Goal: Task Accomplishment & Management: Manage account settings

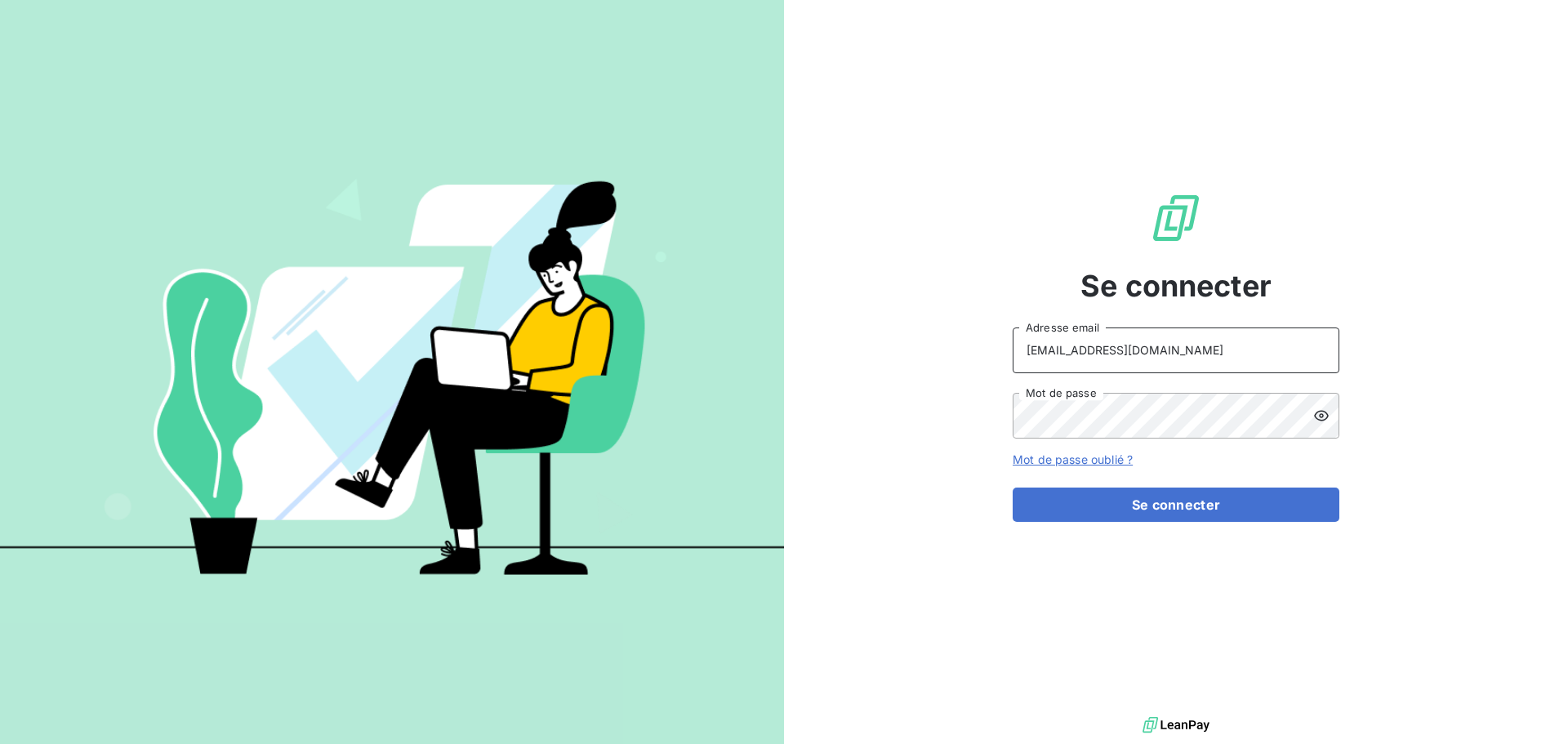
click at [1189, 345] on input "[EMAIL_ADDRESS][DOMAIN_NAME]" at bounding box center [1176, 351] width 327 height 46
type input "[EMAIL_ADDRESS][DOMAIN_NAME]"
click at [1223, 501] on button "Se connecter" at bounding box center [1176, 504] width 327 height 34
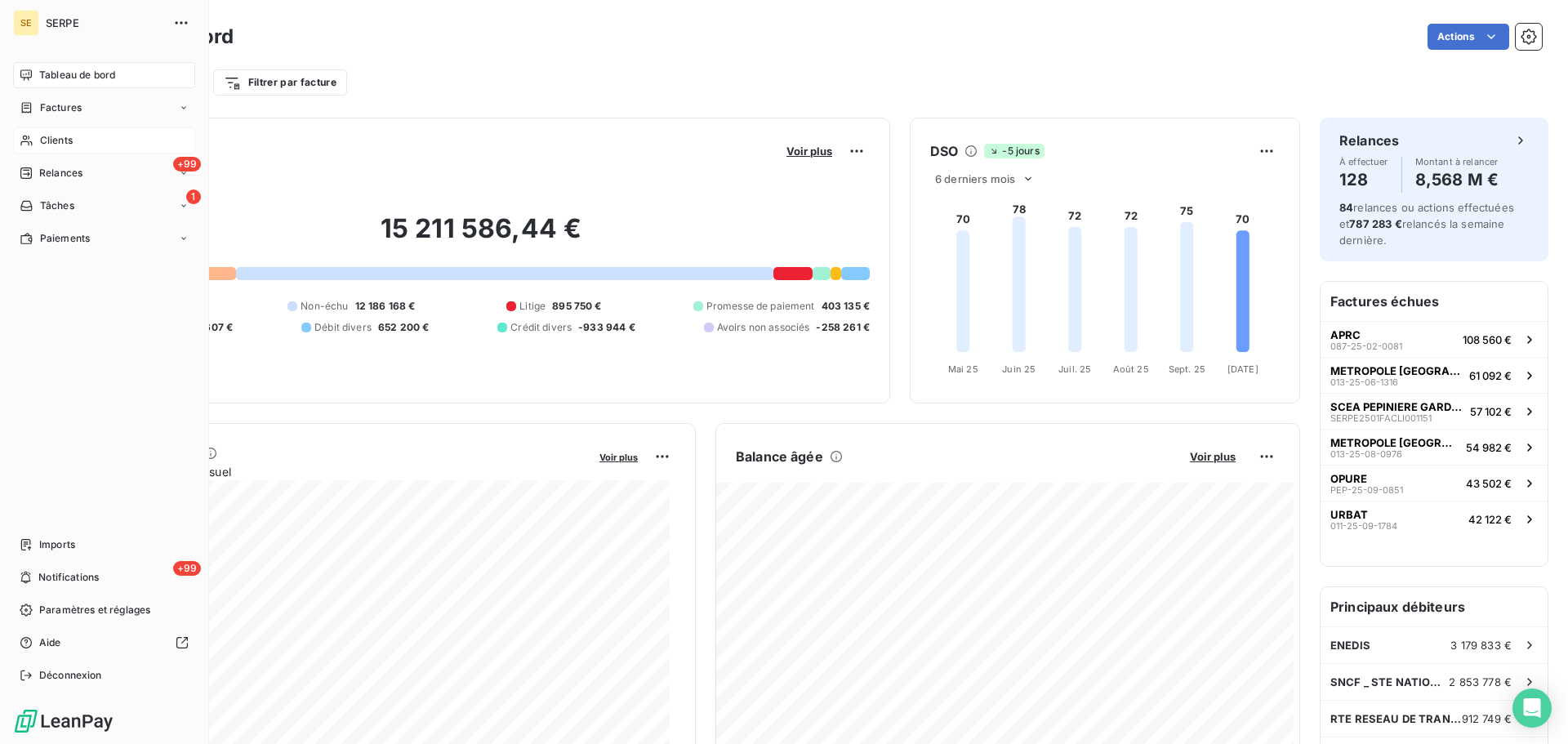
click at [65, 141] on span "Clients" at bounding box center [56, 140] width 33 height 15
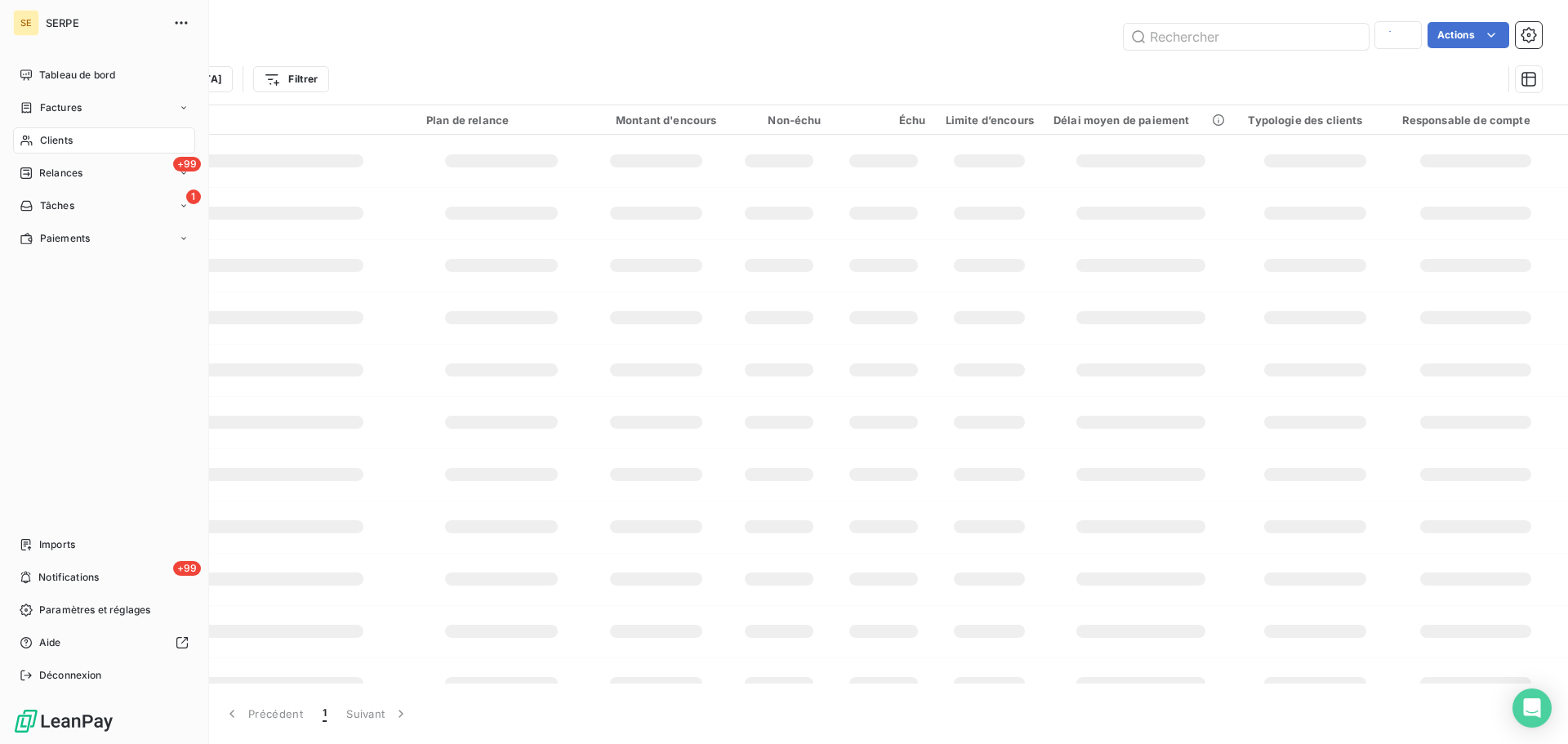
type input "41CDCHABSOCIAL"
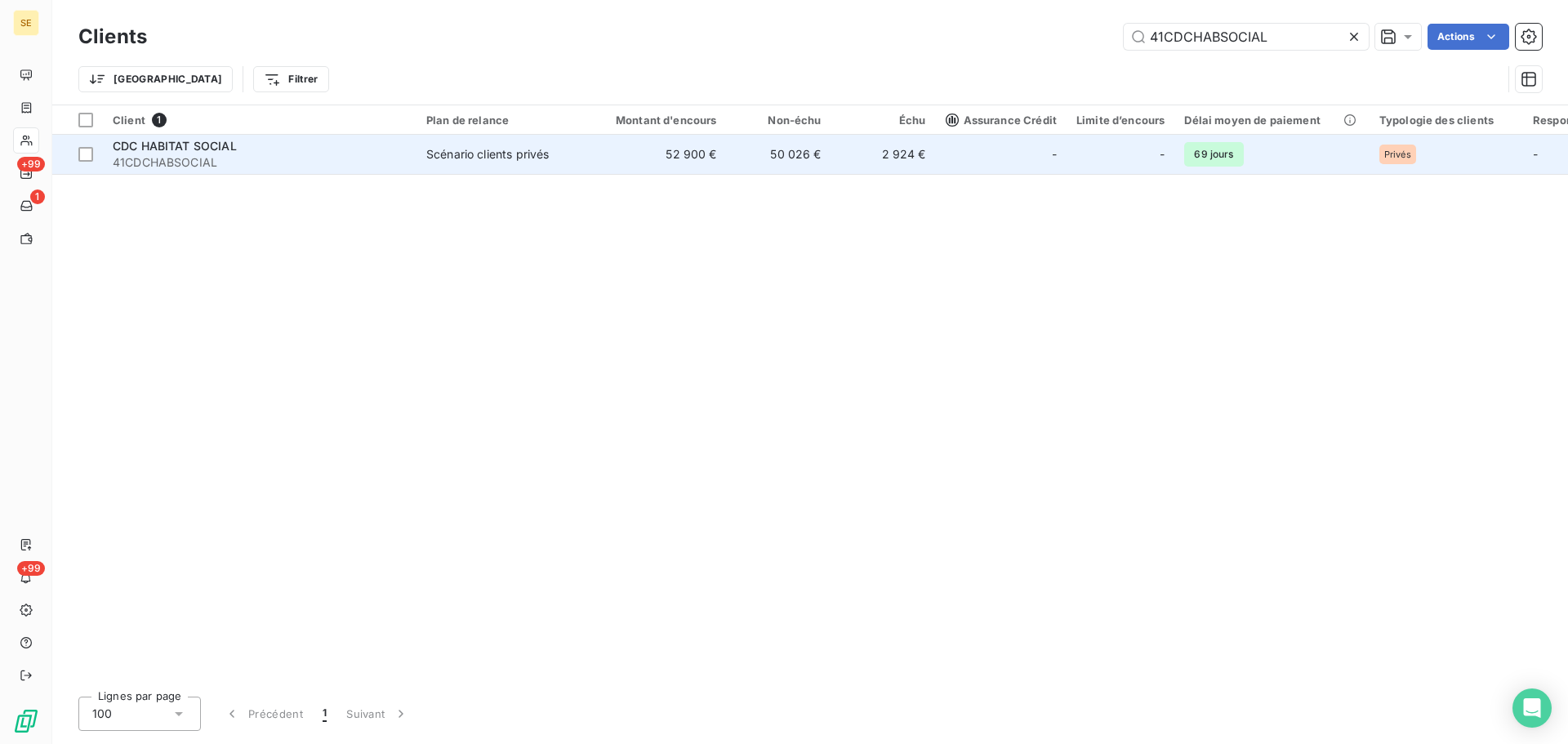
type input "41CDCHABSOCIAL"
click at [585, 168] on td "Scénario clients privés" at bounding box center [501, 154] width 170 height 39
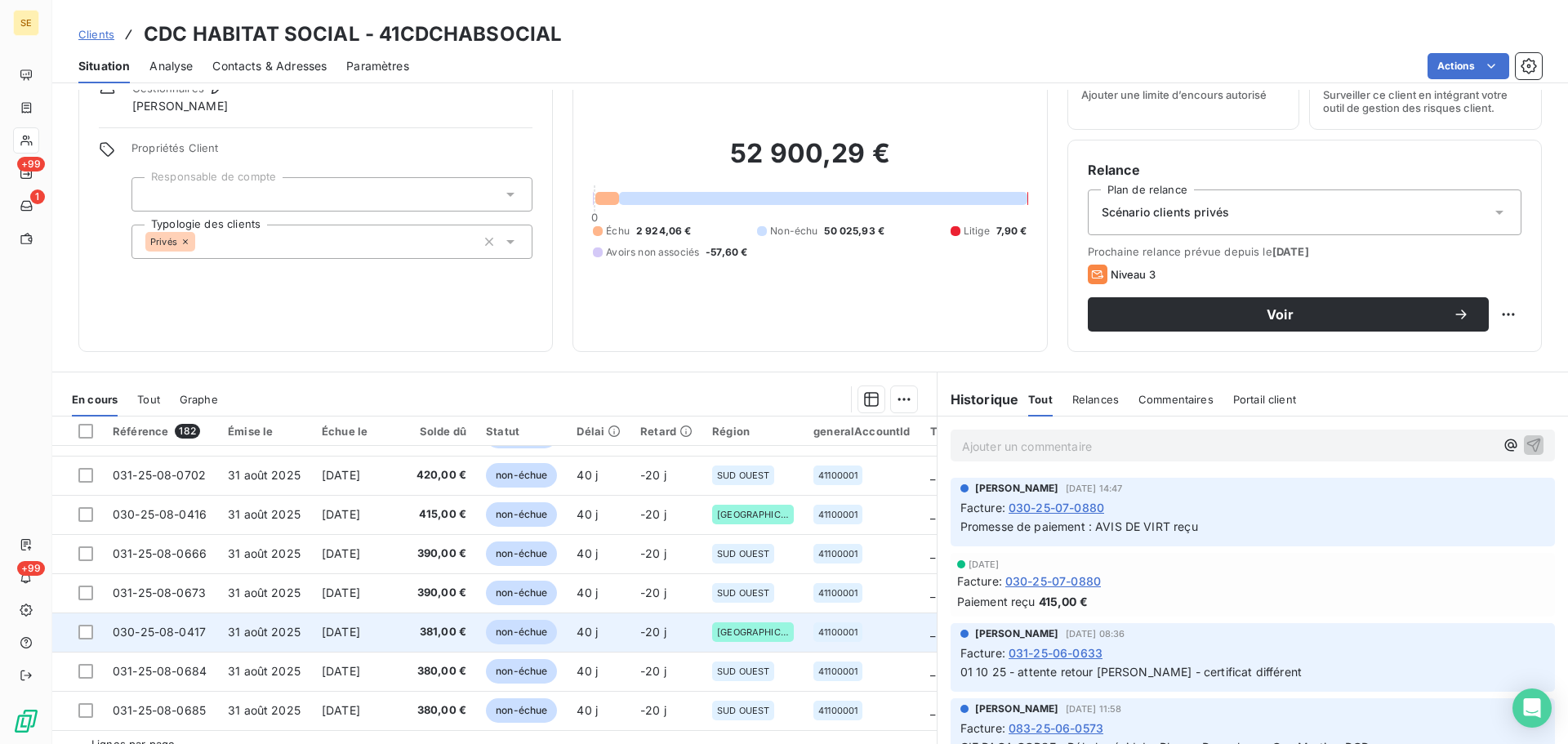
scroll to position [110, 0]
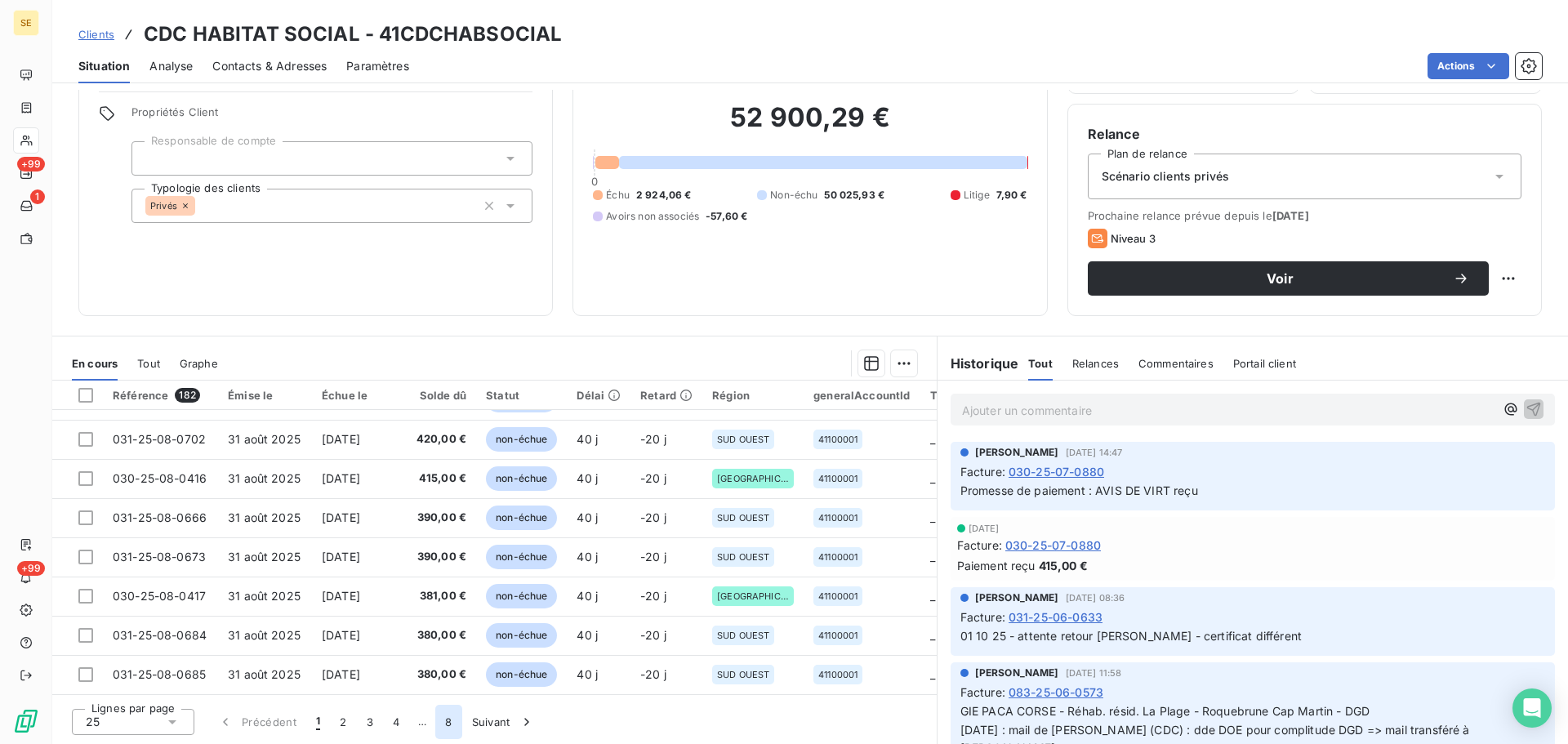
click at [451, 719] on button "8" at bounding box center [448, 722] width 26 height 34
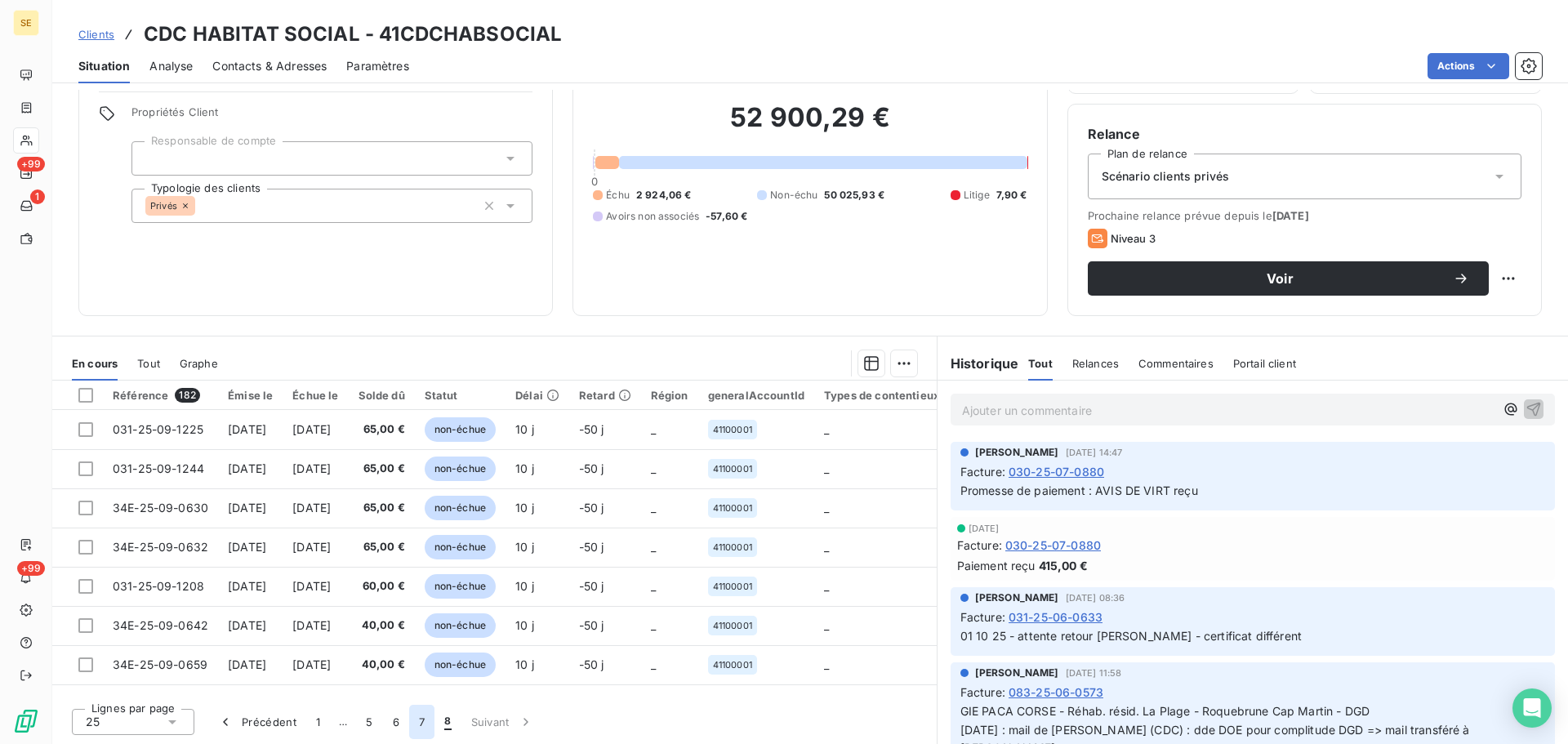
click at [430, 716] on button "7" at bounding box center [421, 722] width 25 height 34
click at [394, 724] on button "6" at bounding box center [396, 722] width 26 height 34
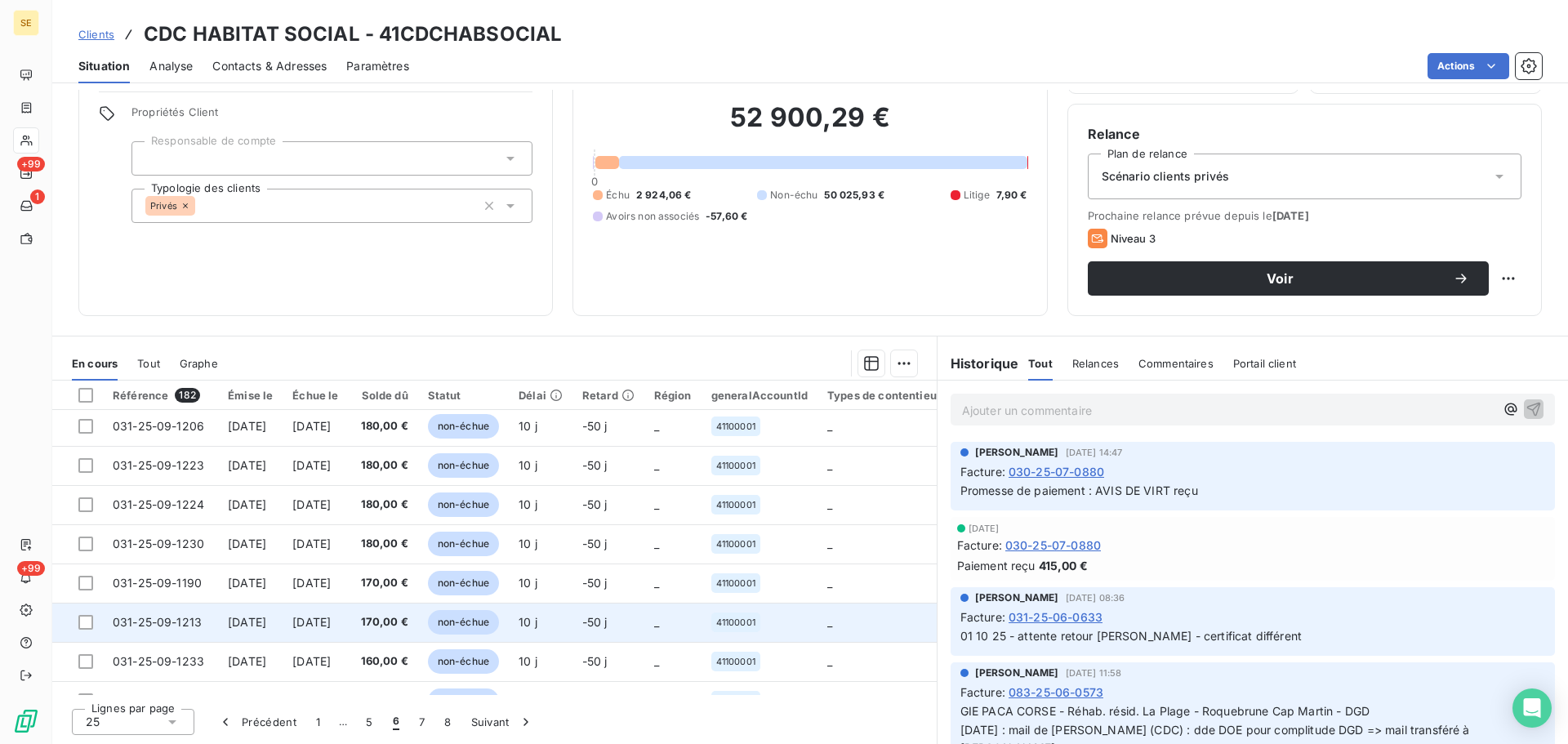
scroll to position [702, 0]
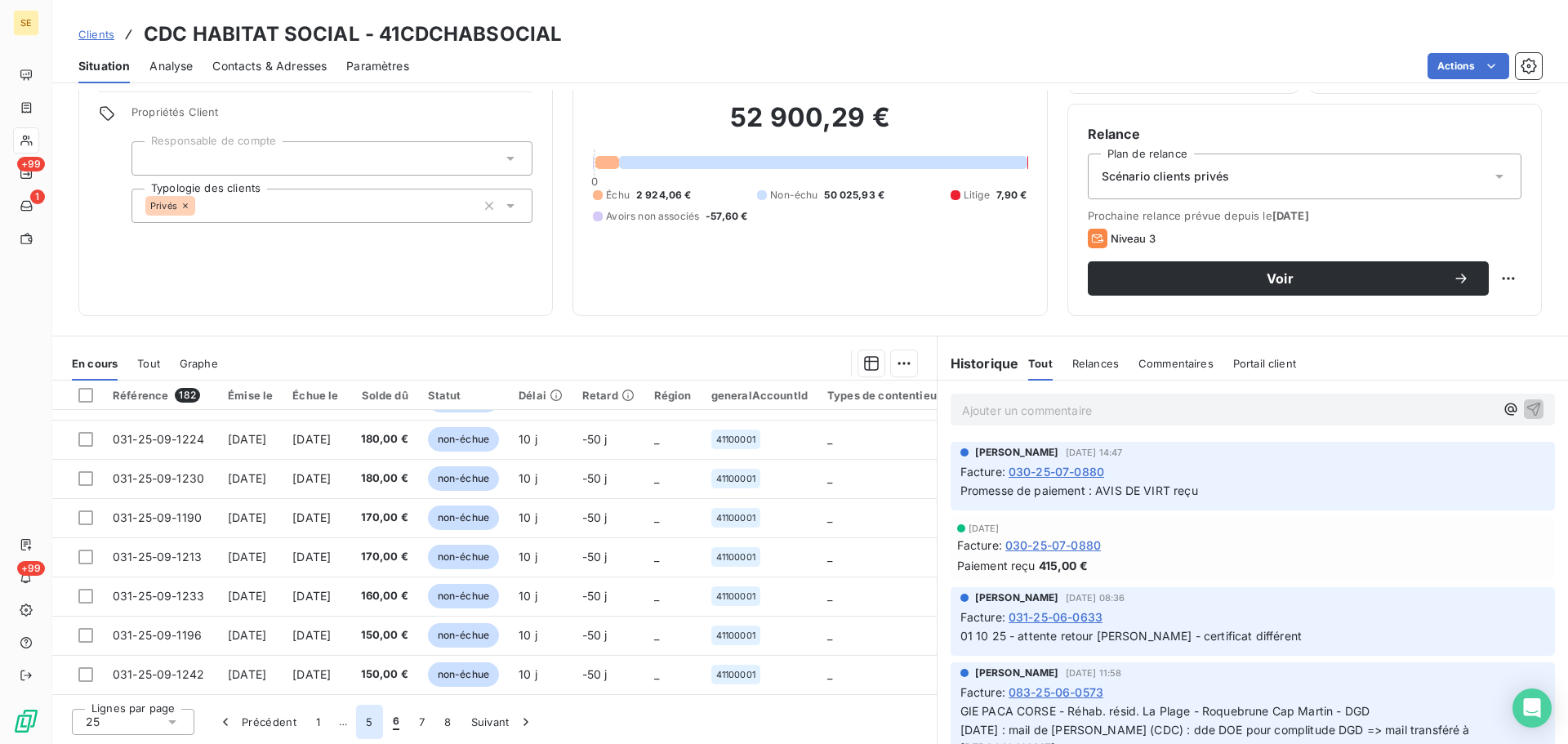
click at [371, 719] on button "5" at bounding box center [370, 722] width 26 height 34
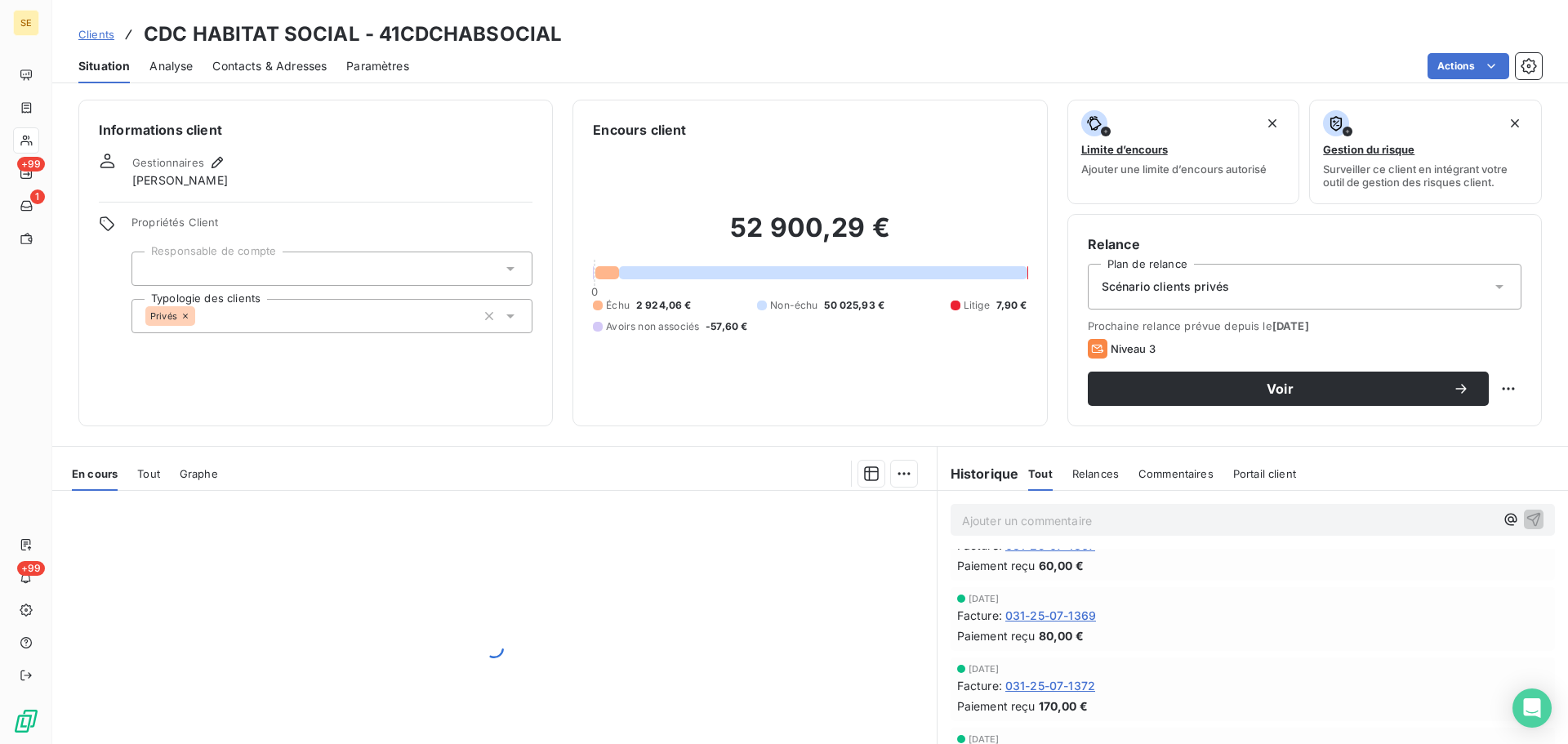
scroll to position [1363, 0]
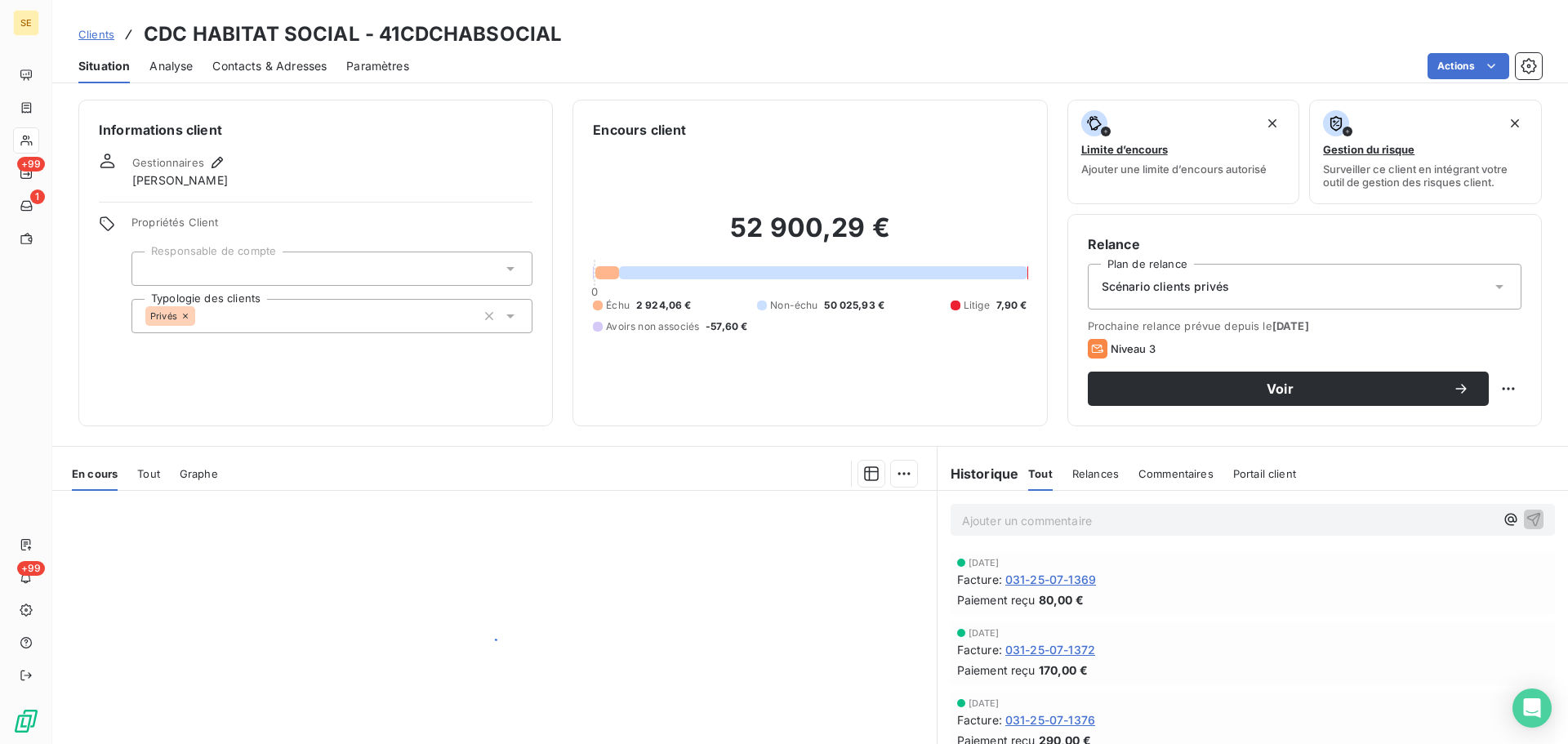
click at [98, 29] on span "Clients" at bounding box center [97, 34] width 36 height 13
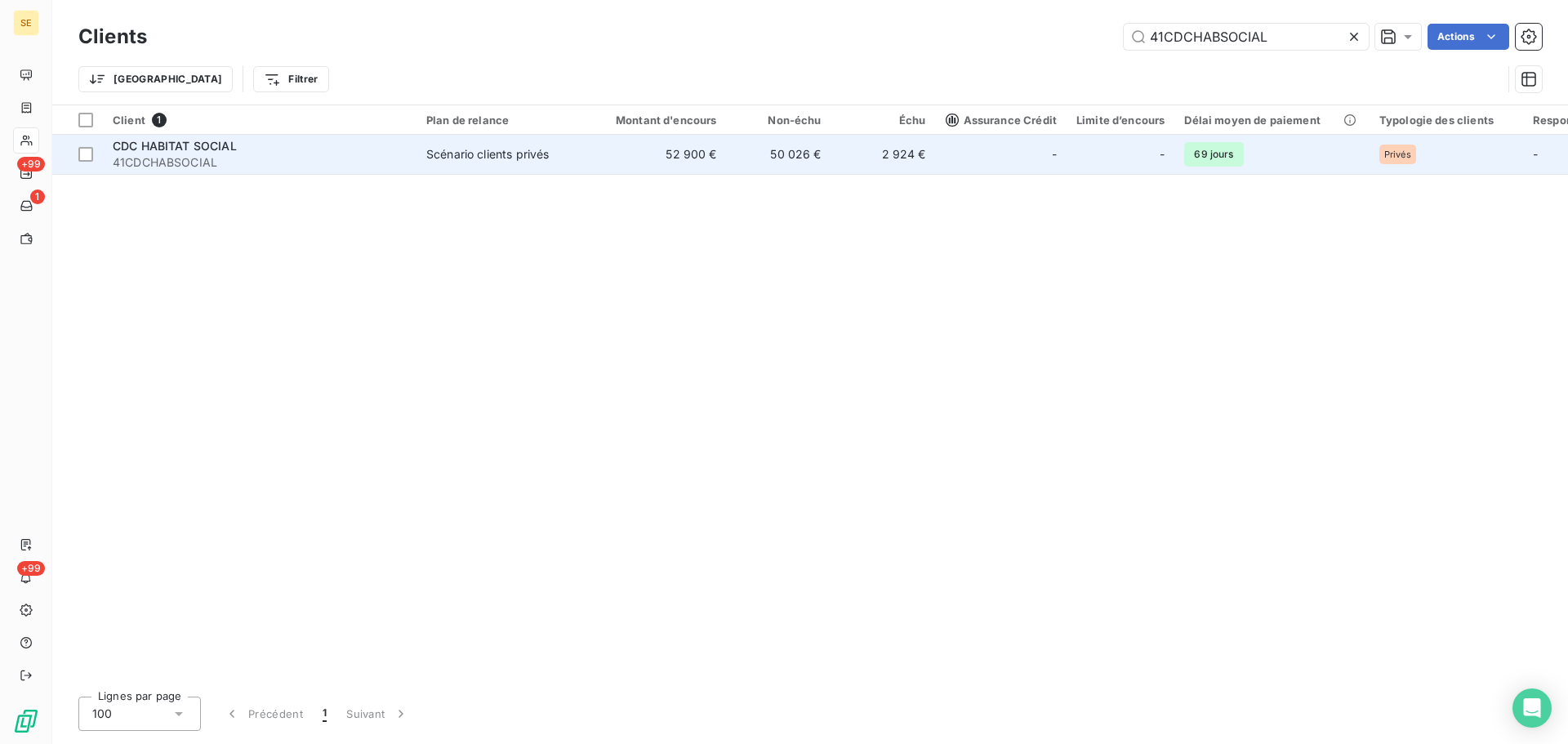
click at [414, 167] on td "CDC HABITAT SOCIAL 41CDCHABSOCIAL" at bounding box center [260, 154] width 314 height 39
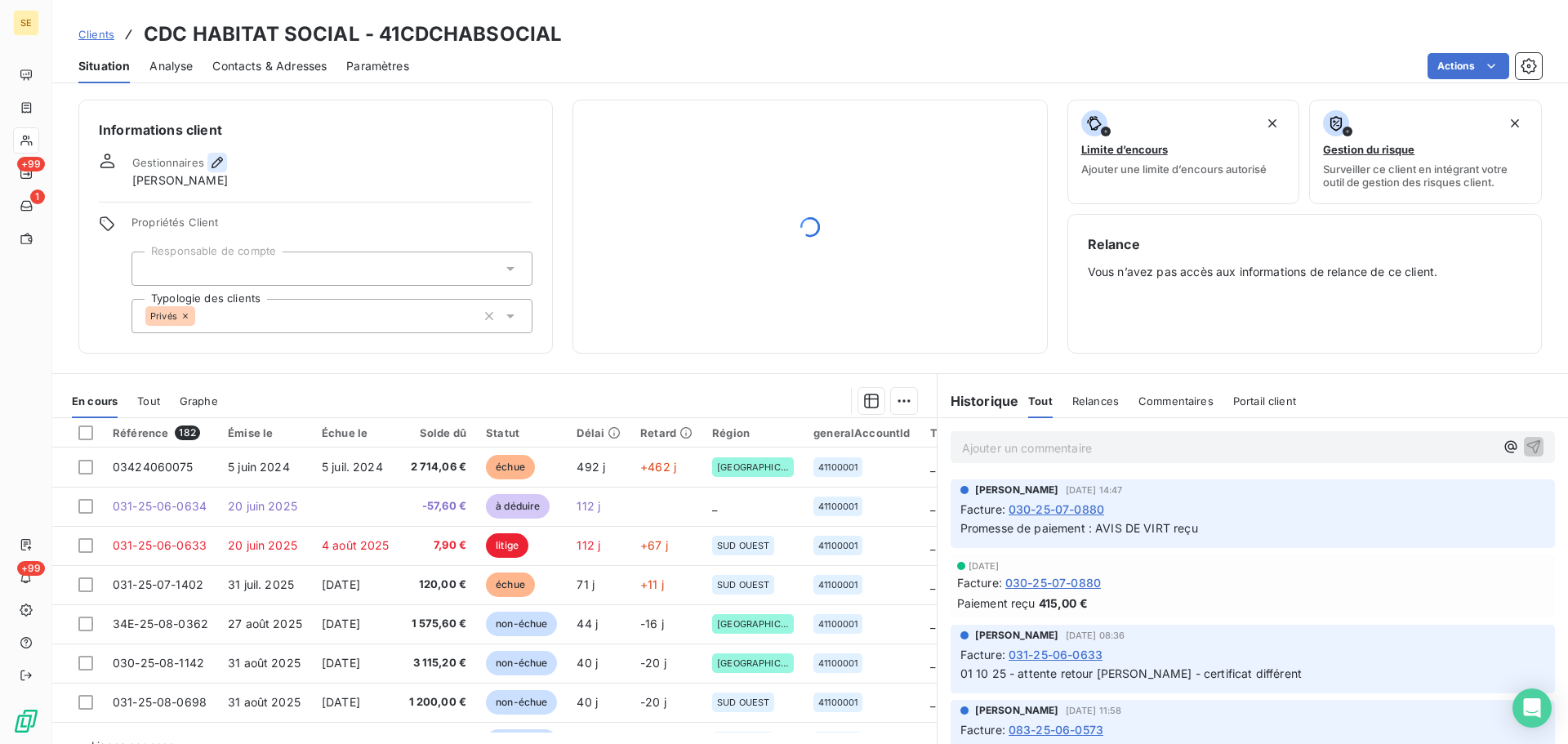
click at [219, 160] on icon "button" at bounding box center [217, 163] width 16 height 16
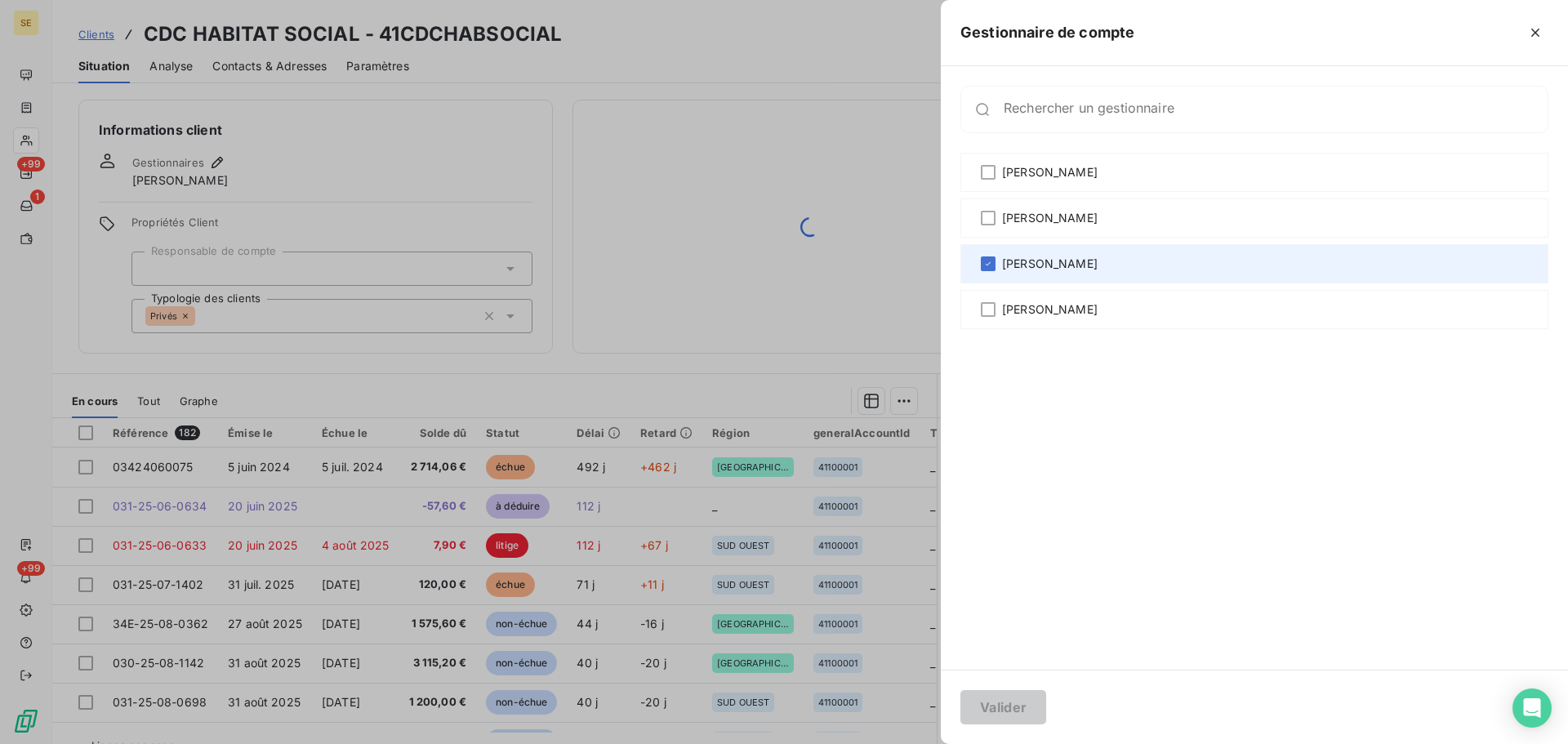
click at [1099, 262] on div "[PERSON_NAME]" at bounding box center [1254, 264] width 588 height 39
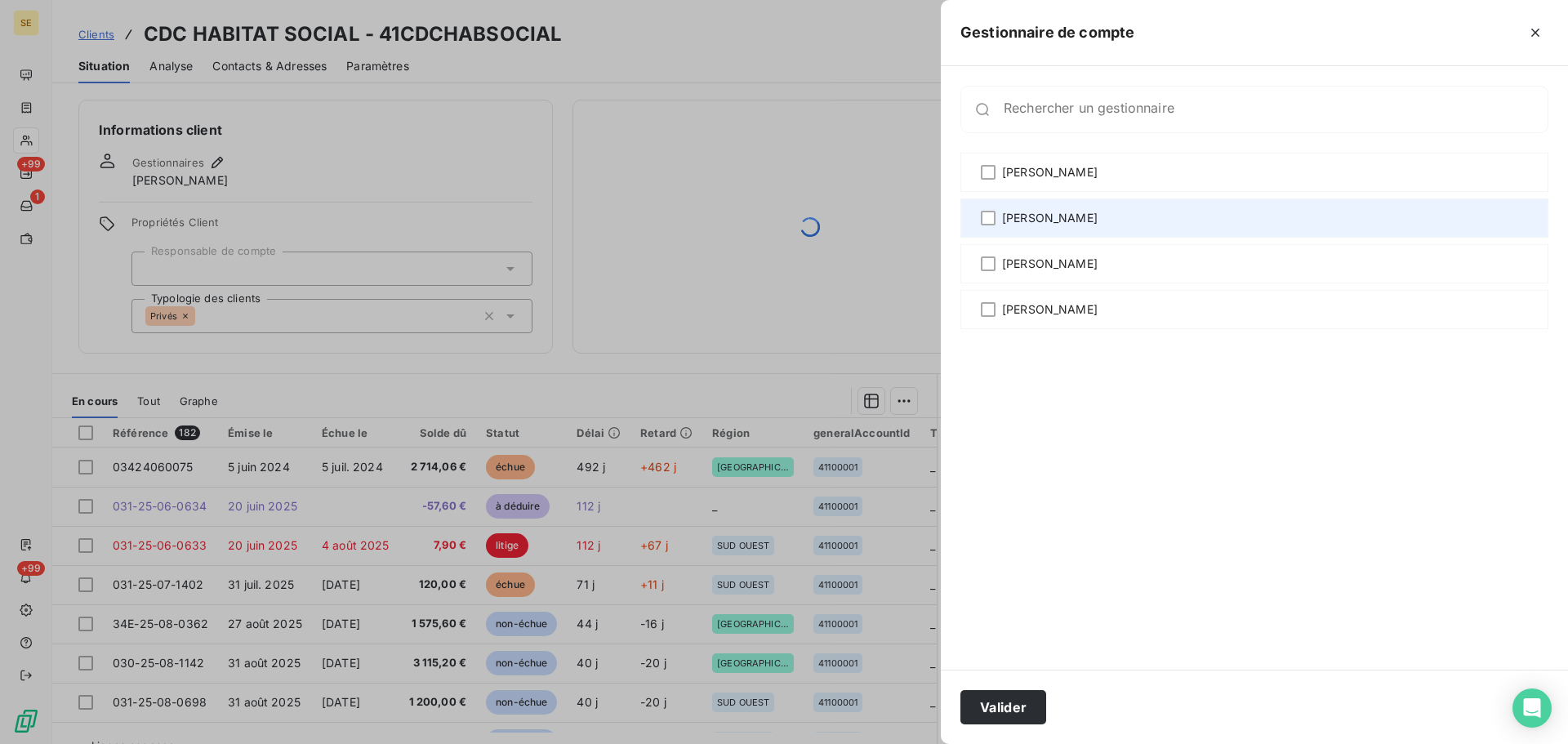
click at [1098, 217] on span "[PERSON_NAME]" at bounding box center [1051, 218] width 96 height 16
click at [1098, 213] on span "[PERSON_NAME]" at bounding box center [1051, 218] width 96 height 16
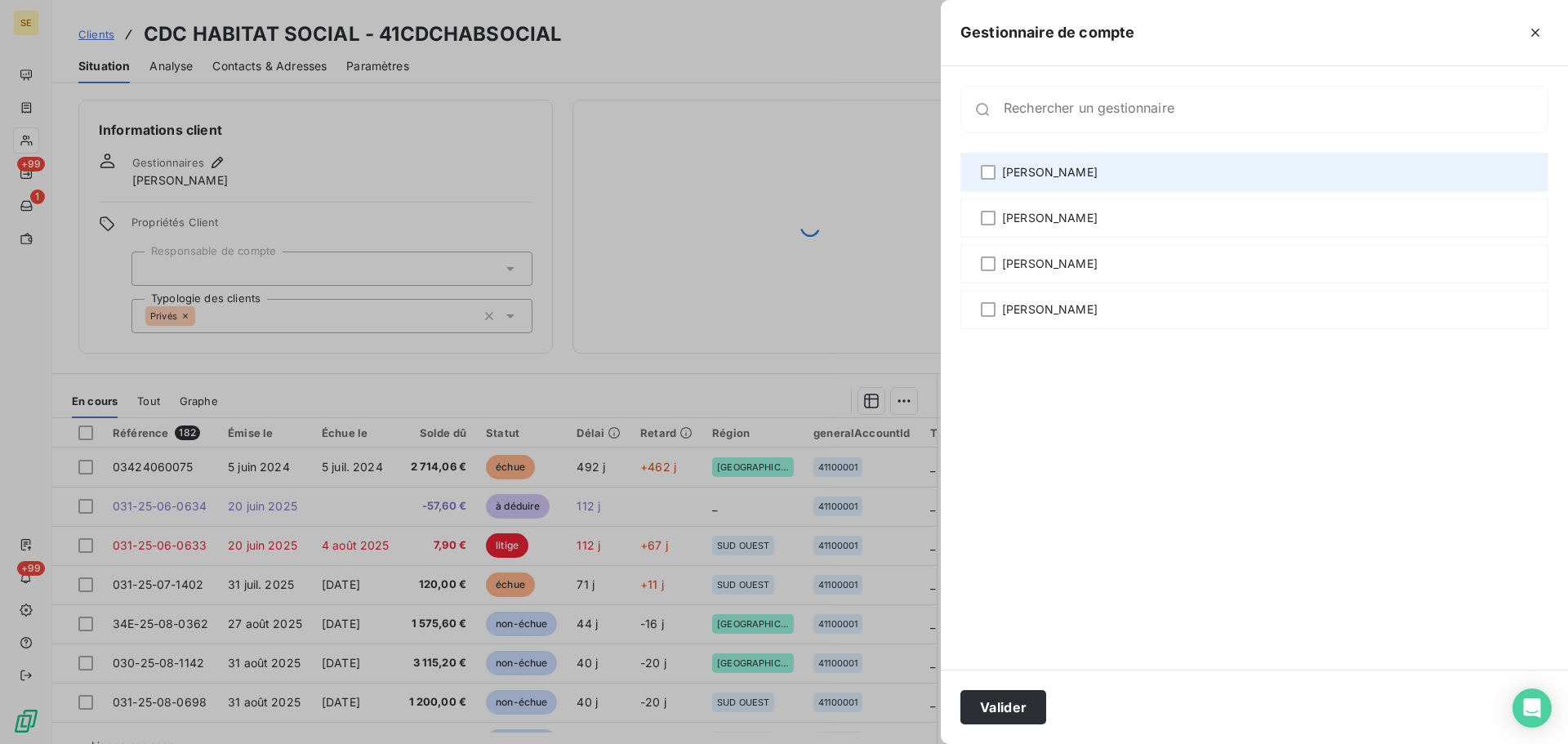
click at [1107, 176] on div "[PERSON_NAME]" at bounding box center [1254, 172] width 588 height 39
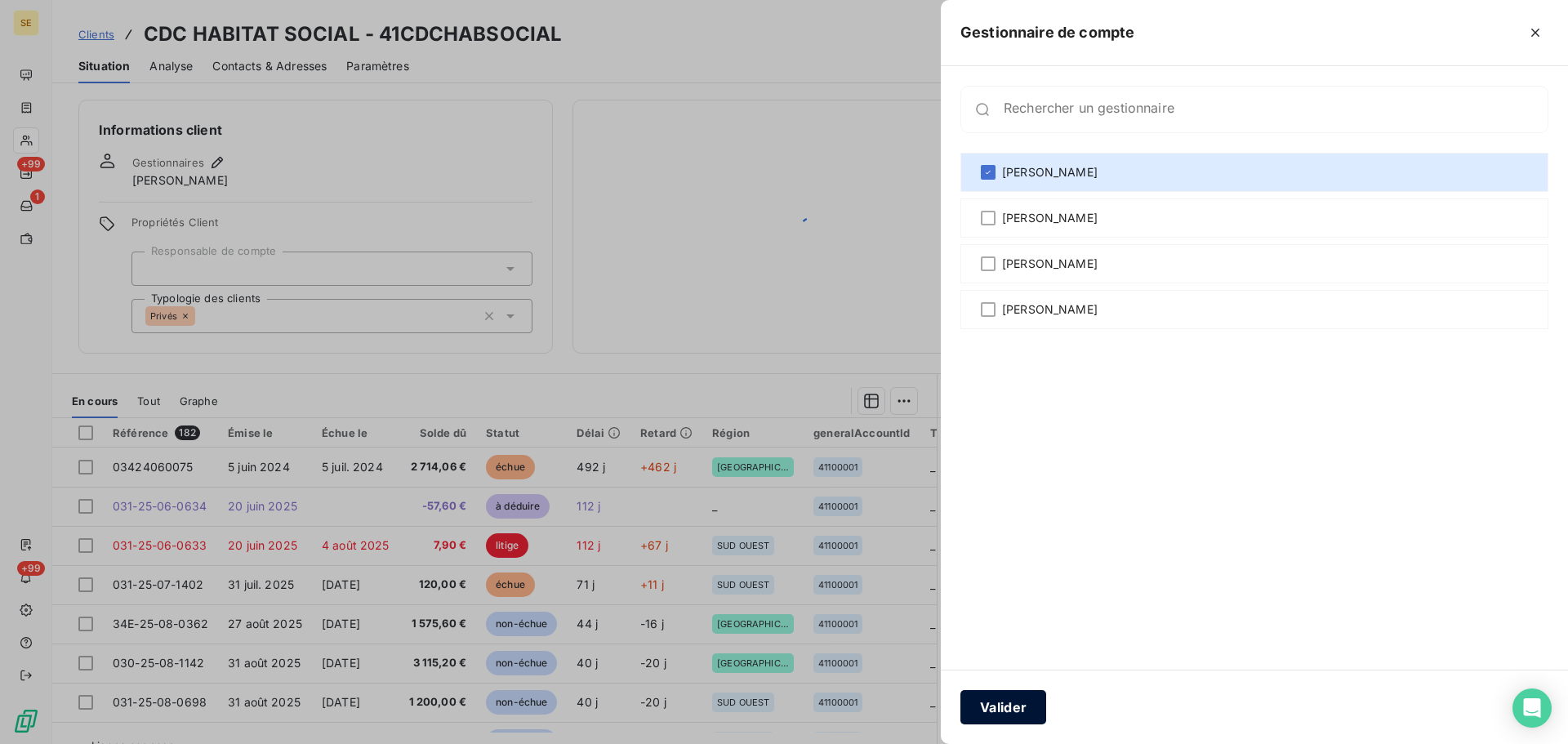
click at [1009, 704] on button "Valider" at bounding box center [1004, 707] width 86 height 34
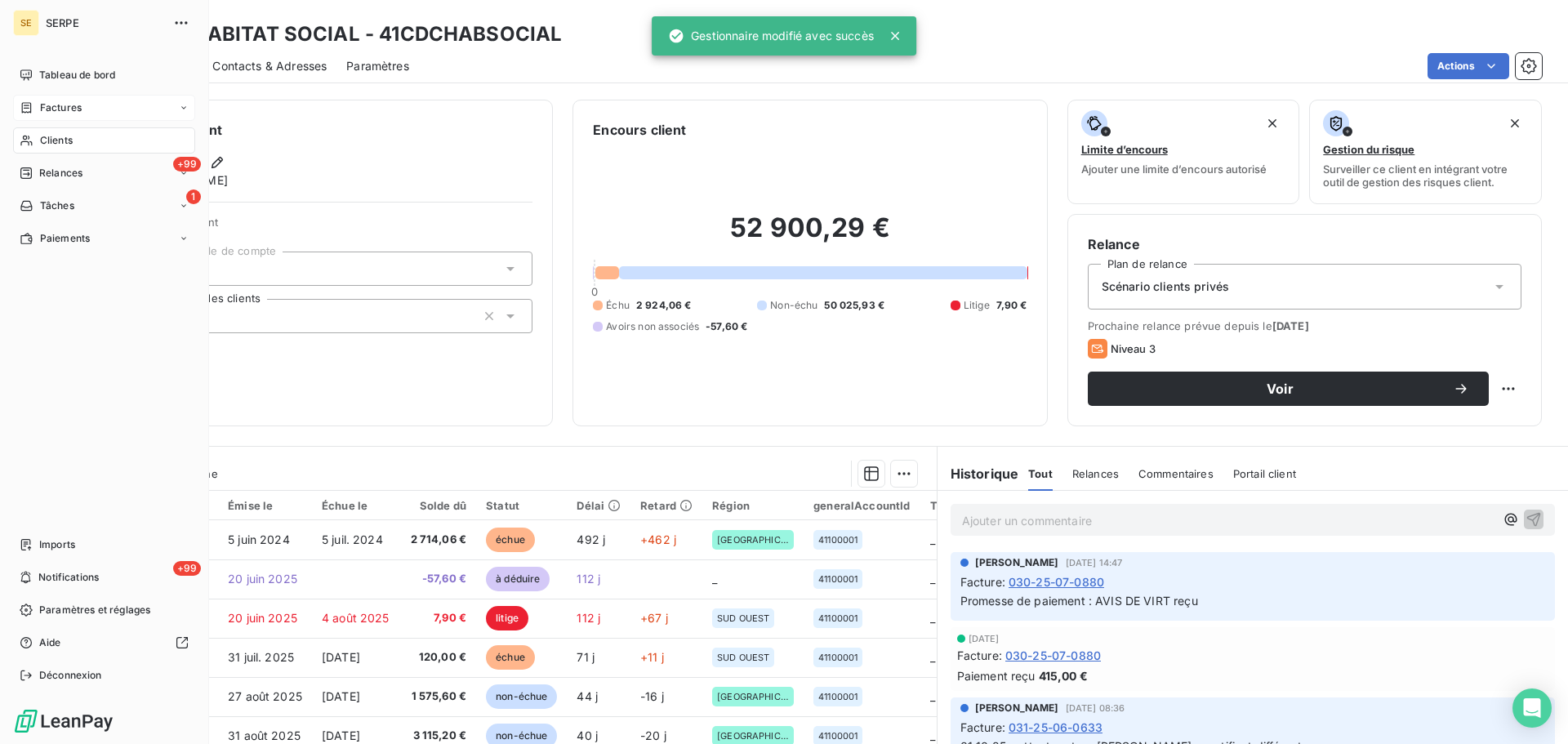
click at [97, 109] on div "Factures" at bounding box center [104, 108] width 182 height 26
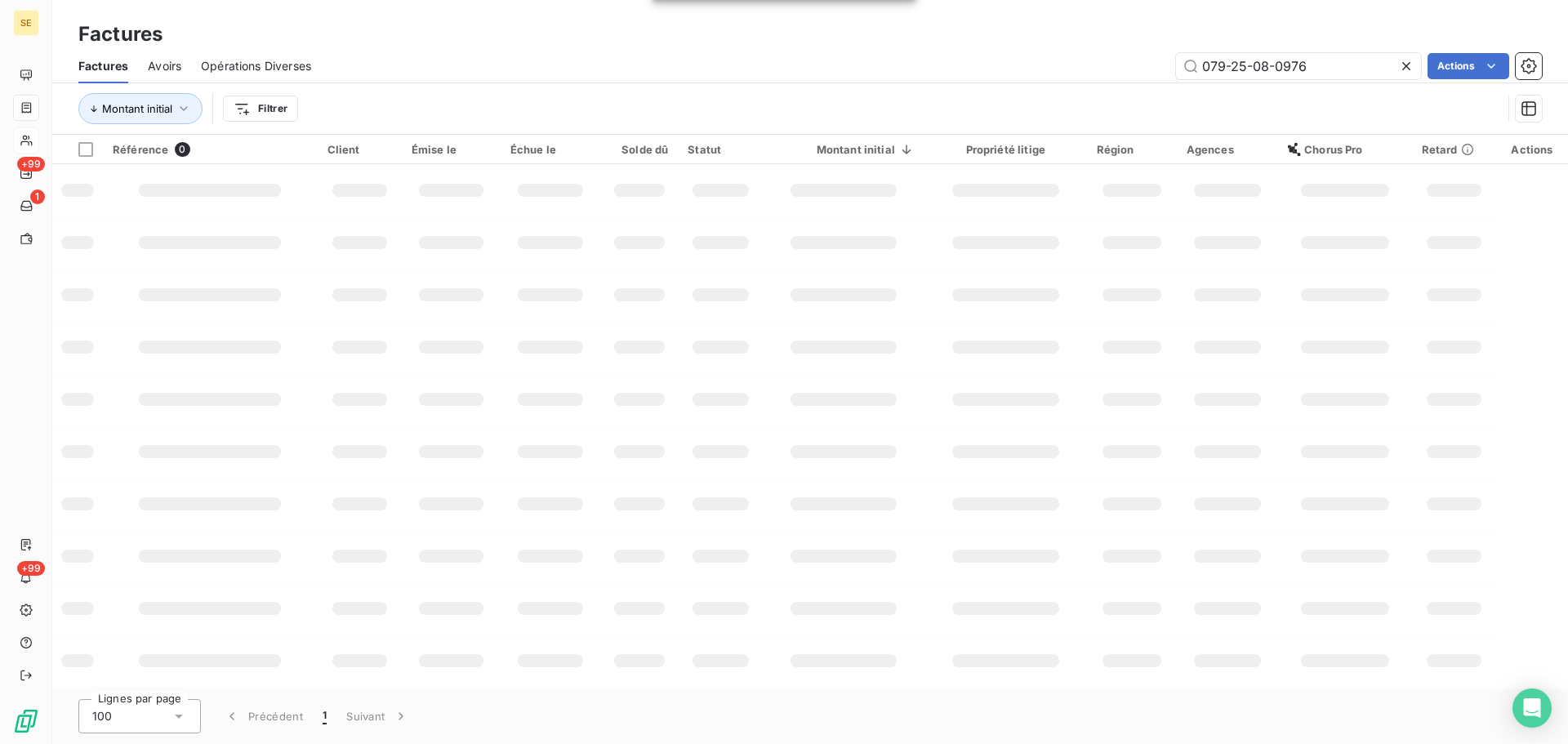
drag, startPoint x: 1337, startPoint y: 56, endPoint x: 1061, endPoint y: 108, distance: 280.9
click at [1083, 101] on div "Factures Avoirs Opérations Diverses 079-25-08-0976 Actions Montant initial Filt…" at bounding box center [810, 91] width 1516 height 85
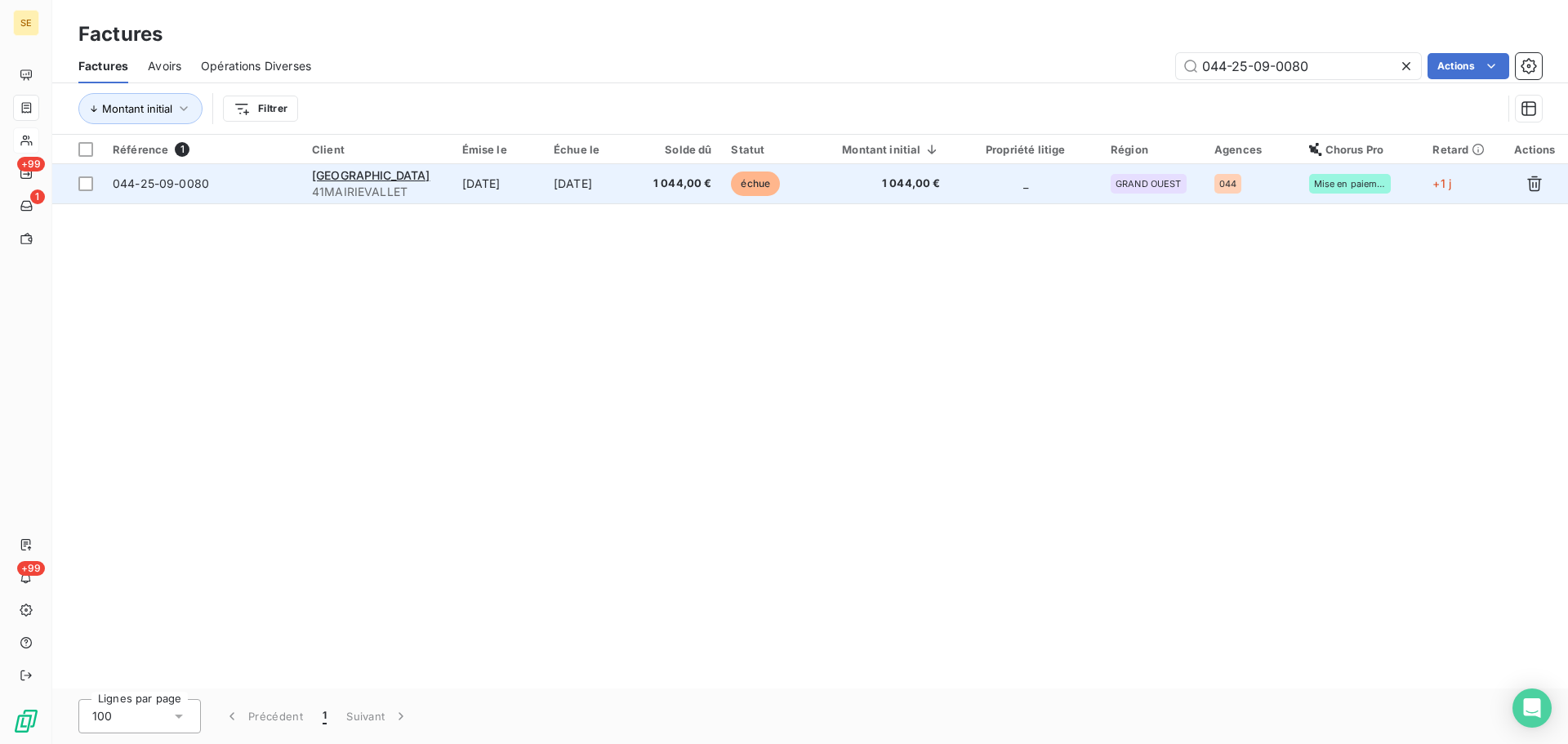
type input "044-25-09-0080"
click at [548, 184] on td "[DATE]" at bounding box center [590, 183] width 92 height 39
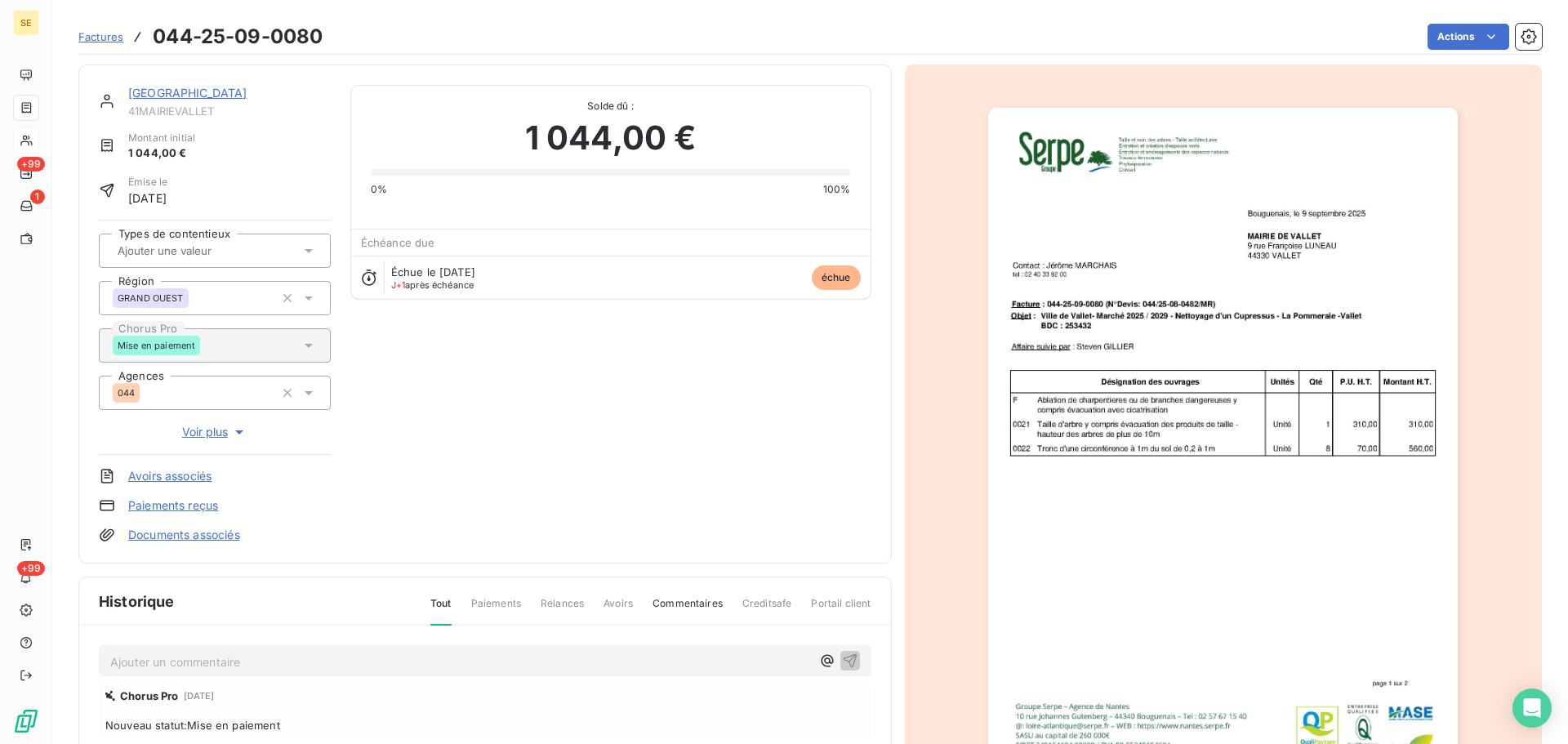
scroll to position [239, 0]
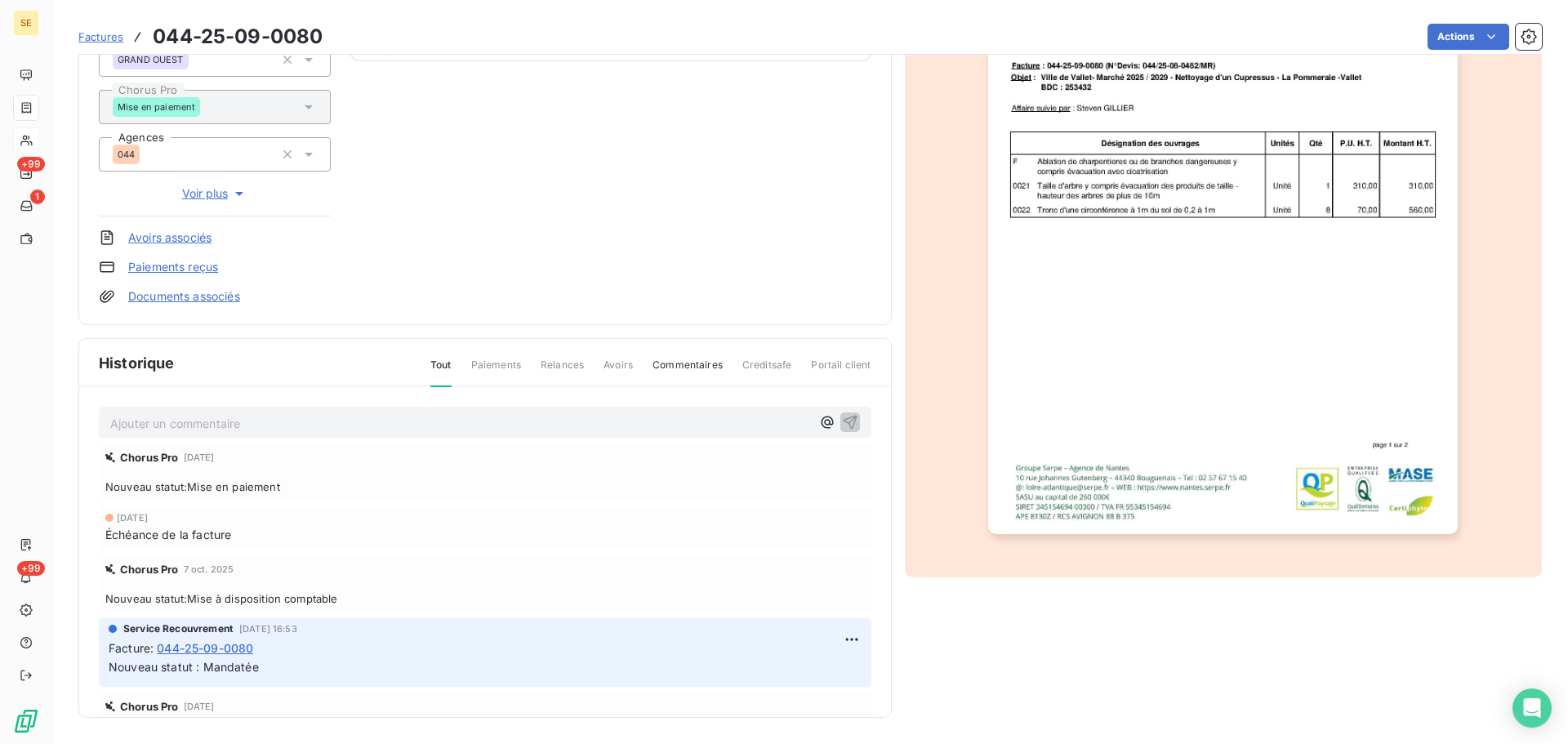
click at [354, 422] on p "Ajouter un commentaire ﻿" at bounding box center [460, 423] width 701 height 20
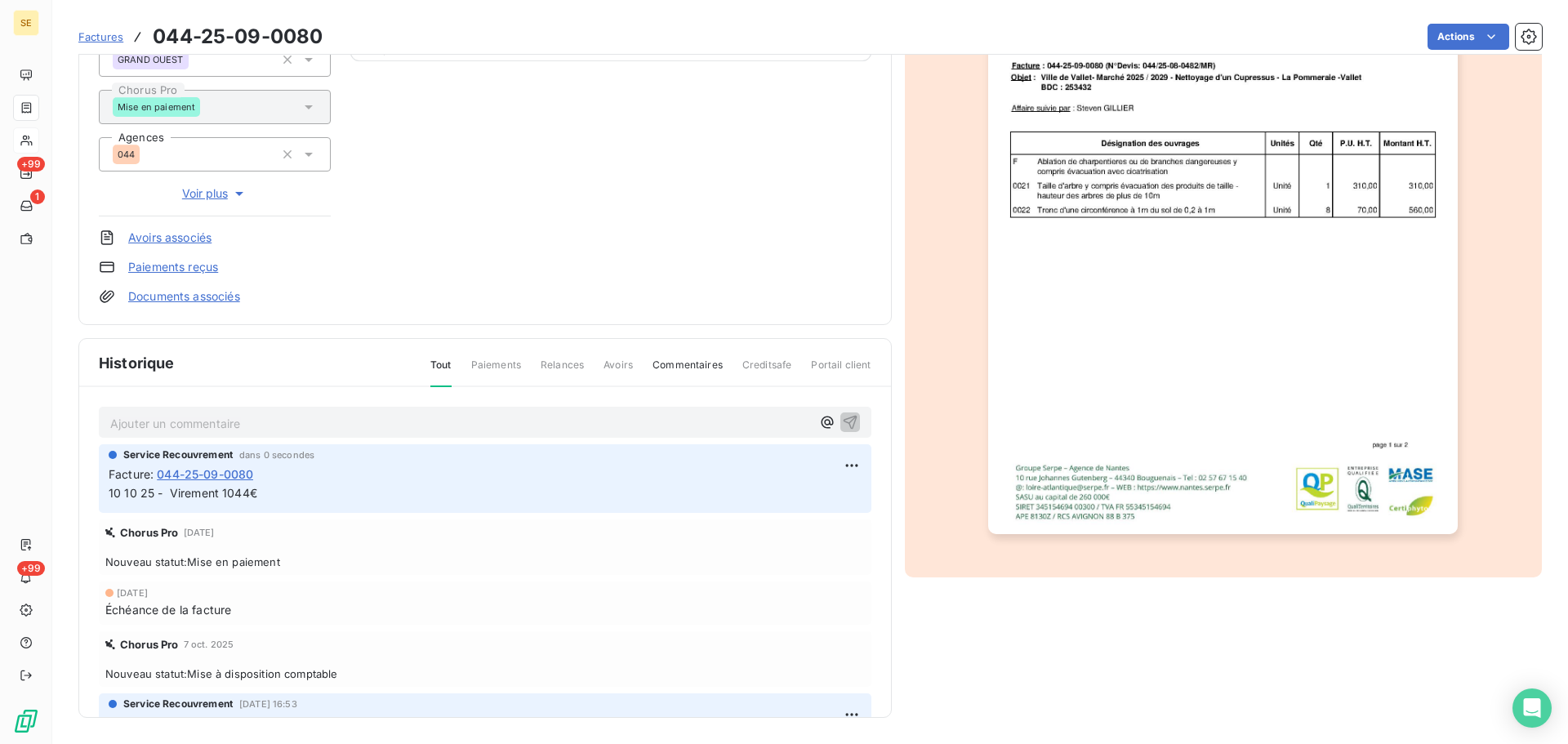
click at [252, 492] on span "10 10 25 - Virement 1044€" at bounding box center [183, 493] width 149 height 14
copy div "10 10 25 - Virement 1044€"
click at [1425, 38] on html "SE +99 1 +99 Factures 044-25-09-0080 Actions MAIRIE DE VALLET 41MAIRIEVALLET Mo…" at bounding box center [784, 372] width 1568 height 744
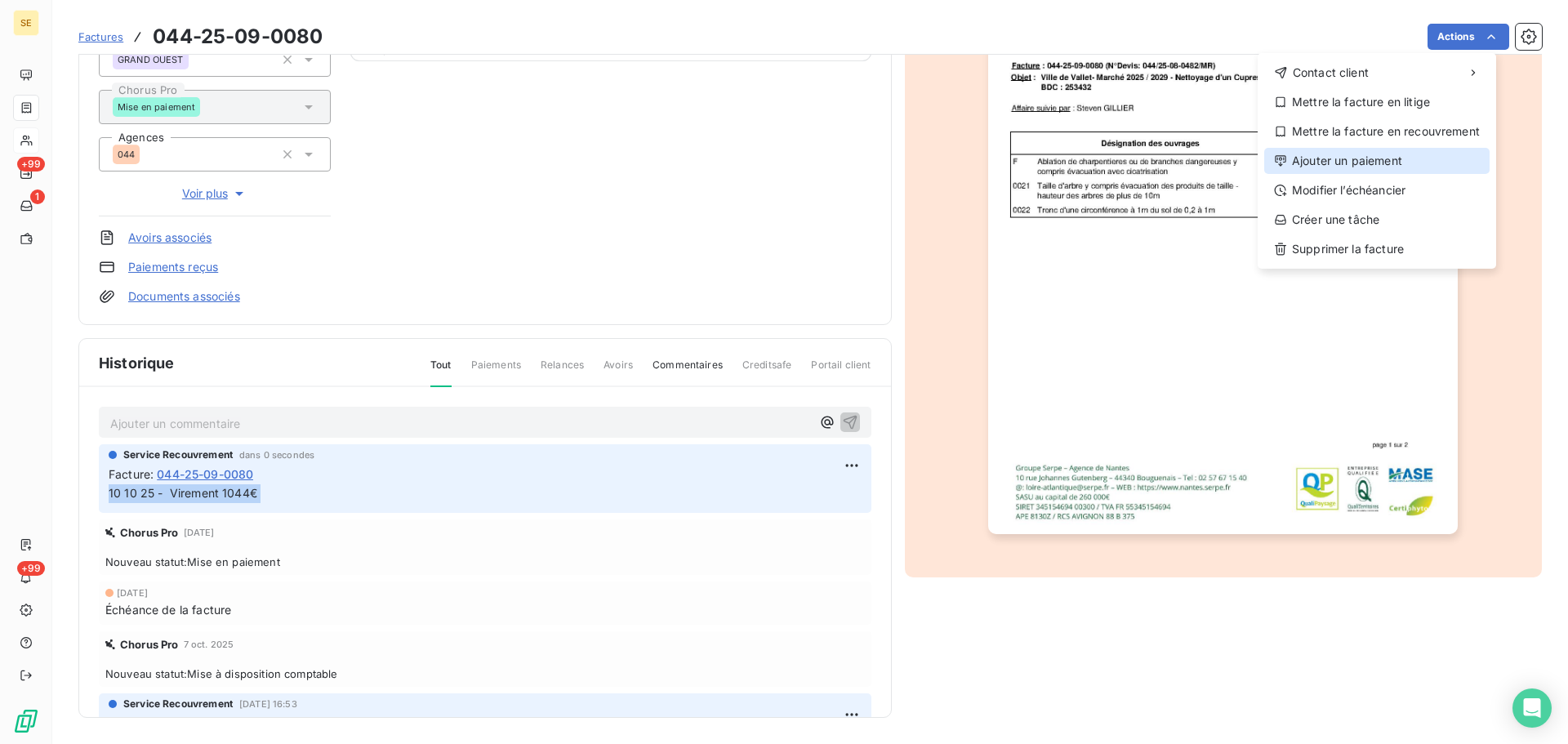
click at [1329, 155] on div "Ajouter un paiement" at bounding box center [1377, 161] width 226 height 26
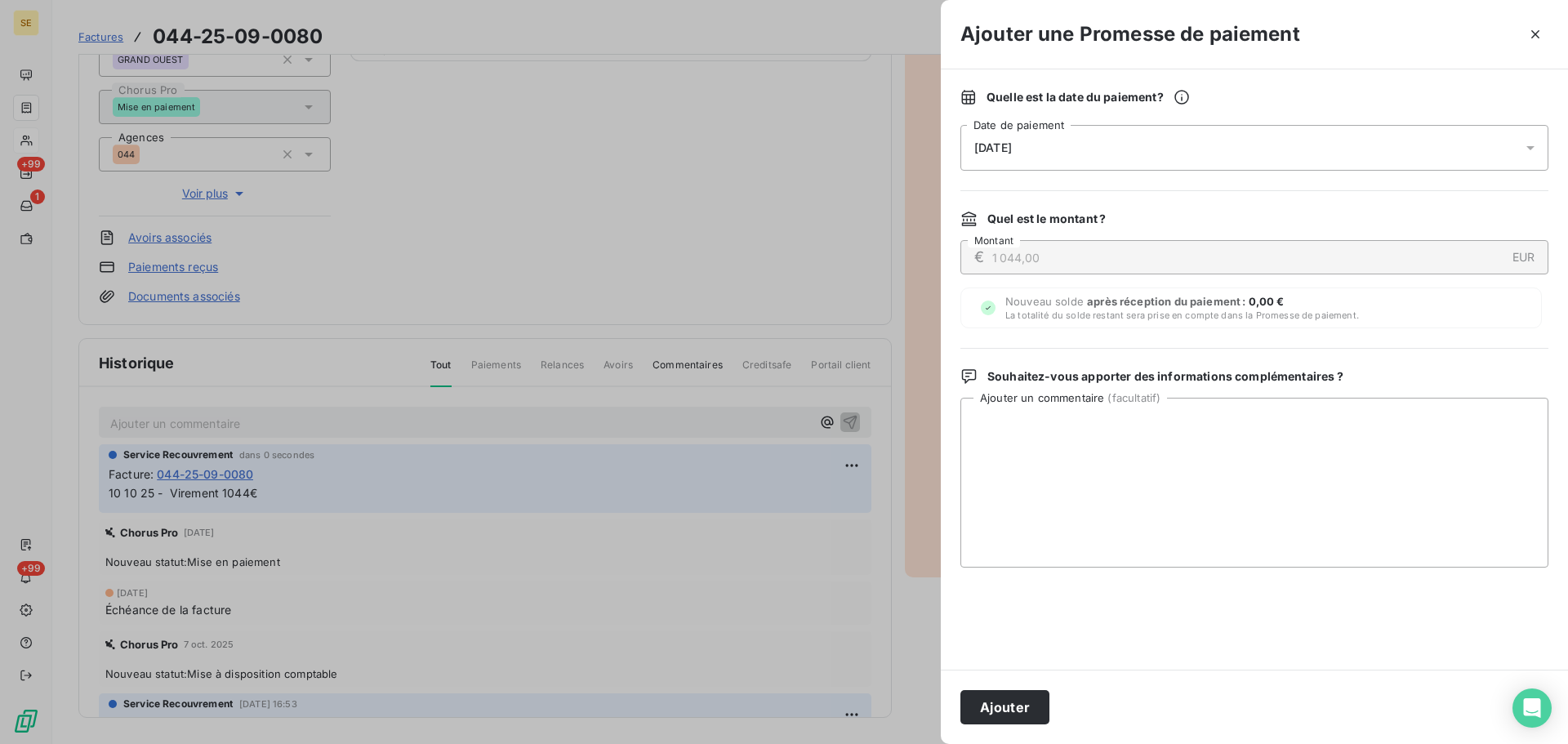
click at [1071, 146] on div "[DATE]" at bounding box center [1254, 148] width 588 height 46
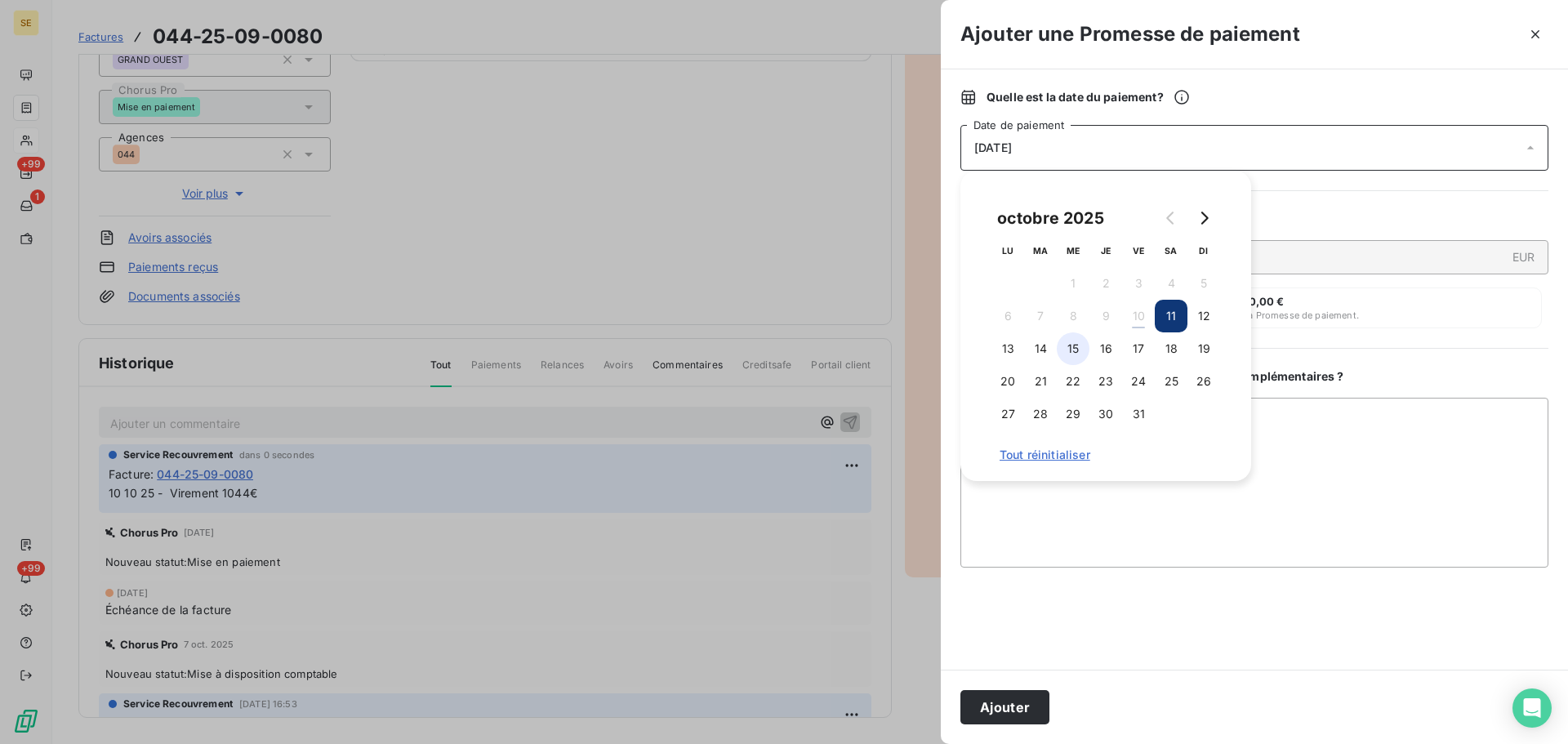
click at [1080, 350] on button "15" at bounding box center [1073, 349] width 33 height 33
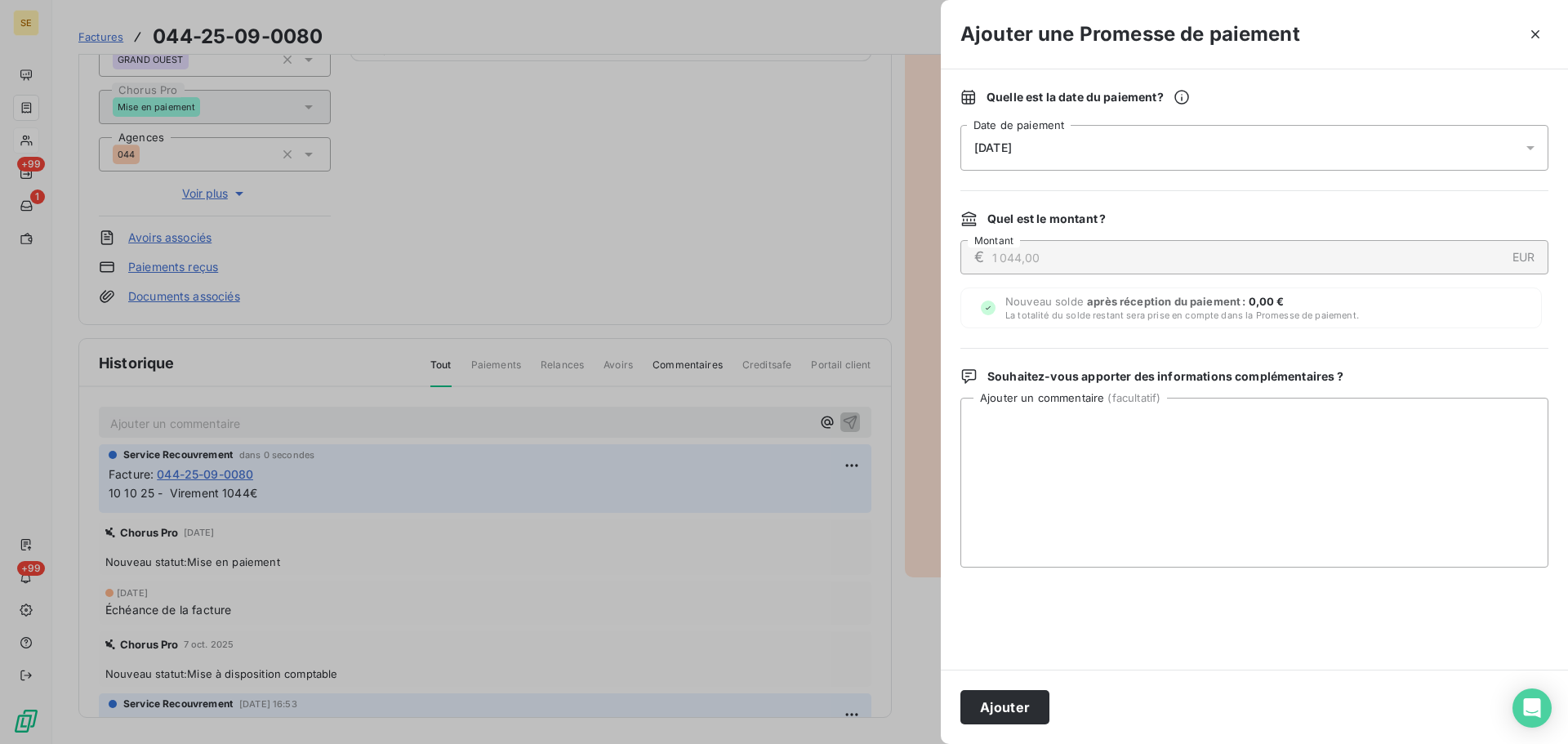
click at [1016, 713] on button "Ajouter" at bounding box center [1005, 707] width 89 height 34
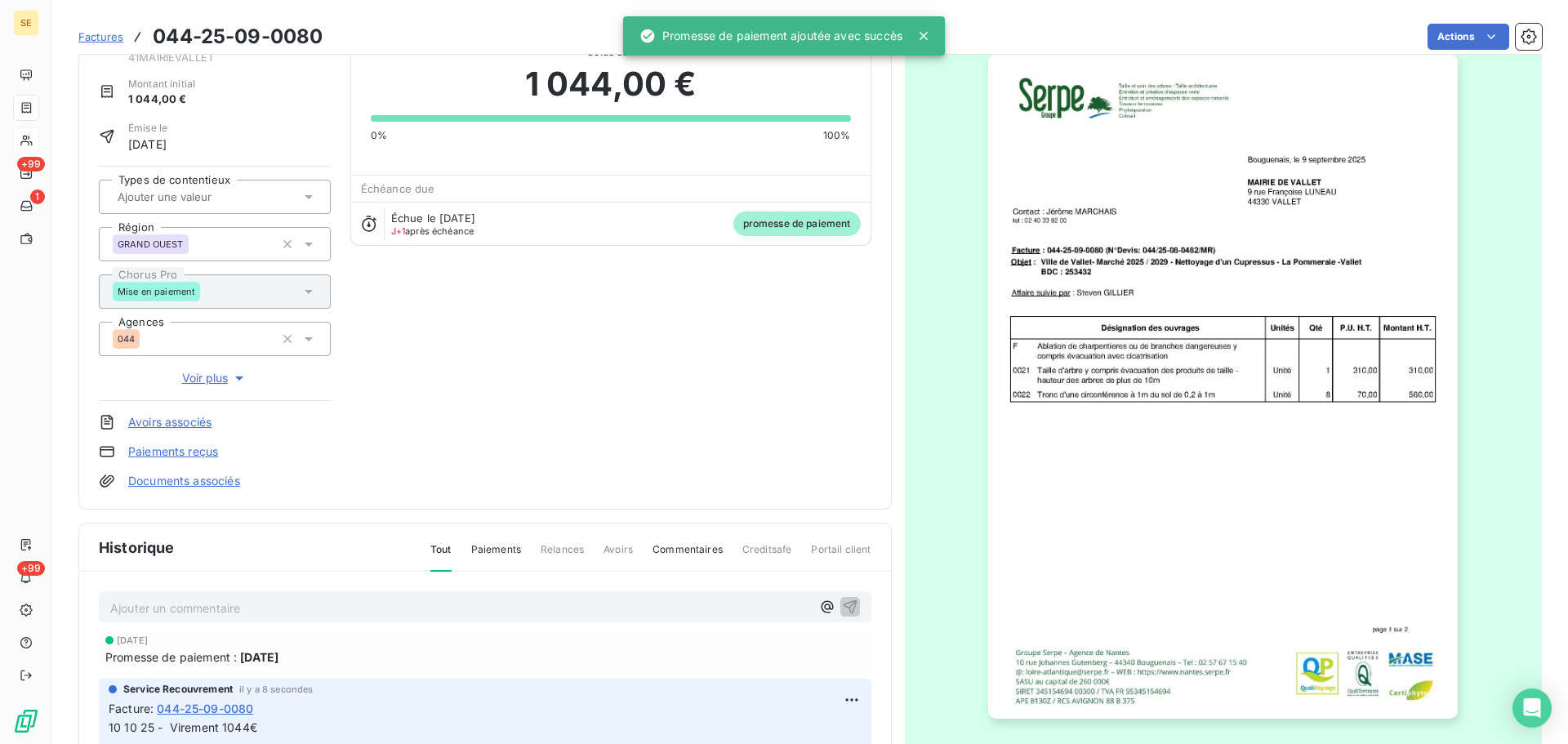
scroll to position [0, 0]
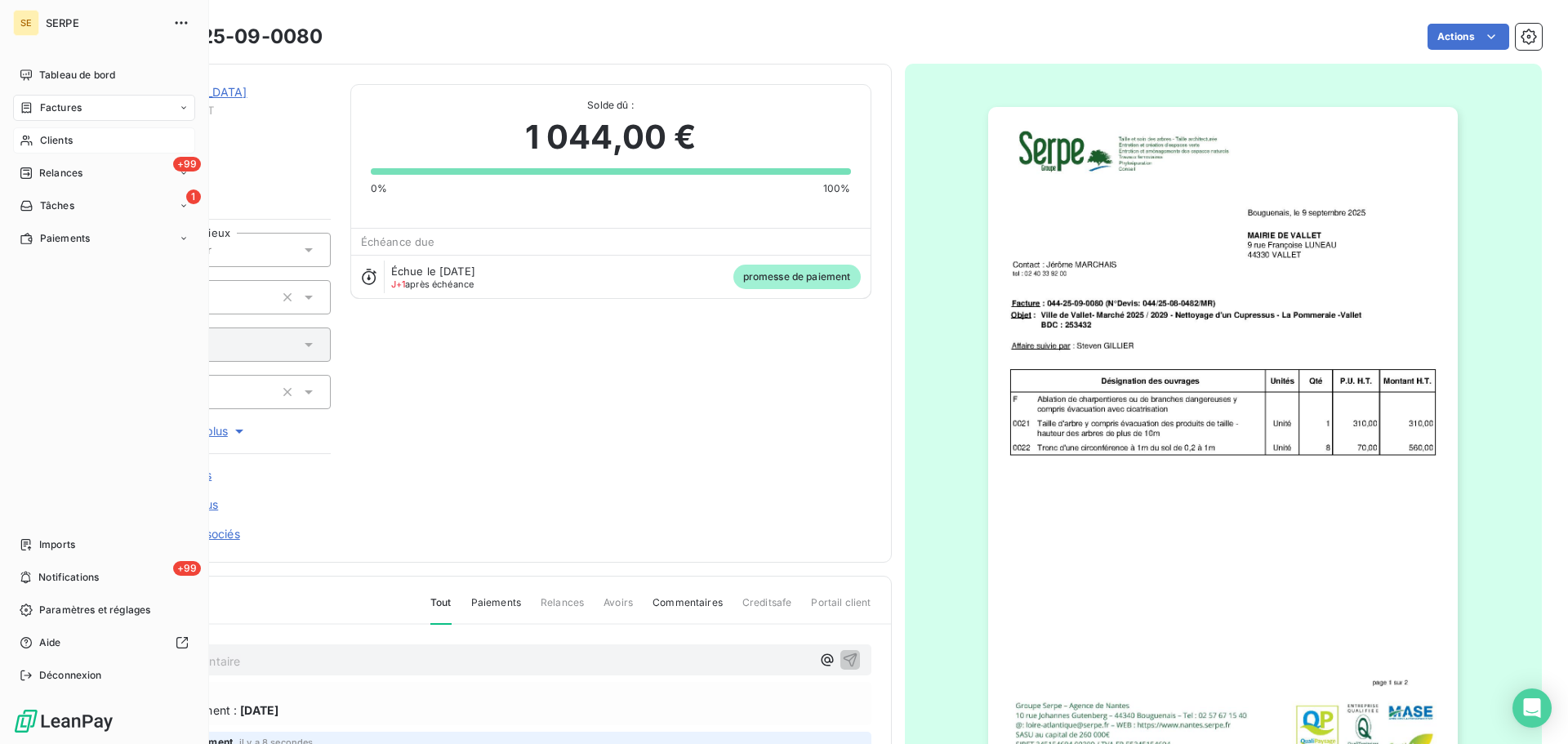
click at [84, 105] on div "Factures" at bounding box center [104, 108] width 182 height 26
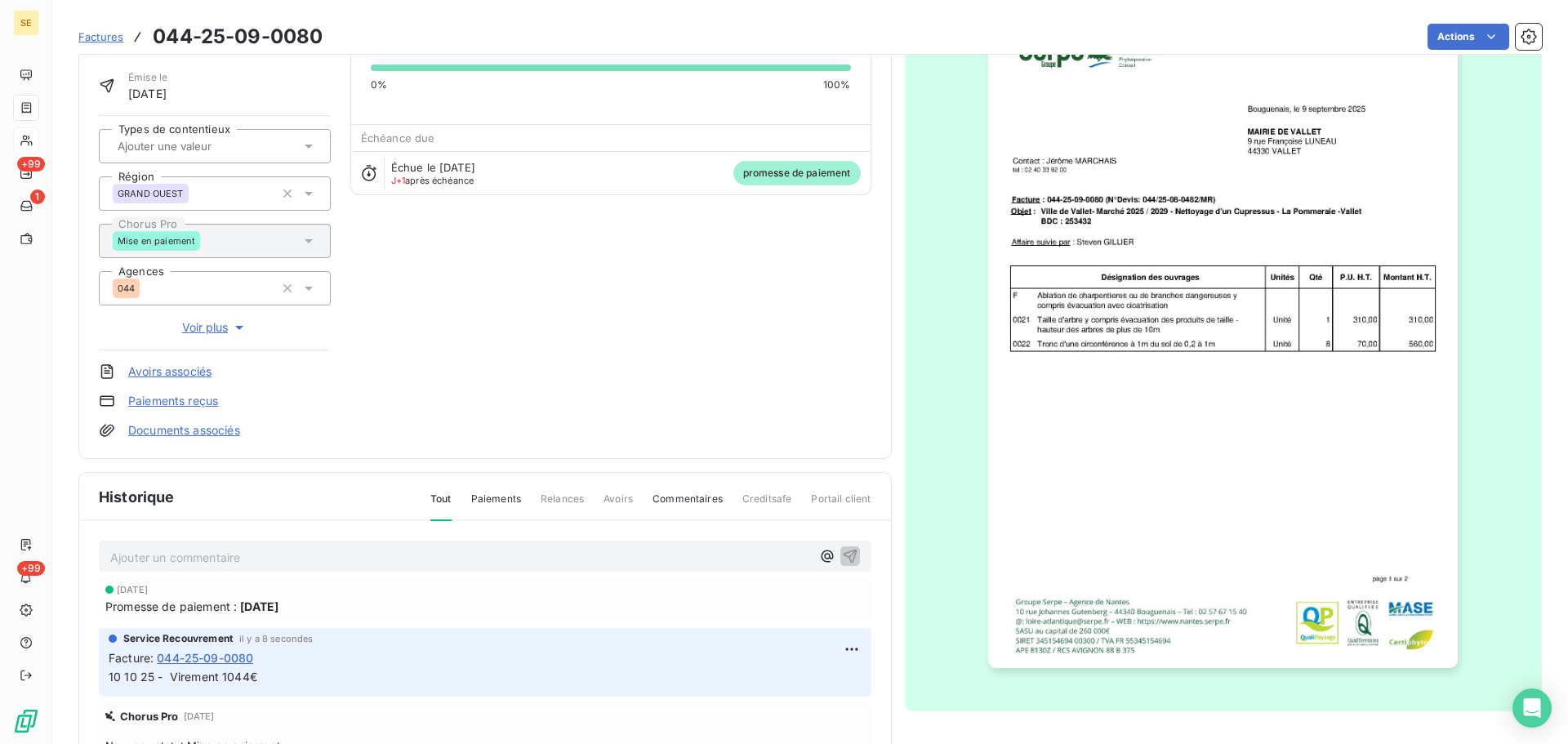
scroll to position [239, 0]
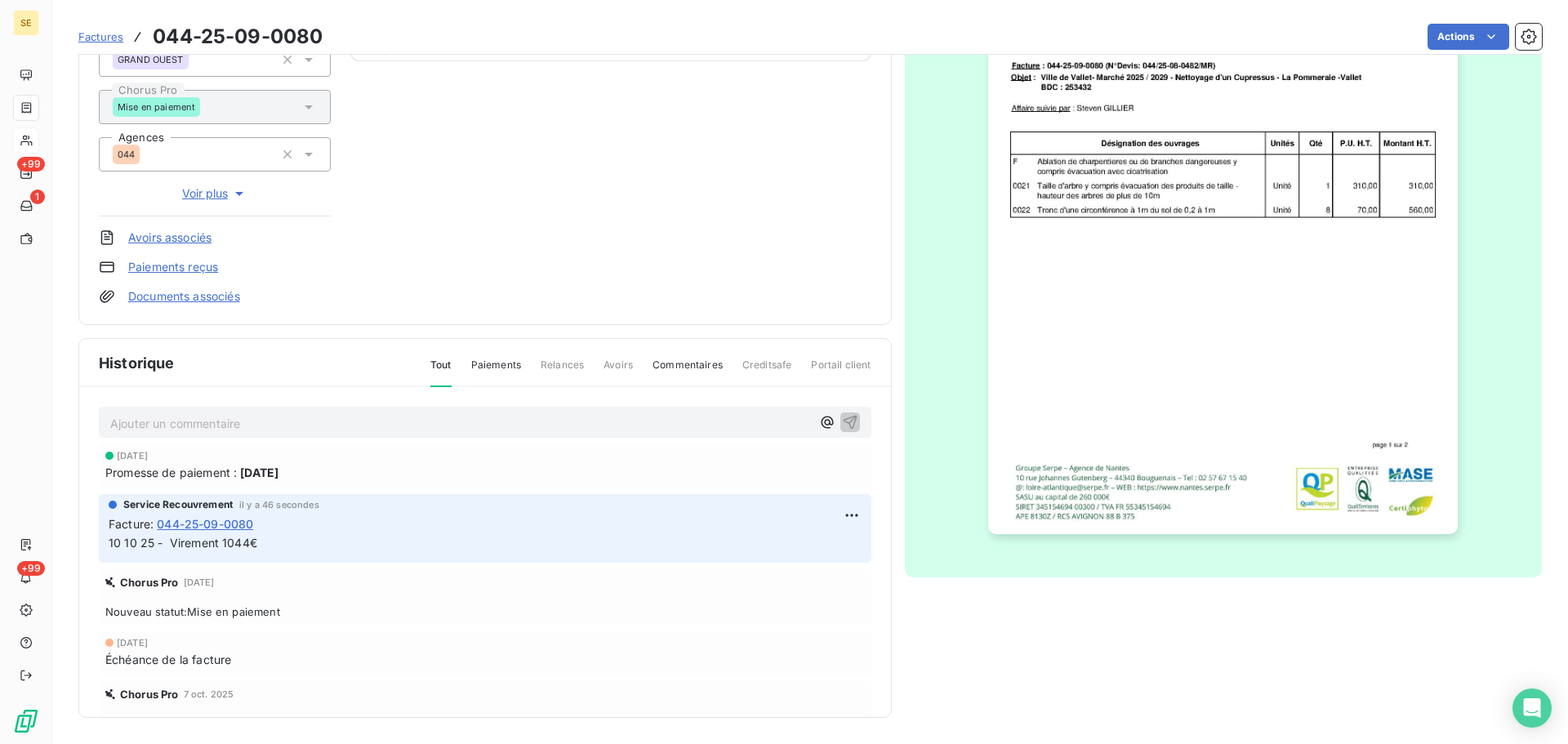
click at [213, 538] on span "10 10 25 - Virement 1044€" at bounding box center [183, 543] width 149 height 14
copy div "10 10 25 - Virement 1044€"
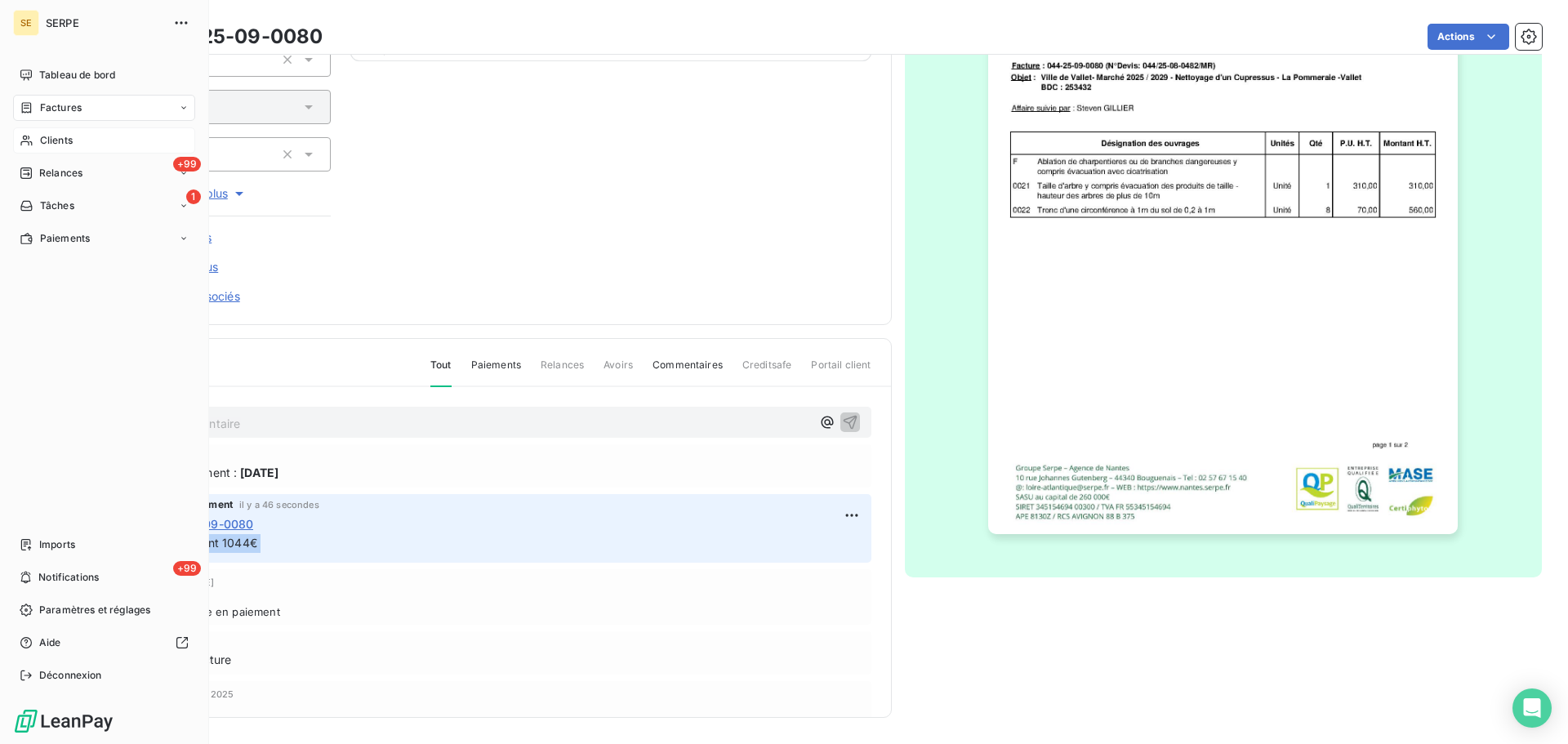
click at [78, 138] on div "Clients" at bounding box center [104, 141] width 182 height 26
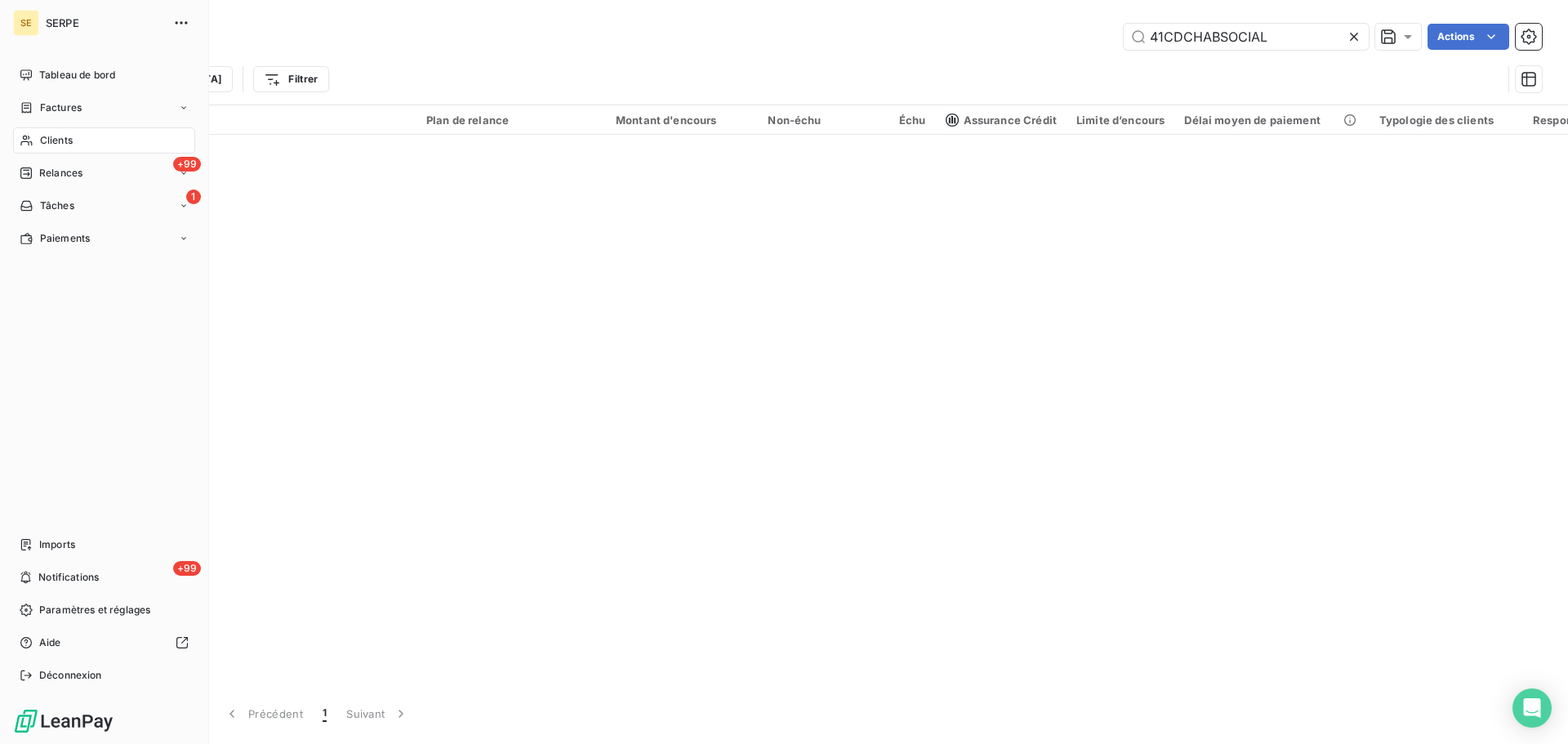
click at [93, 142] on div "Clients" at bounding box center [104, 141] width 182 height 26
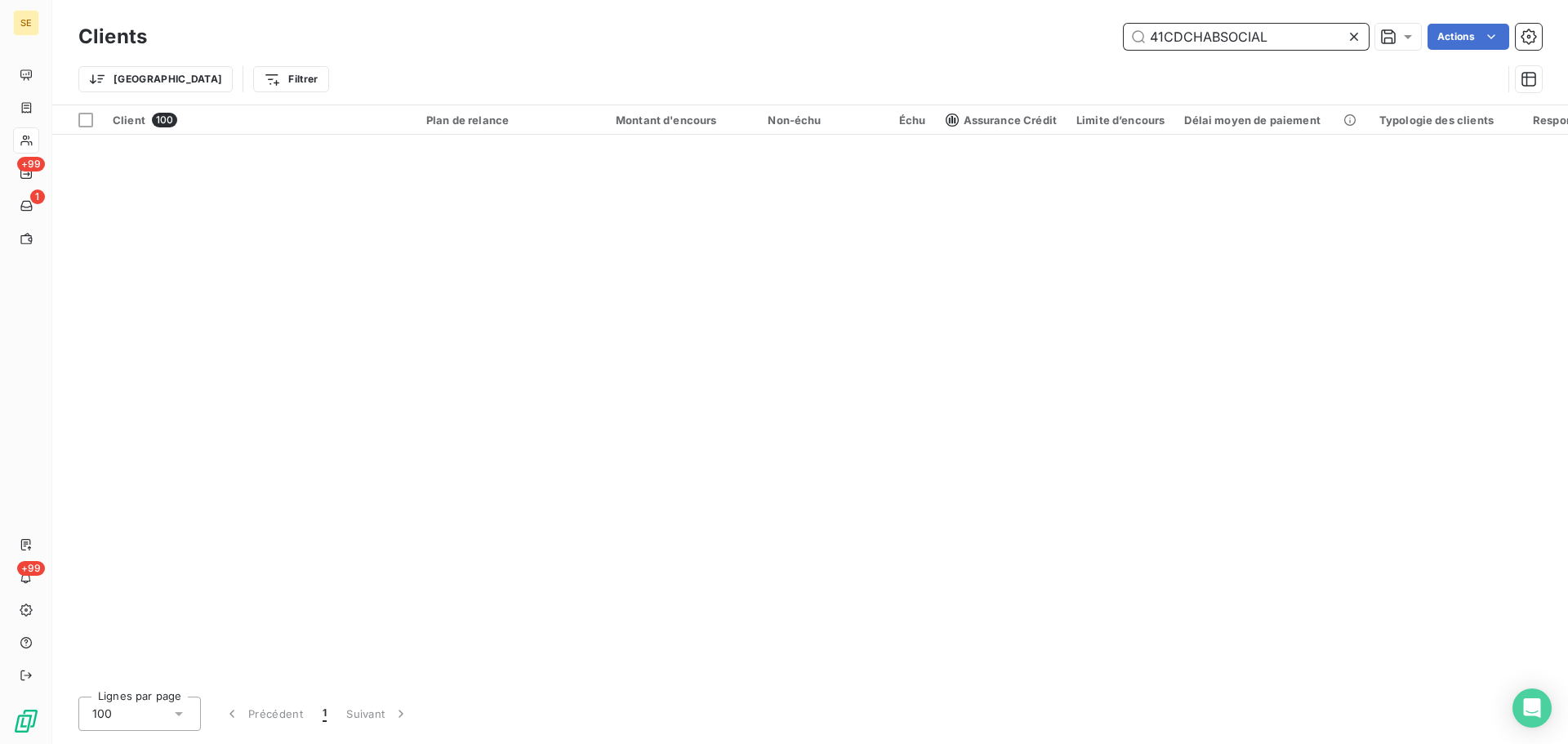
click at [1262, 33] on input "41CDCHABSOCIAL" at bounding box center [1246, 37] width 245 height 26
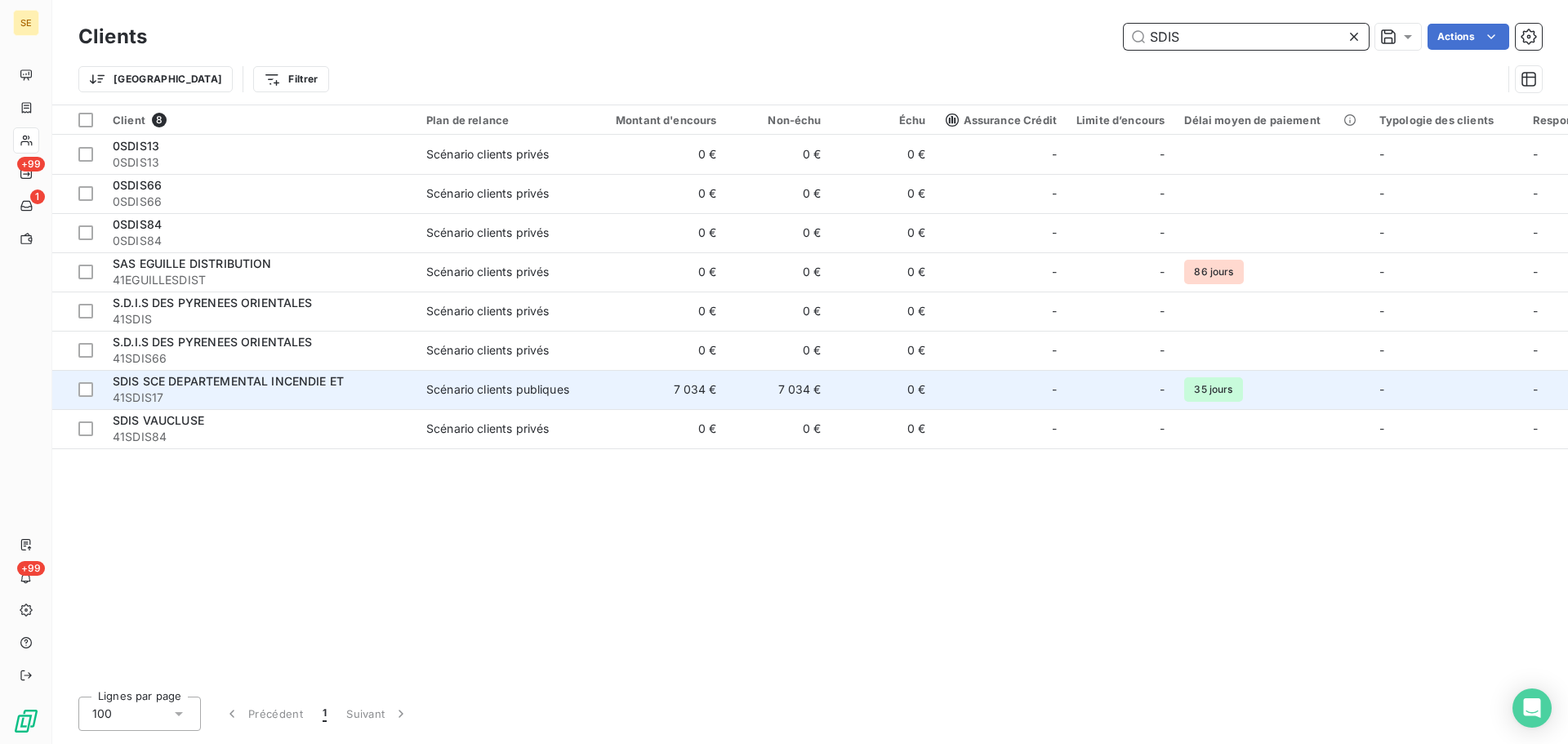
type input "SDIS"
click at [473, 396] on div "Scénario clients publiques" at bounding box center [497, 389] width 143 height 16
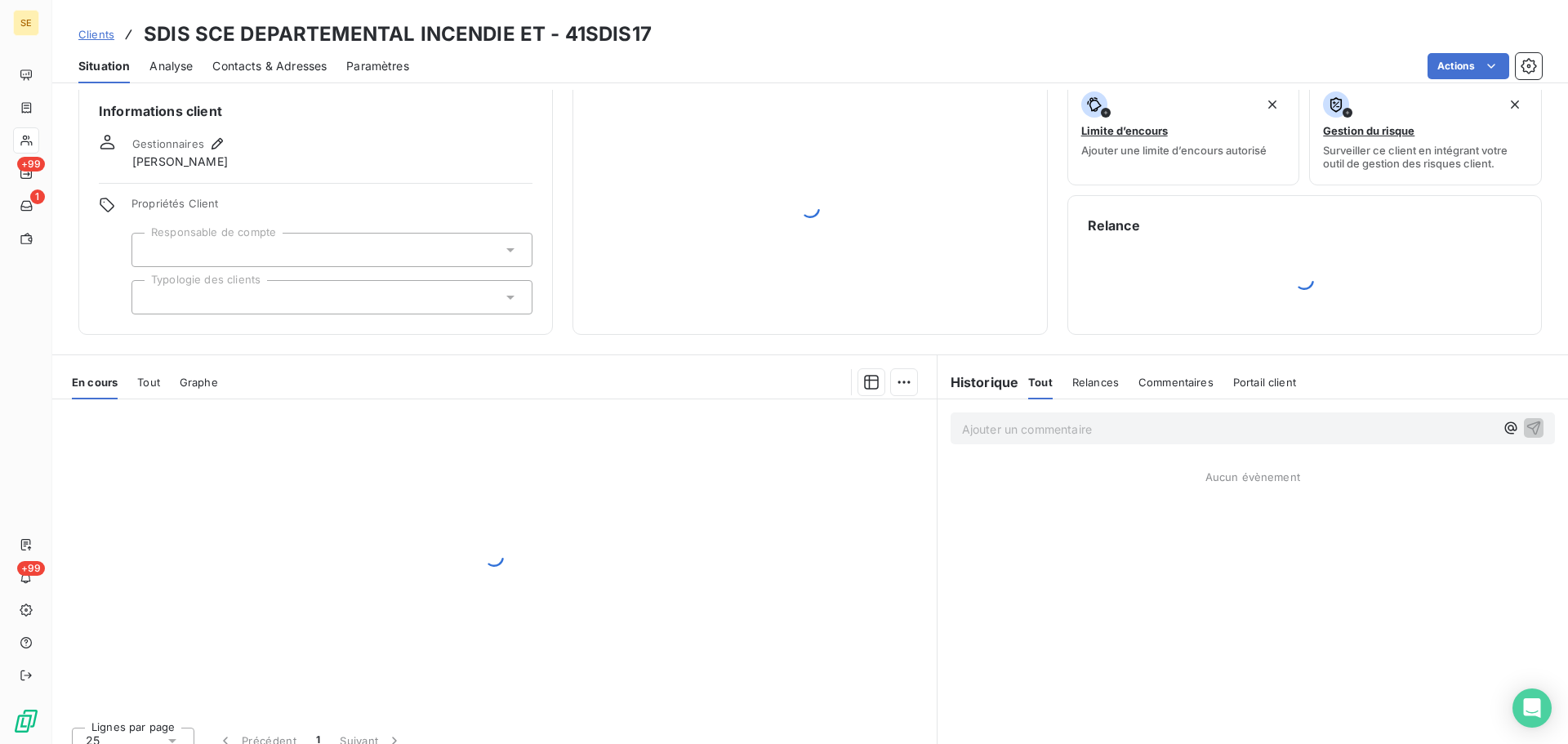
scroll to position [38, 0]
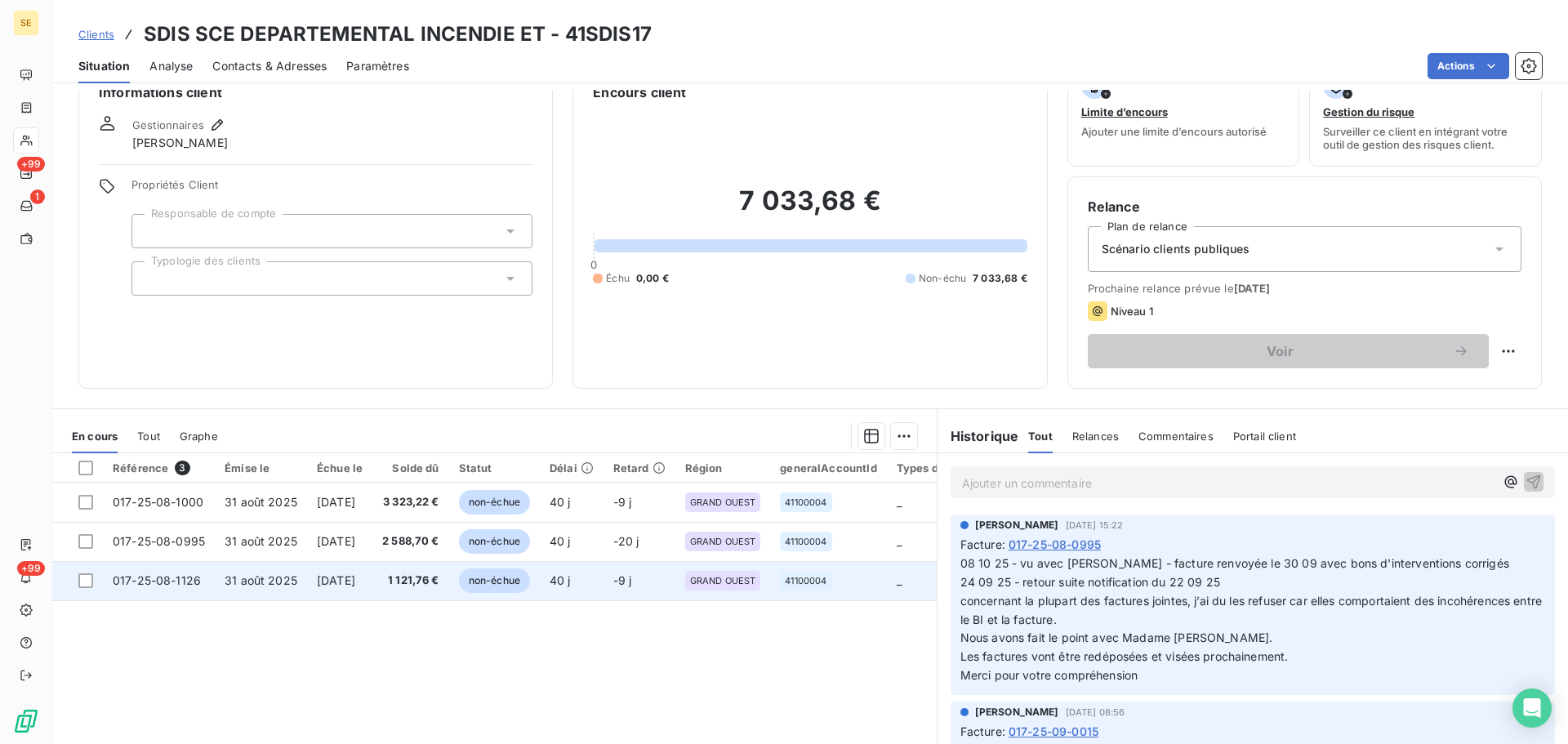
click at [416, 586] on span "1 121,76 €" at bounding box center [410, 580] width 57 height 16
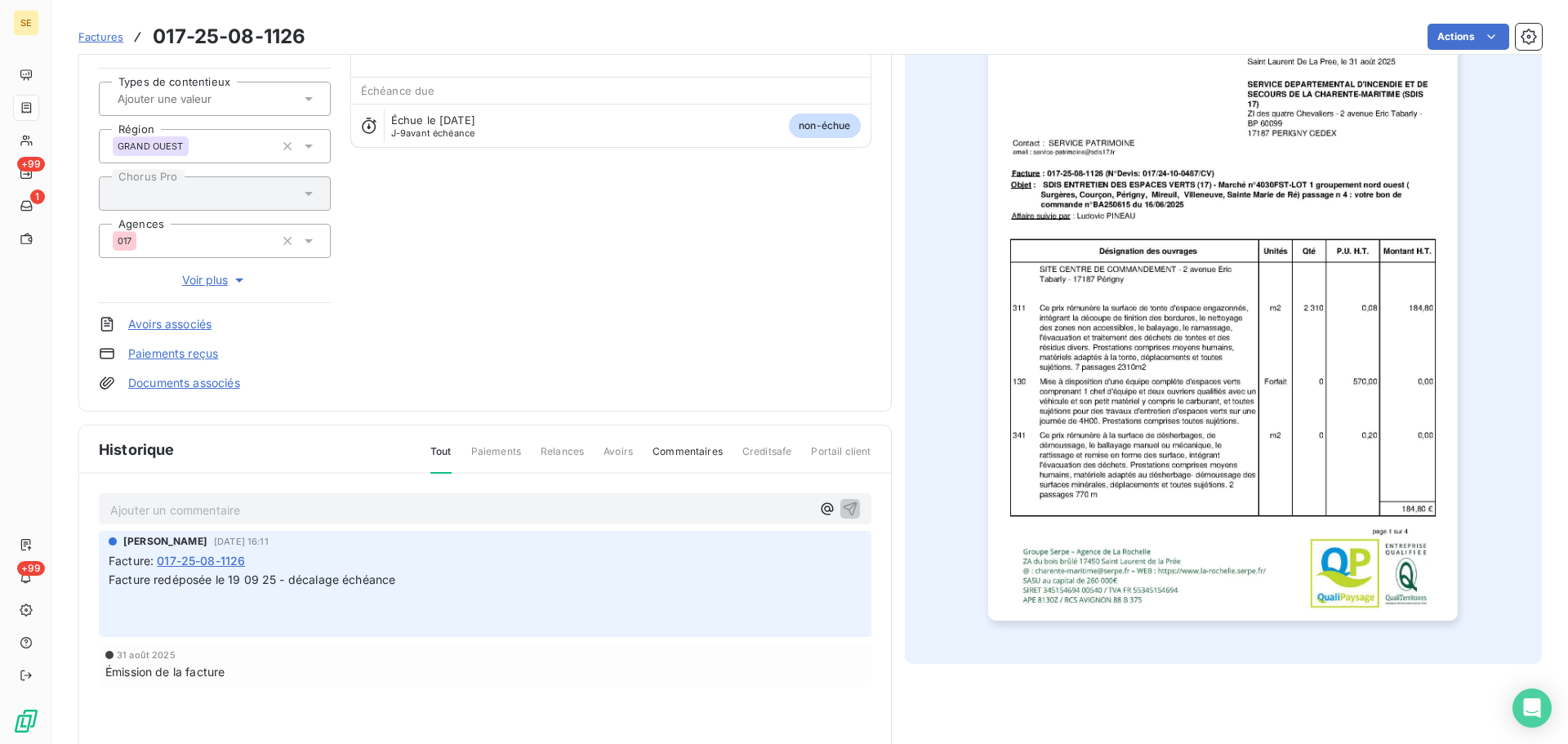
scroll to position [239, 0]
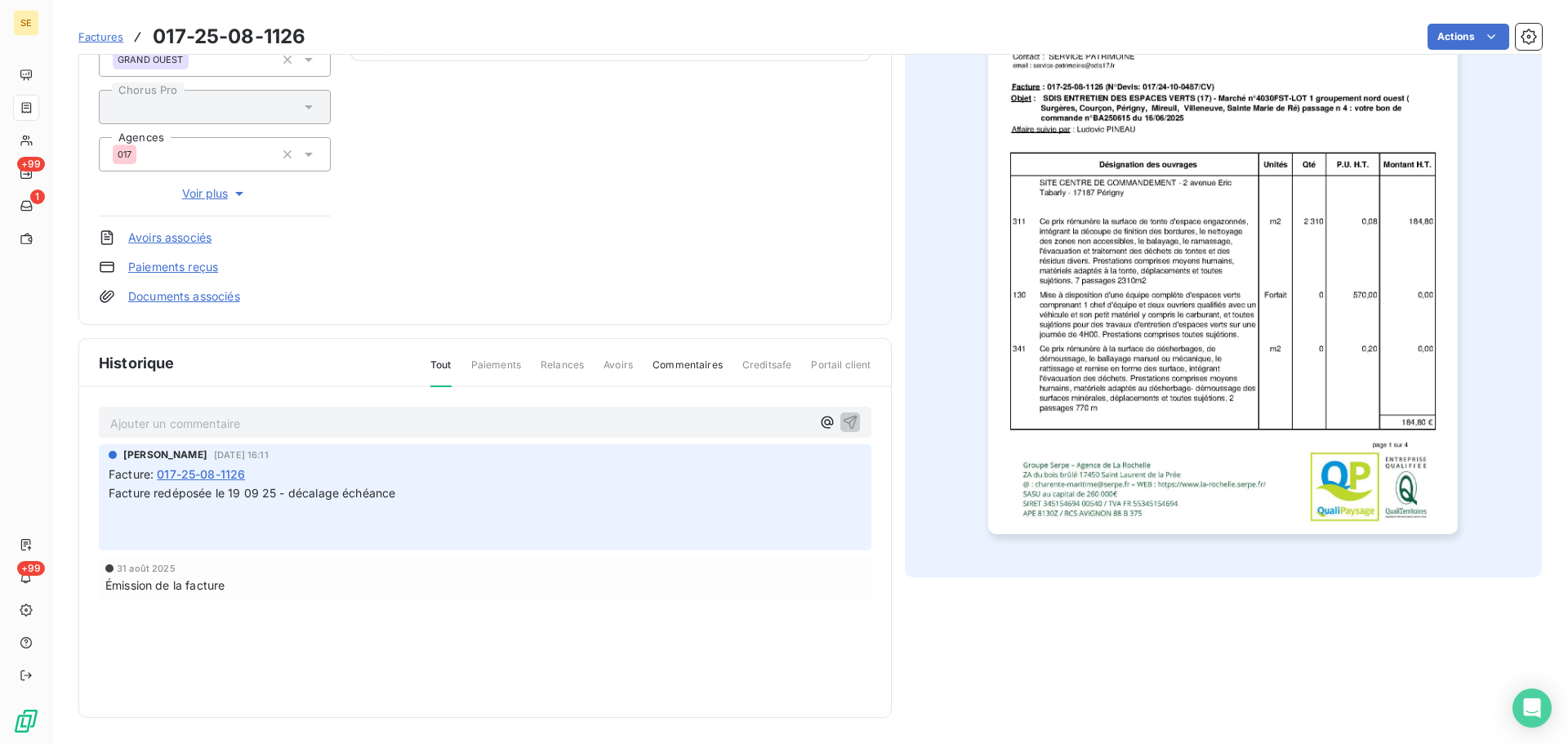
click at [401, 440] on div "Ajouter un commentaire ﻿ [PERSON_NAME] [DATE] 16:11 Facture : 017-25-08-1126 Fa…" at bounding box center [484, 527] width 812 height 280
click at [403, 435] on div "Ajouter un commentaire ﻿" at bounding box center [485, 422] width 773 height 32
click at [404, 424] on p "Ajouter un commentaire ﻿" at bounding box center [460, 423] width 701 height 20
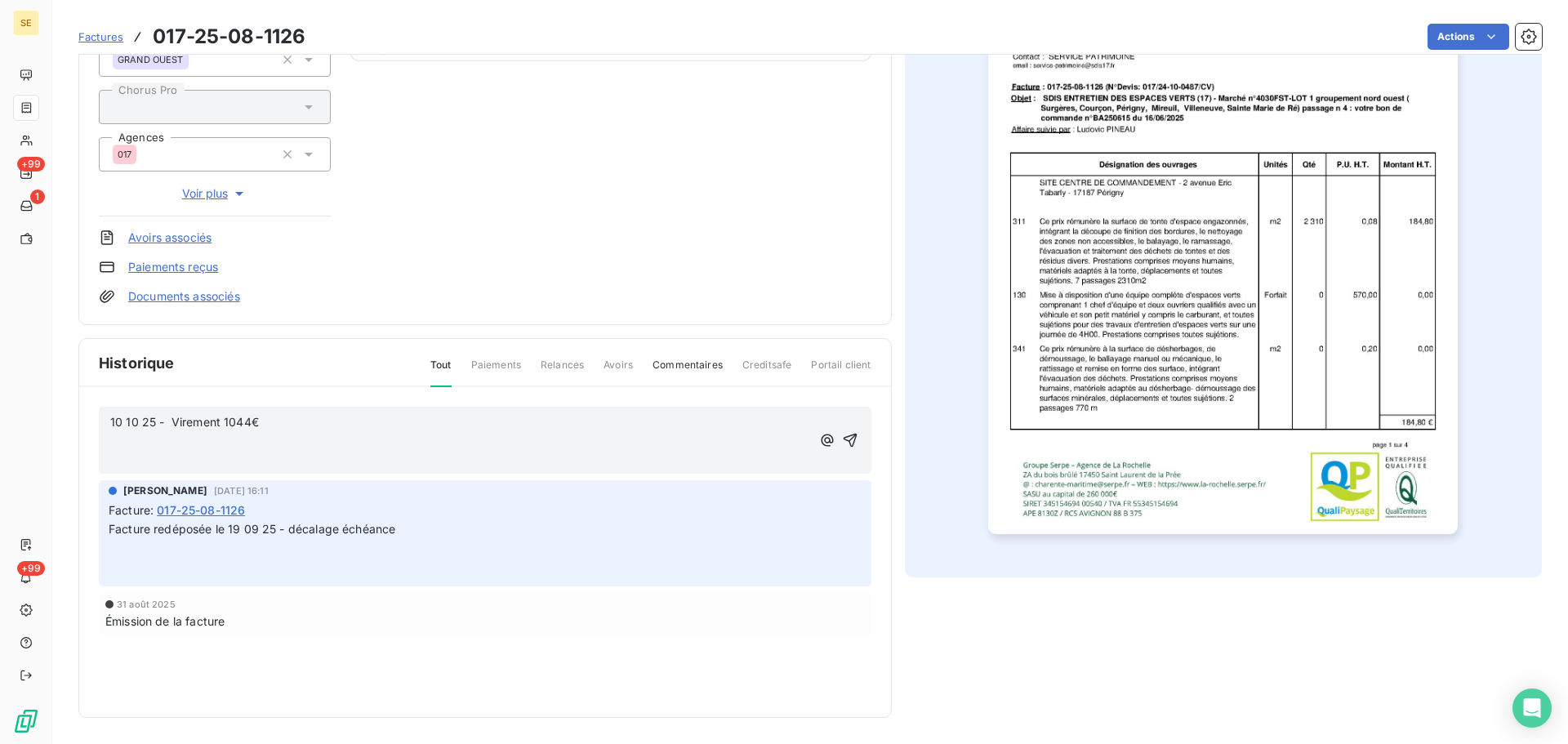
click at [276, 417] on p "10 10 25 - Virement 1044€" at bounding box center [460, 422] width 701 height 19
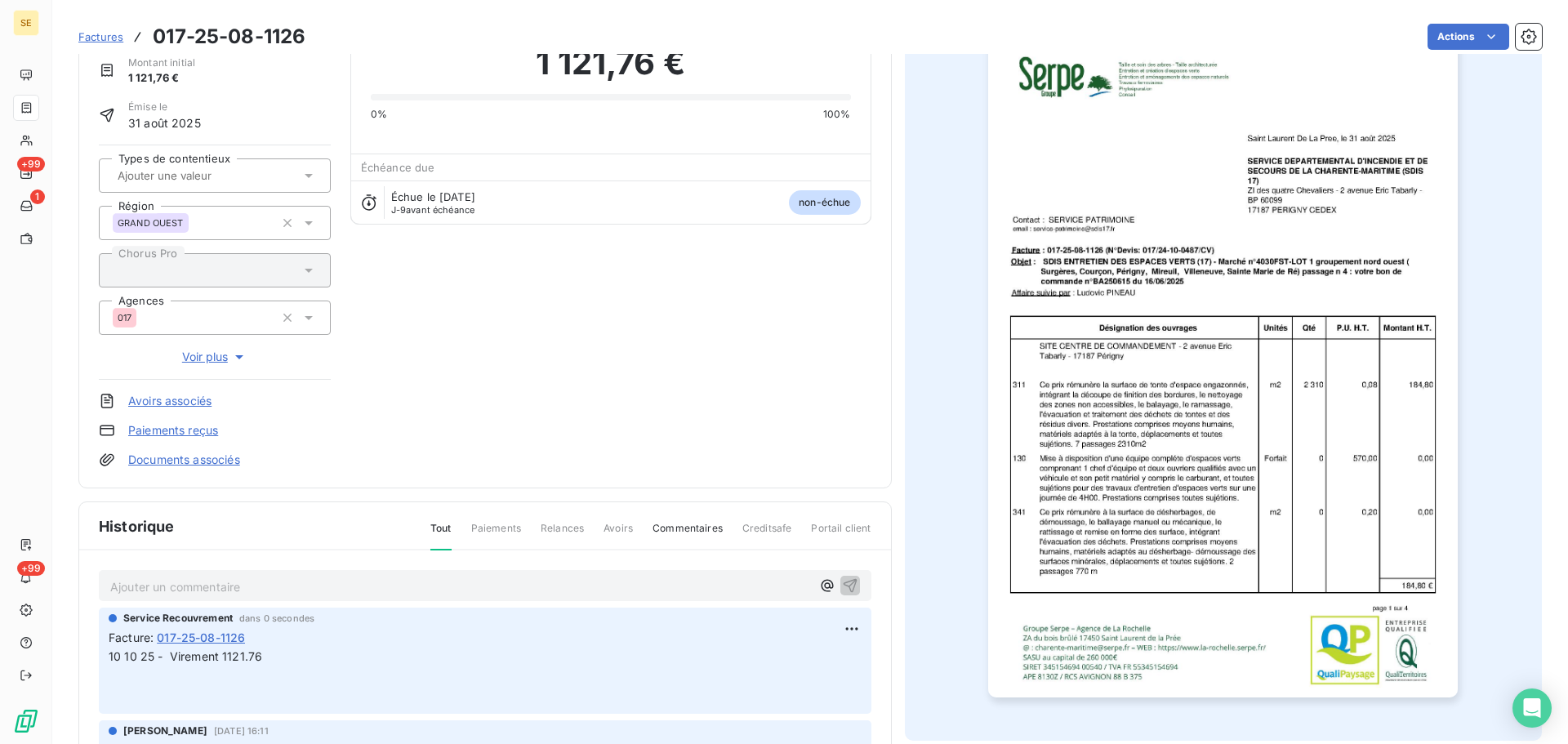
scroll to position [0, 0]
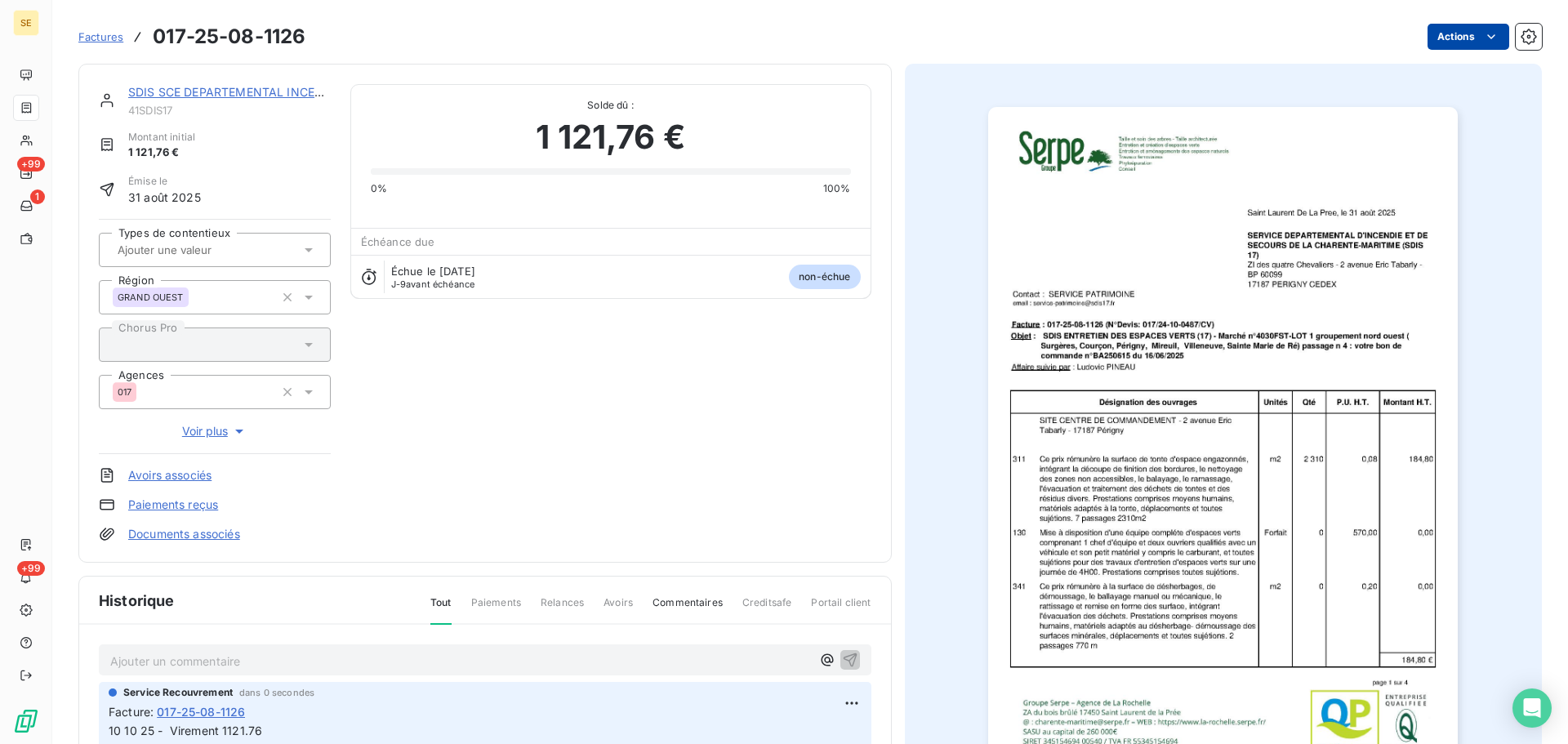
click at [1470, 32] on html "SE +99 1 +99 Factures 017-25-08-1126 Actions SDIS SCE DEPARTEMENTAL INCENDIE ET…" at bounding box center [784, 372] width 1568 height 744
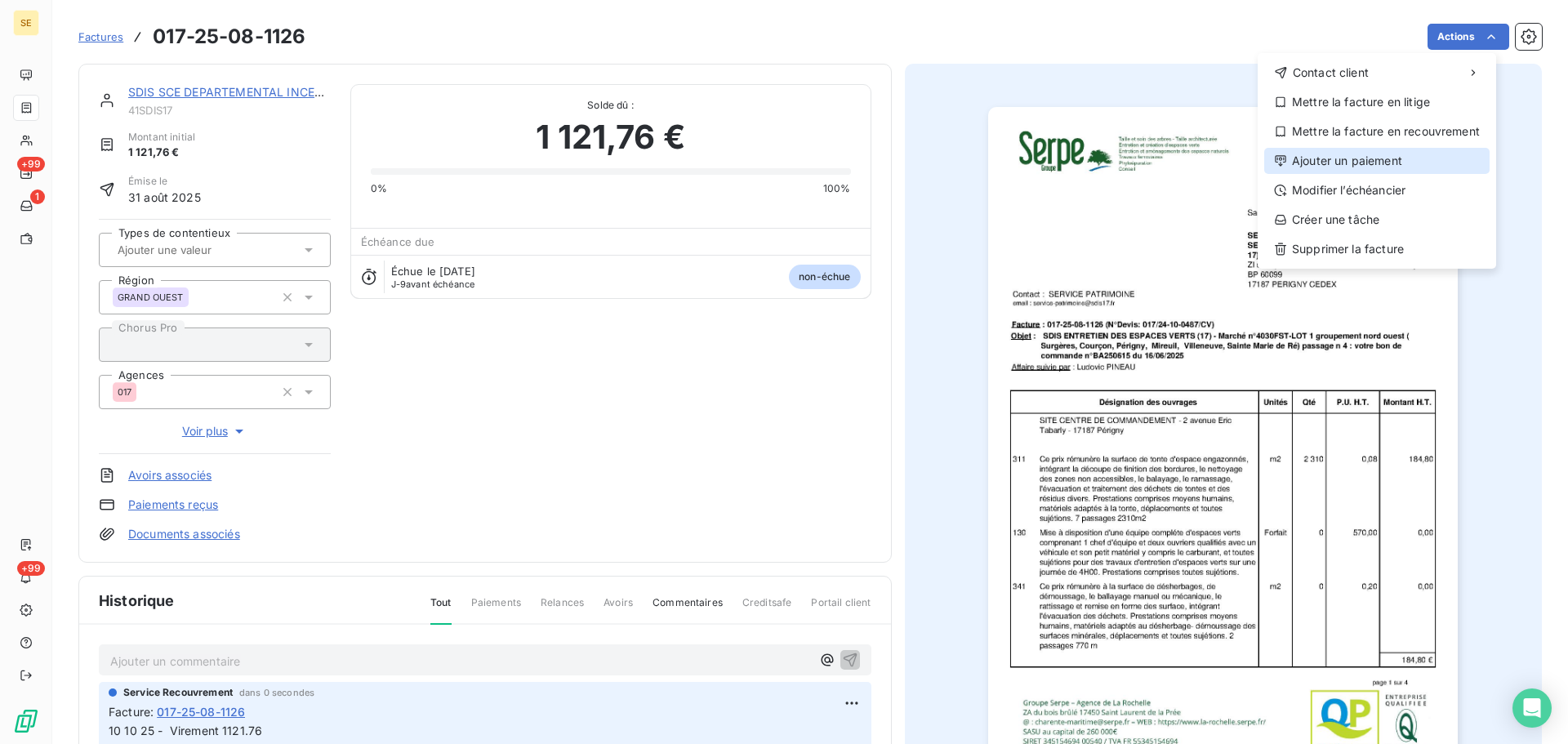
click at [1364, 159] on div "Ajouter un paiement" at bounding box center [1377, 161] width 226 height 26
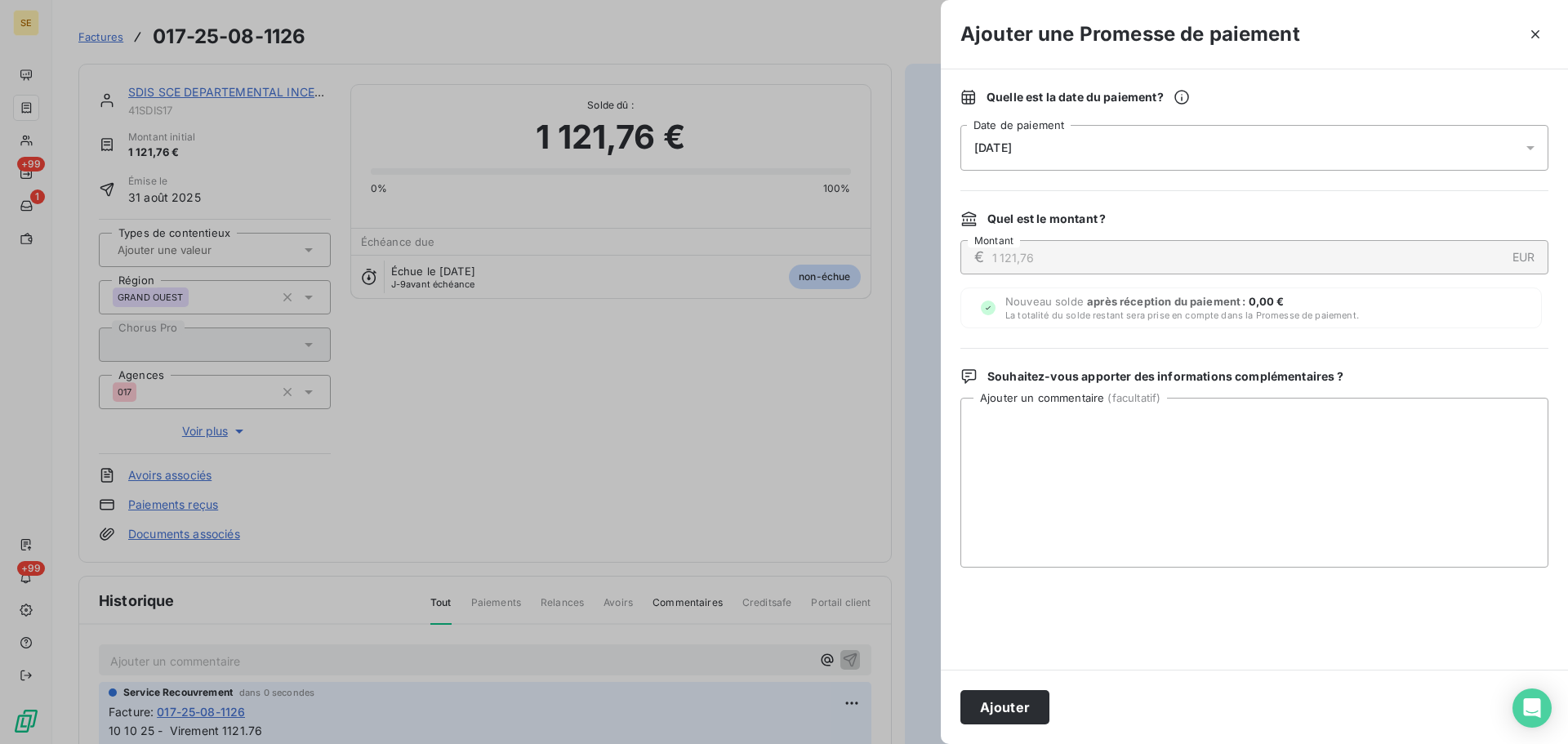
click at [1204, 141] on div "[DATE]" at bounding box center [1254, 148] width 588 height 46
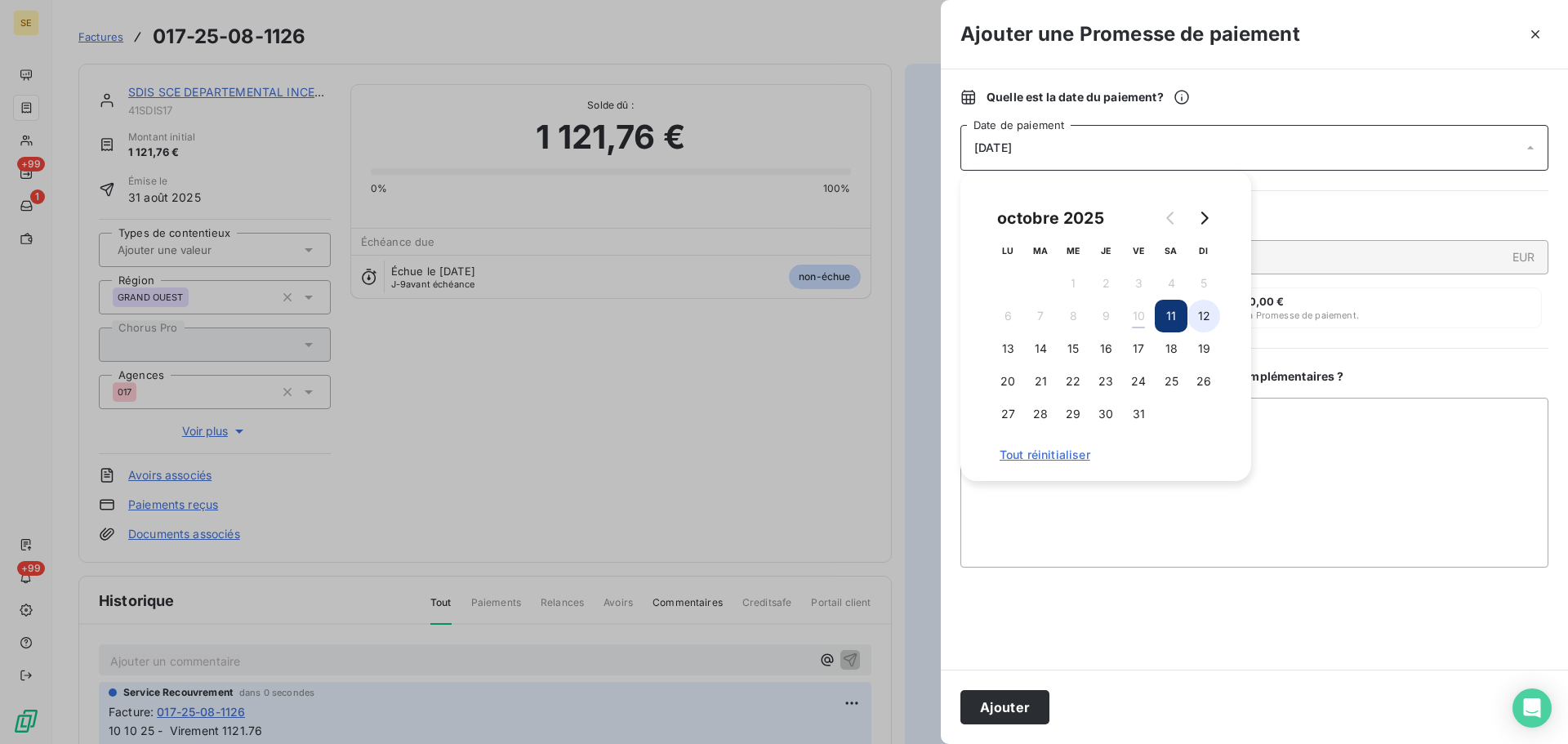
click at [1198, 320] on button "12" at bounding box center [1203, 316] width 33 height 33
click at [1005, 715] on button "Ajouter" at bounding box center [1005, 707] width 89 height 34
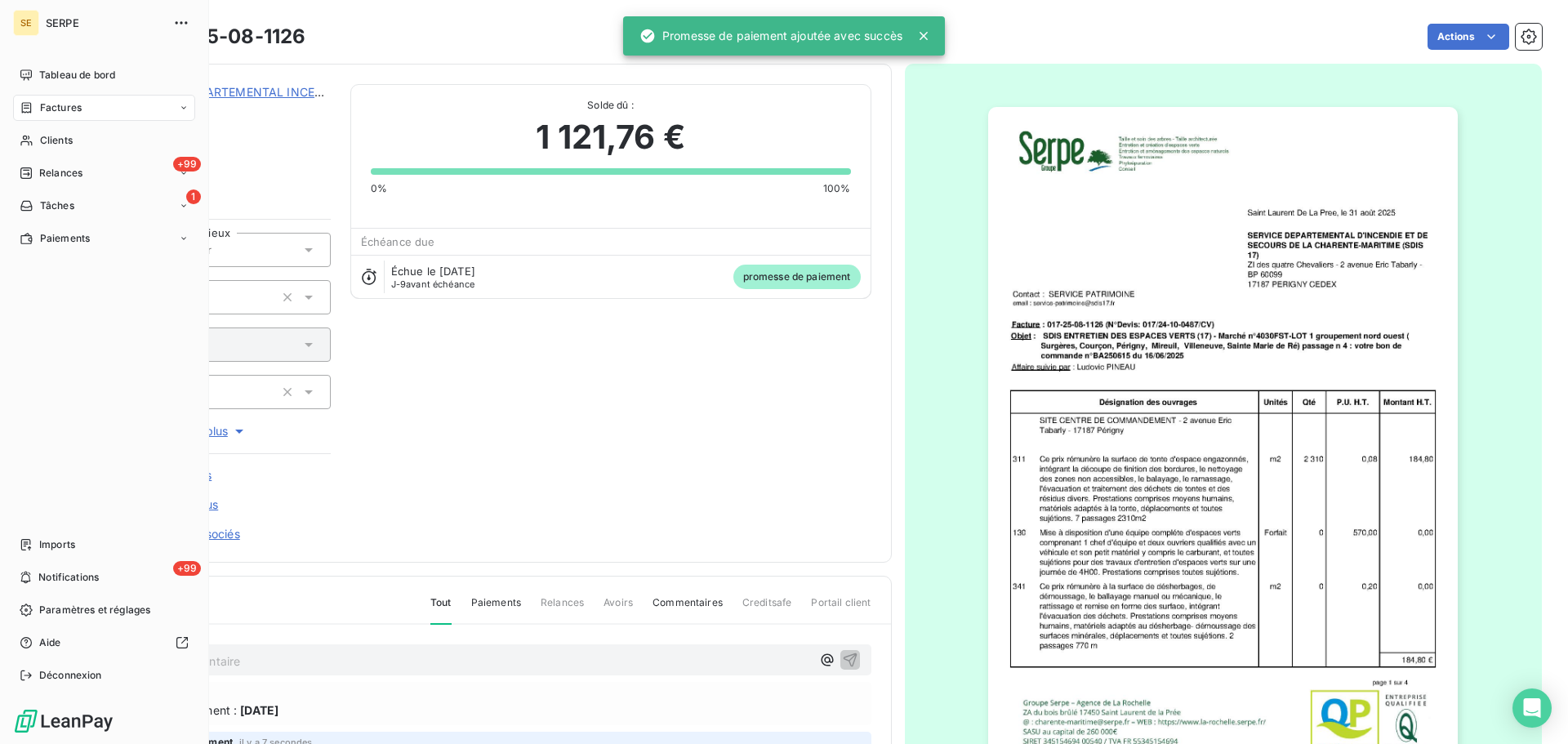
click at [46, 106] on span "Factures" at bounding box center [61, 108] width 42 height 15
click at [101, 180] on div "+99 Relances" at bounding box center [104, 173] width 182 height 26
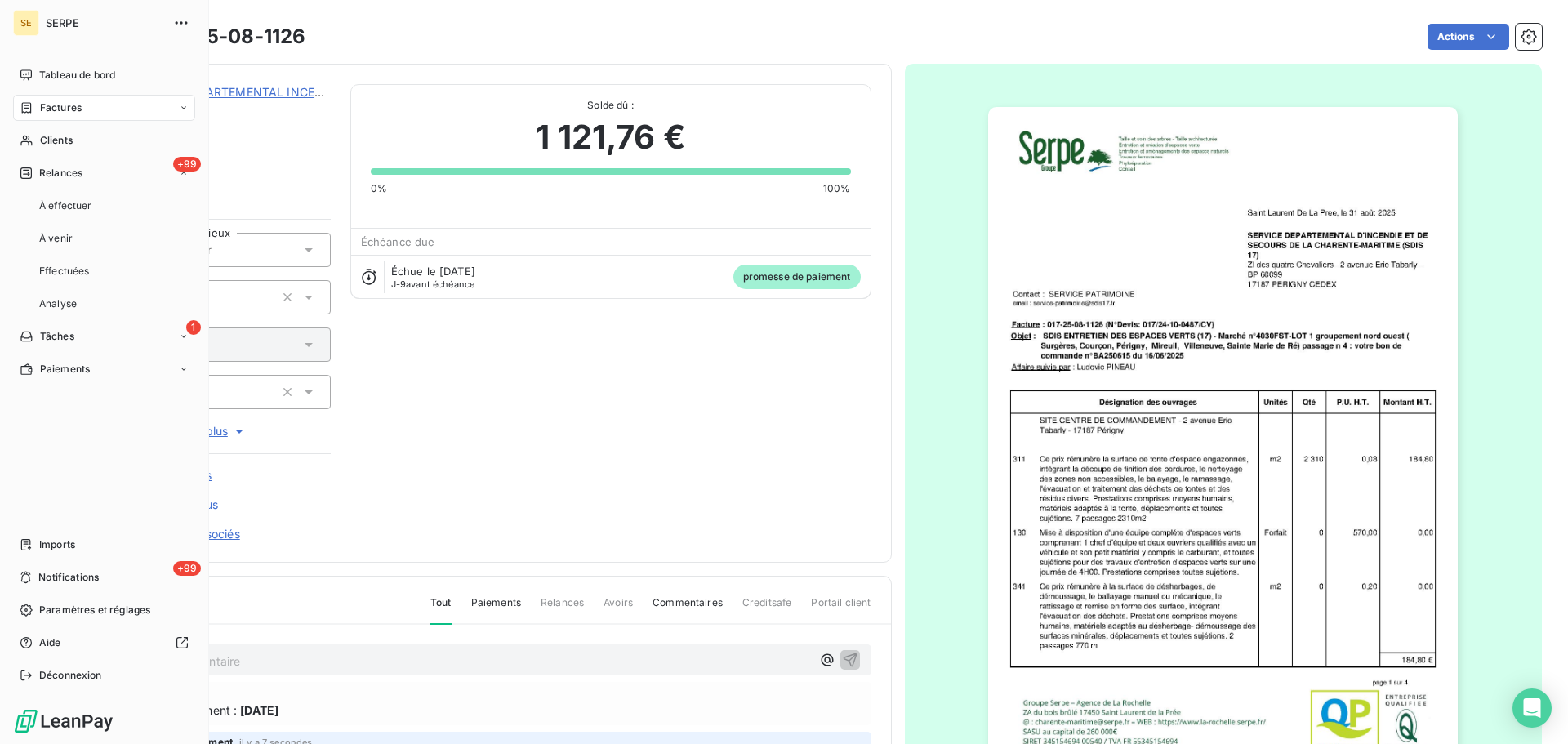
click at [107, 106] on div "Factures" at bounding box center [104, 108] width 182 height 26
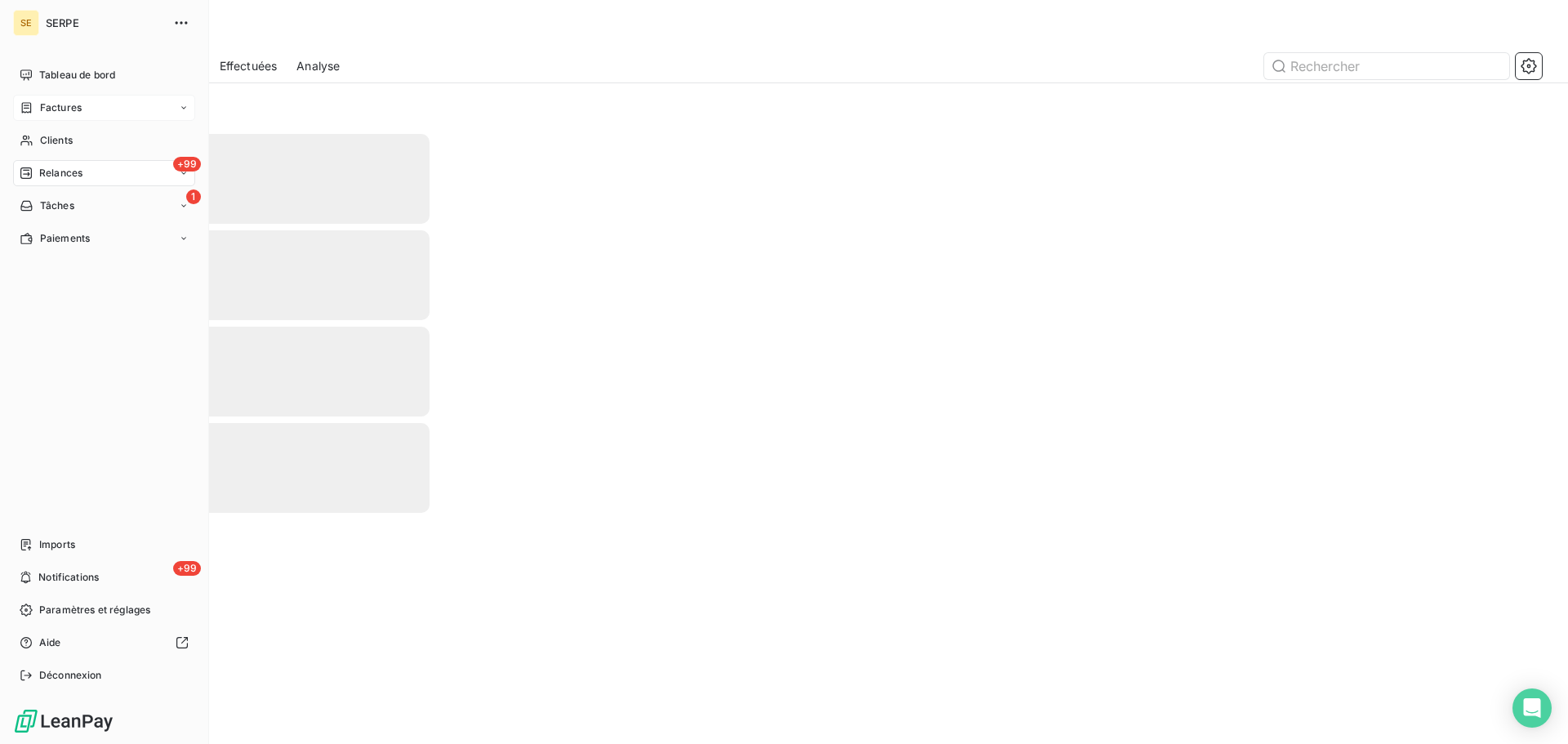
click at [107, 106] on div "Factures" at bounding box center [104, 108] width 182 height 26
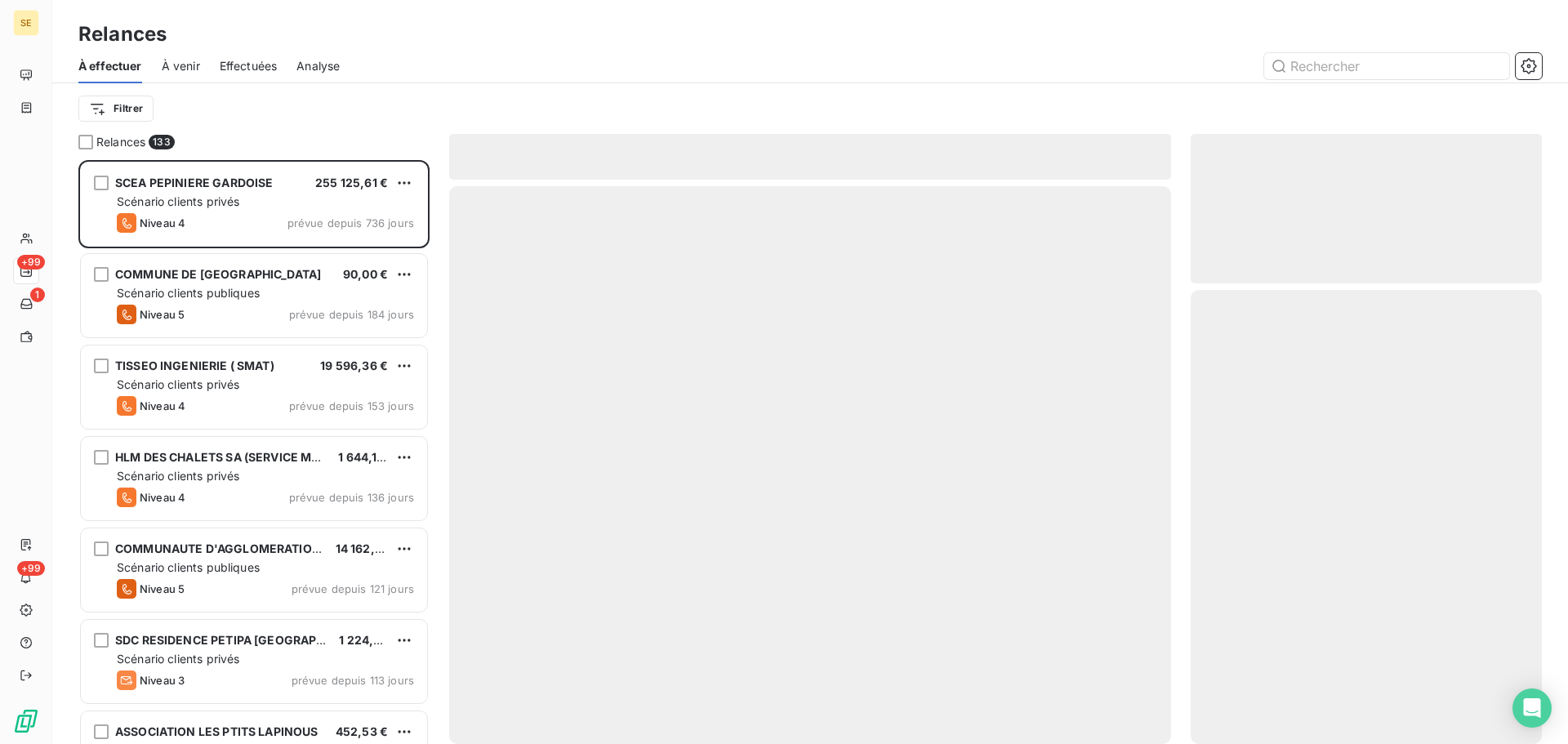
scroll to position [572, 339]
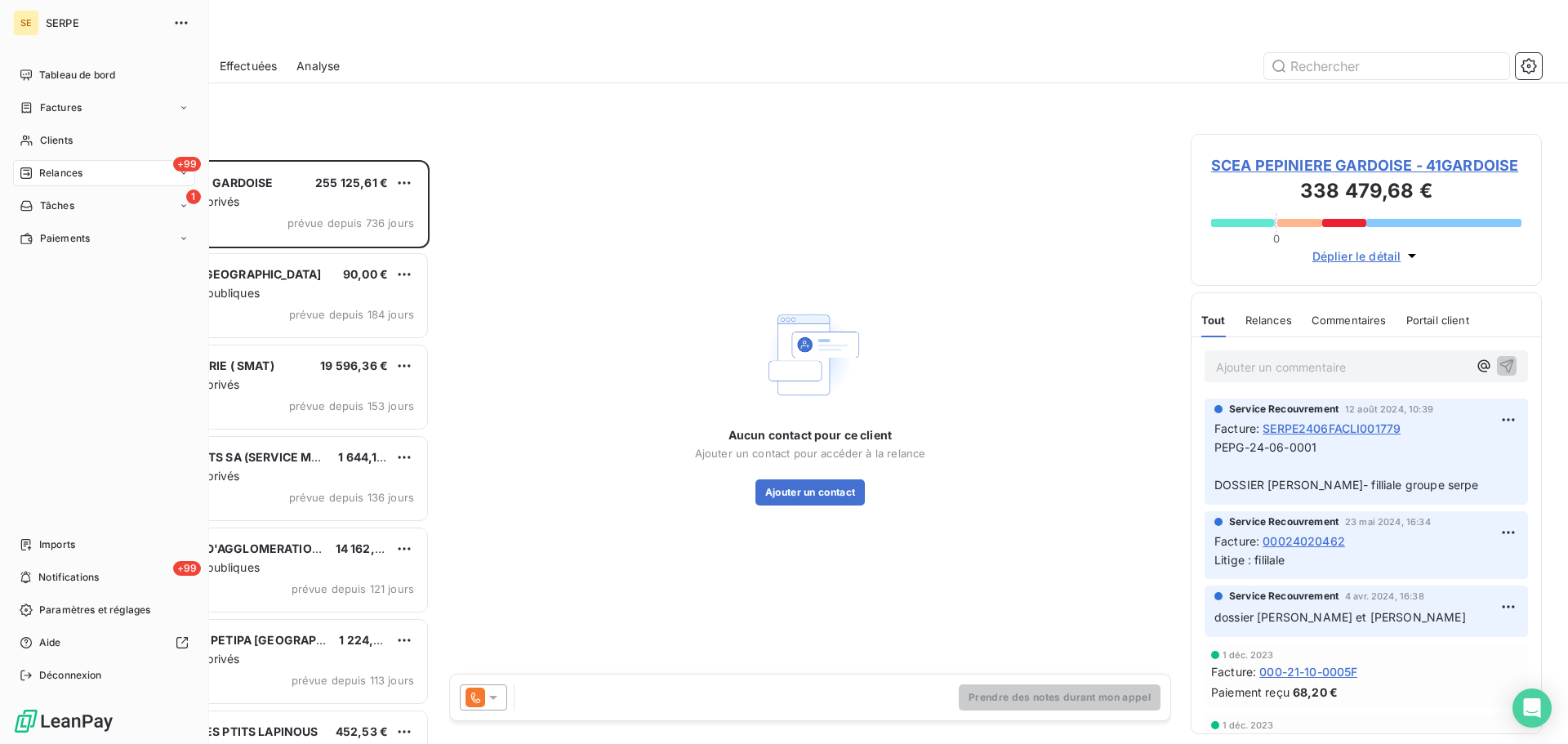
click at [51, 106] on span "Factures" at bounding box center [61, 108] width 42 height 15
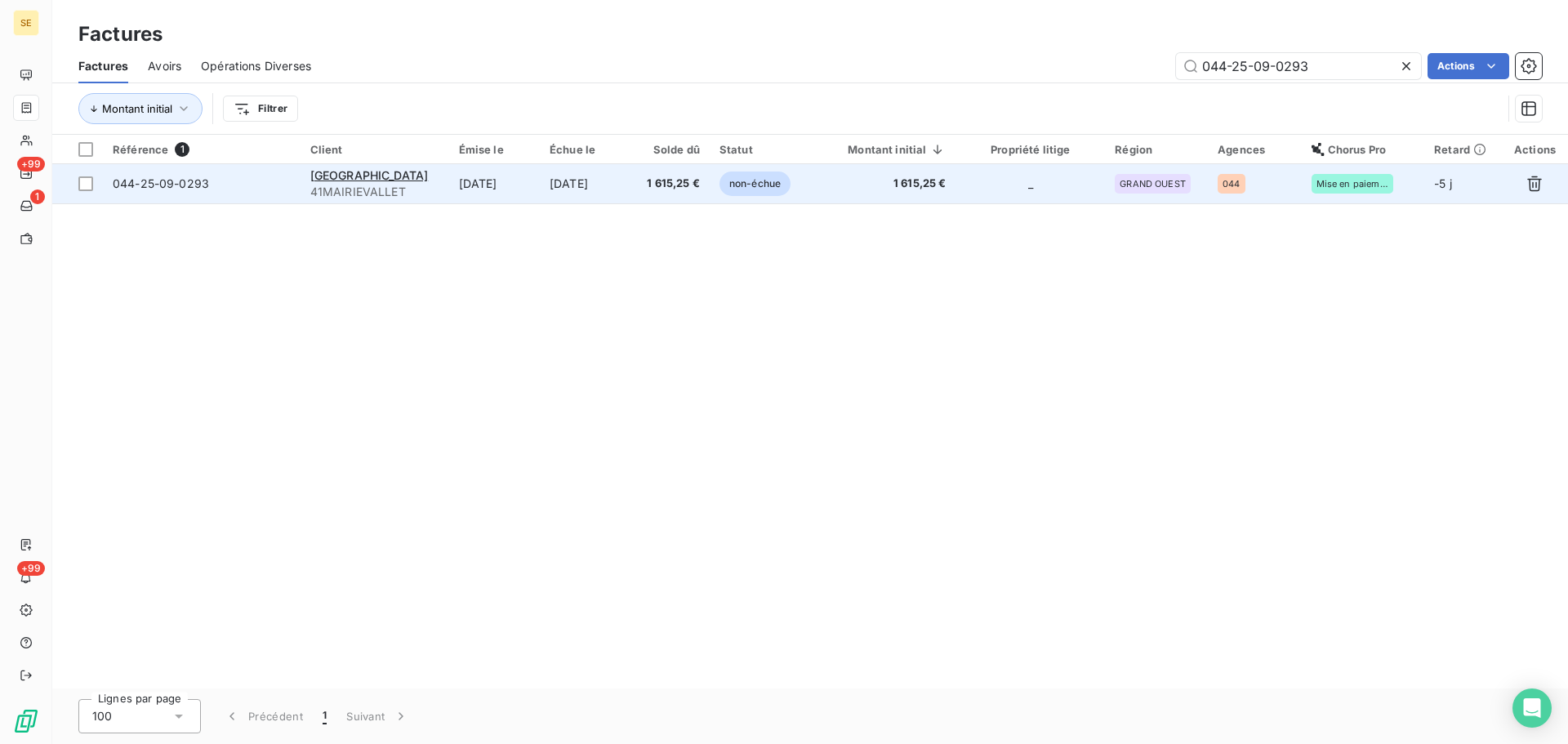
type input "044-25-09-0293"
click at [617, 186] on td "[DATE]" at bounding box center [586, 183] width 92 height 39
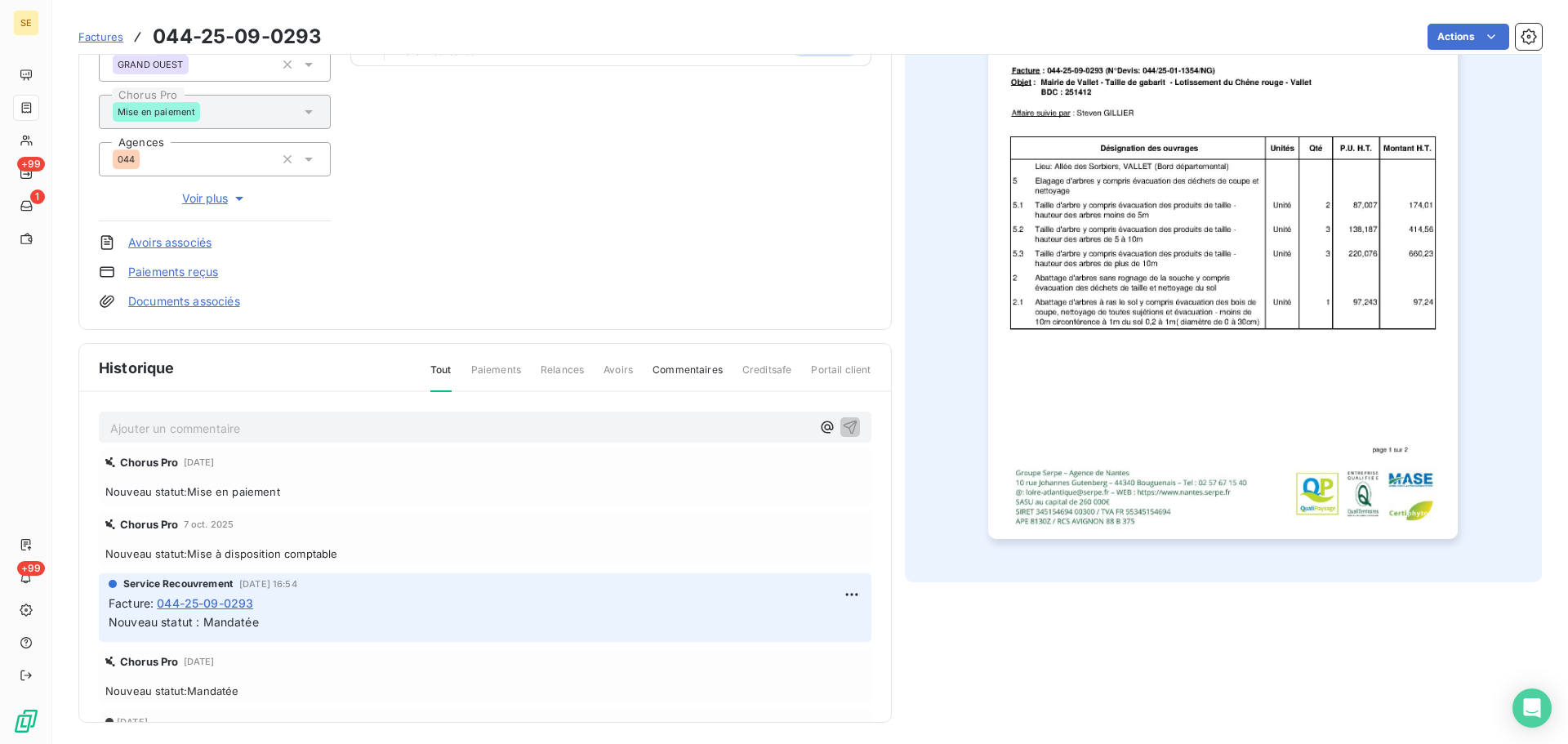
scroll to position [239, 0]
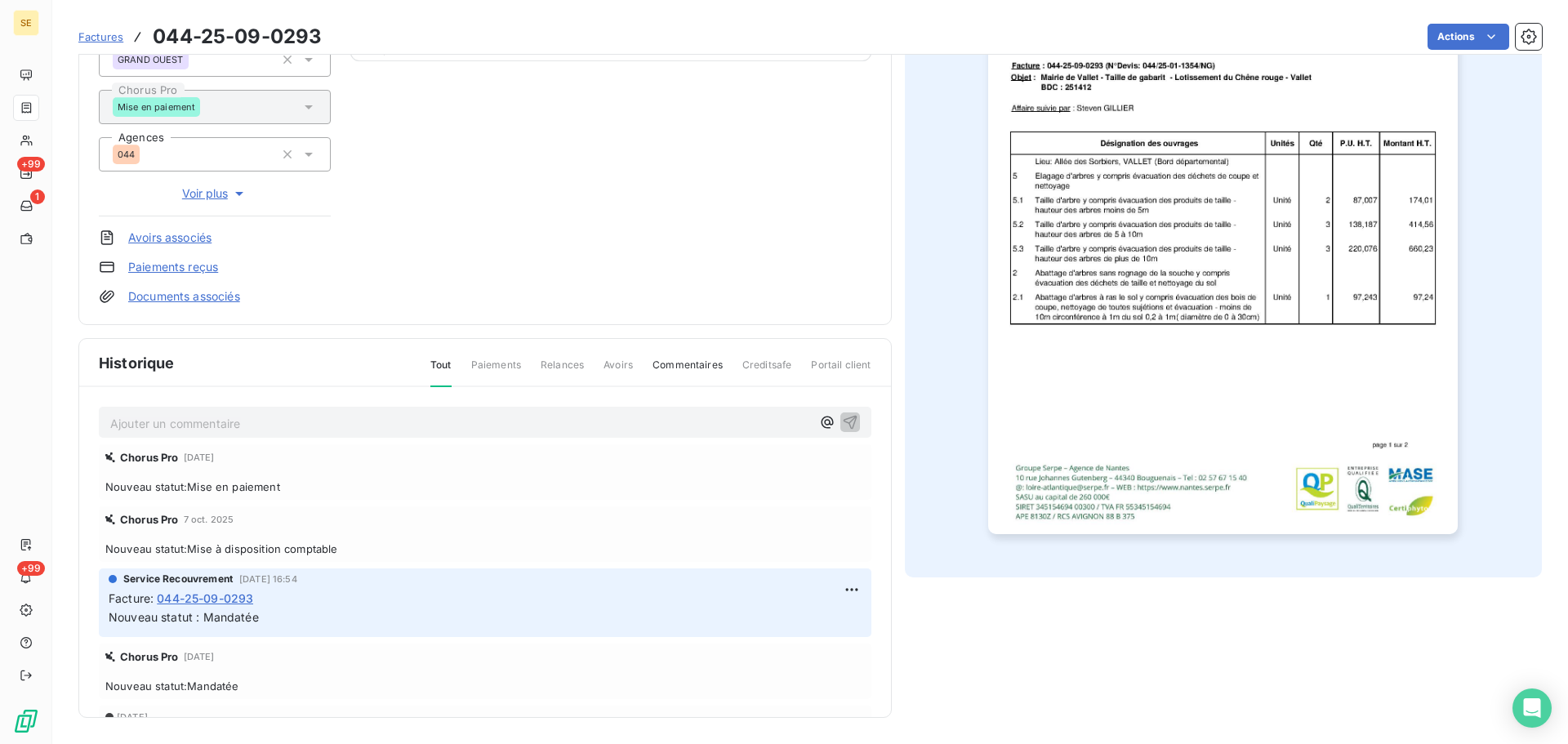
click at [406, 411] on div "Ajouter un commentaire ﻿" at bounding box center [460, 422] width 701 height 22
click at [406, 423] on p "Ajouter un commentaire ﻿" at bounding box center [460, 423] width 701 height 20
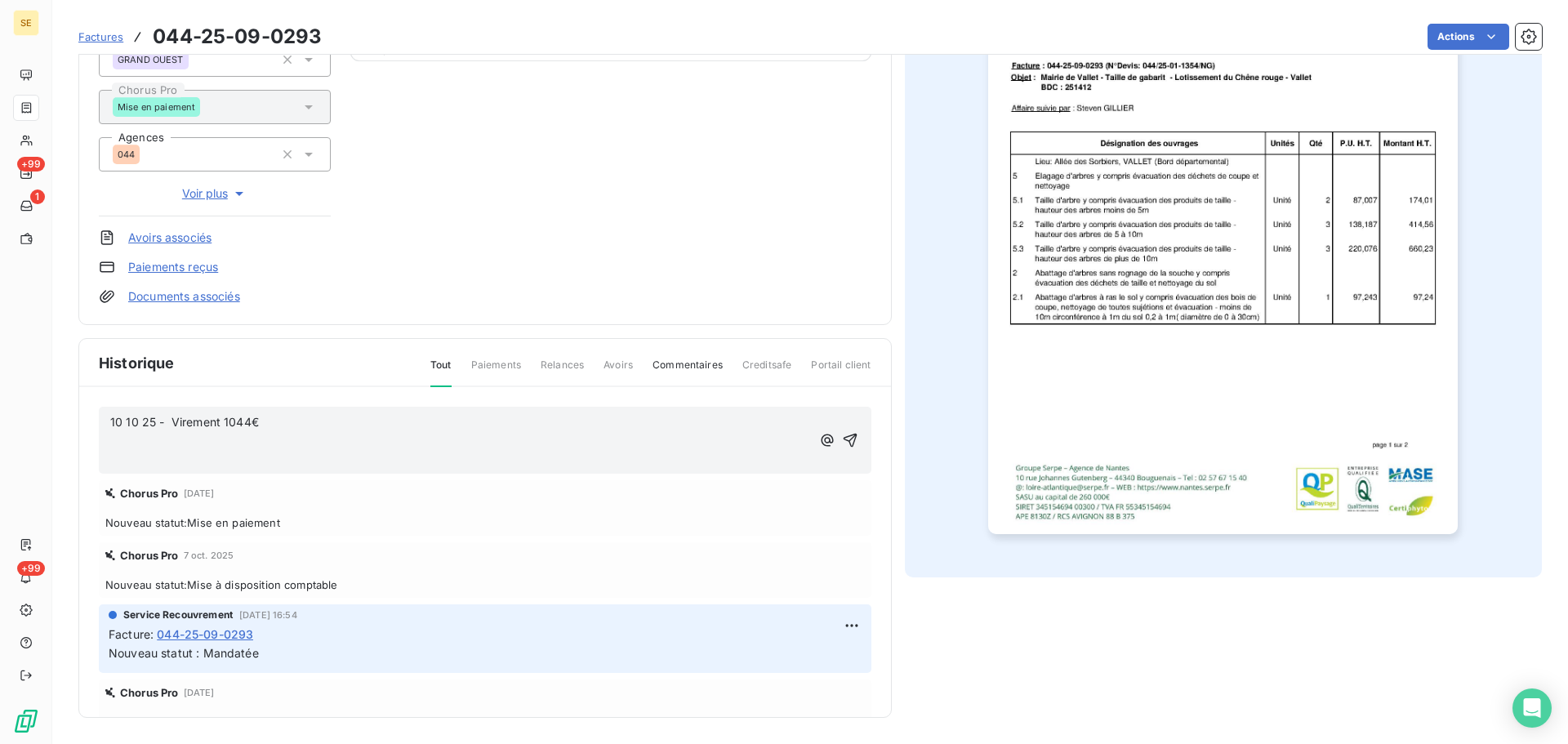
click at [247, 424] on span "10 10 25 - Virement 1044€" at bounding box center [184, 422] width 149 height 14
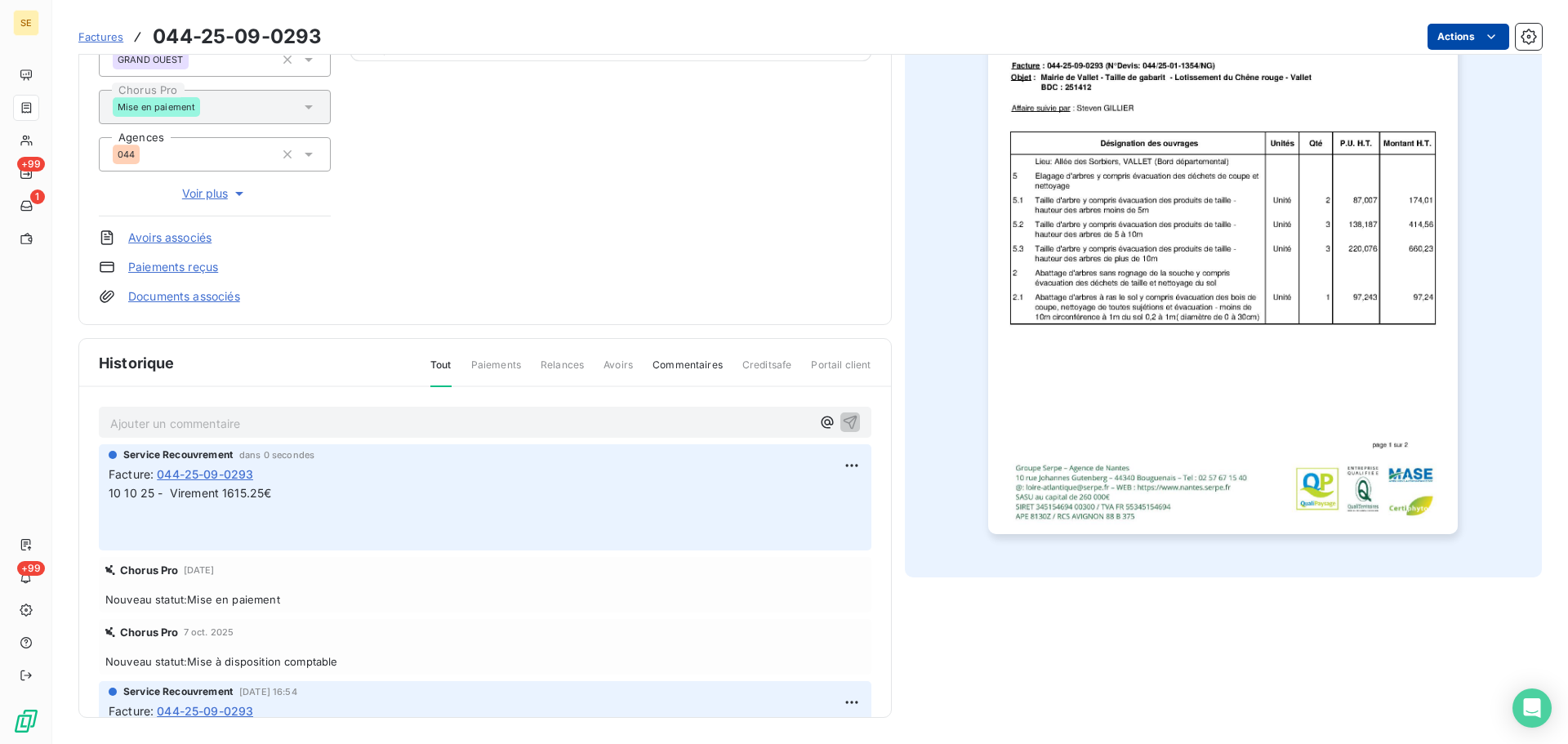
click at [1432, 42] on html "SE +99 1 +99 Factures 044-25-09-0293 Actions MAIRIE DE VALLET 41MAIRIEVALLET Mo…" at bounding box center [784, 372] width 1568 height 744
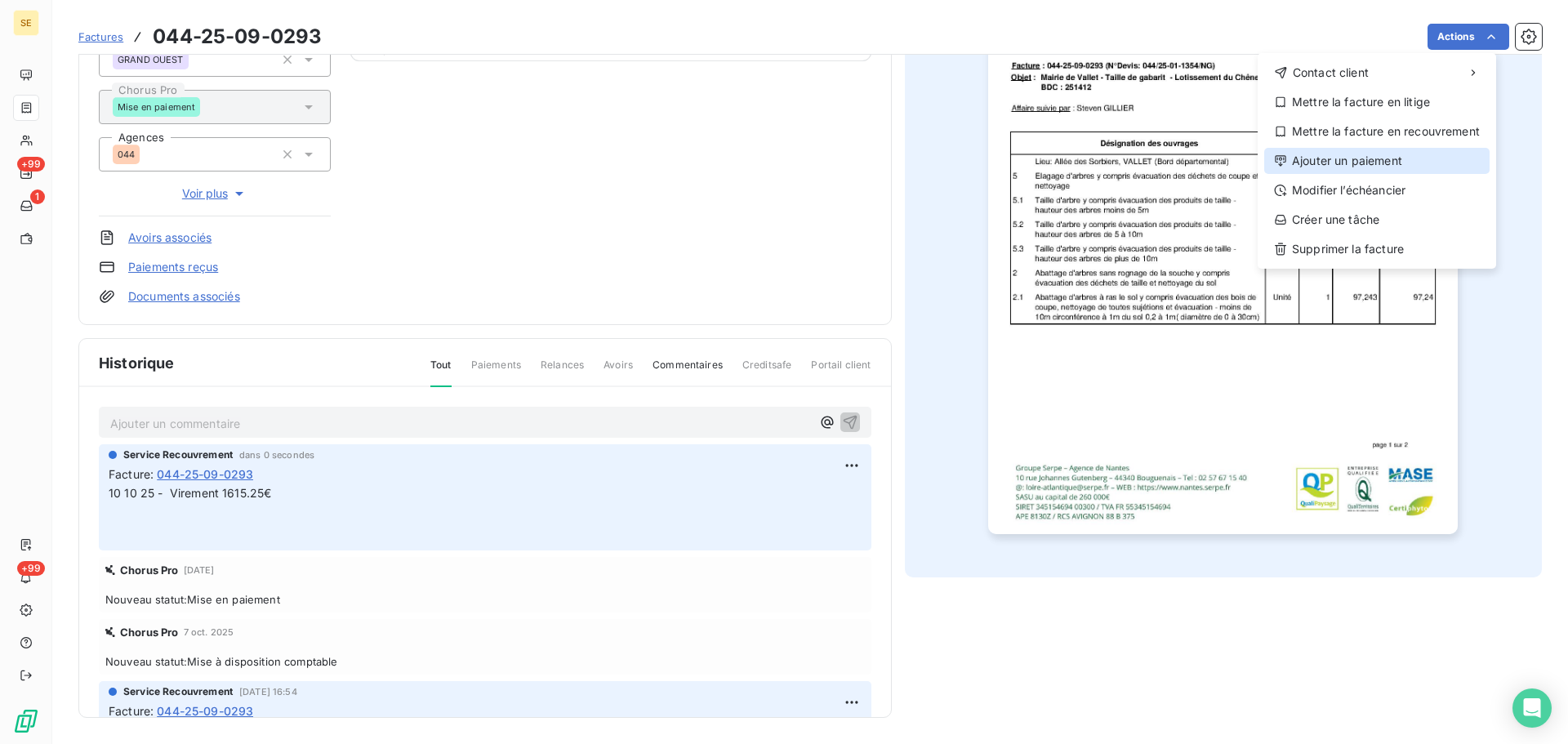
click at [1356, 165] on div "Ajouter un paiement" at bounding box center [1377, 161] width 226 height 26
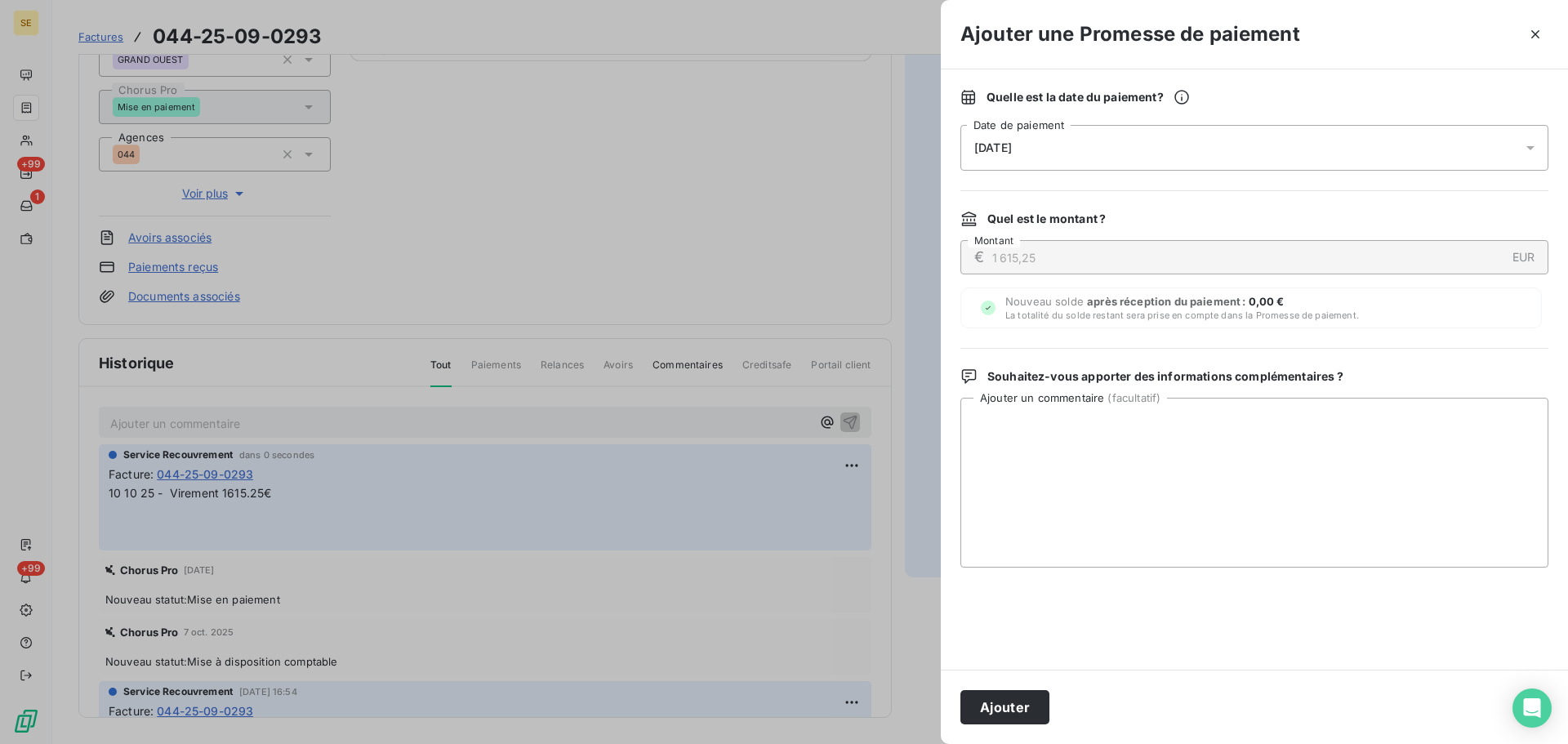
click at [1160, 151] on div "[DATE]" at bounding box center [1254, 148] width 588 height 46
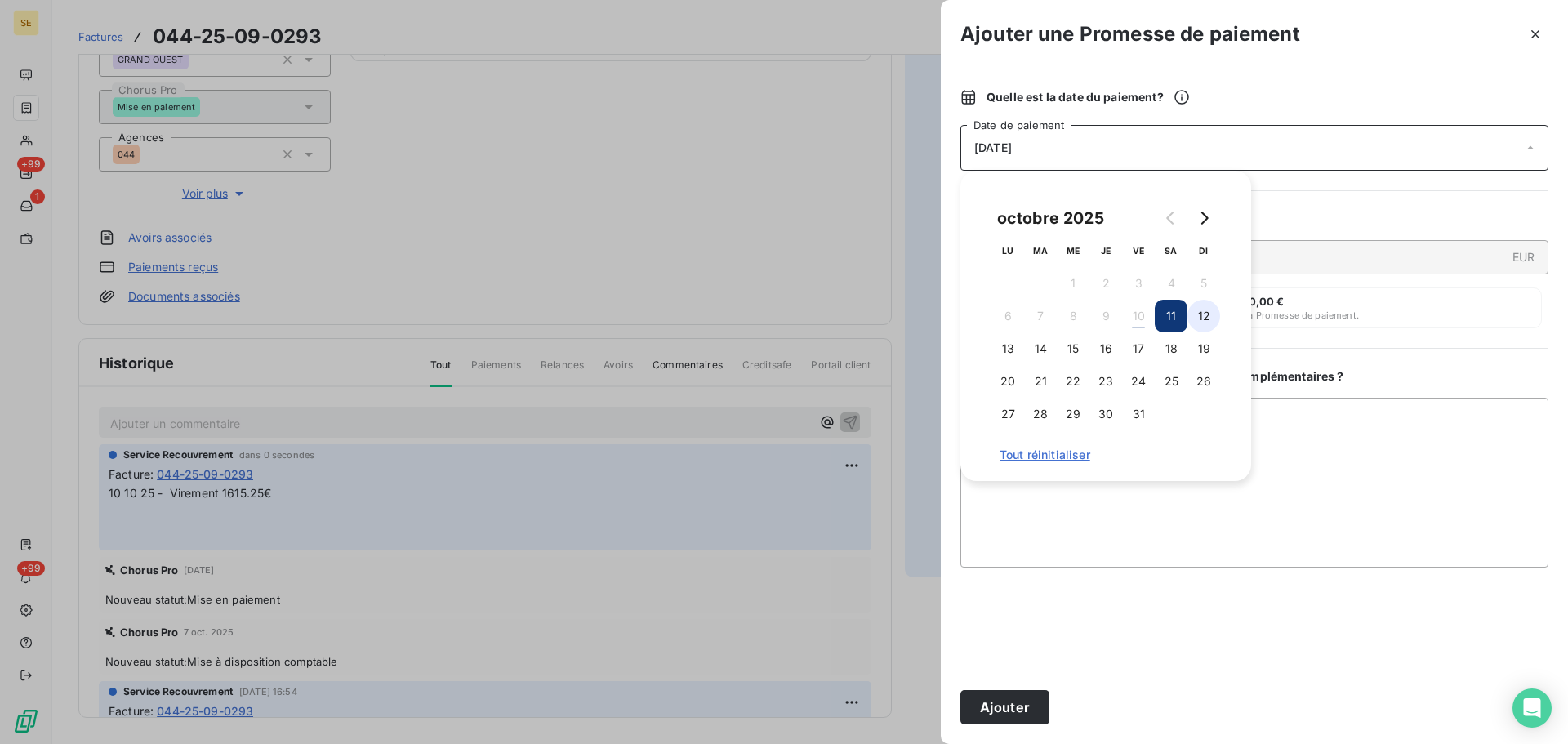
click at [1206, 317] on button "12" at bounding box center [1203, 316] width 33 height 33
click at [1025, 705] on button "Ajouter" at bounding box center [1005, 707] width 89 height 34
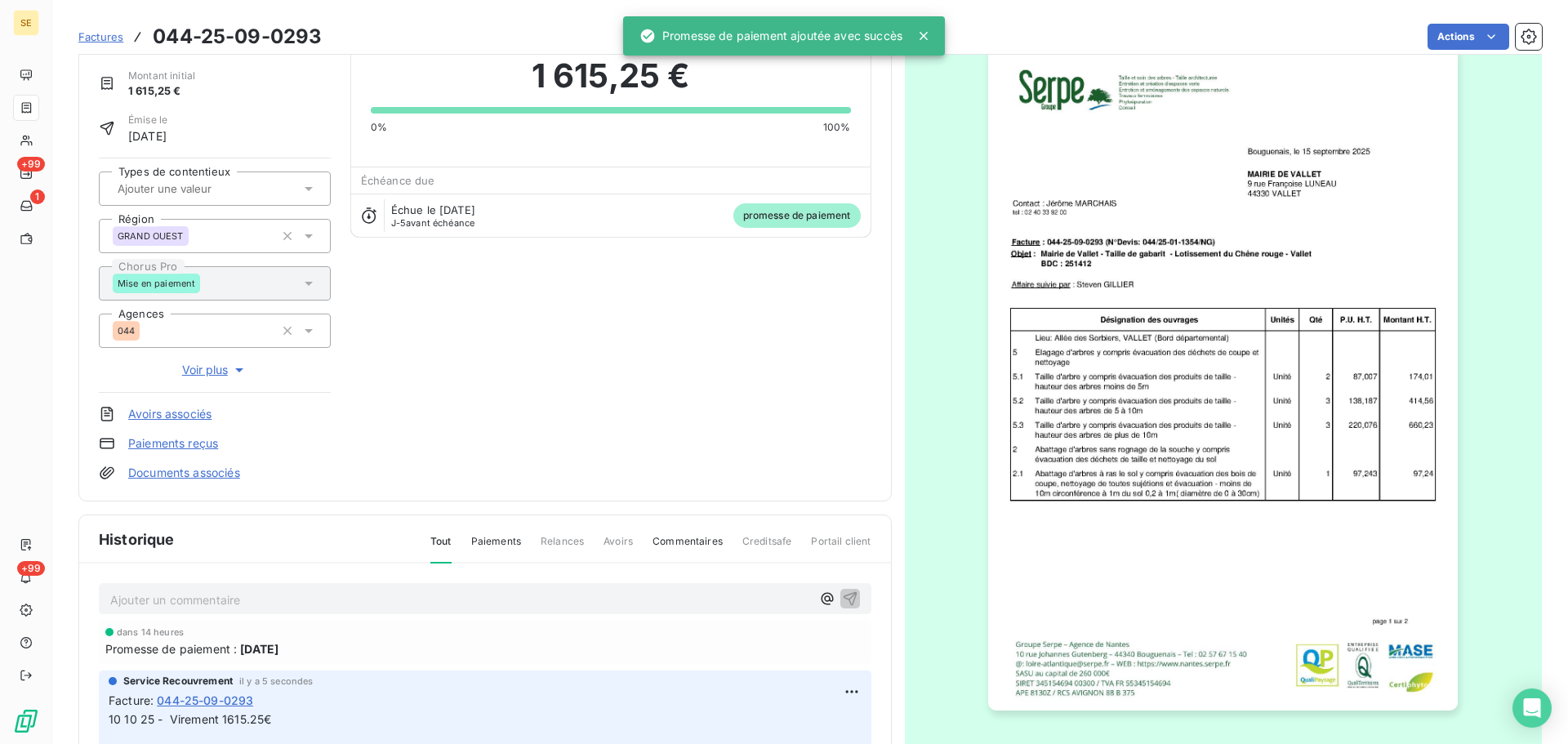
scroll to position [0, 0]
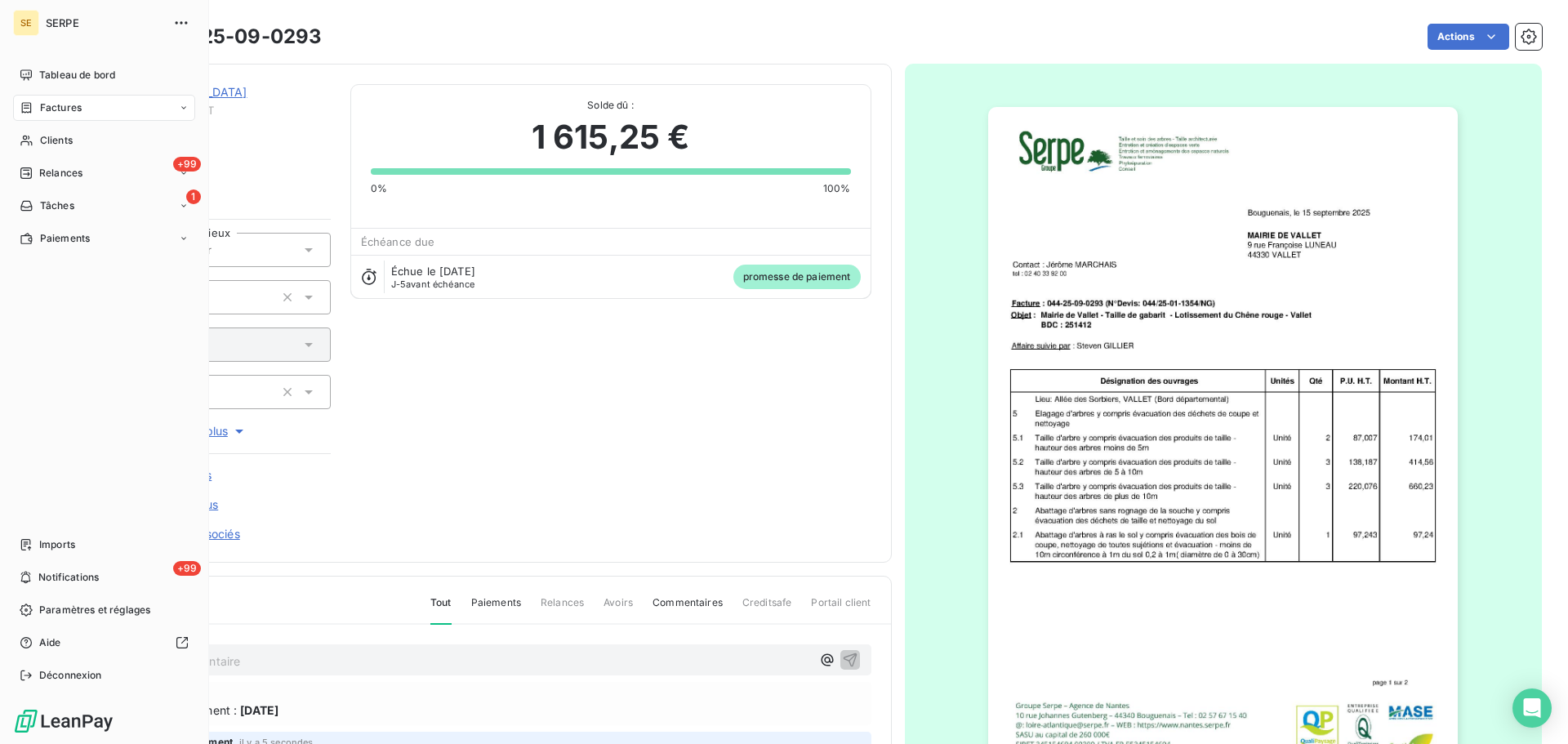
click at [48, 100] on div "Factures" at bounding box center [104, 108] width 182 height 26
click at [65, 102] on span "Factures" at bounding box center [61, 108] width 42 height 15
click at [68, 177] on span "Relances" at bounding box center [60, 173] width 43 height 15
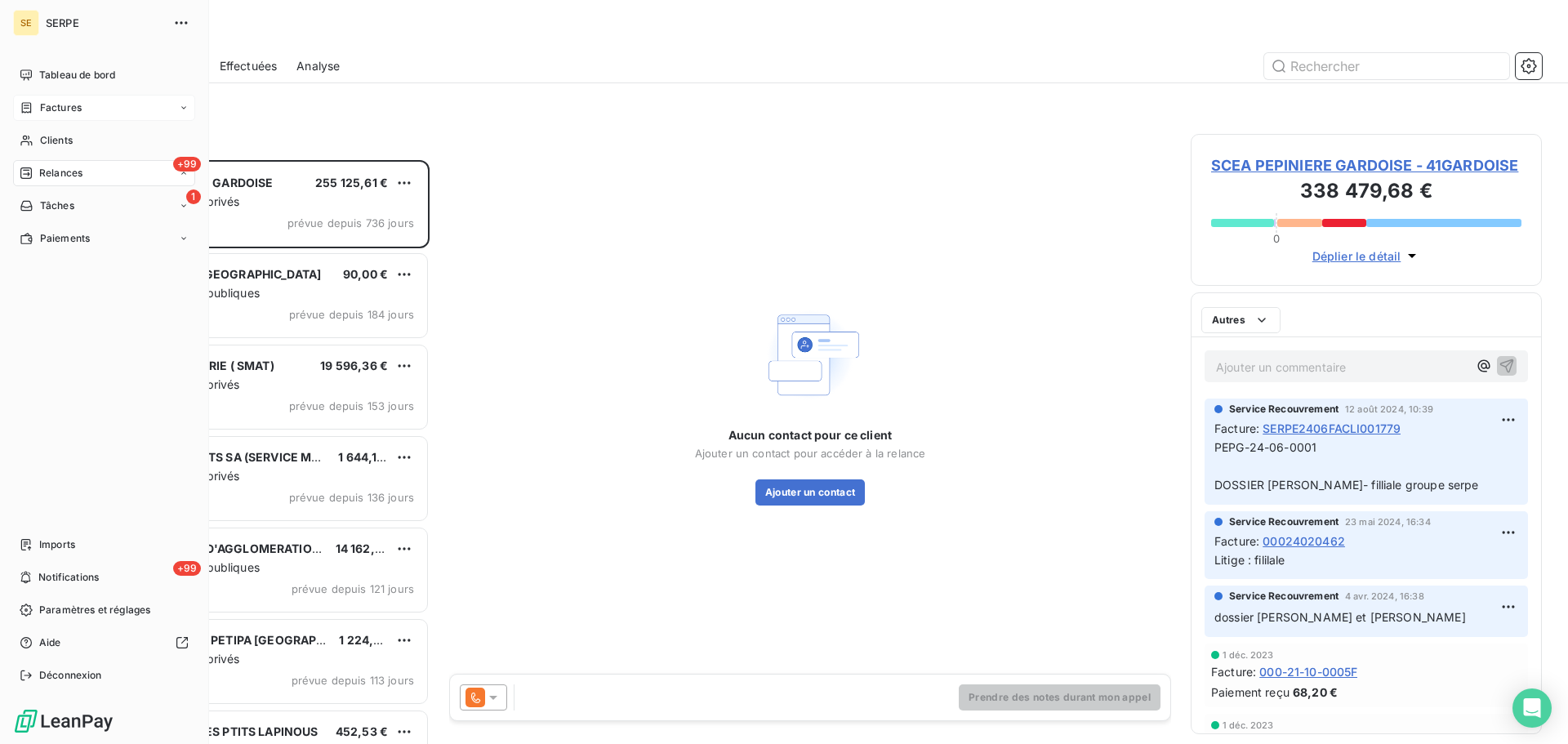
scroll to position [572, 339]
click at [83, 109] on div "Factures" at bounding box center [104, 108] width 182 height 26
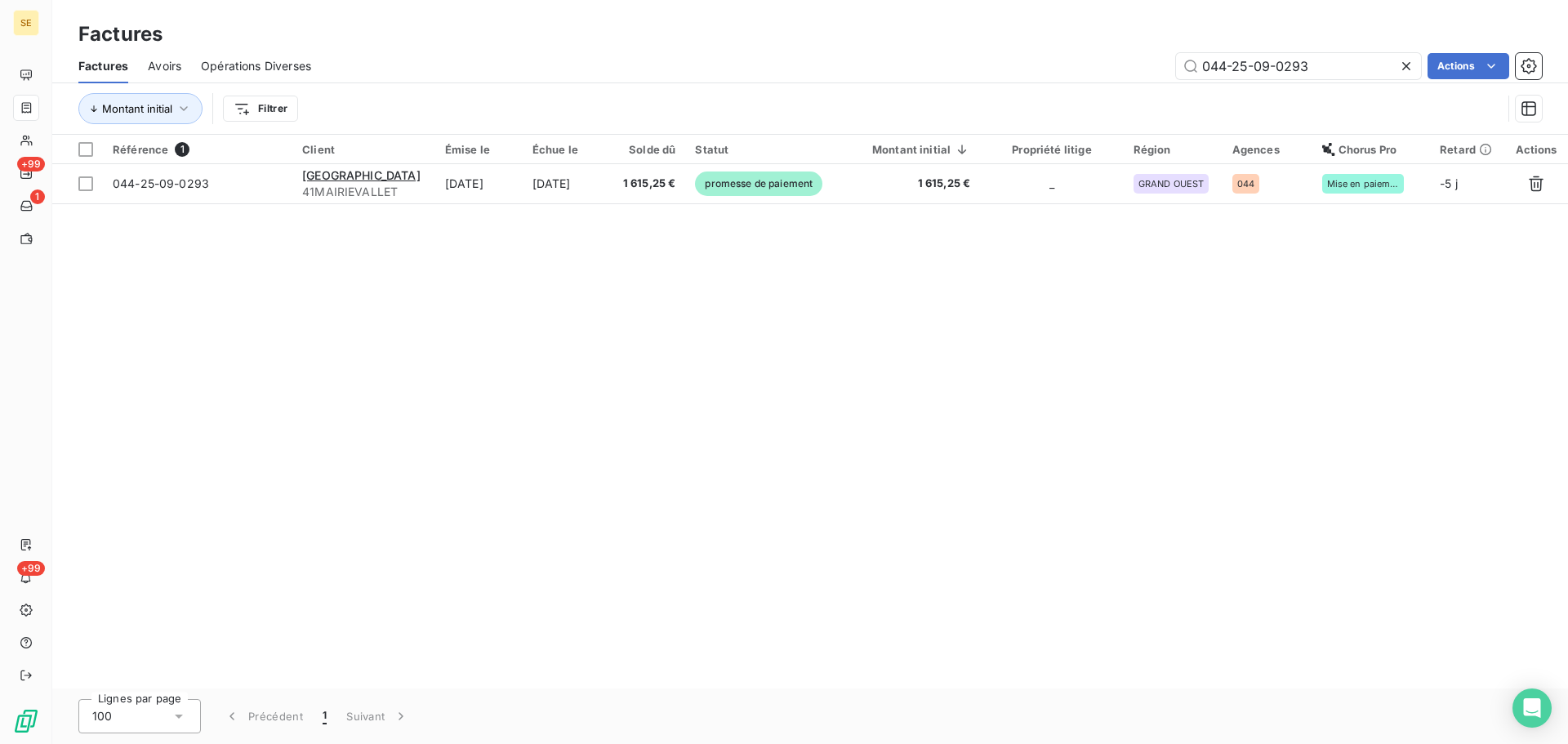
drag, startPoint x: 1310, startPoint y: 74, endPoint x: 1025, endPoint y: 49, distance: 286.1
click at [1025, 49] on div "Factures Avoirs Opérations Diverses 044-25-09-0293 Actions" at bounding box center [810, 66] width 1516 height 34
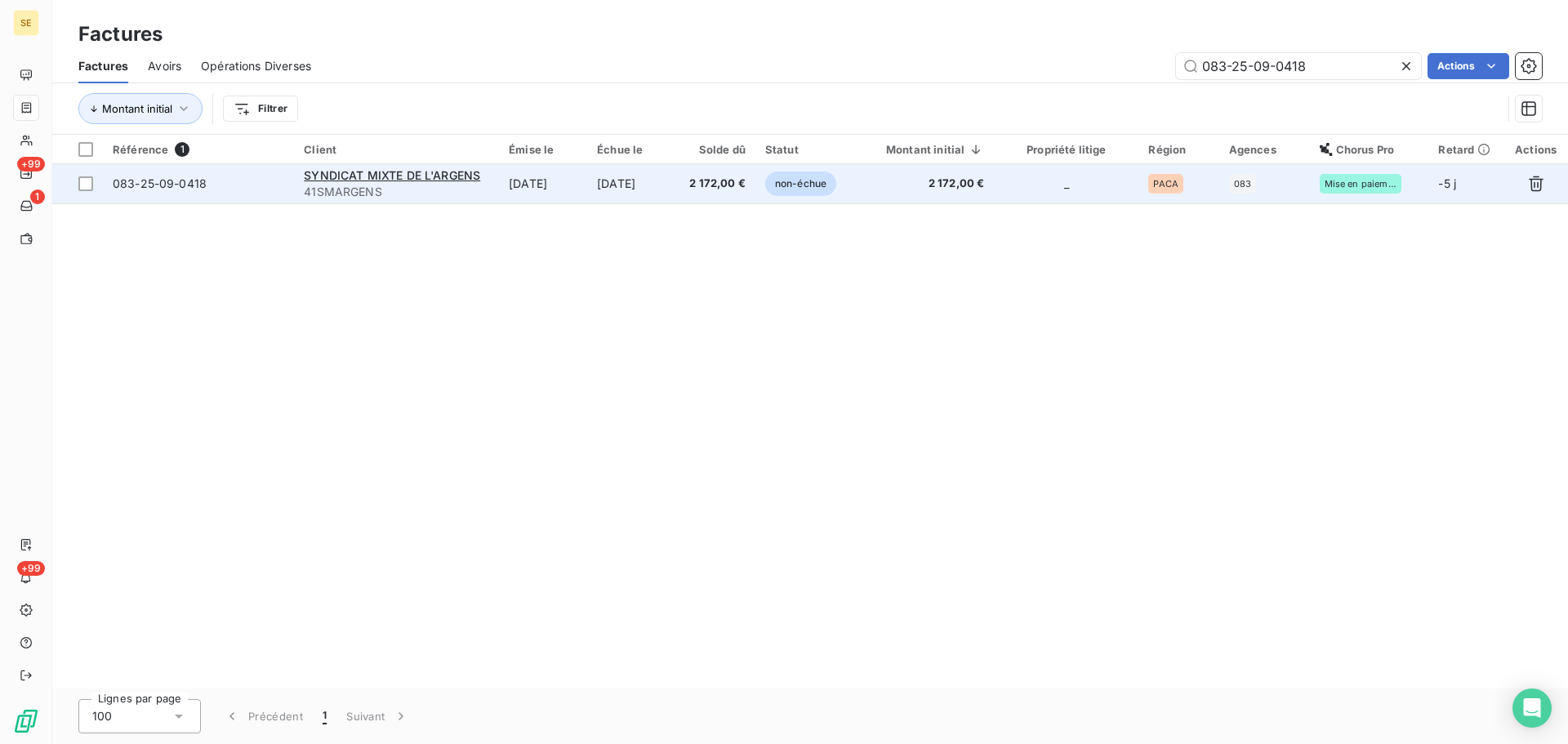
type input "083-25-09-0418"
click at [693, 185] on td "2 172,00 €" at bounding box center [715, 183] width 79 height 39
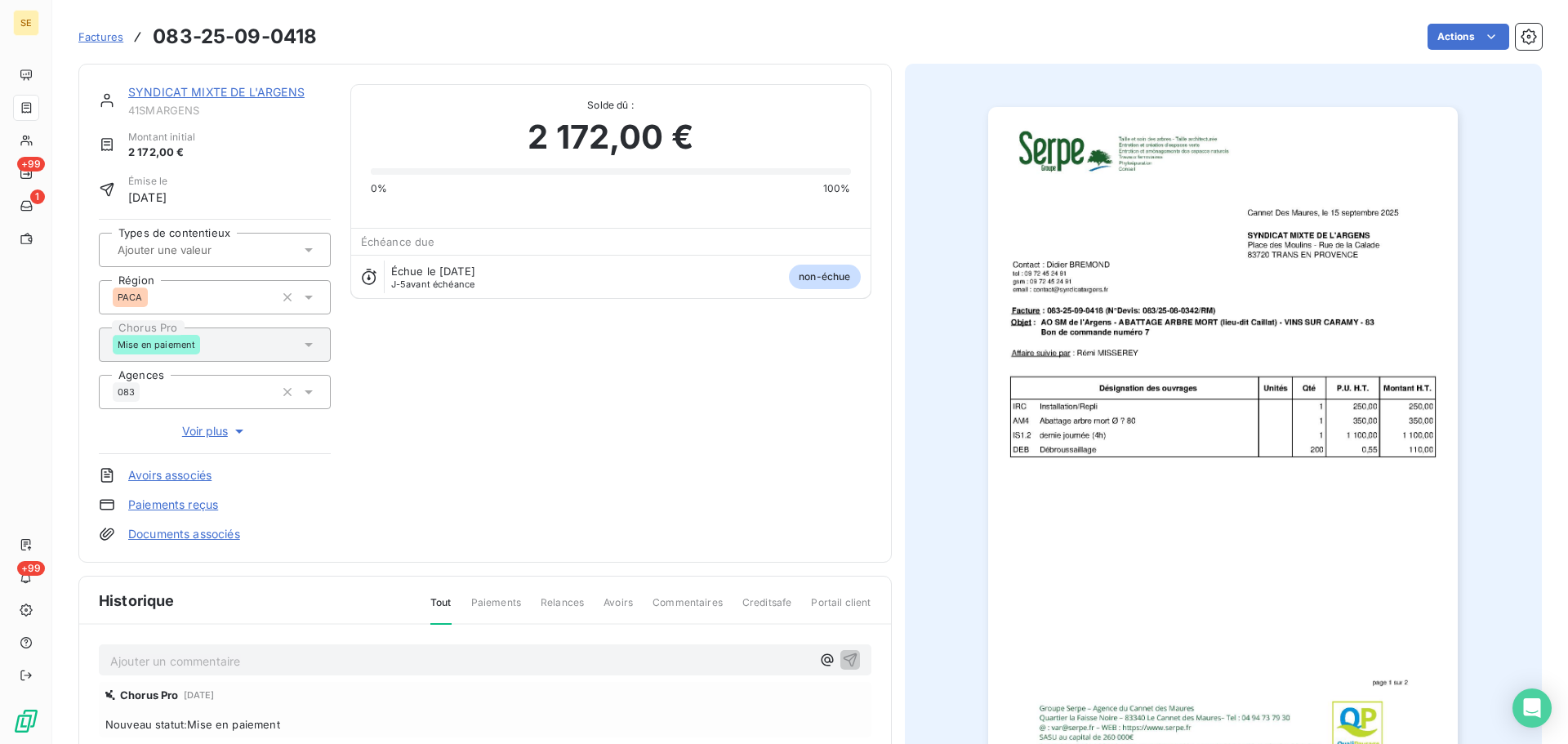
click at [341, 654] on p "Ajouter un commentaire ﻿" at bounding box center [460, 661] width 701 height 20
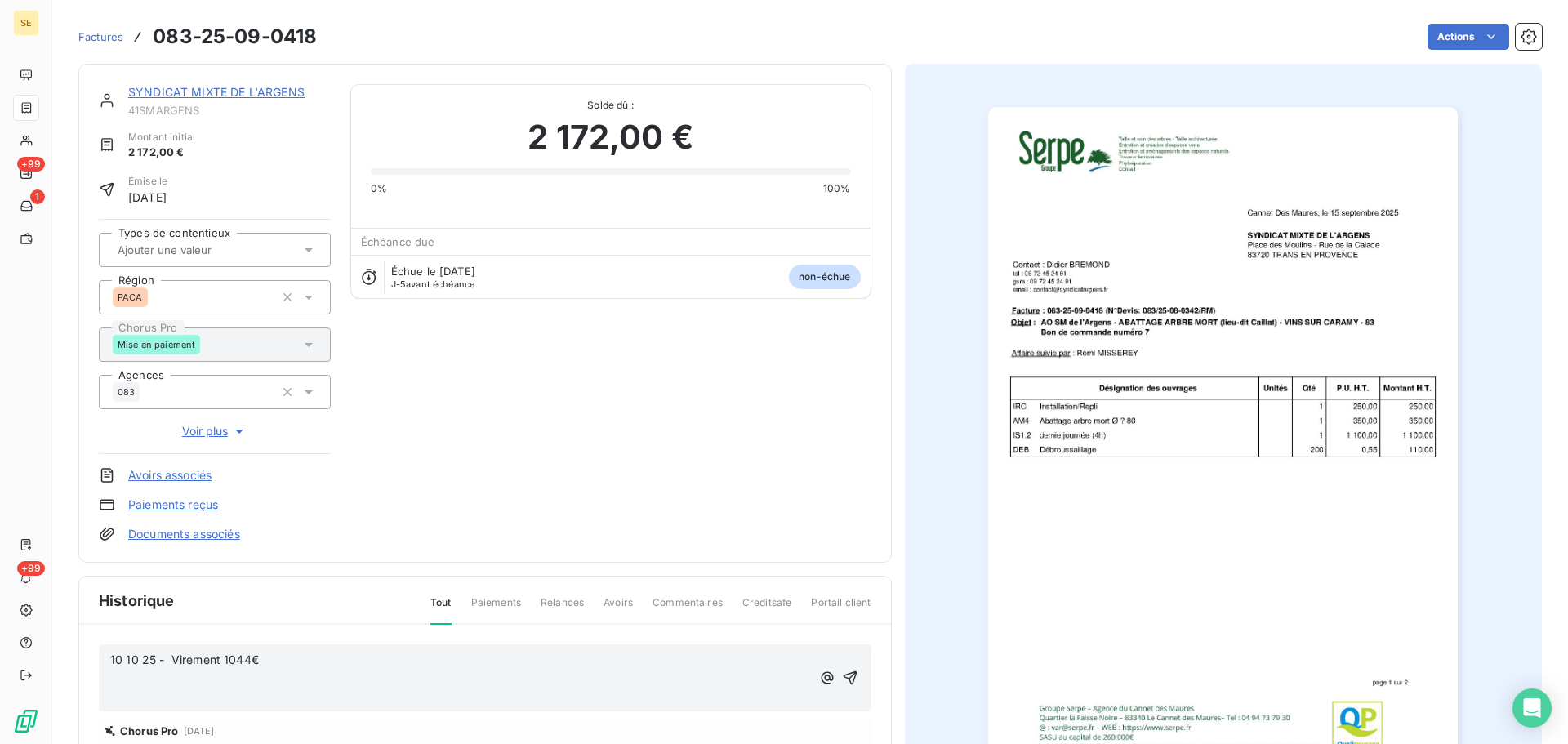
click at [255, 661] on span "10 10 25 - Virement 1044€" at bounding box center [184, 660] width 149 height 14
click at [249, 664] on span "10 10 25 - Virement 1044€" at bounding box center [184, 660] width 149 height 14
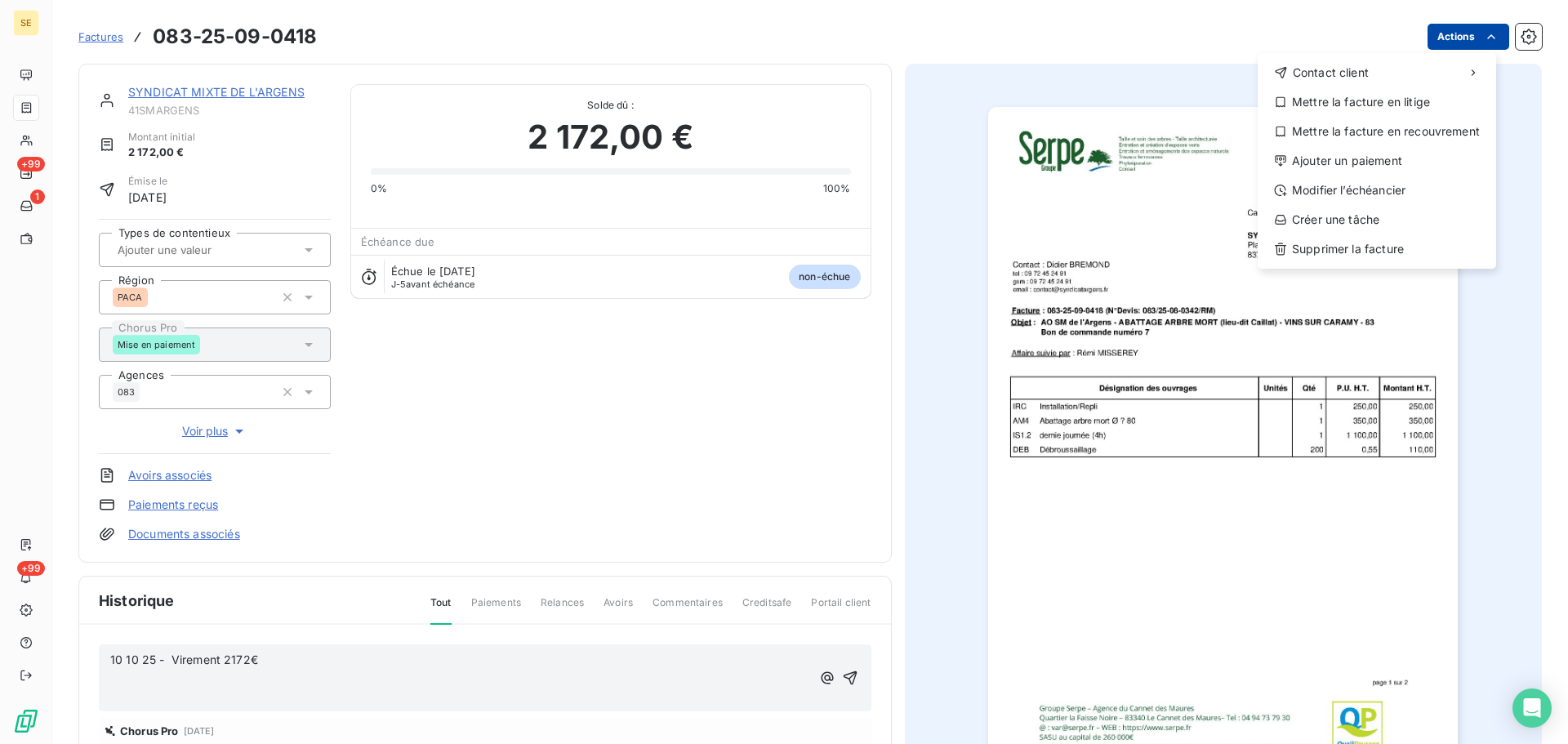
click at [1462, 26] on html "SE +99 1 +99 Factures [PHONE_NUMBER] Actions Contact client Mettre la facture e…" at bounding box center [784, 372] width 1568 height 744
click at [1371, 162] on div "Ajouter un paiement" at bounding box center [1377, 161] width 226 height 26
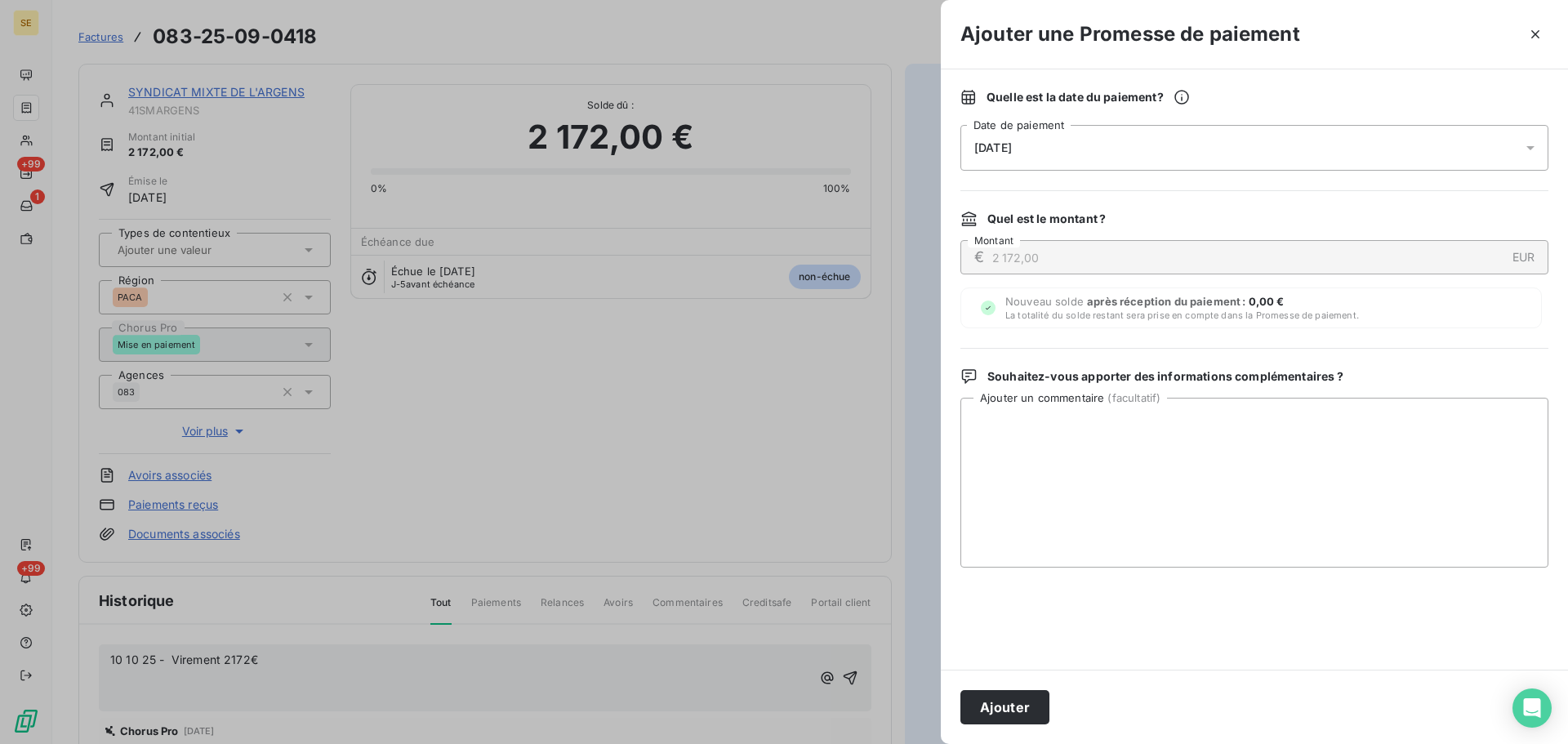
click at [1243, 159] on div "[DATE]" at bounding box center [1254, 148] width 588 height 46
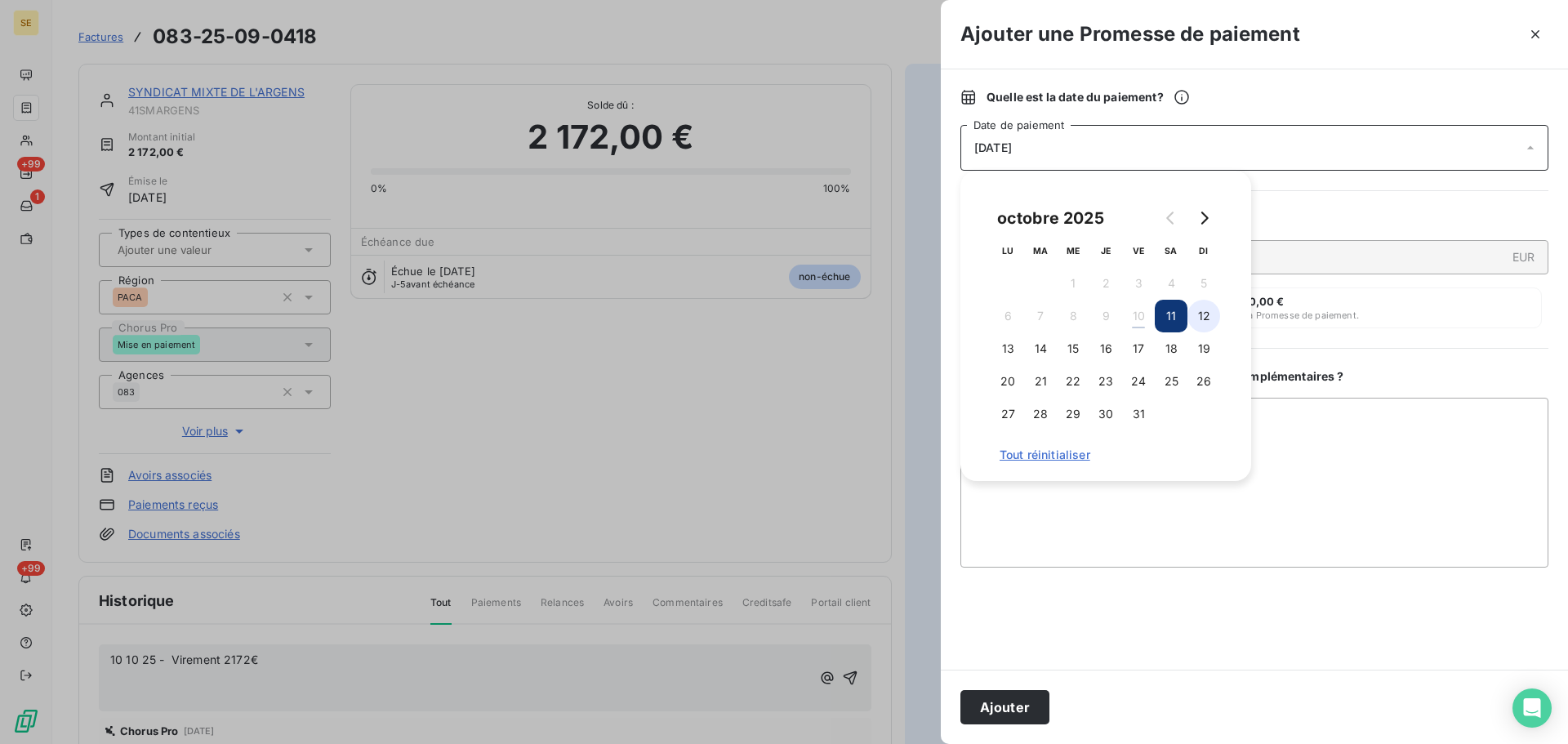
click at [1202, 321] on button "12" at bounding box center [1203, 316] width 33 height 33
click at [1003, 714] on button "Ajouter" at bounding box center [1005, 707] width 89 height 34
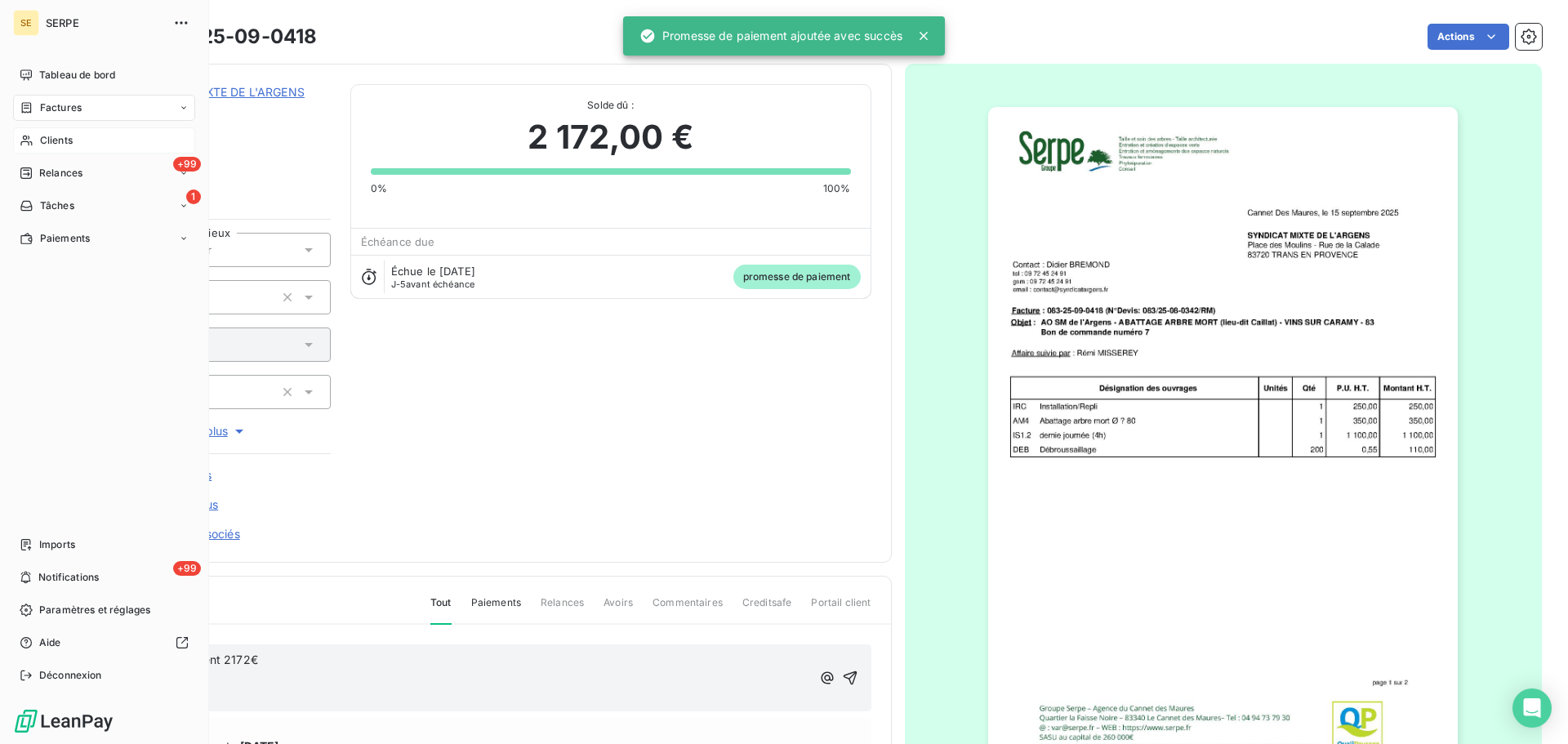
drag, startPoint x: 104, startPoint y: 139, endPoint x: 124, endPoint y: 137, distance: 20.1
click at [104, 139] on div "Clients" at bounding box center [104, 141] width 182 height 26
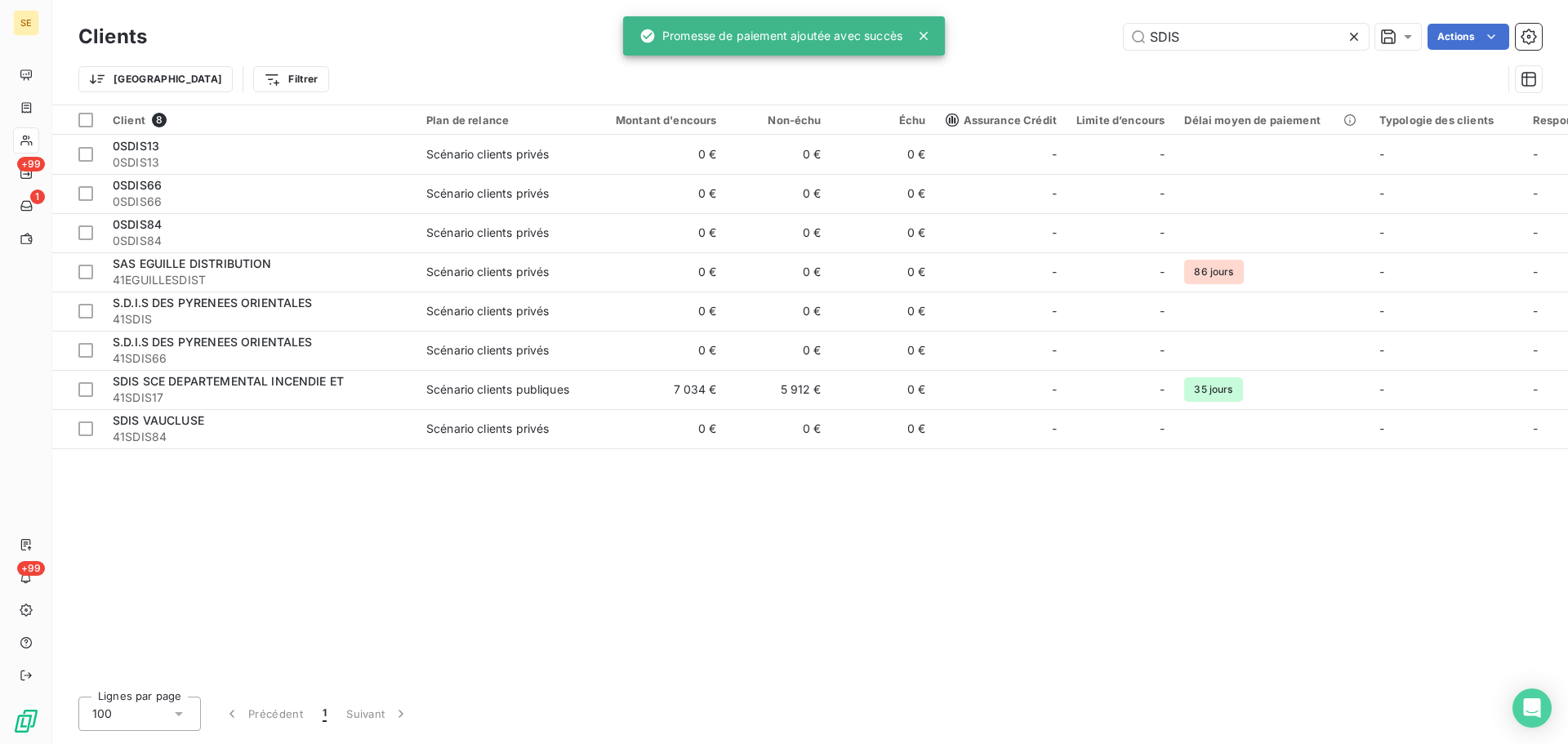
drag, startPoint x: 1249, startPoint y: 34, endPoint x: 1083, endPoint y: 31, distance: 166.0
click at [1080, 29] on div "SDIS Actions" at bounding box center [854, 37] width 1375 height 26
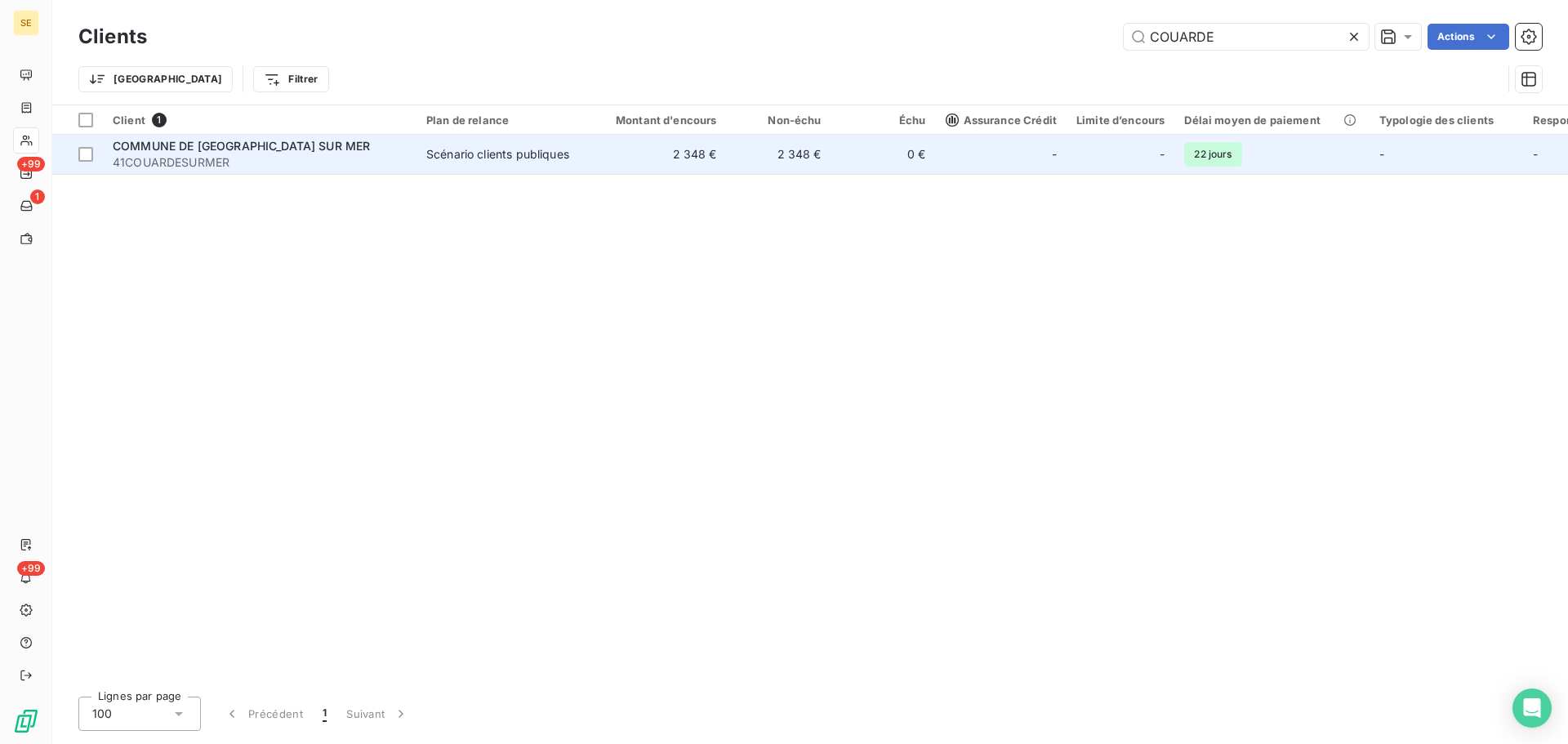
type input "COUARDE"
click at [558, 152] on div "Scénario clients publiques" at bounding box center [497, 154] width 143 height 16
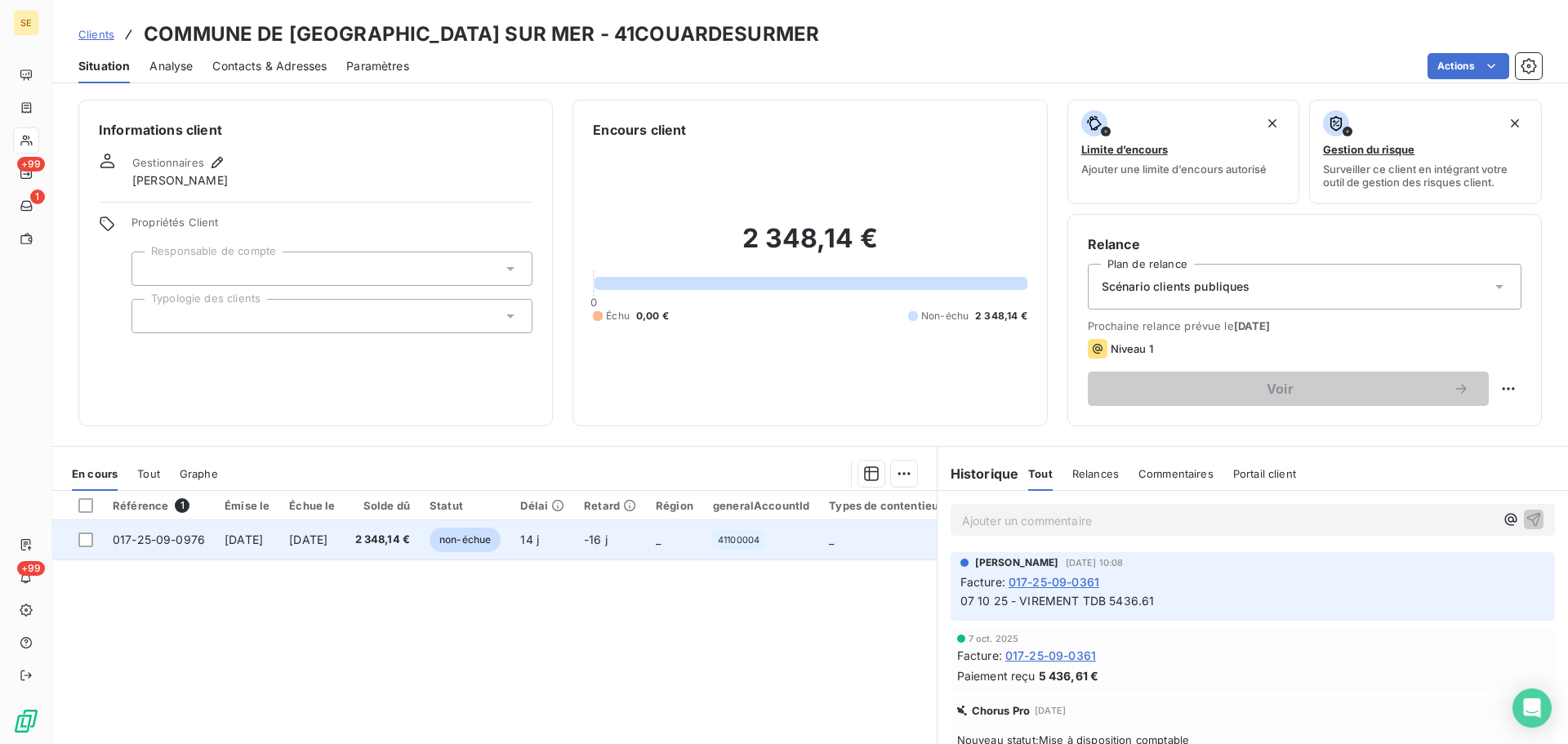
click at [345, 545] on td "[DATE]" at bounding box center [312, 539] width 65 height 39
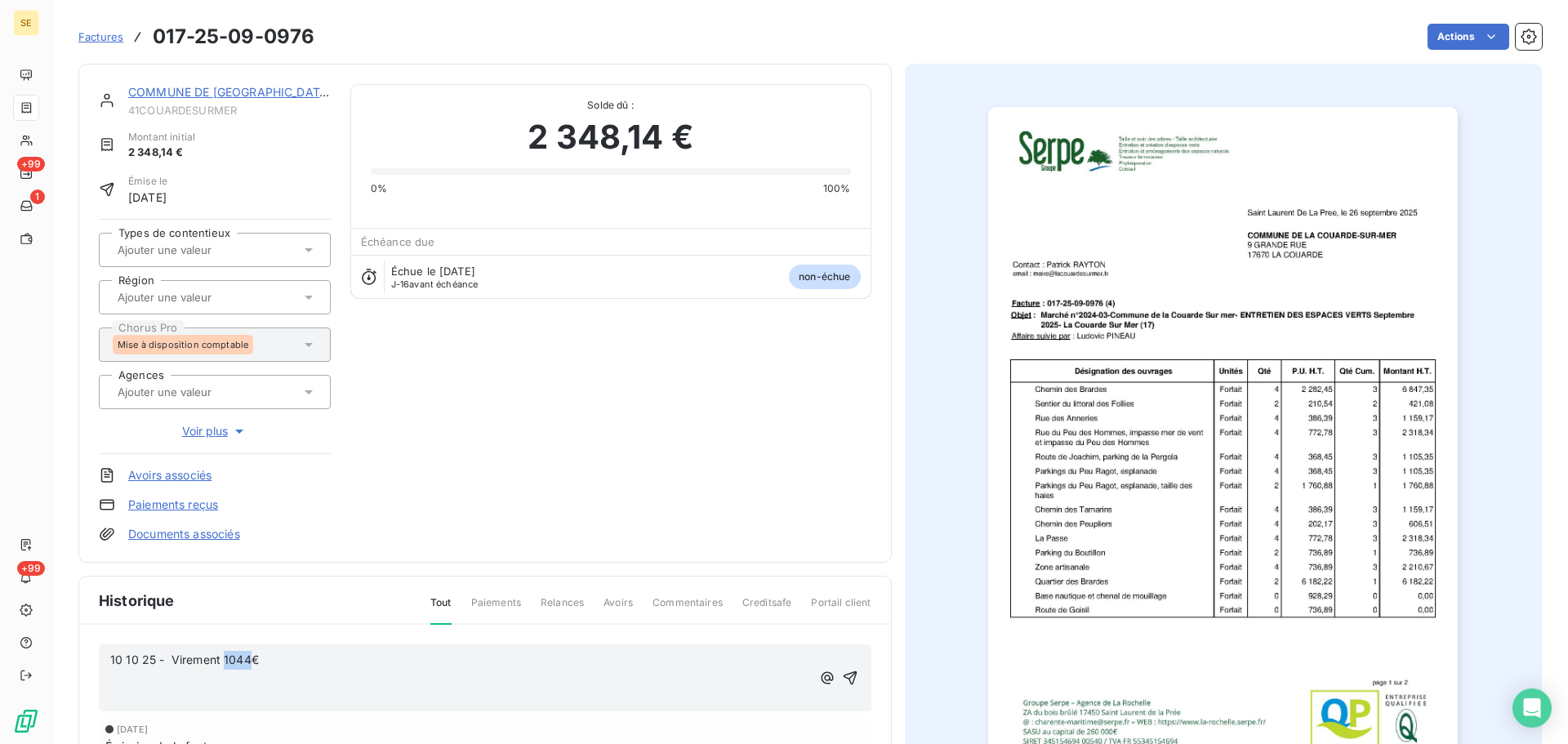
drag, startPoint x: 249, startPoint y: 659, endPoint x: 226, endPoint y: 652, distance: 24.0
click at [226, 653] on span "10 10 25 - Virement 1044€" at bounding box center [184, 660] width 149 height 14
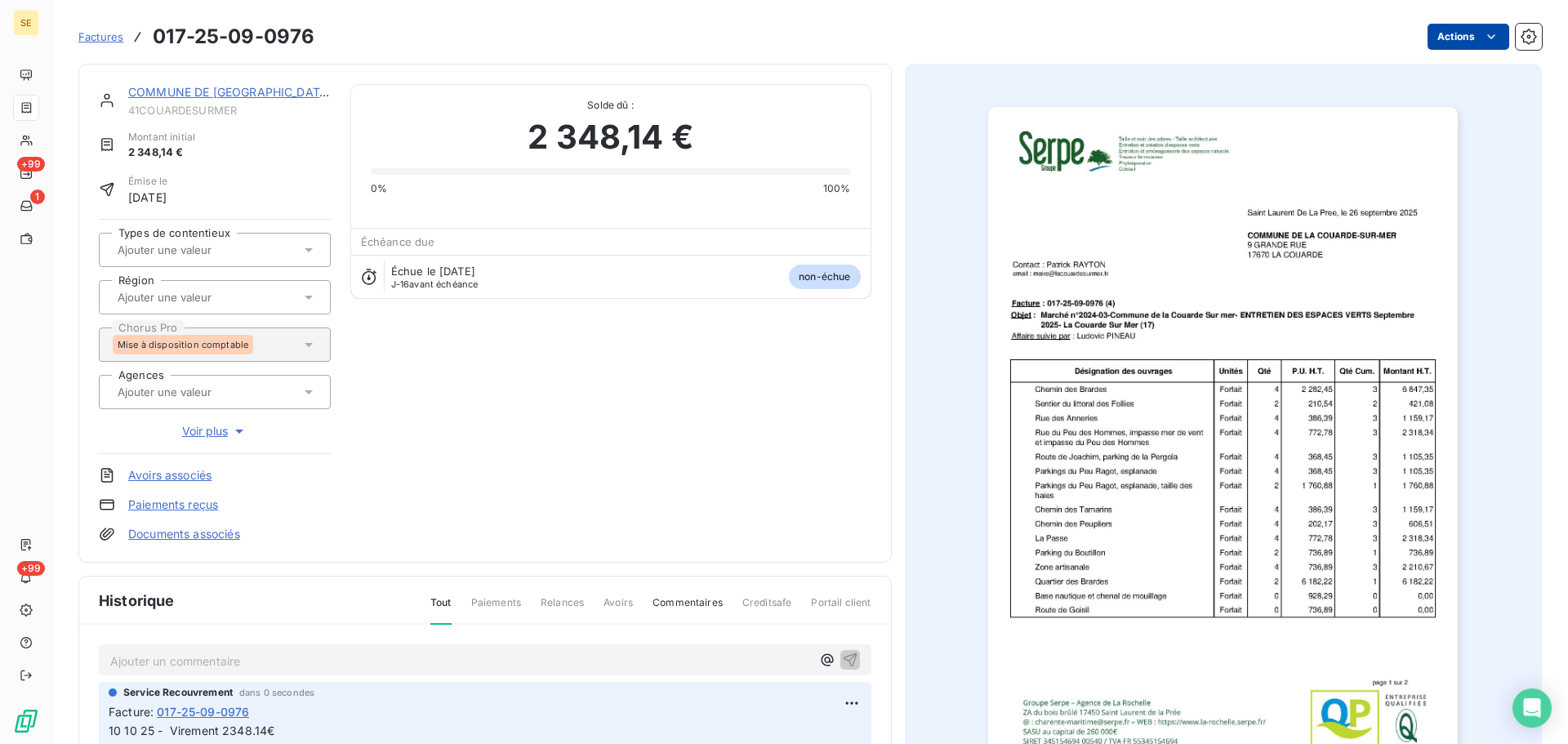
click at [1470, 34] on html "SE +99 1 +99 Factures 017-25-09-0976 Actions COMMUNE DE LA COUARDE SUR MER 41CO…" at bounding box center [784, 372] width 1568 height 744
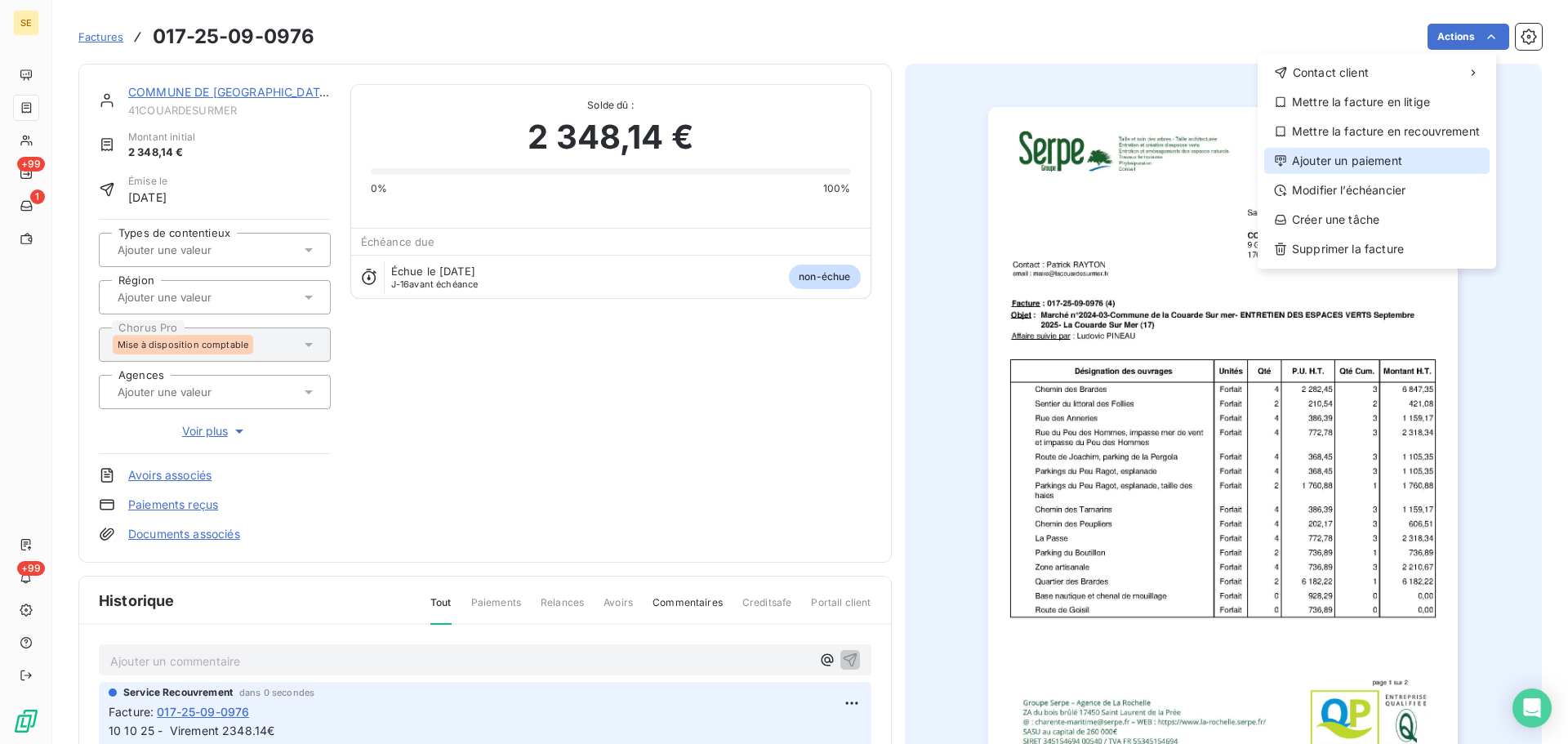
click at [1411, 151] on div "Ajouter un paiement" at bounding box center [1377, 161] width 226 height 26
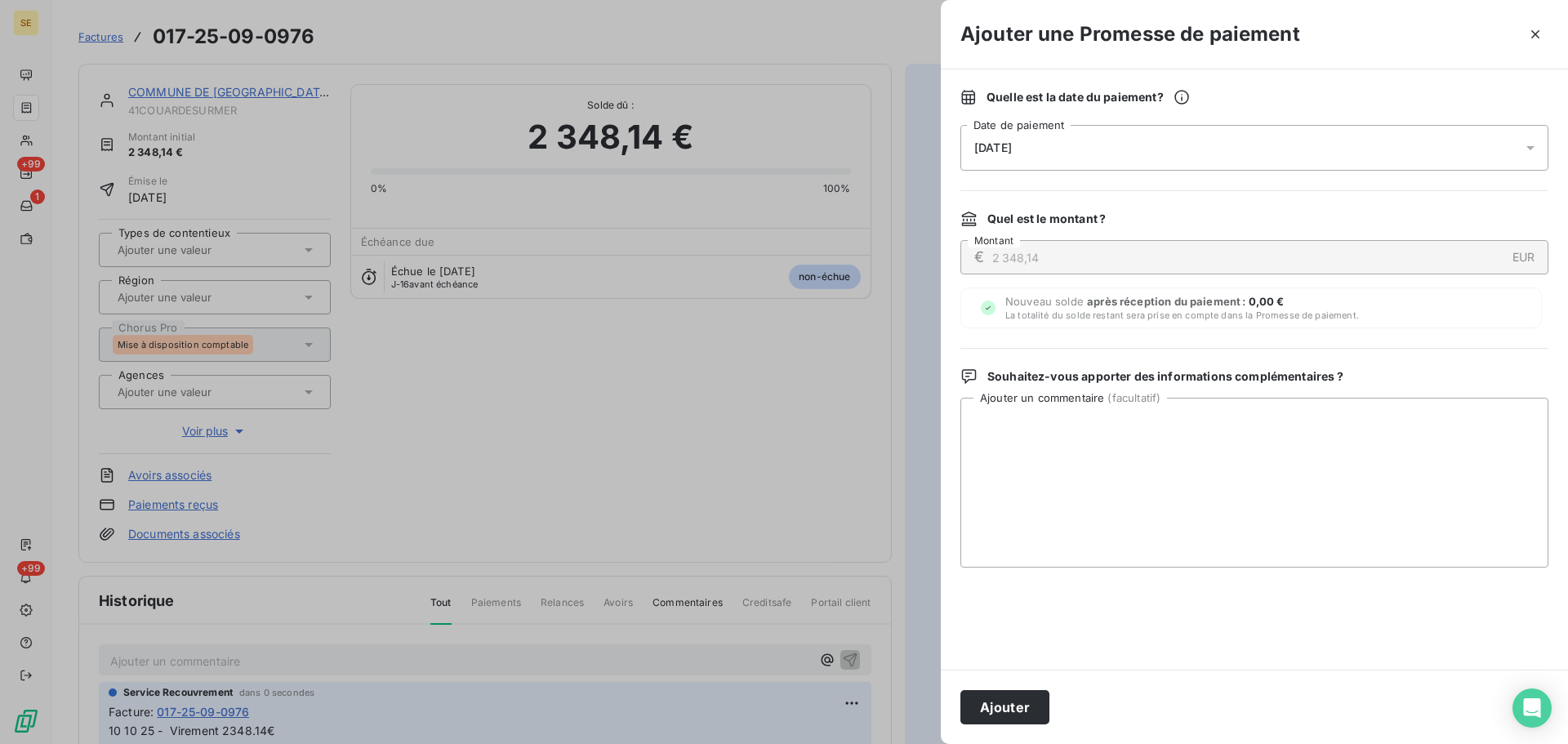
click at [1316, 144] on div "[DATE]" at bounding box center [1254, 148] width 588 height 46
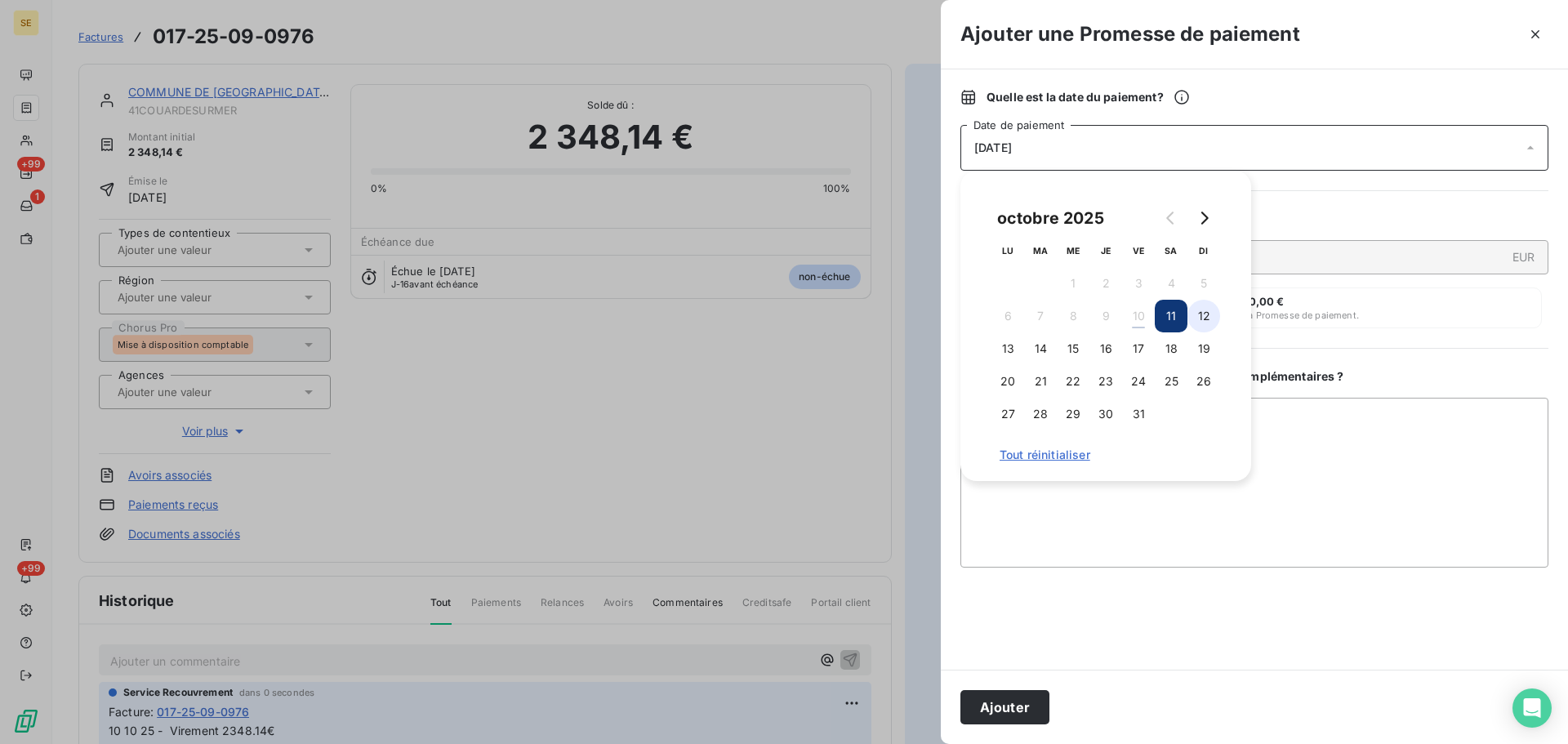
click at [1202, 322] on button "12" at bounding box center [1203, 316] width 33 height 33
click at [1019, 712] on button "Ajouter" at bounding box center [1005, 707] width 89 height 34
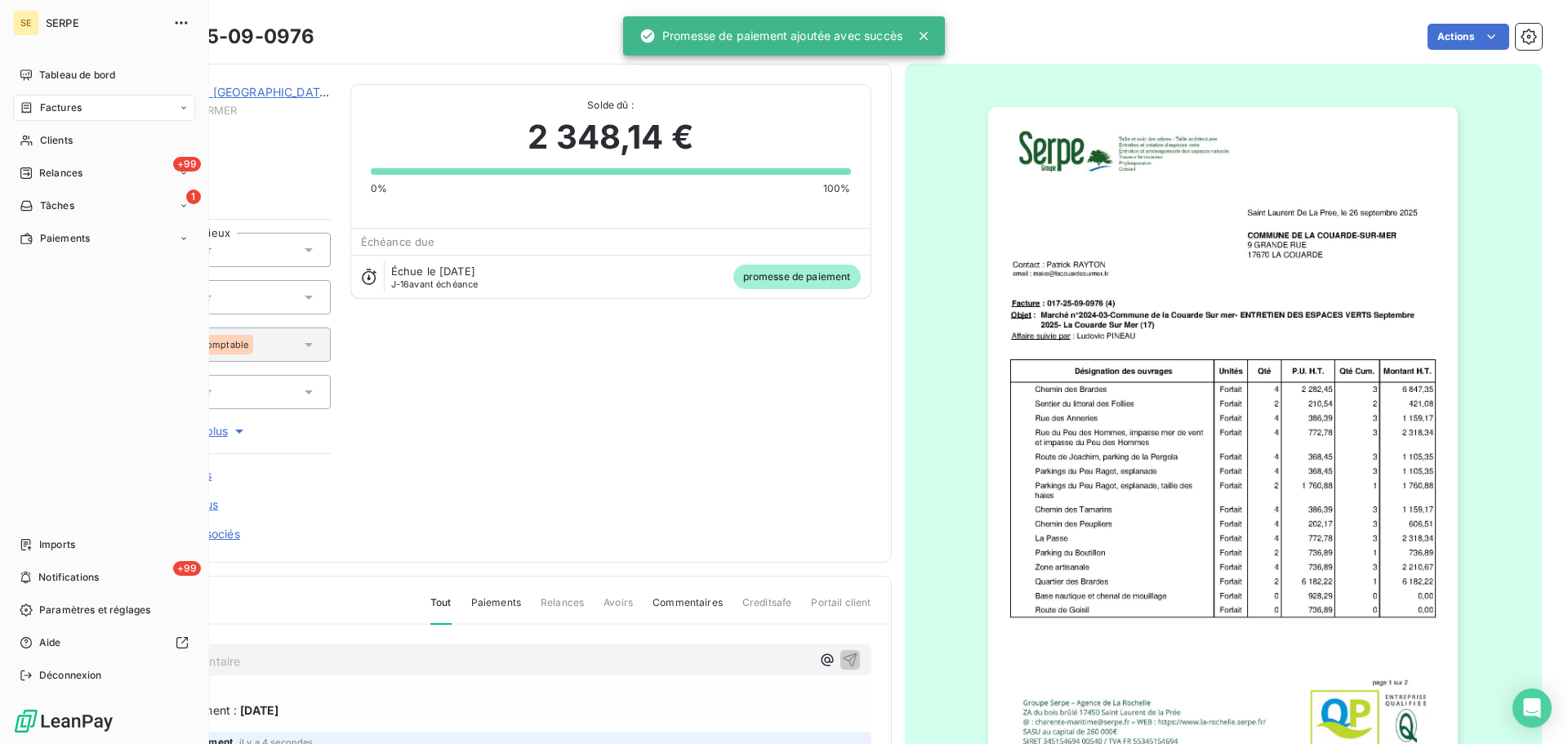
drag, startPoint x: 44, startPoint y: 131, endPoint x: 98, endPoint y: 121, distance: 54.9
click at [44, 131] on div "Clients" at bounding box center [104, 141] width 182 height 26
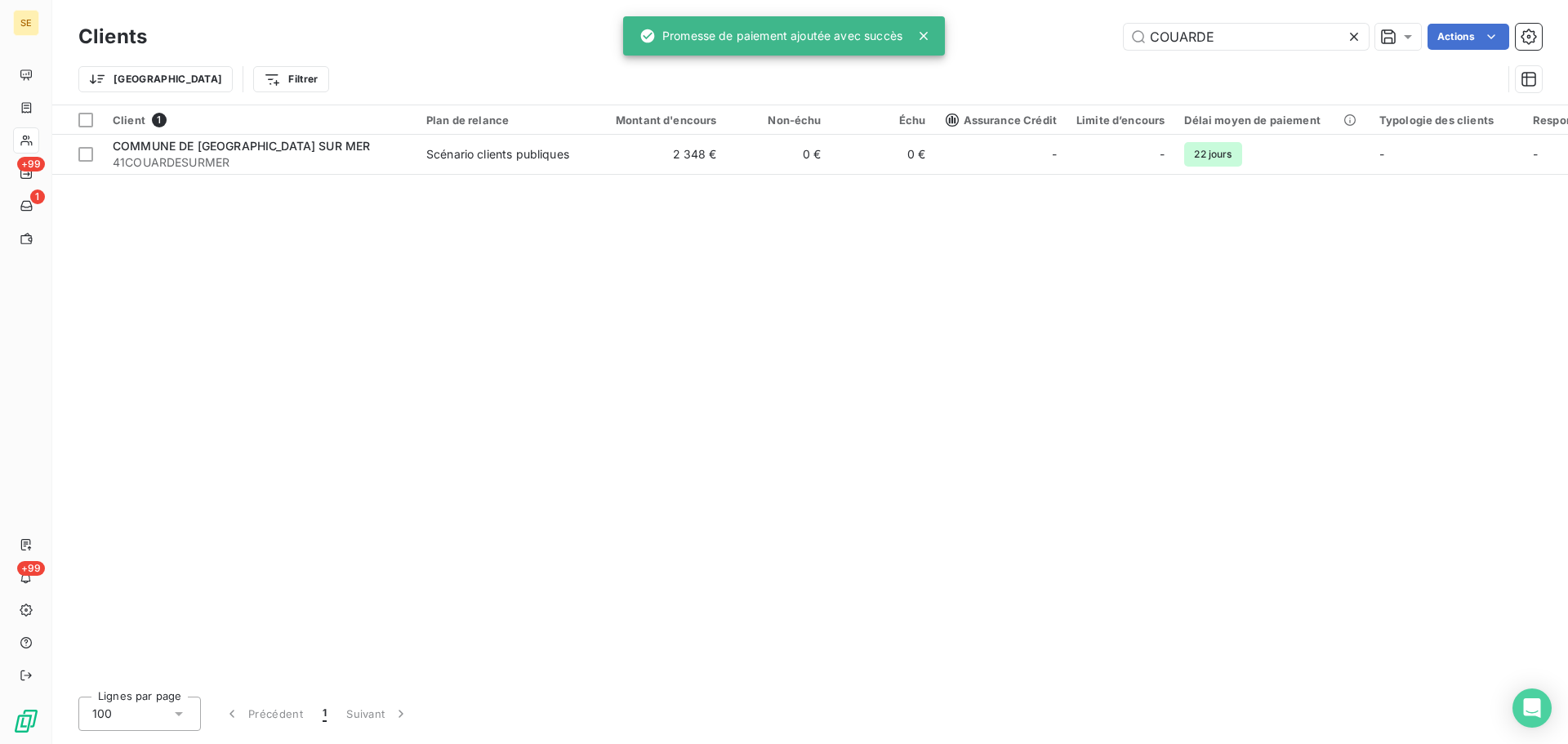
drag, startPoint x: 1278, startPoint y: 42, endPoint x: 1011, endPoint y: 40, distance: 267.0
click at [1011, 40] on div "COUARDE Actions" at bounding box center [854, 37] width 1375 height 26
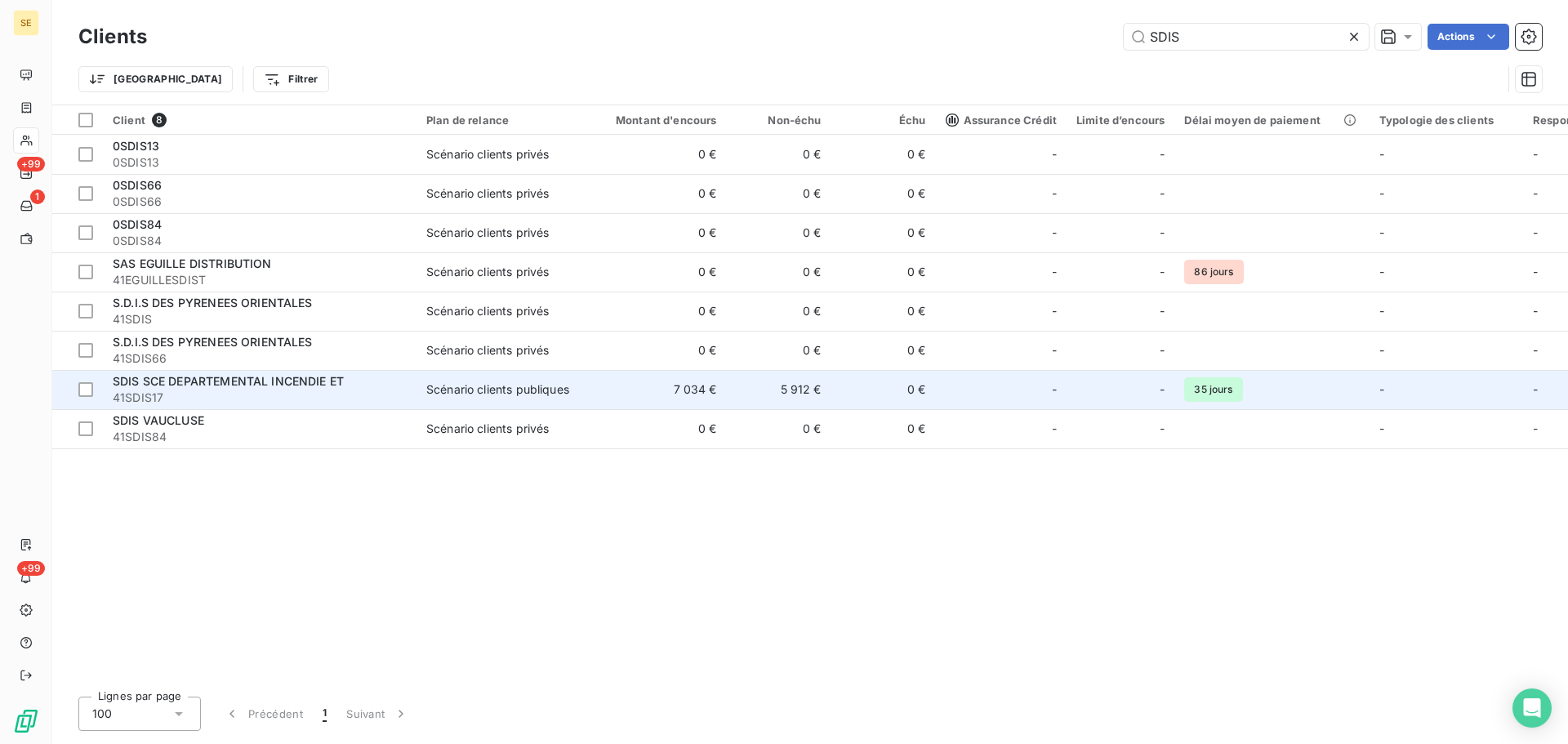
type input "SDIS"
click at [397, 389] on span "41SDIS17" at bounding box center [260, 397] width 294 height 16
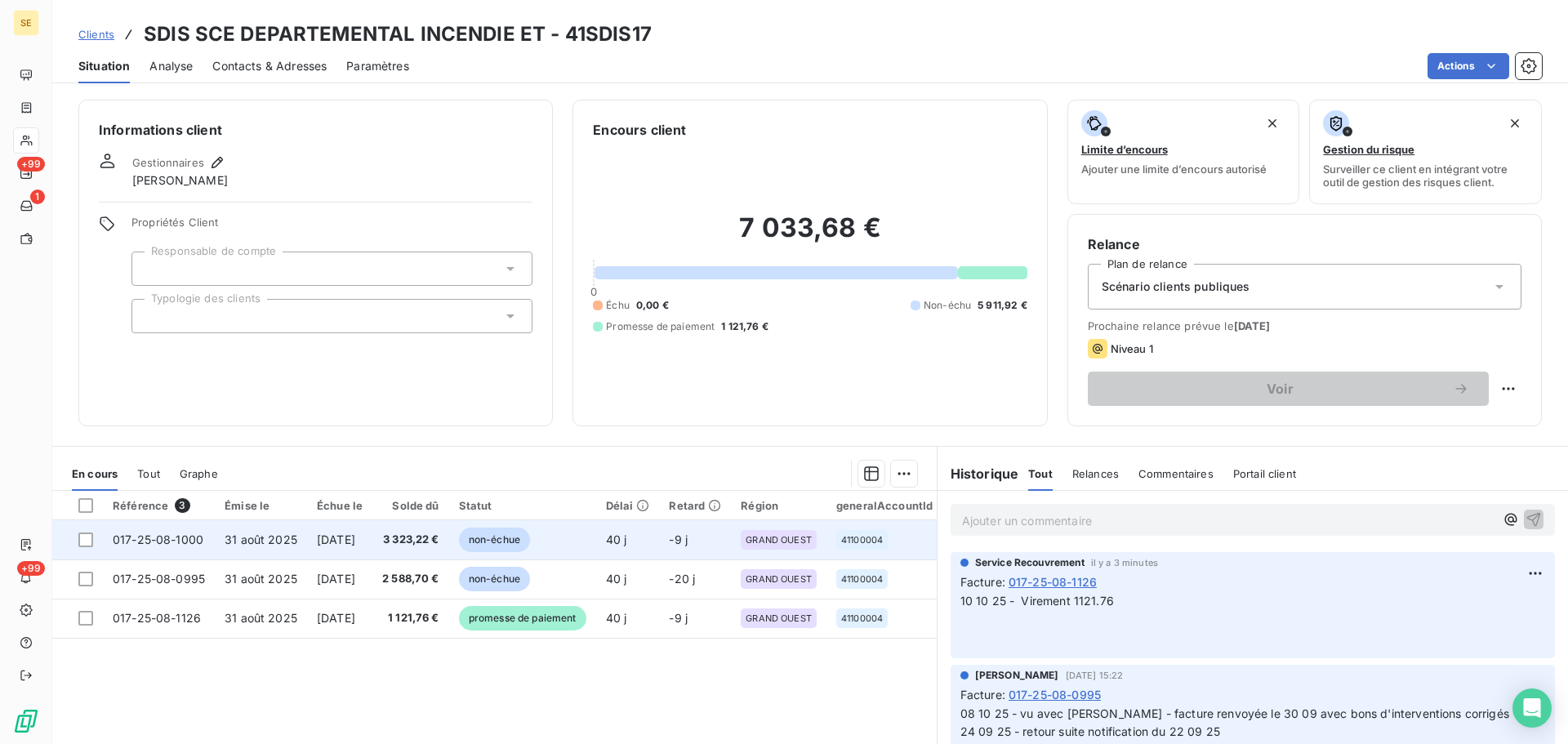
click at [373, 547] on td "[DATE]" at bounding box center [340, 539] width 65 height 39
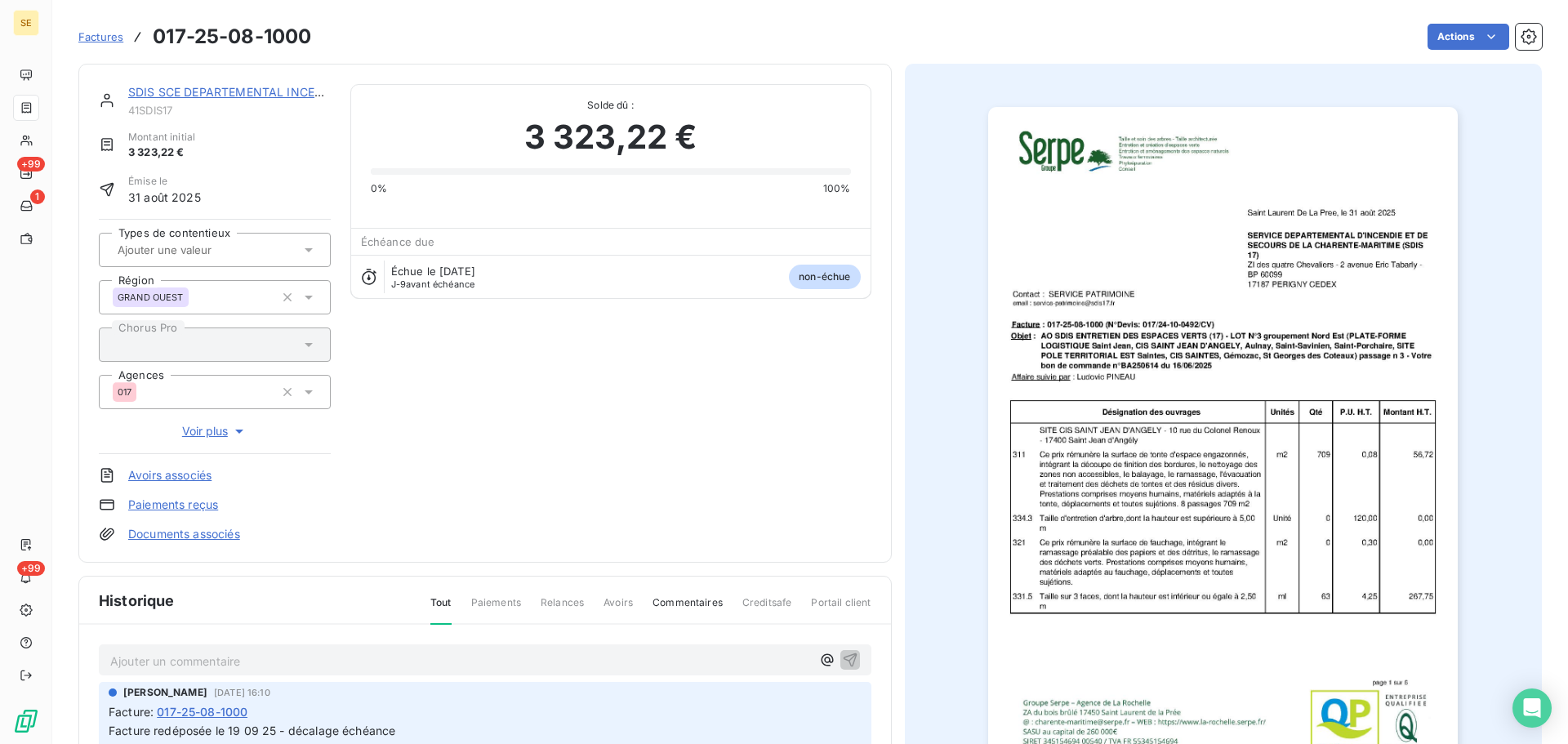
click at [374, 665] on p "Ajouter un commentaire ﻿" at bounding box center [460, 661] width 701 height 20
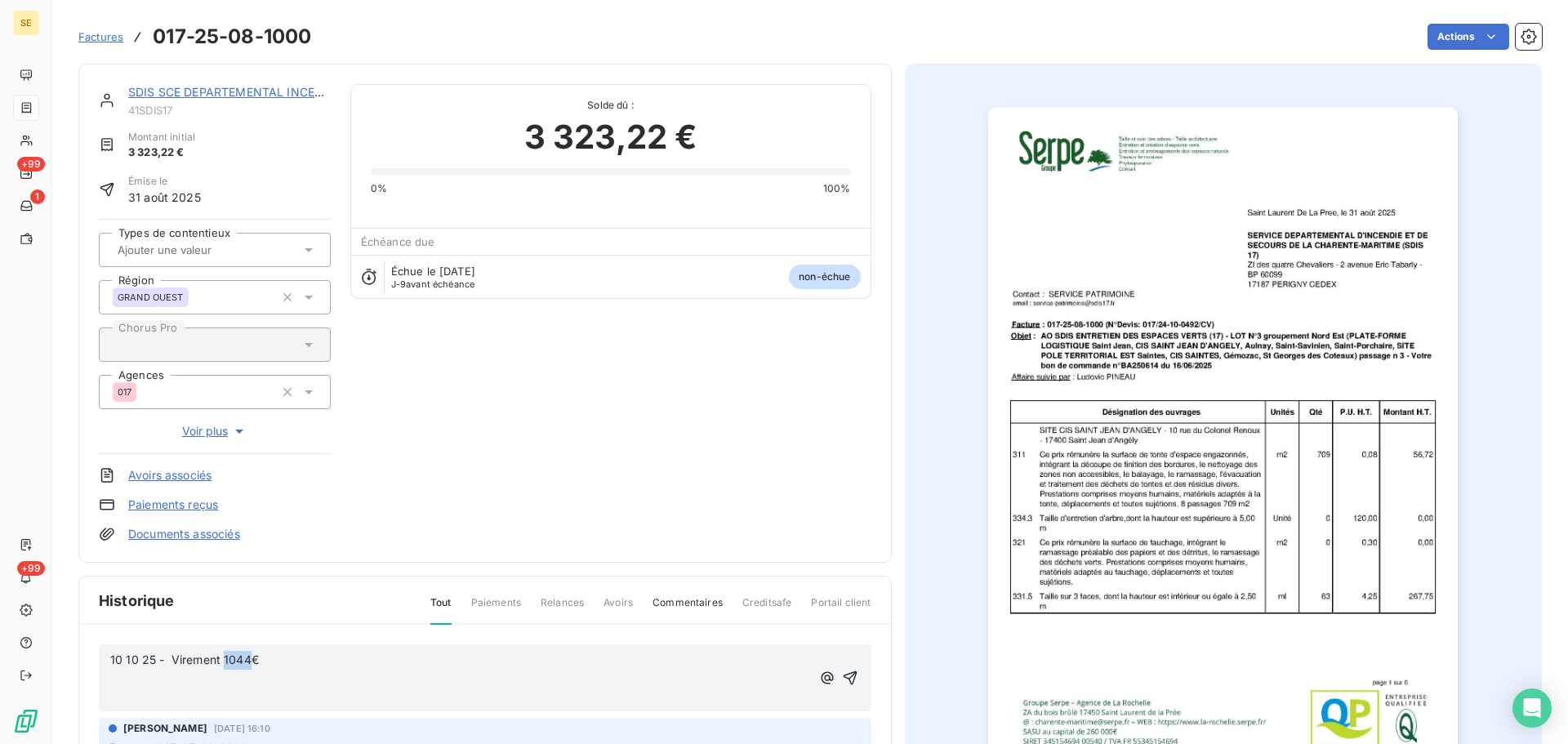
drag, startPoint x: 251, startPoint y: 659, endPoint x: 223, endPoint y: 655, distance: 28.3
click at [223, 655] on span "10 10 25 - Virement 1044€" at bounding box center [184, 660] width 149 height 14
click at [842, 673] on icon "button" at bounding box center [850, 678] width 16 height 16
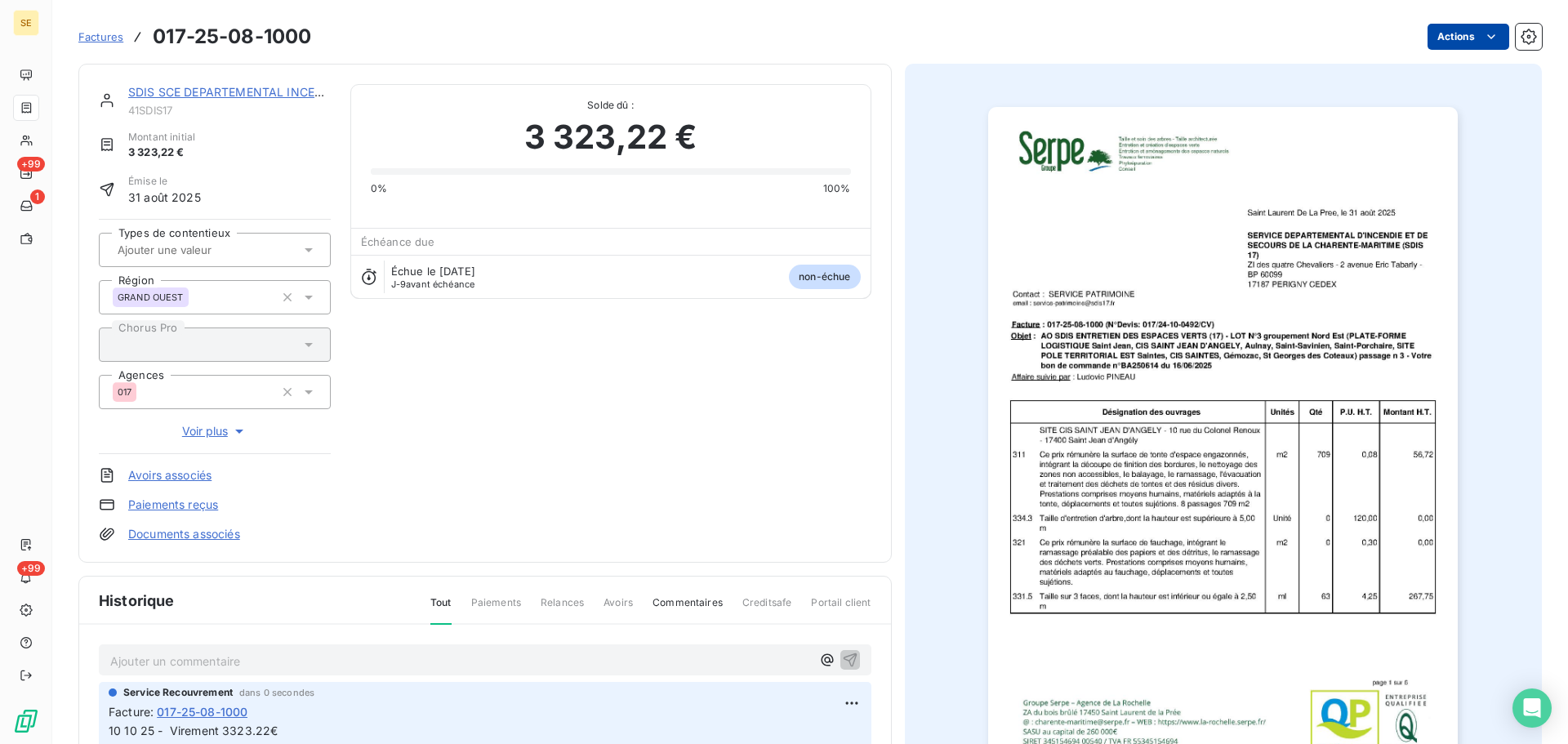
click at [1436, 32] on html "SE +99 1 +99 Factures 017-25-08-1000 Actions SDIS SCE DEPARTEMENTAL INCENDIE ET…" at bounding box center [784, 372] width 1568 height 744
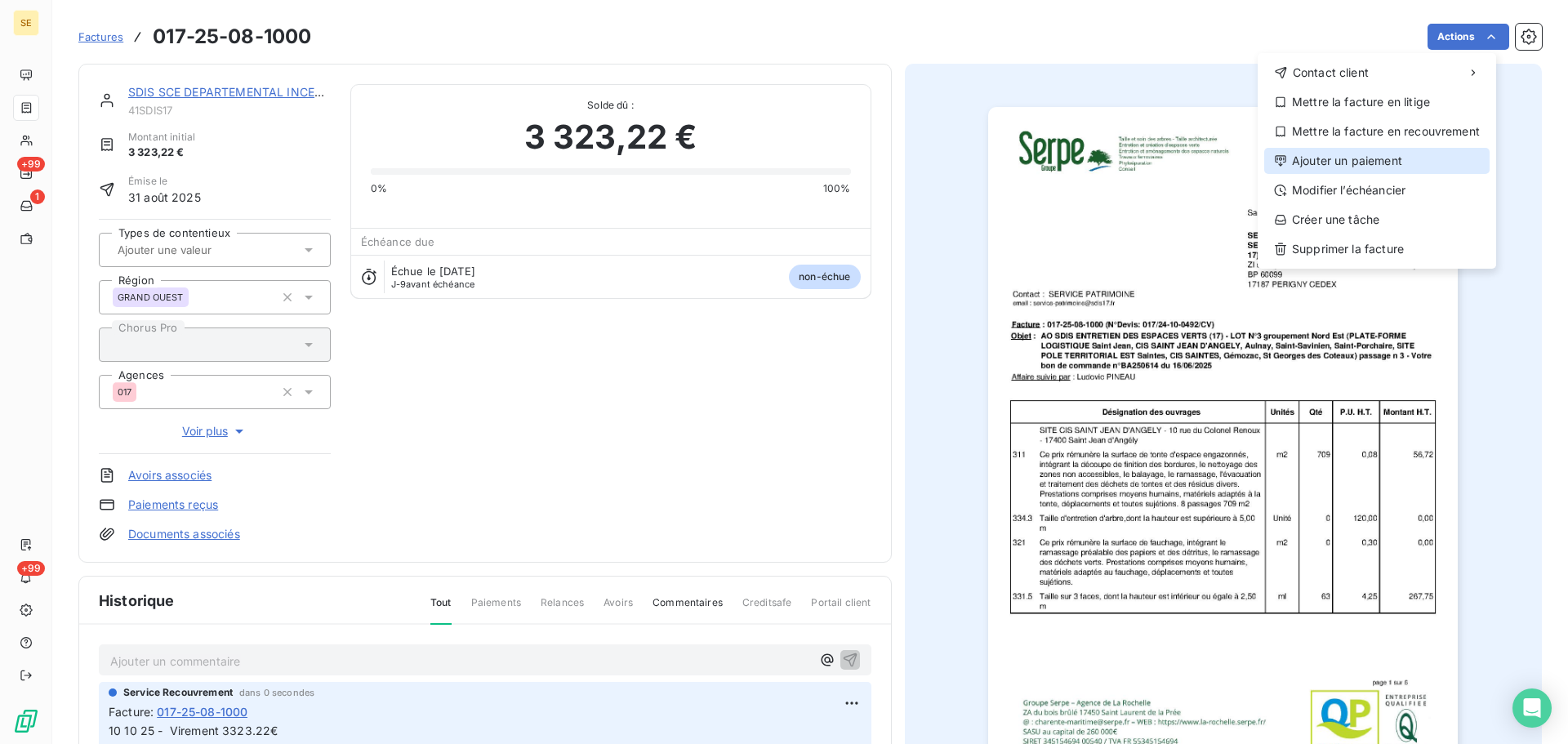
click at [1360, 163] on div "Ajouter un paiement" at bounding box center [1377, 161] width 226 height 26
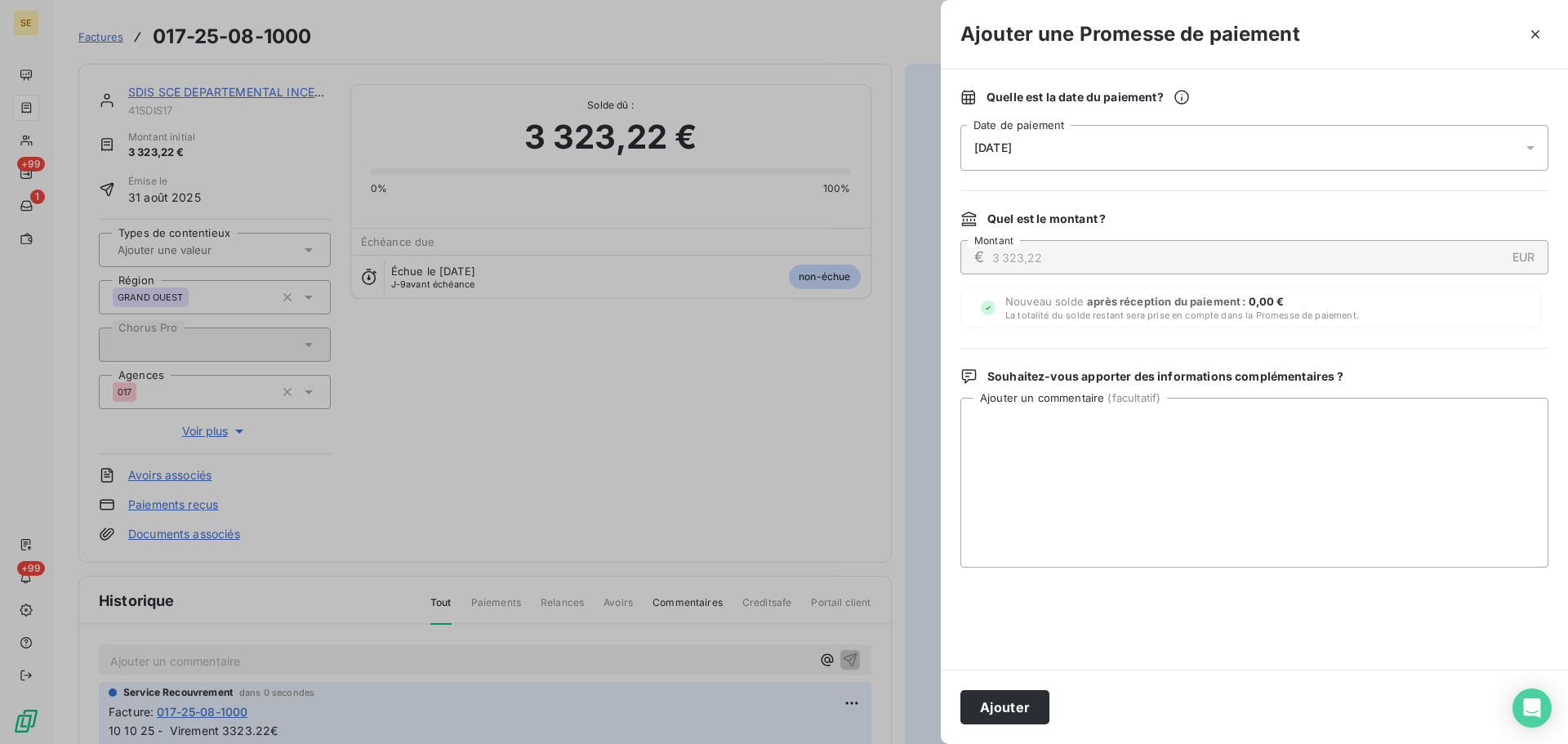
click at [1186, 169] on div "[DATE]" at bounding box center [1254, 148] width 588 height 46
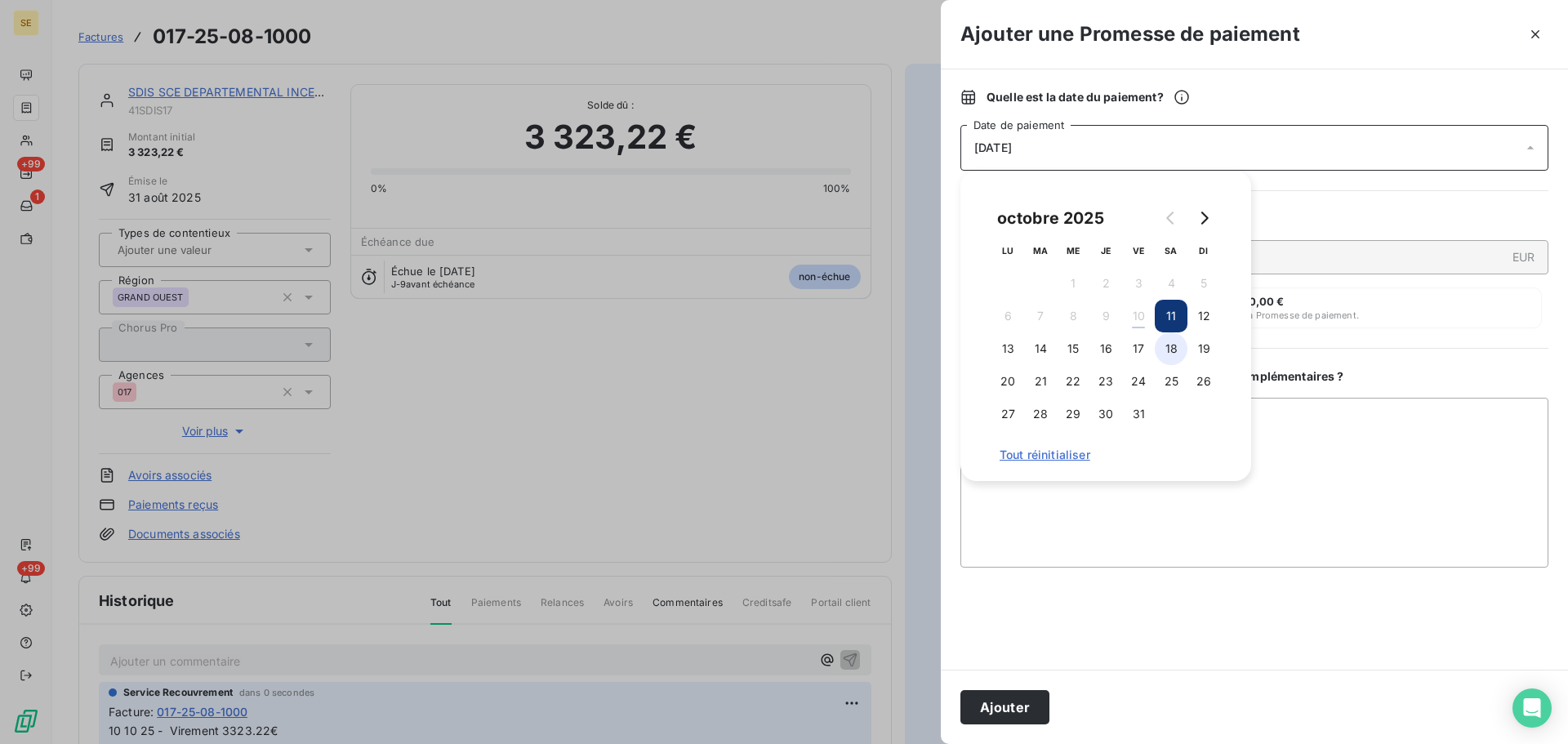
click at [1173, 356] on button "18" at bounding box center [1172, 349] width 33 height 33
click at [1204, 312] on button "12" at bounding box center [1203, 316] width 33 height 33
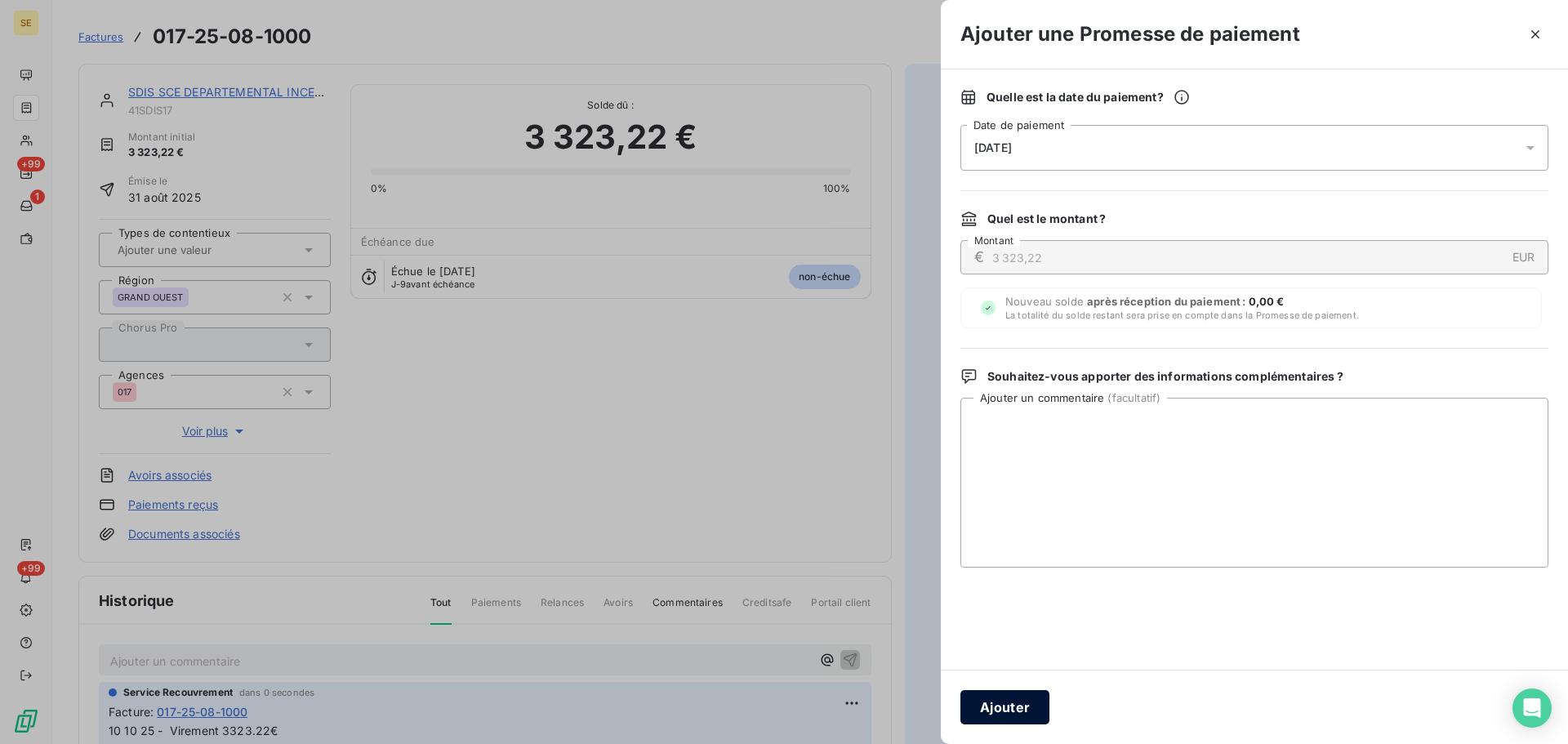
click at [1012, 707] on button "Ajouter" at bounding box center [1005, 707] width 89 height 34
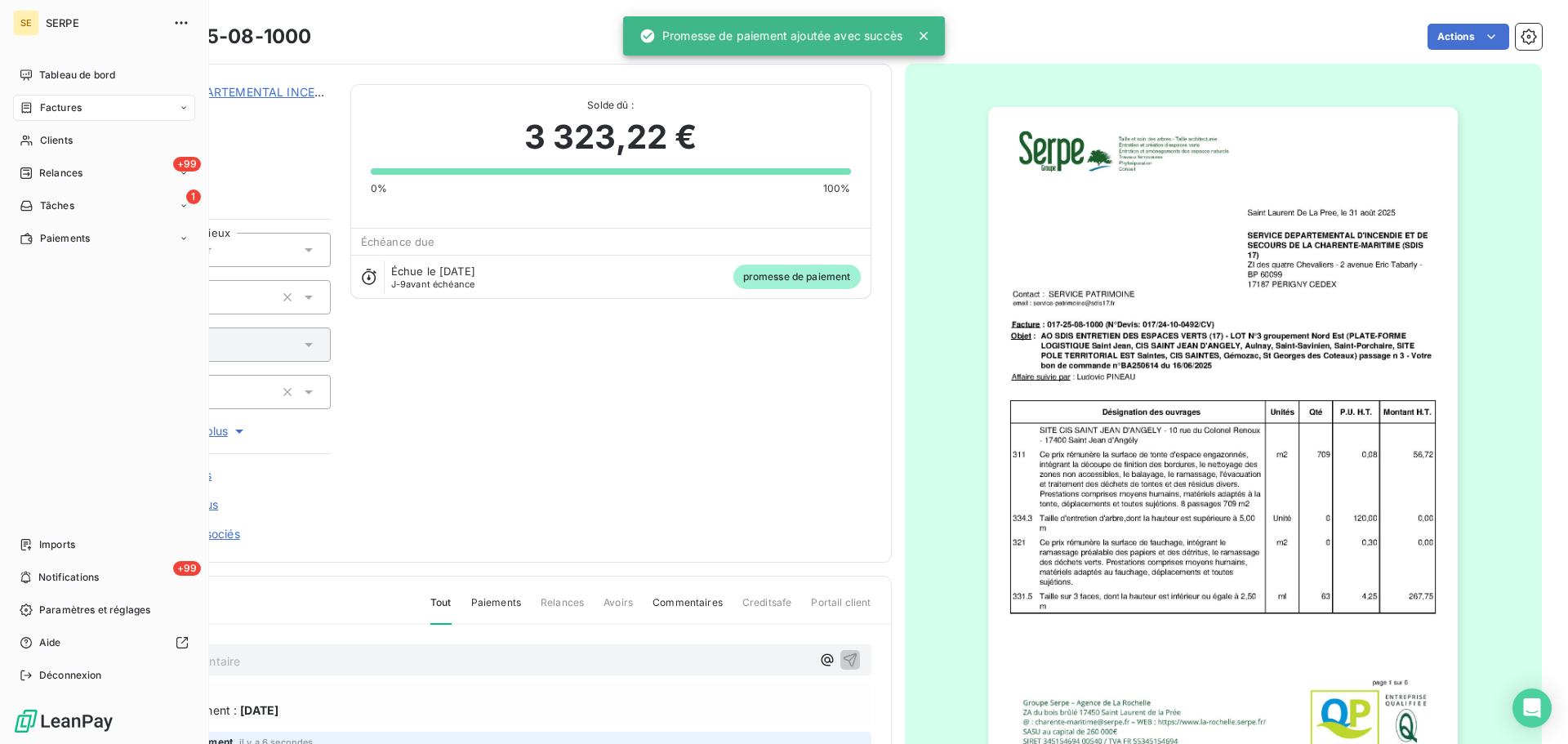
click at [57, 101] on span "Factures" at bounding box center [61, 108] width 42 height 15
click at [65, 148] on div "Clients" at bounding box center [104, 141] width 182 height 26
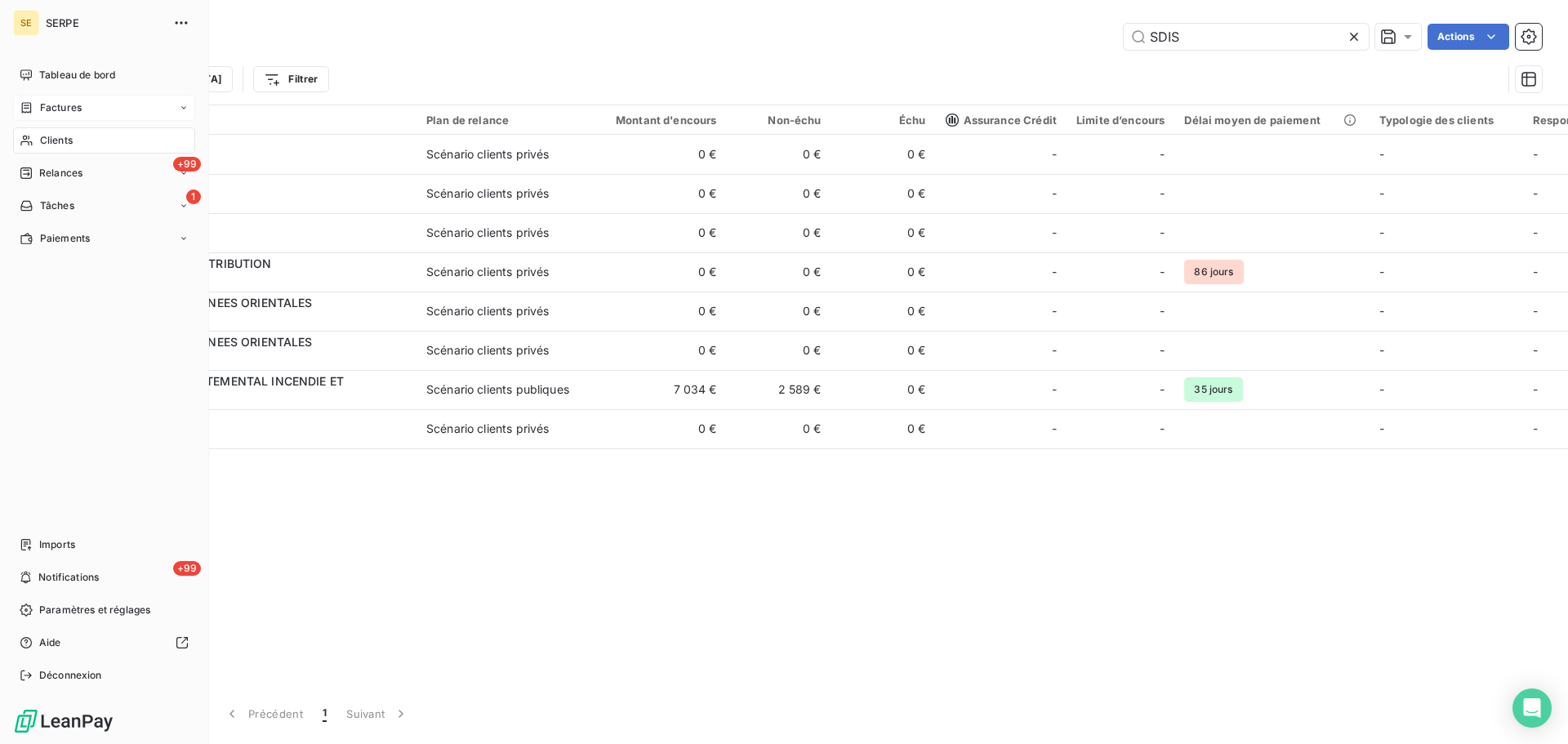
click at [70, 101] on span "Factures" at bounding box center [61, 108] width 42 height 15
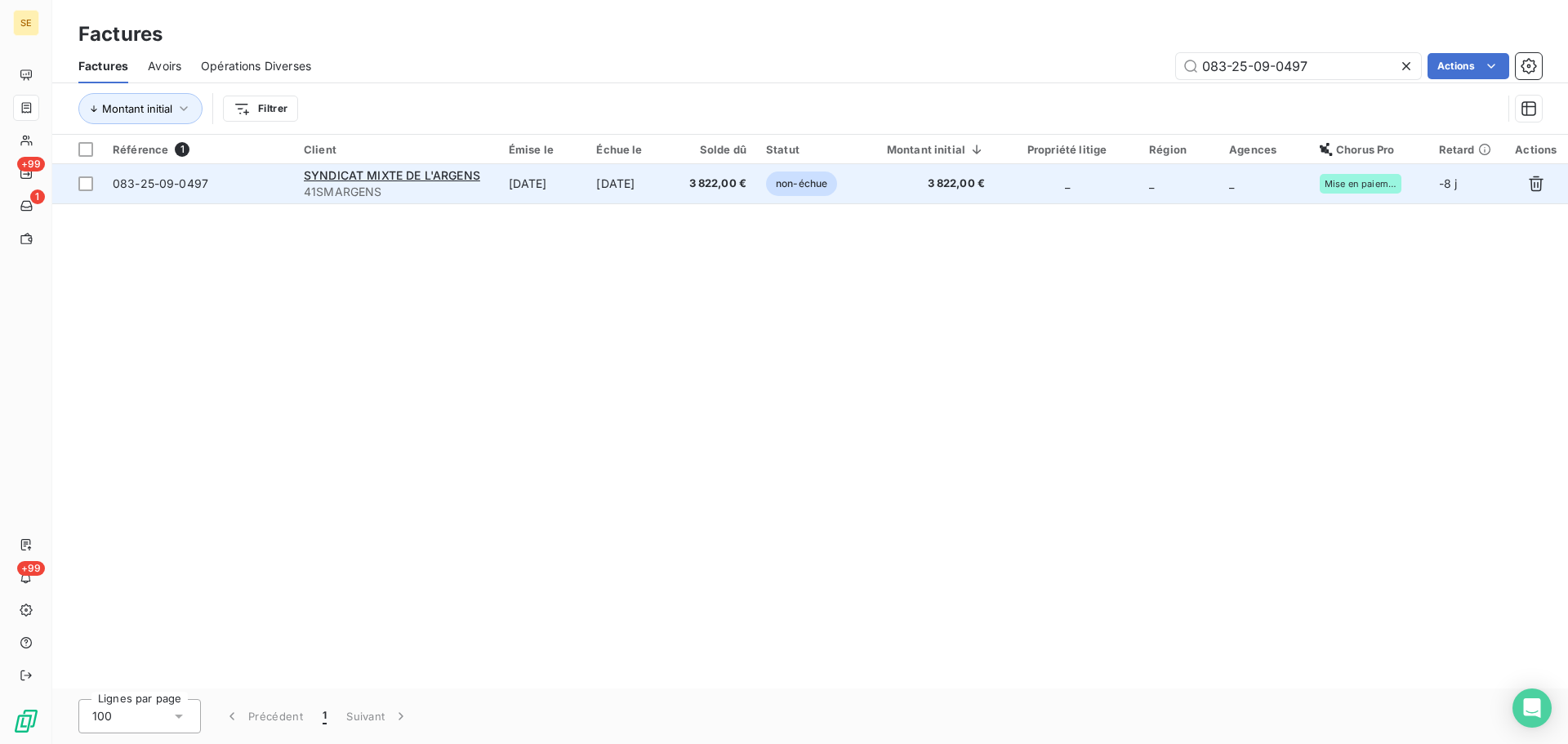
type input "083-25-09-0497"
click at [710, 191] on span "3 822,00 €" at bounding box center [715, 184] width 61 height 16
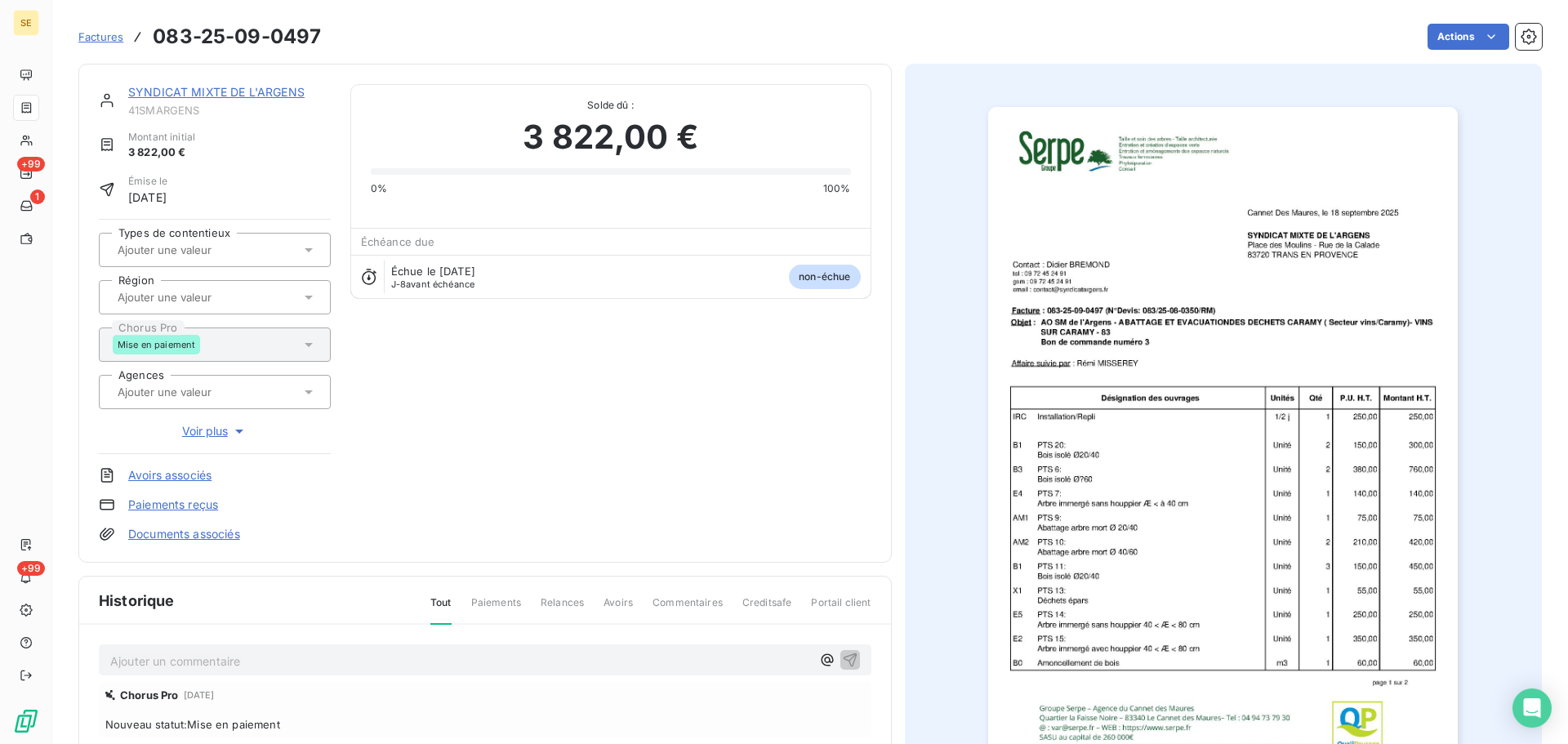
click at [335, 657] on p "Ajouter un commentaire ﻿" at bounding box center [460, 661] width 701 height 20
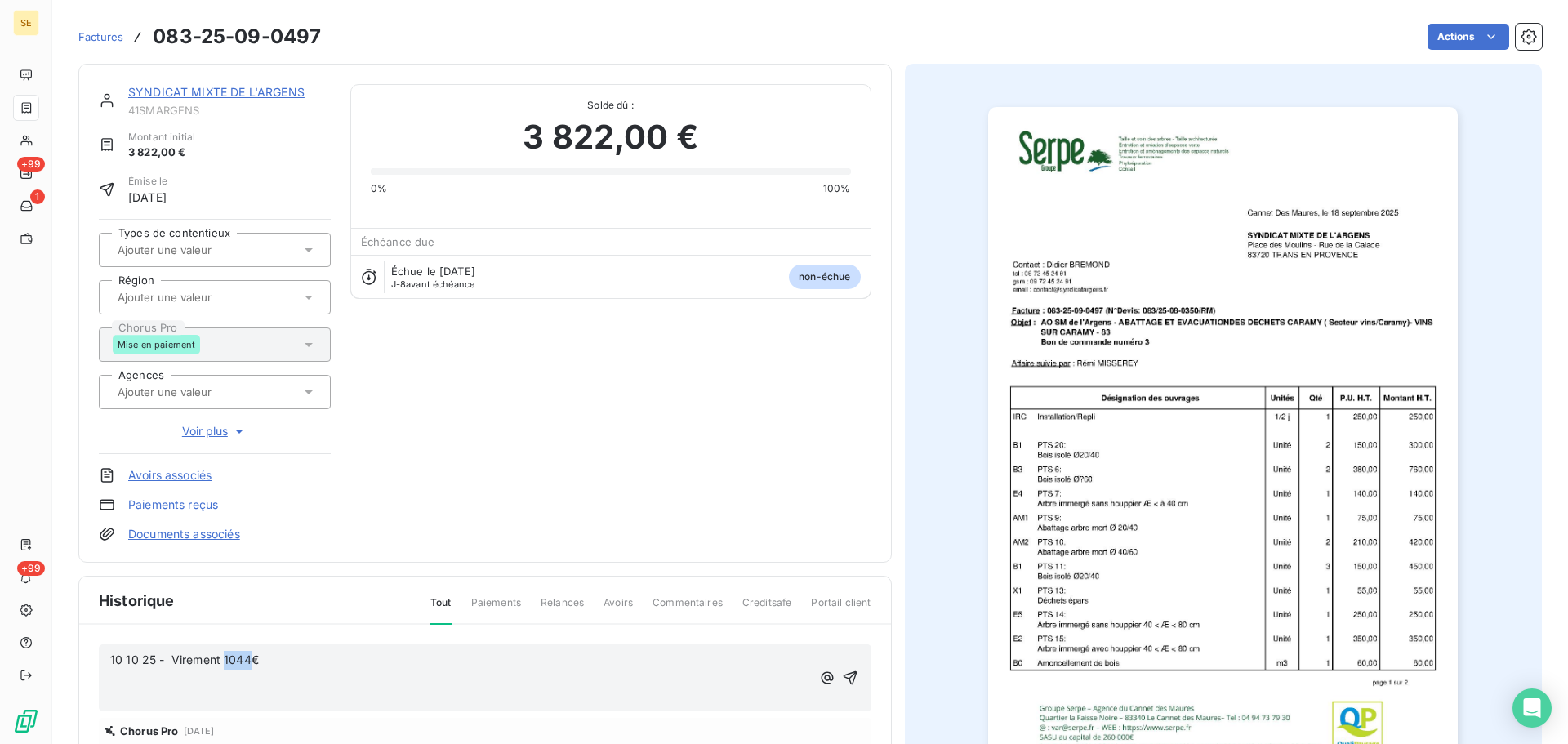
drag, startPoint x: 251, startPoint y: 661, endPoint x: 222, endPoint y: 658, distance: 29.2
click at [222, 658] on span "10 10 25 - Virement 1044€" at bounding box center [184, 660] width 149 height 14
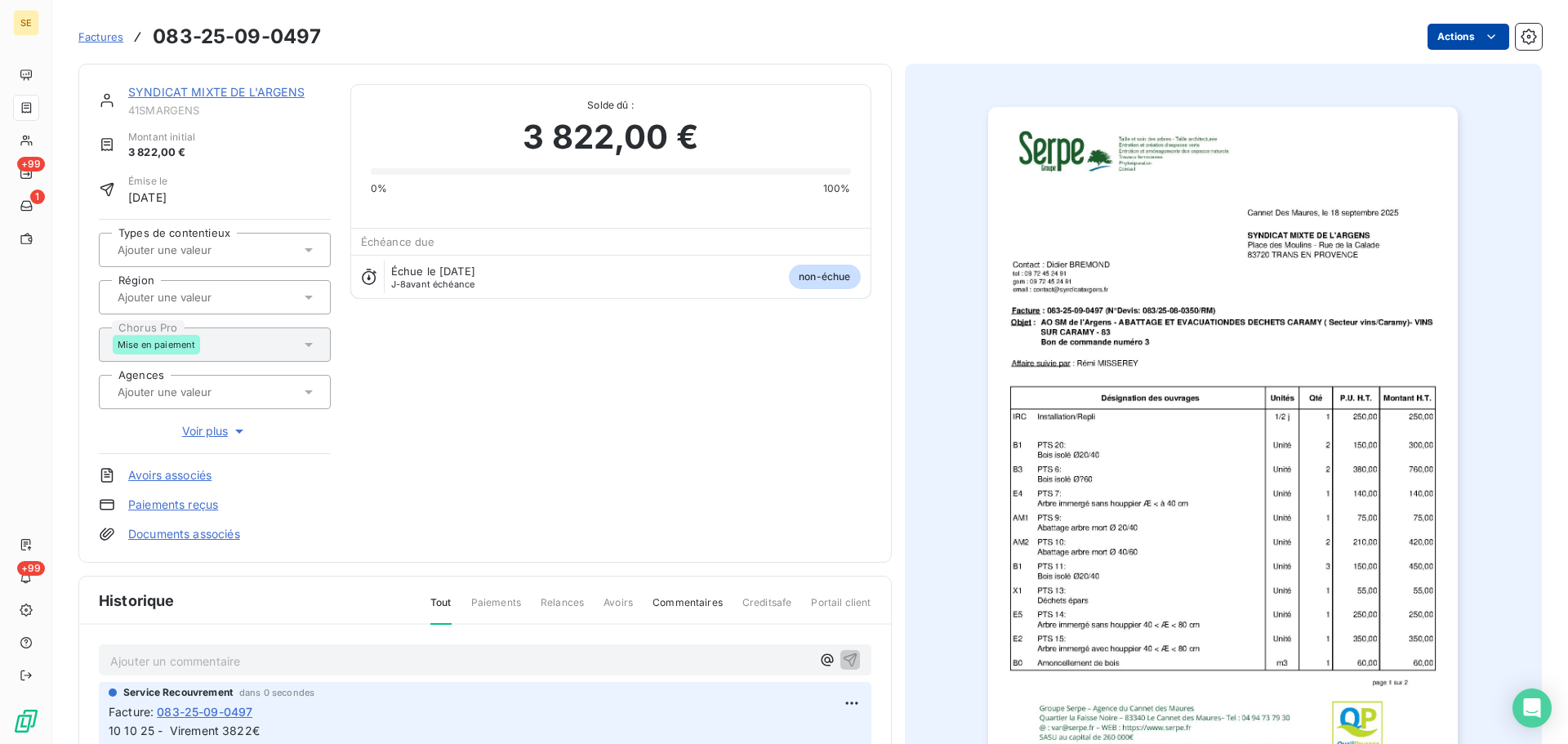
click at [1468, 40] on html "SE +99 1 +99 Factures 083-25-09-0497 Actions SYNDICAT MIXTE DE L'ARGENS 41SMARG…" at bounding box center [784, 372] width 1568 height 744
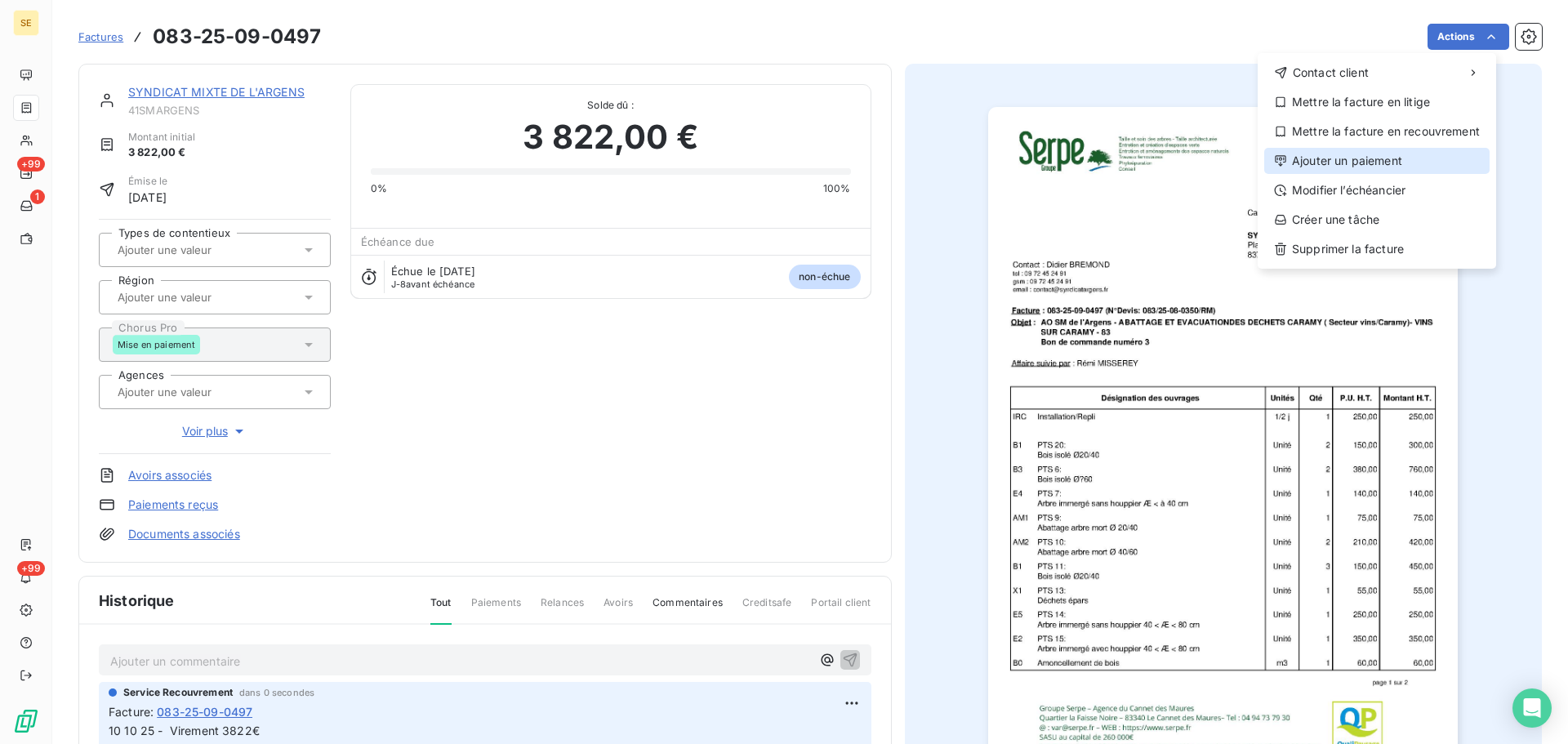
click at [1408, 156] on div "Ajouter un paiement" at bounding box center [1377, 161] width 226 height 26
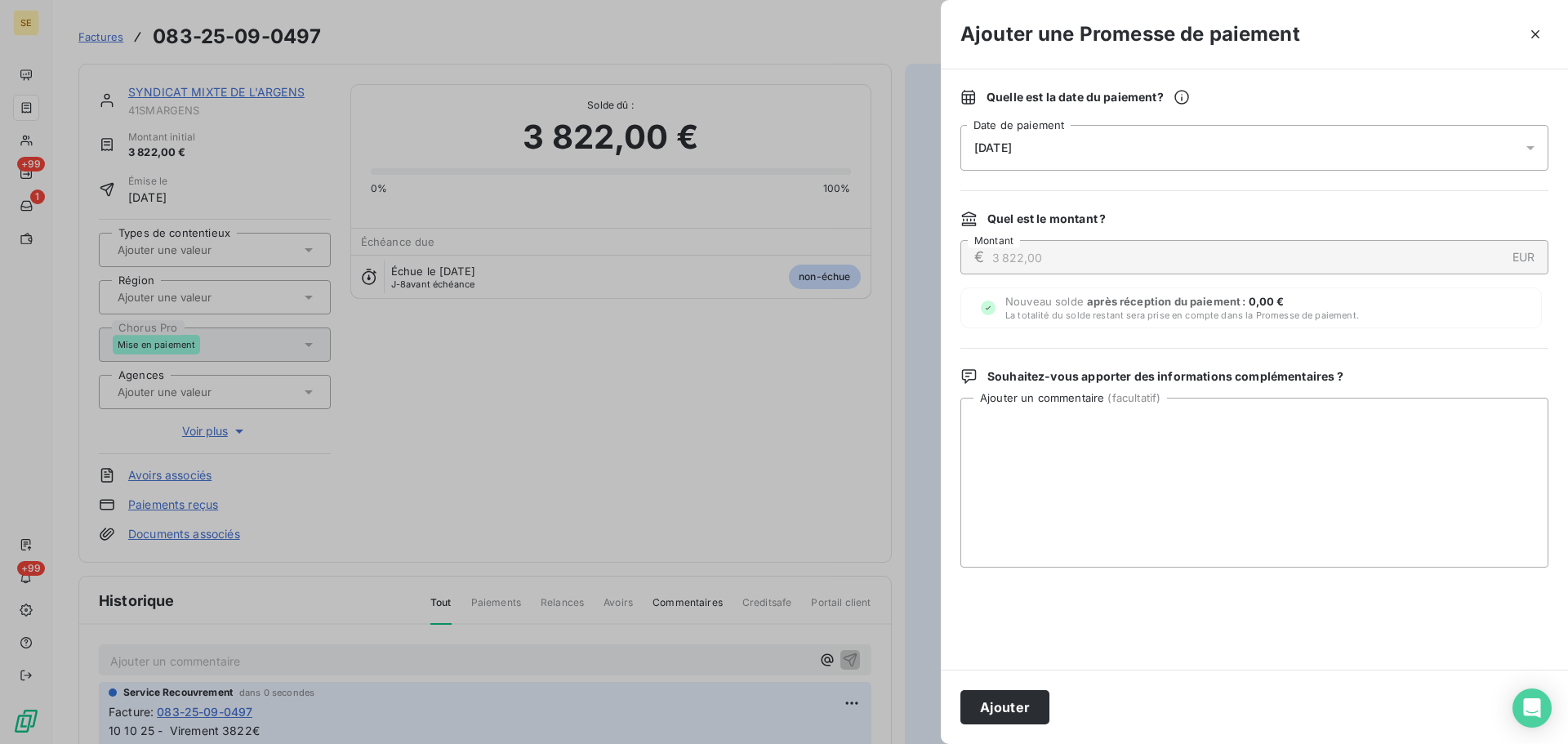
click at [1112, 151] on div "[DATE]" at bounding box center [1254, 148] width 588 height 46
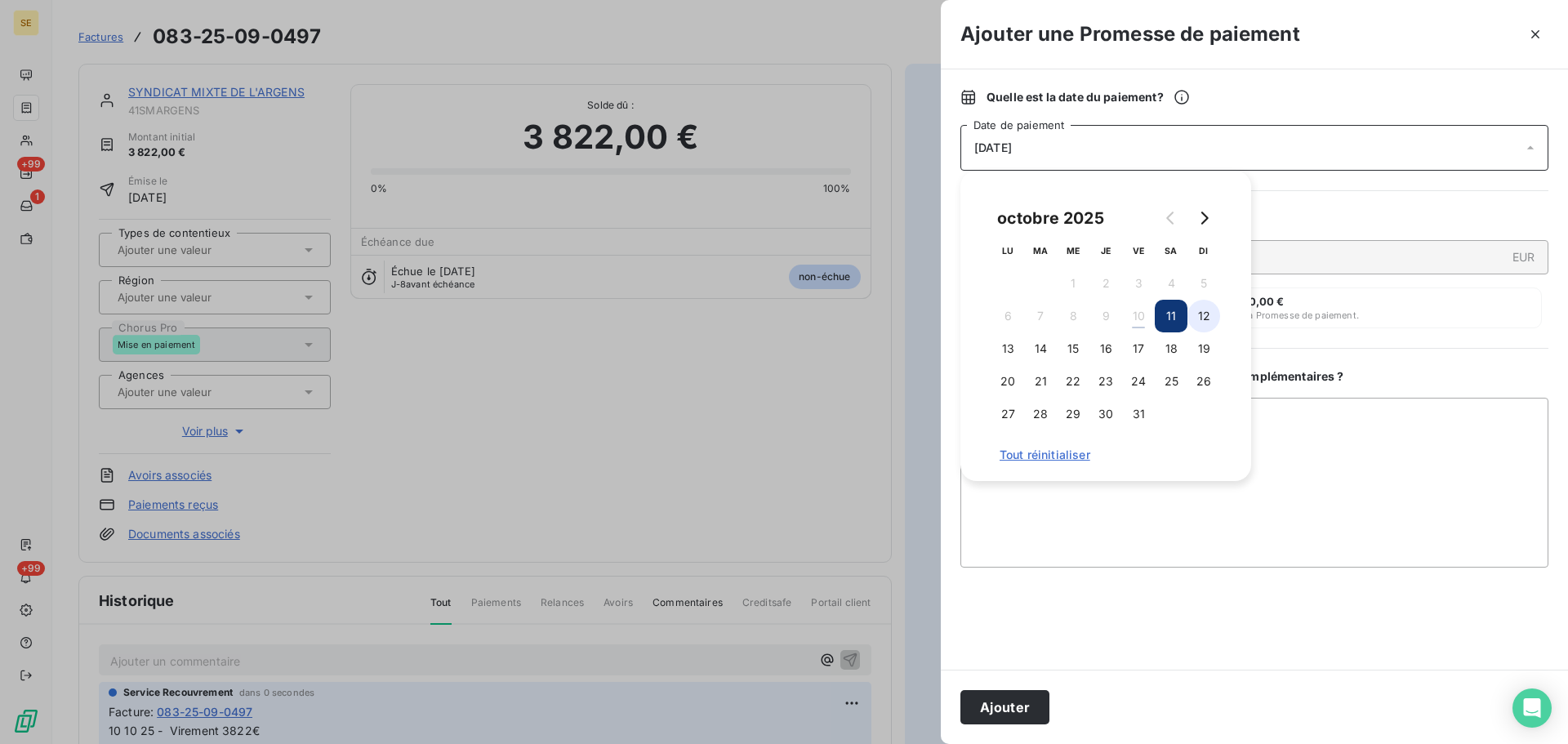
click at [1205, 317] on button "12" at bounding box center [1203, 316] width 33 height 33
click at [1024, 709] on button "Ajouter" at bounding box center [1005, 707] width 89 height 34
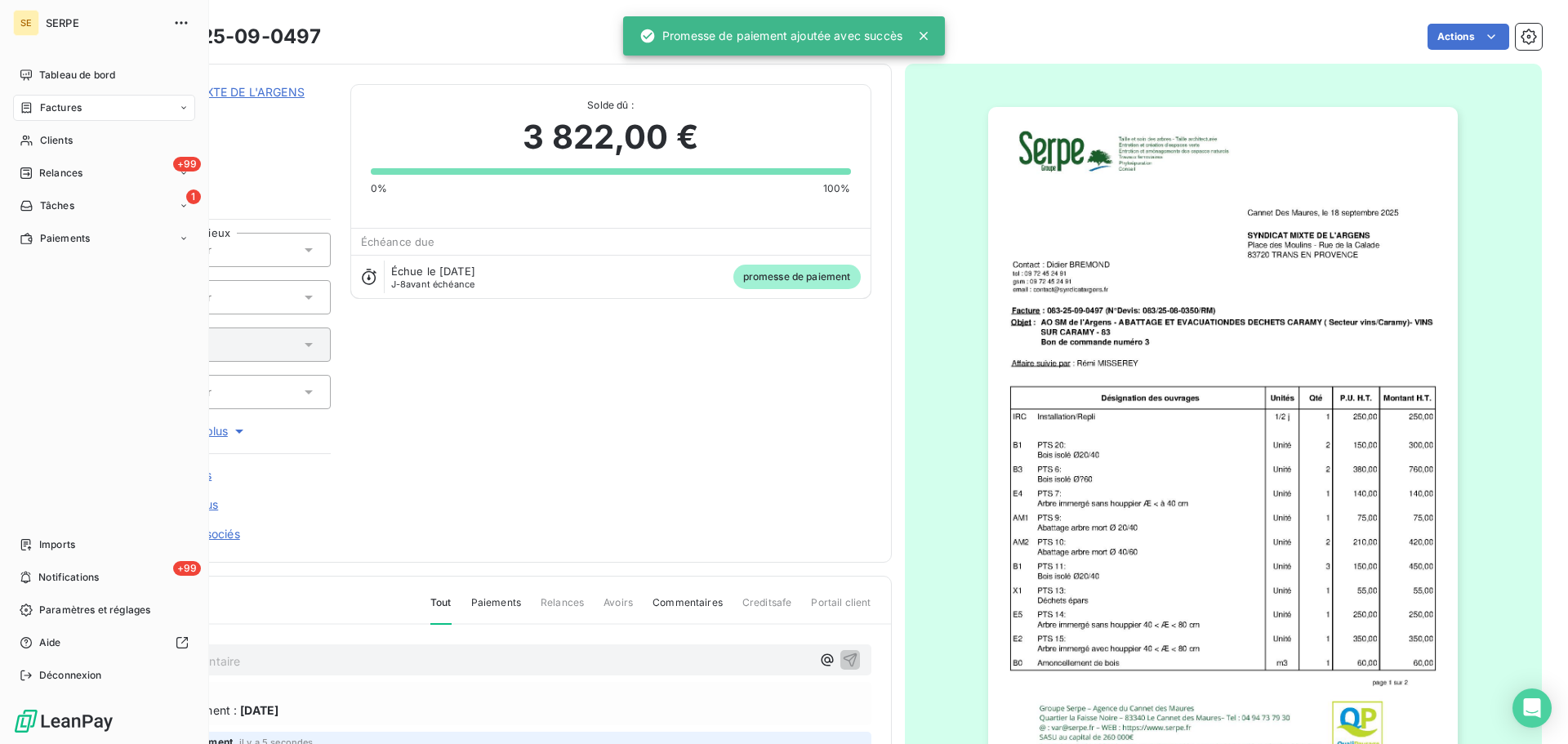
click at [41, 98] on div "Factures" at bounding box center [104, 108] width 182 height 26
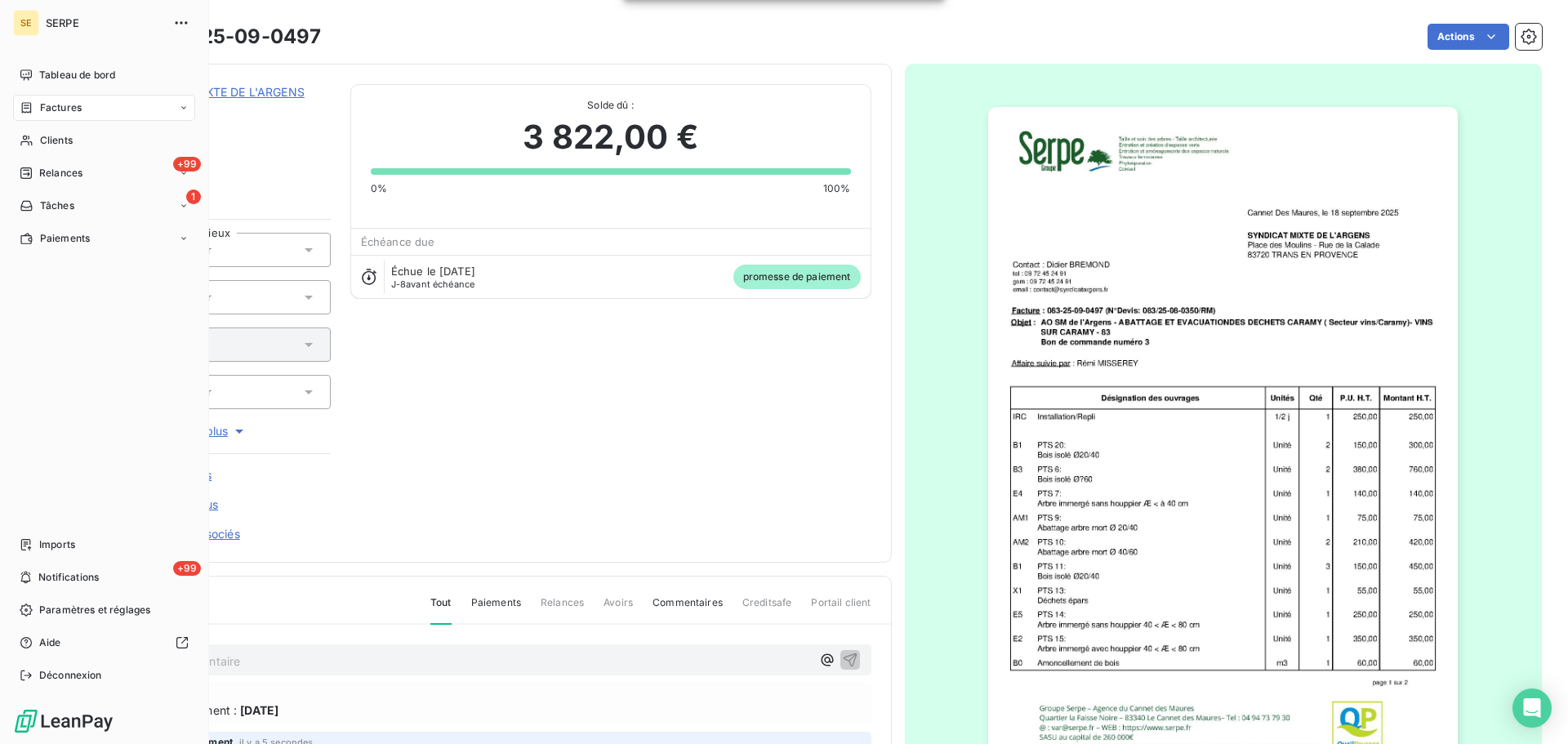
click at [59, 108] on span "Factures" at bounding box center [61, 108] width 42 height 15
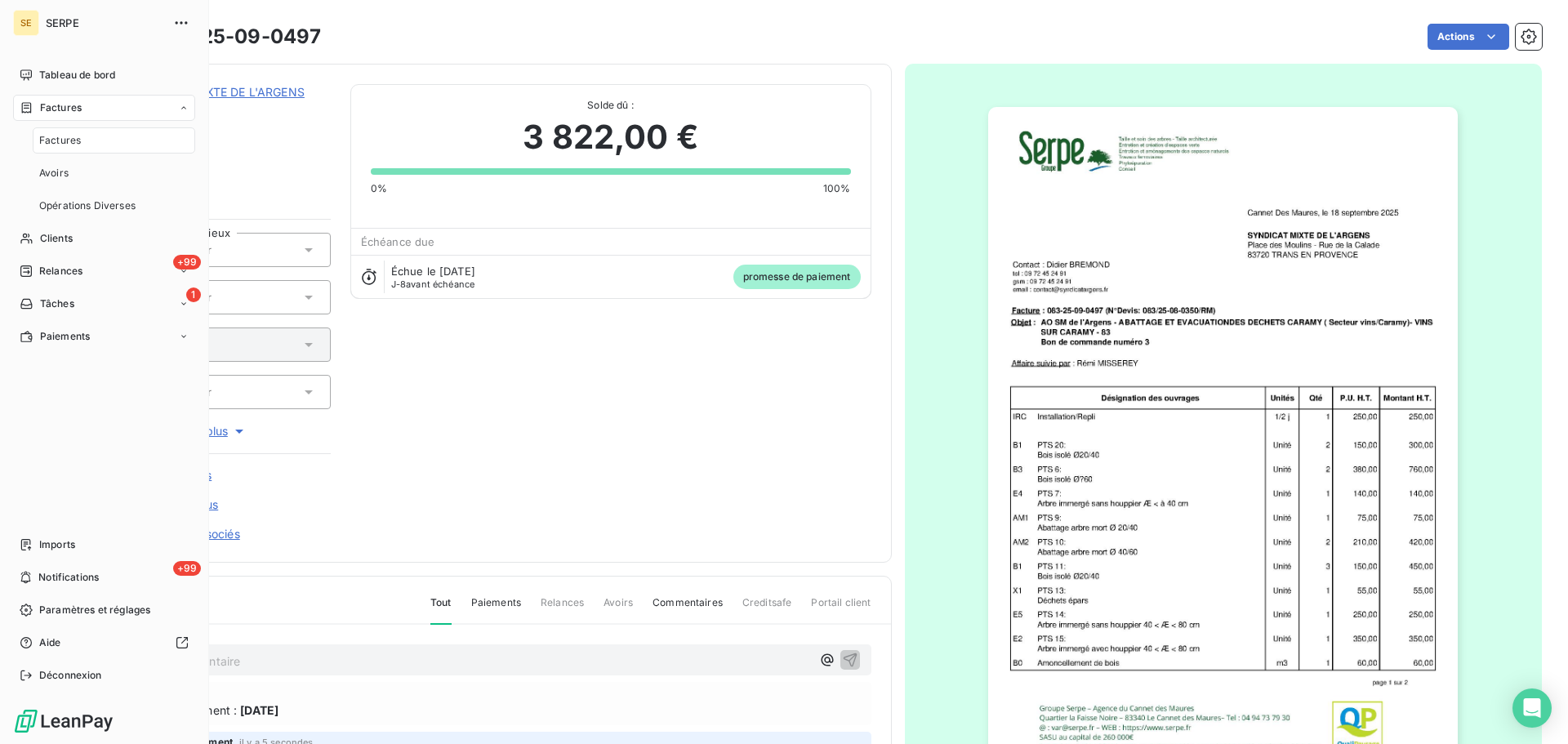
click at [58, 144] on span "Factures" at bounding box center [60, 140] width 42 height 15
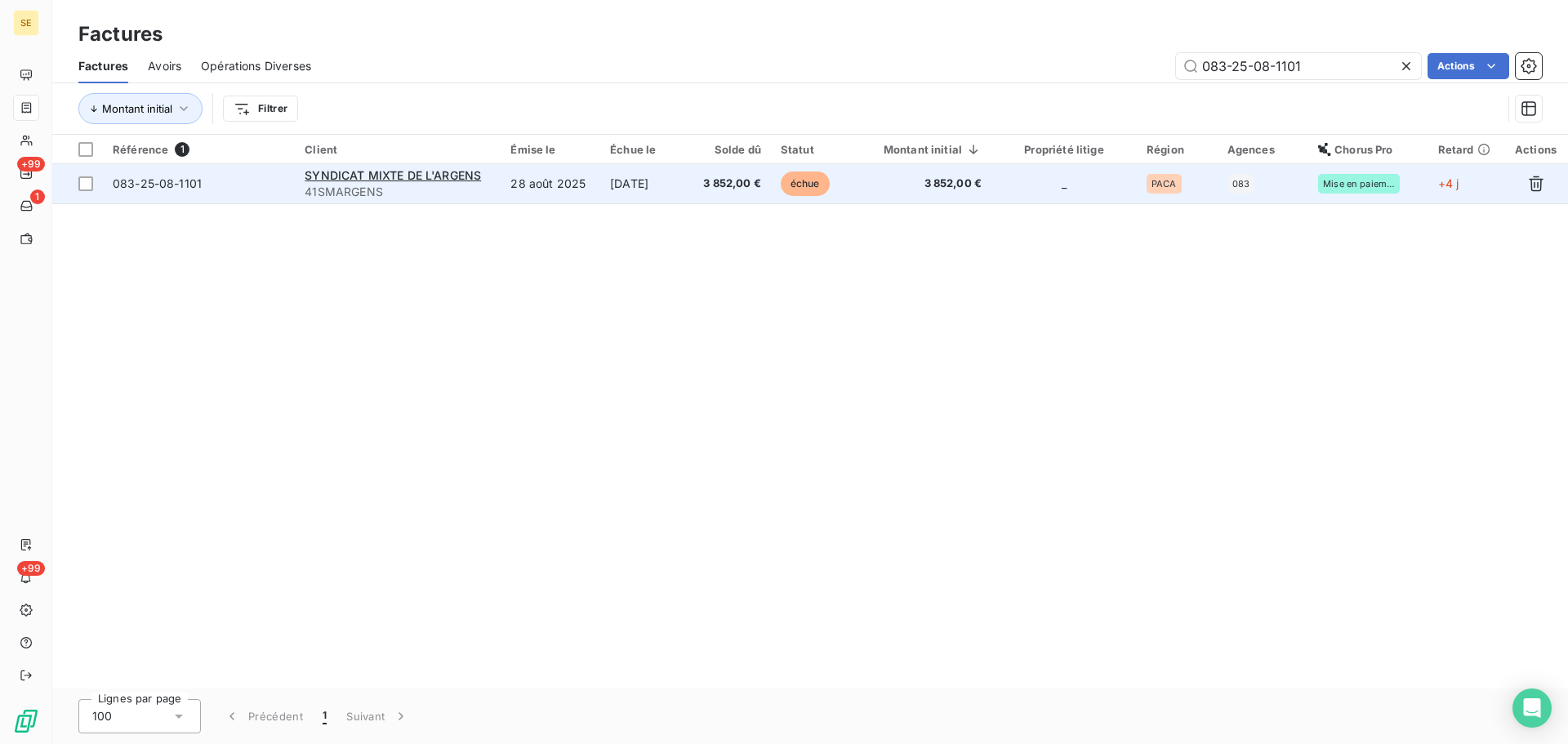
type input "083-25-08-1101"
click at [671, 181] on td "[DATE]" at bounding box center [644, 183] width 89 height 39
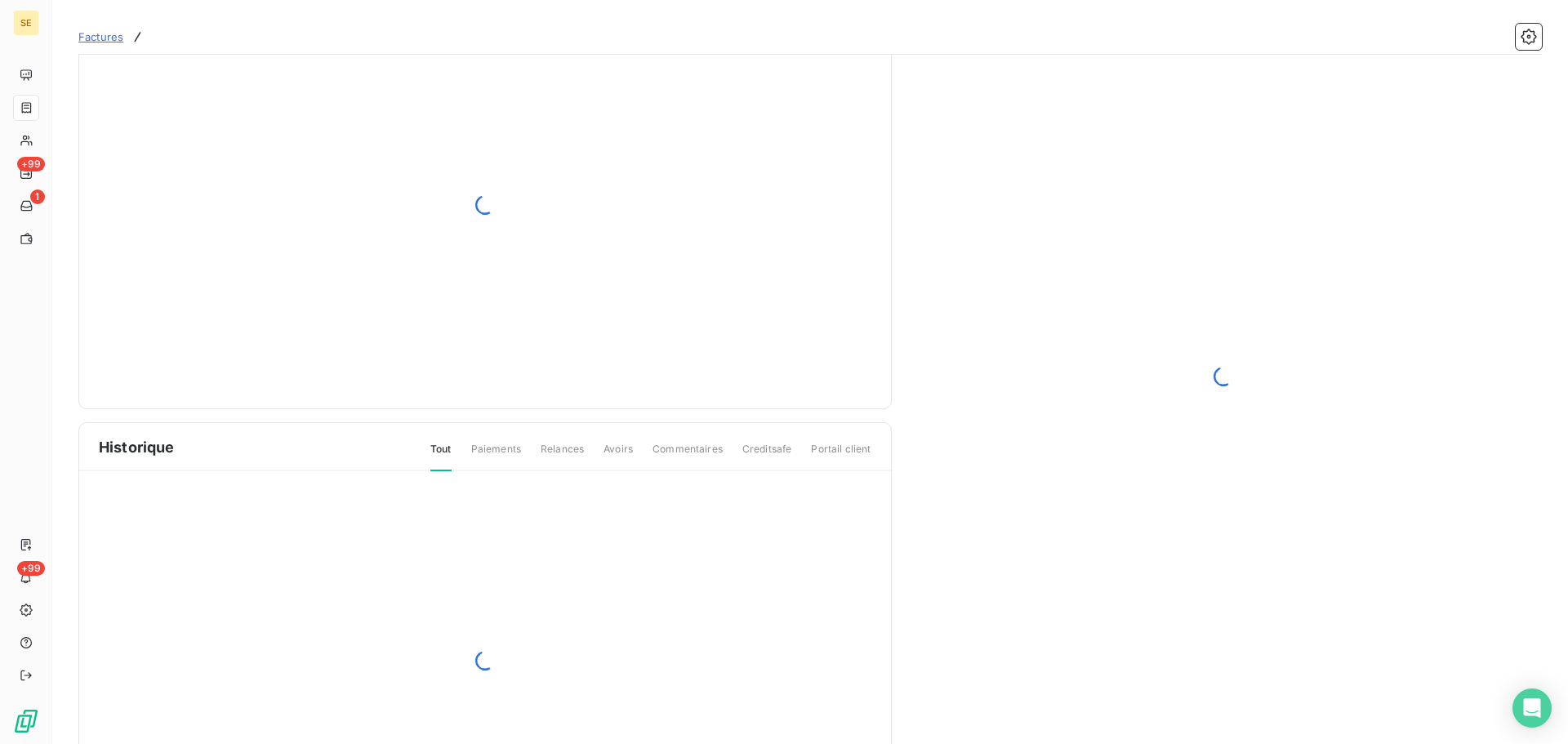
scroll to position [51, 0]
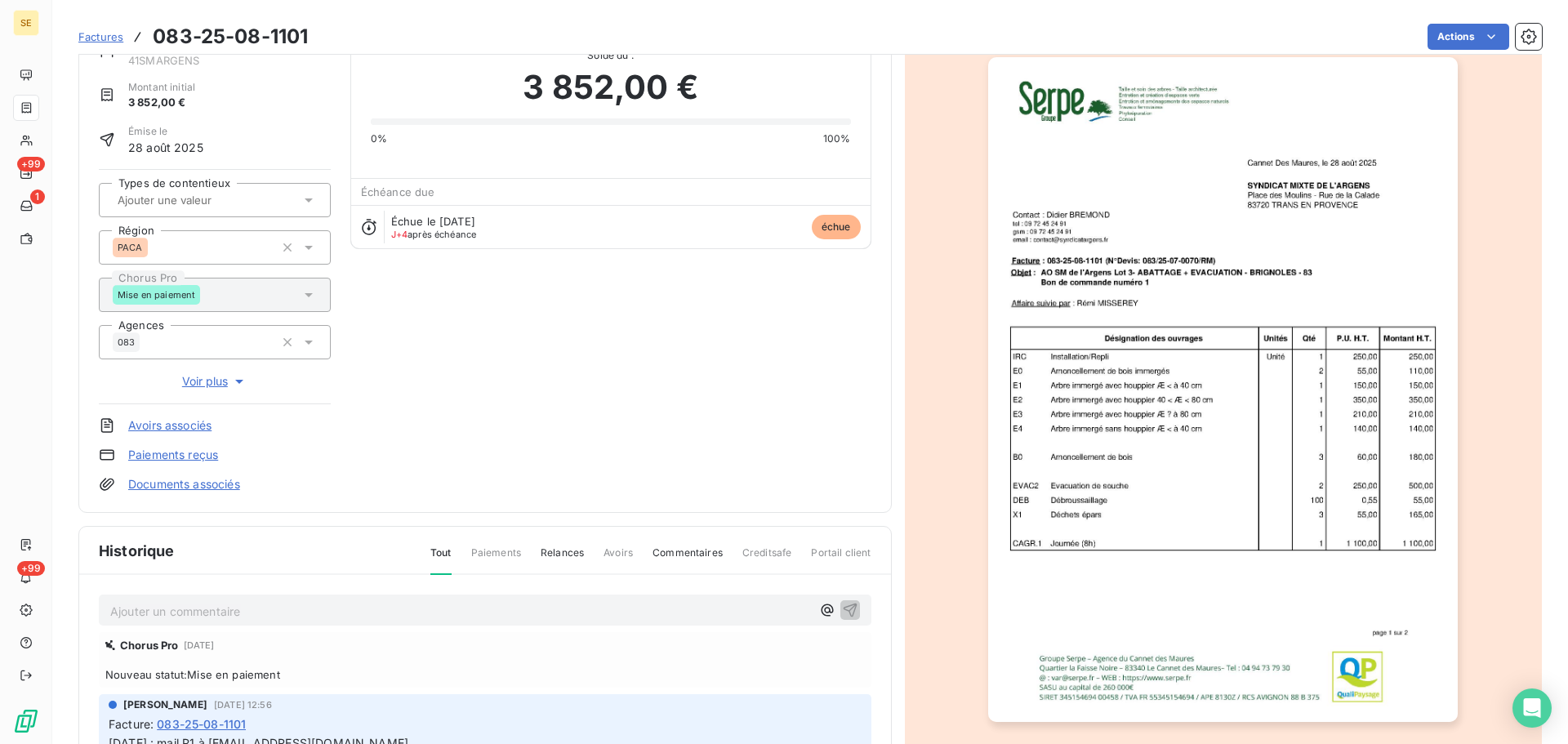
click at [297, 604] on p "Ajouter un commentaire ﻿" at bounding box center [460, 611] width 701 height 20
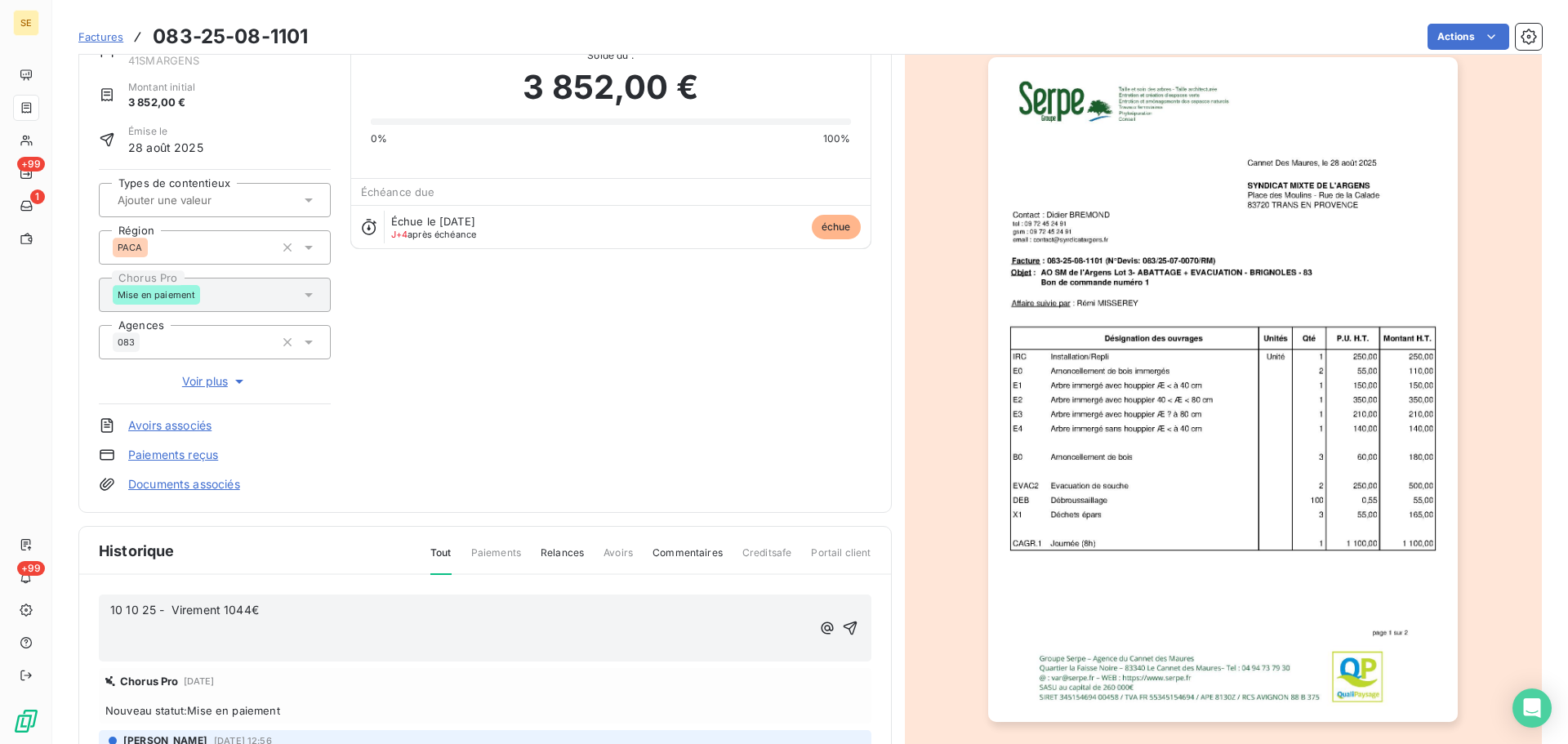
click at [249, 613] on span "10 10 25 - Virement 1044€" at bounding box center [184, 610] width 149 height 14
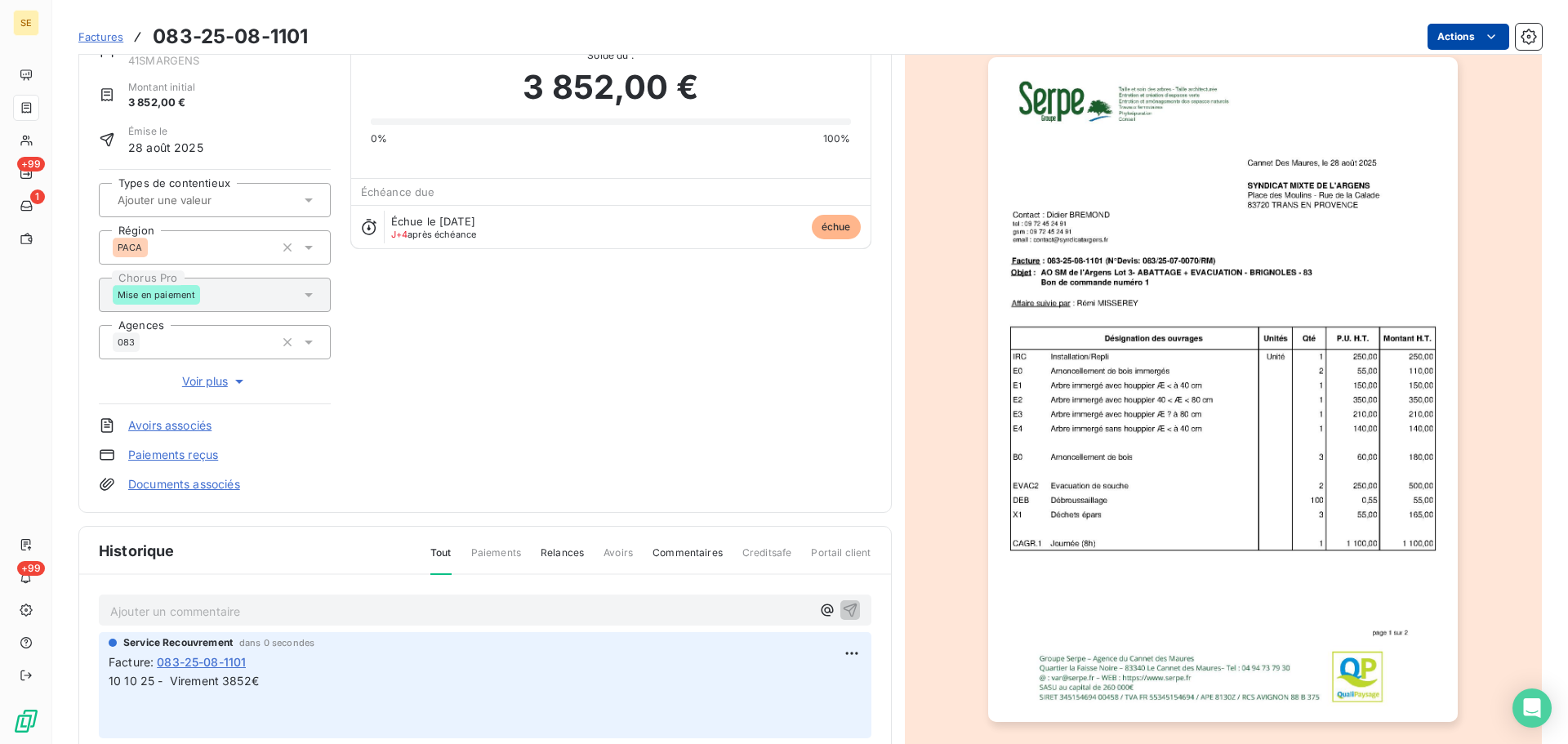
click at [1463, 27] on html "SE +99 1 +99 Factures 083-25-08-1101 Actions SYNDICAT MIXTE DE L'ARGENS 41SMARG…" at bounding box center [784, 372] width 1568 height 744
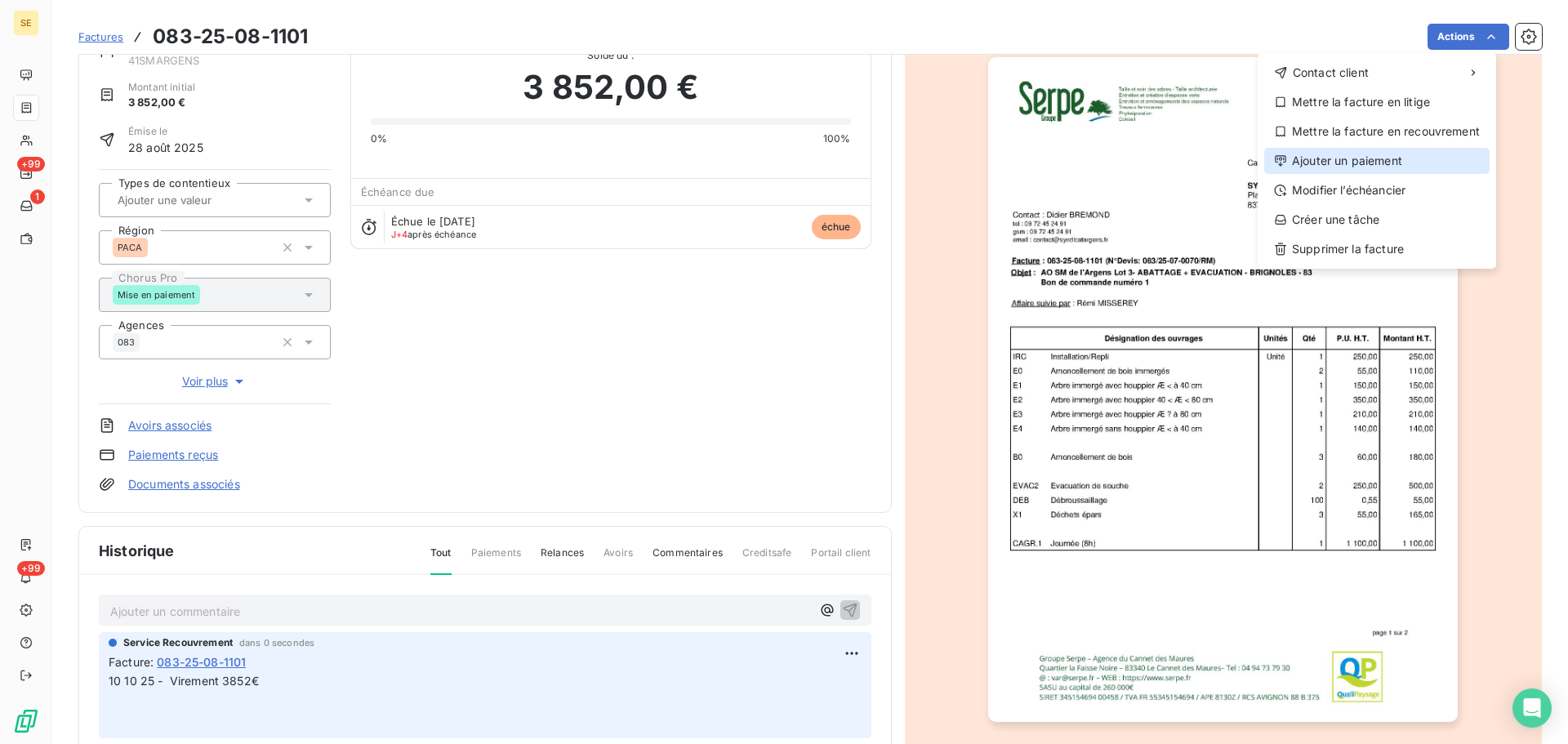
click at [1400, 159] on div "Ajouter un paiement" at bounding box center [1377, 161] width 226 height 26
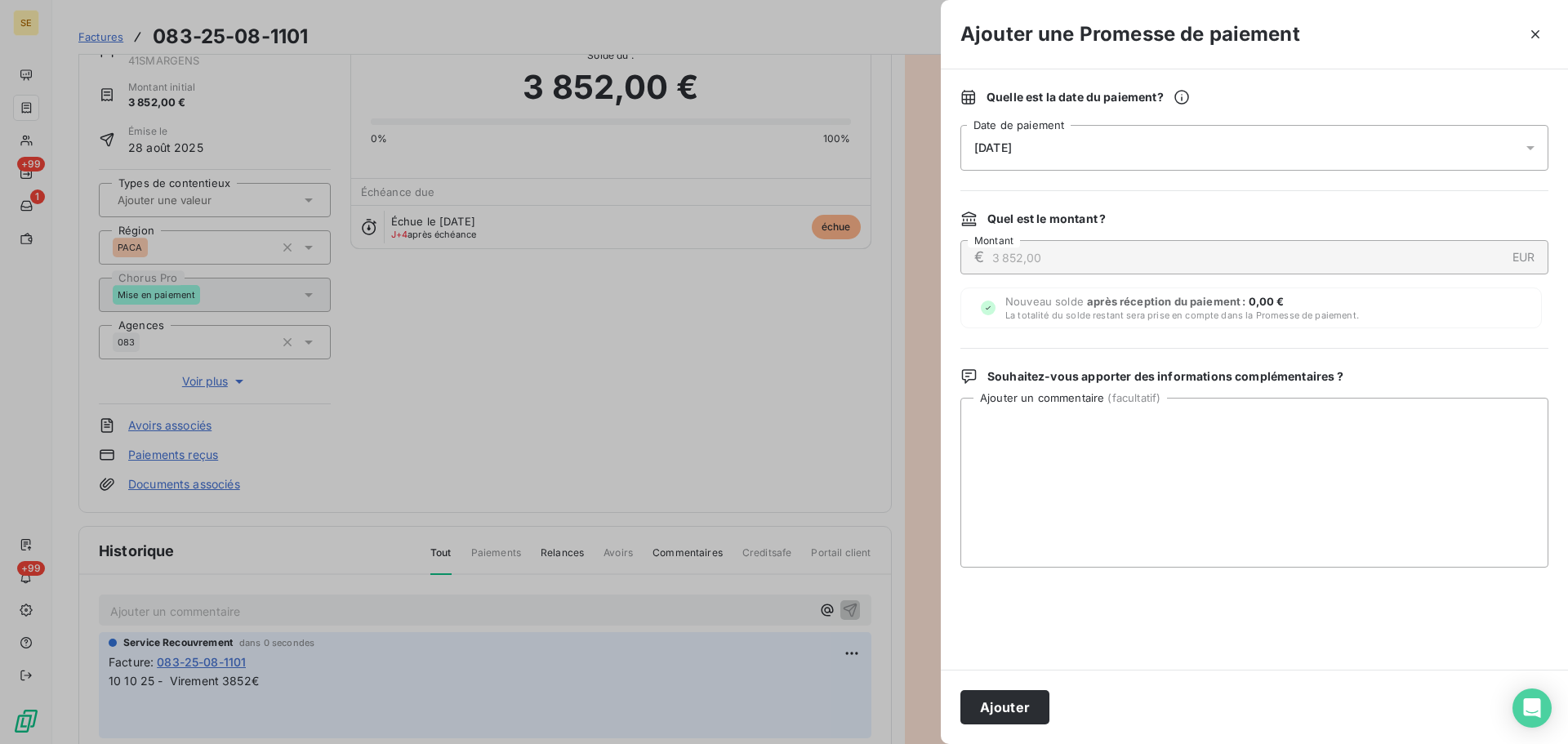
click at [1260, 155] on div "[DATE]" at bounding box center [1254, 148] width 588 height 46
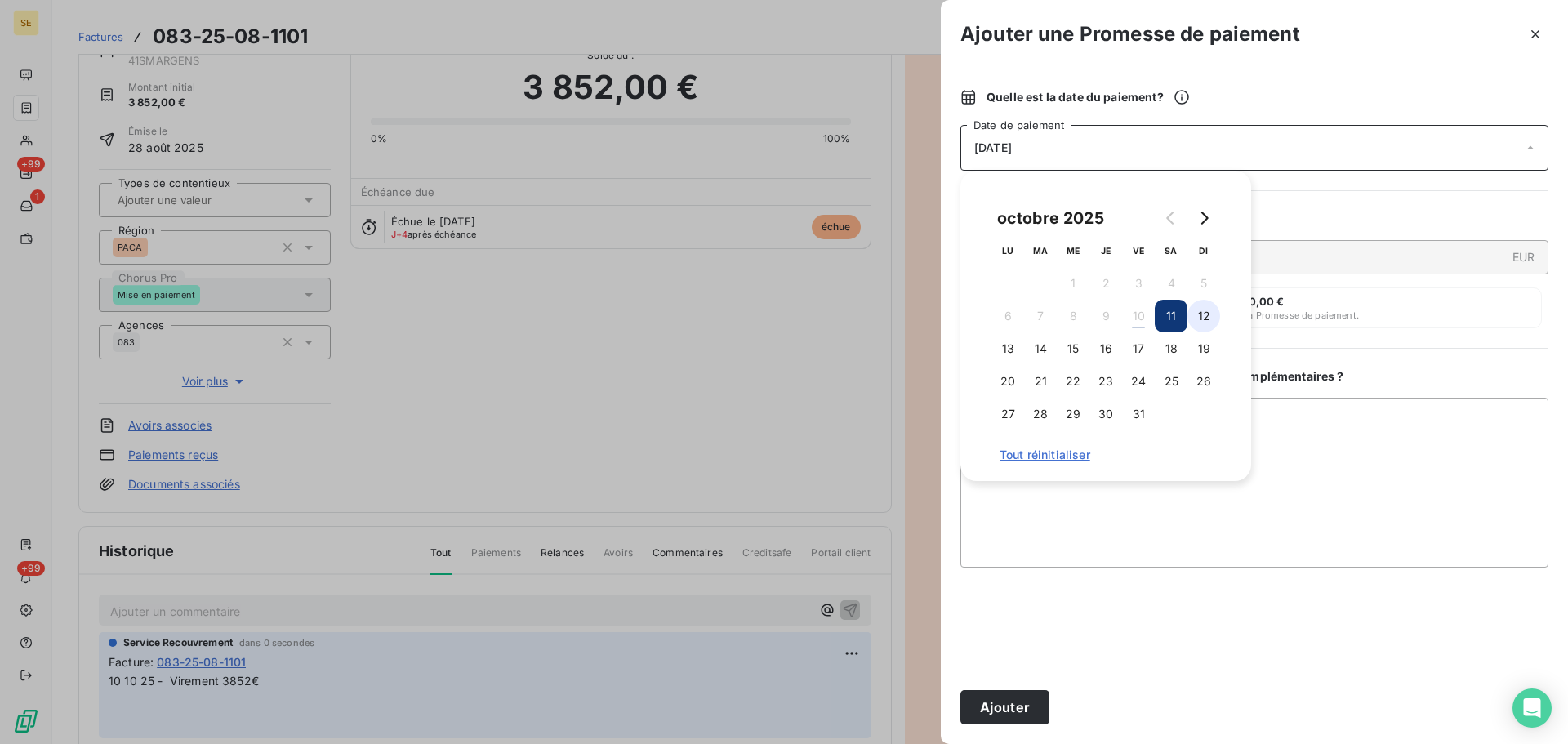
click at [1196, 317] on button "12" at bounding box center [1203, 316] width 33 height 33
click at [1020, 694] on button "Ajouter" at bounding box center [1005, 707] width 89 height 34
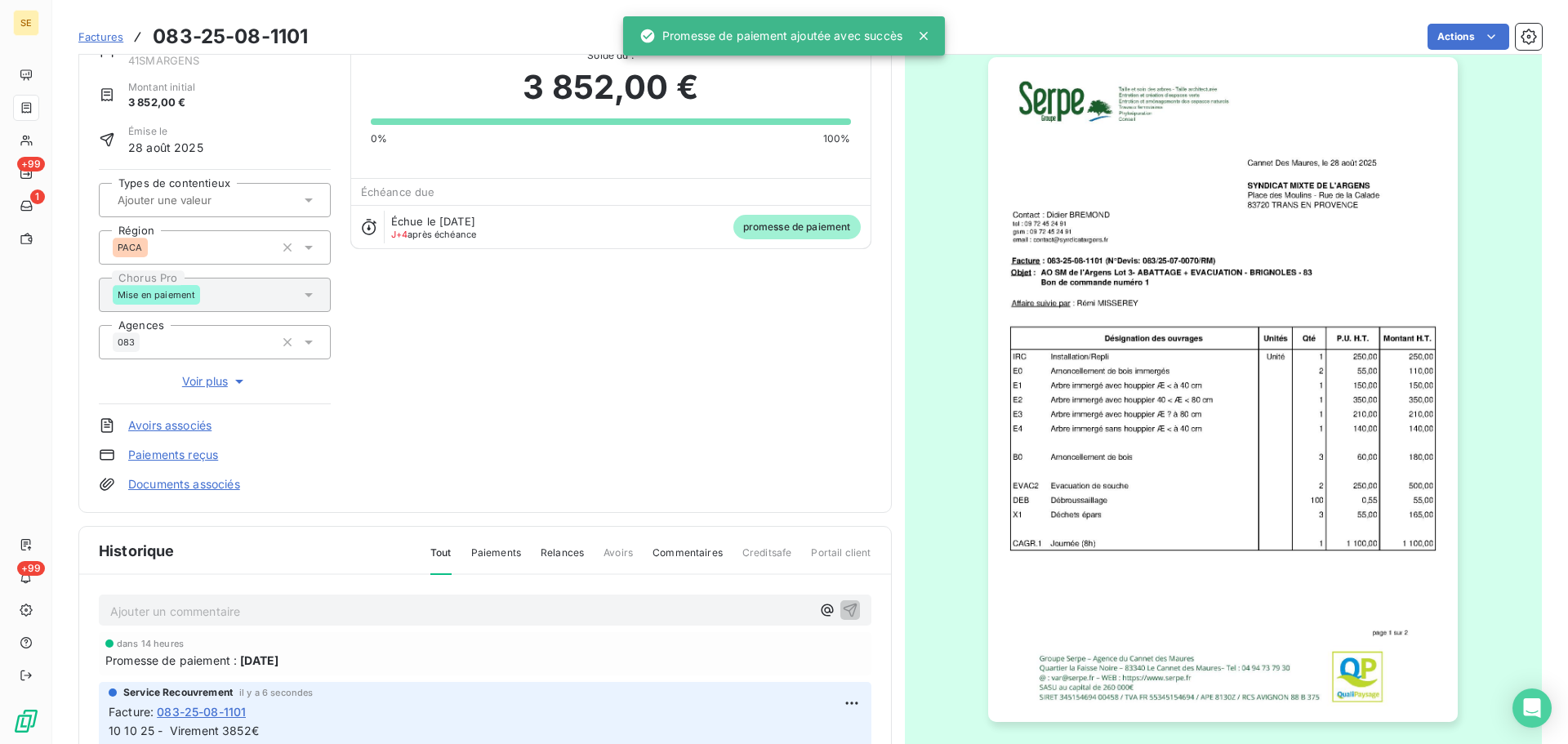
scroll to position [0, 0]
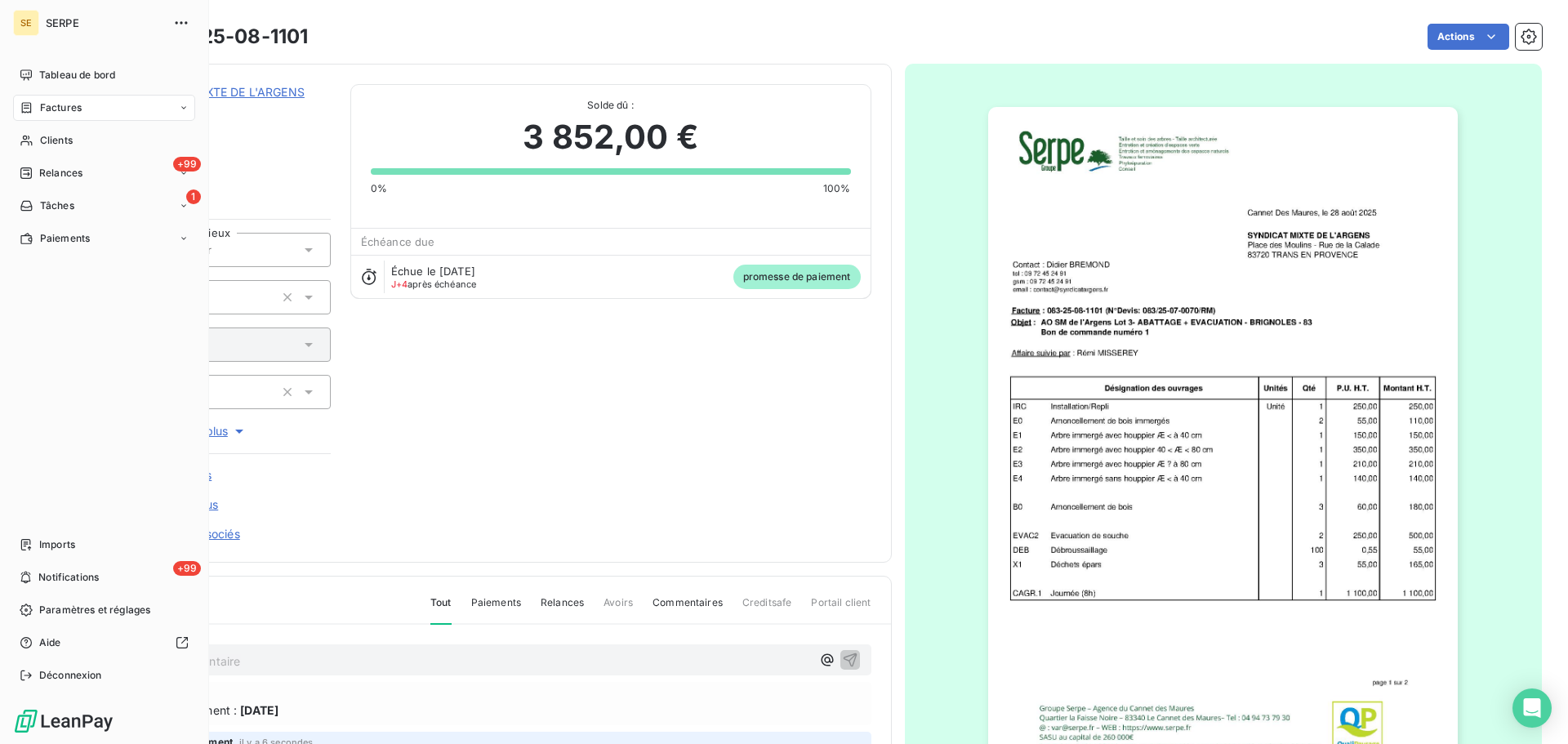
click at [29, 103] on icon at bounding box center [27, 107] width 10 height 11
click at [90, 141] on div "Factures" at bounding box center [114, 141] width 163 height 26
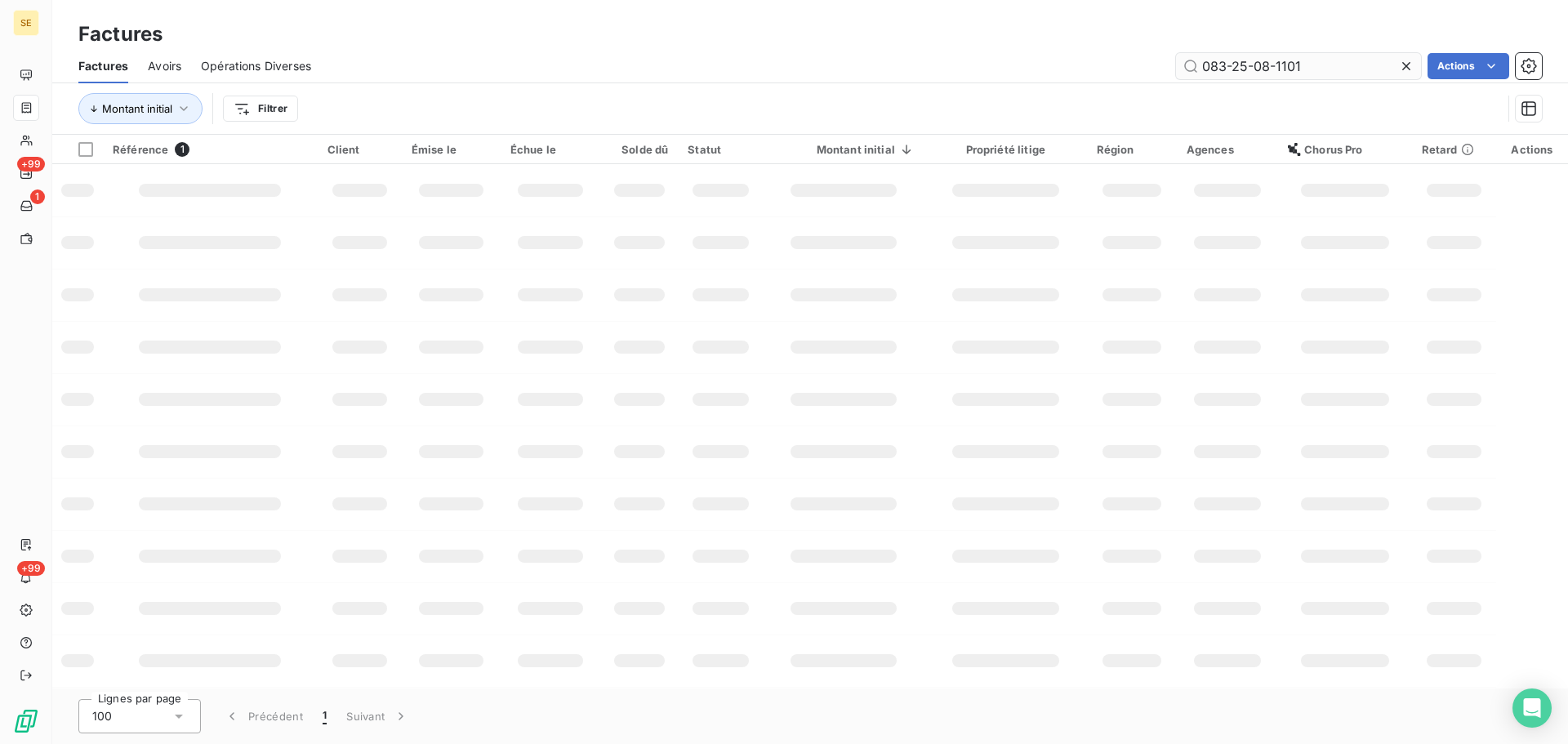
drag, startPoint x: 1211, startPoint y: 69, endPoint x: 1181, endPoint y: 70, distance: 30.0
click at [1187, 69] on input "083-25-08-1101" at bounding box center [1298, 66] width 245 height 26
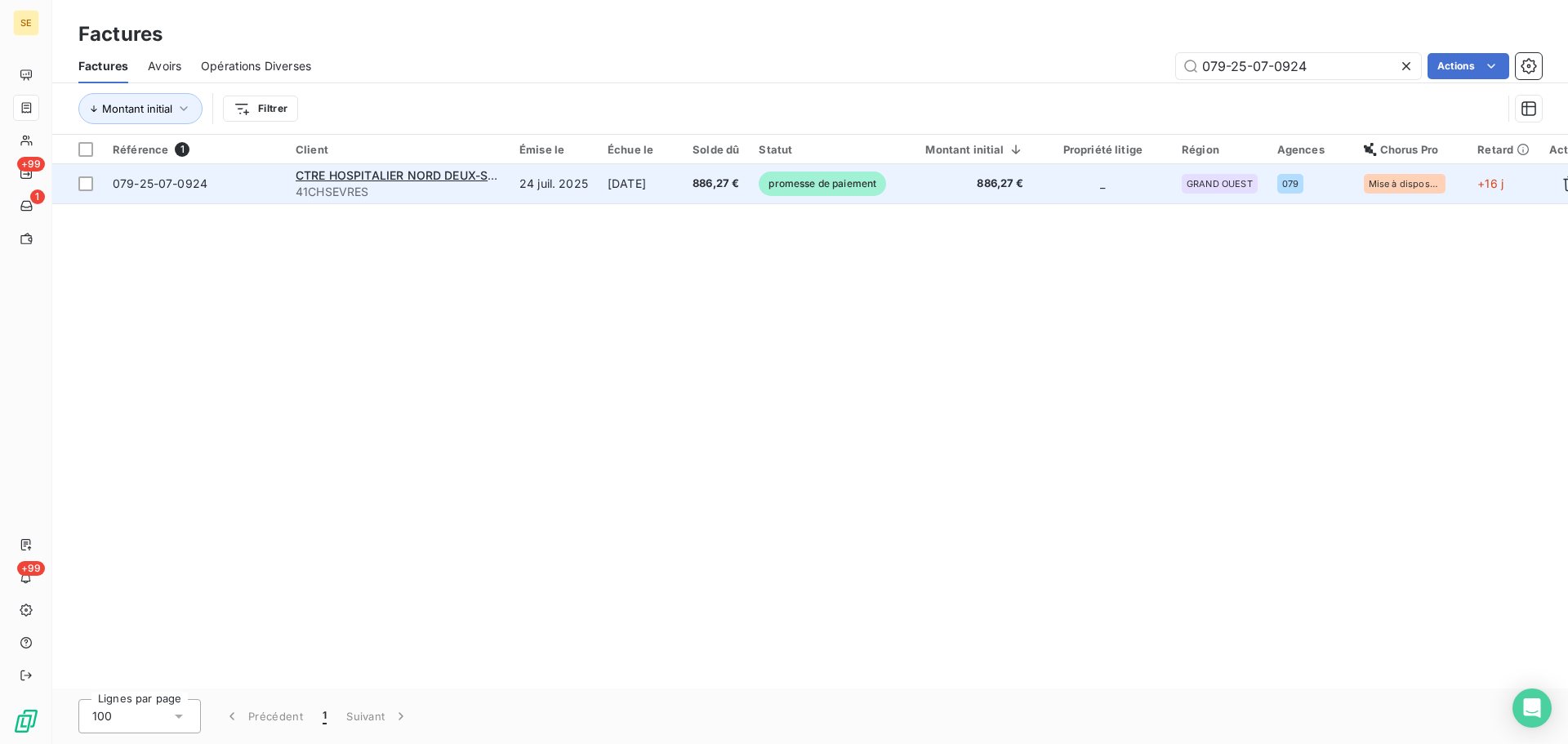
type input "079-25-07-0924"
click at [641, 193] on td "[DATE]" at bounding box center [640, 183] width 85 height 39
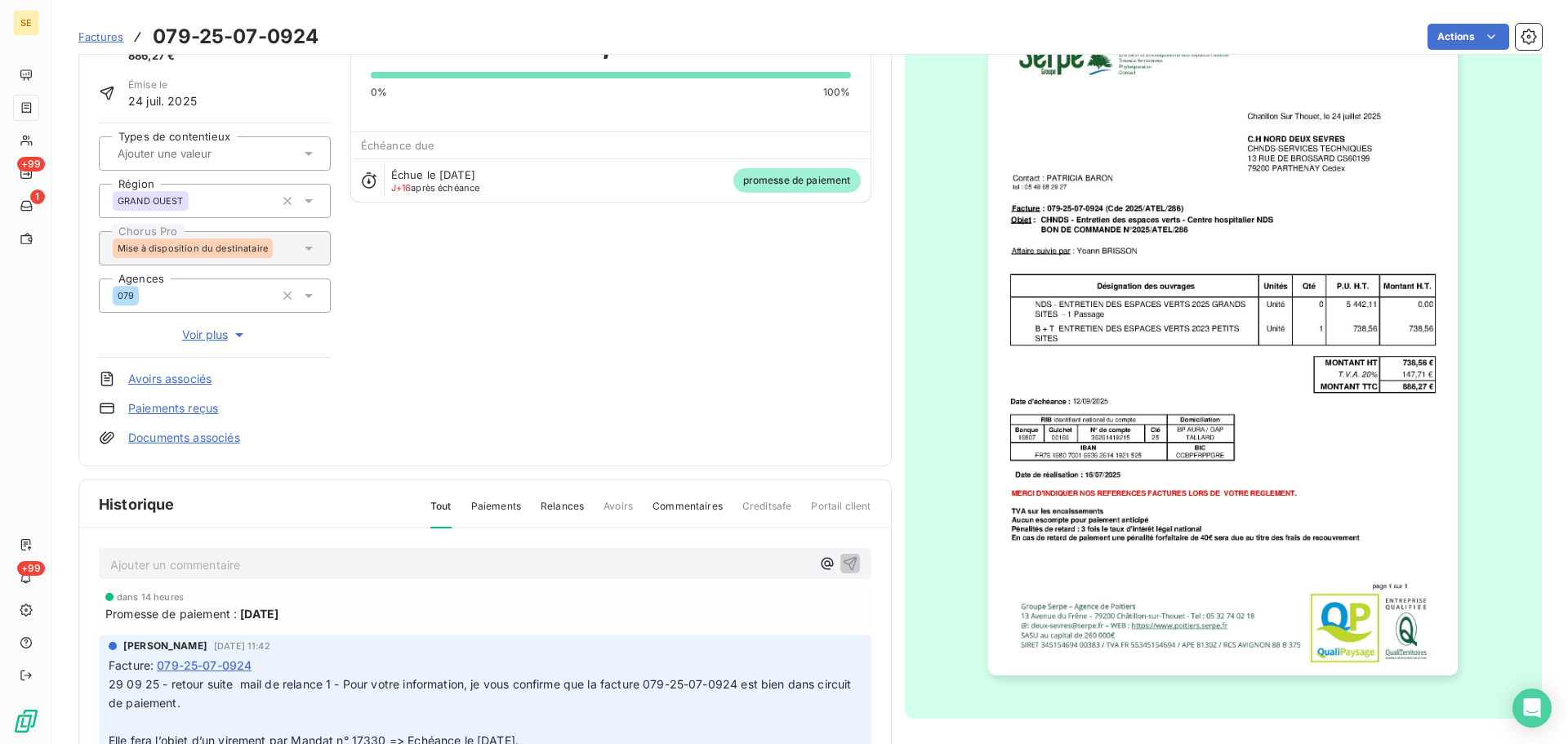
scroll to position [224, 0]
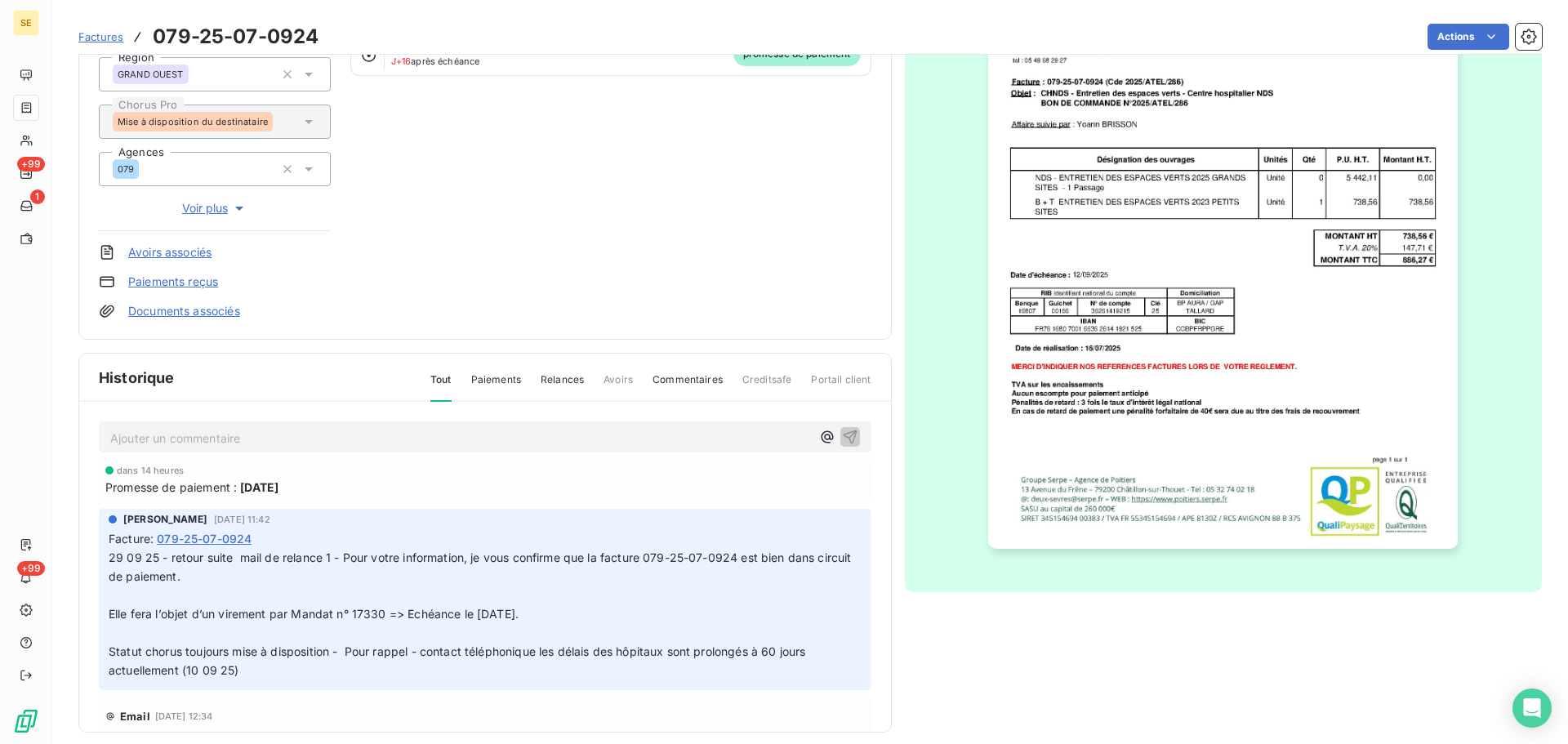
click at [374, 439] on p "Ajouter un commentaire ﻿" at bounding box center [460, 438] width 701 height 20
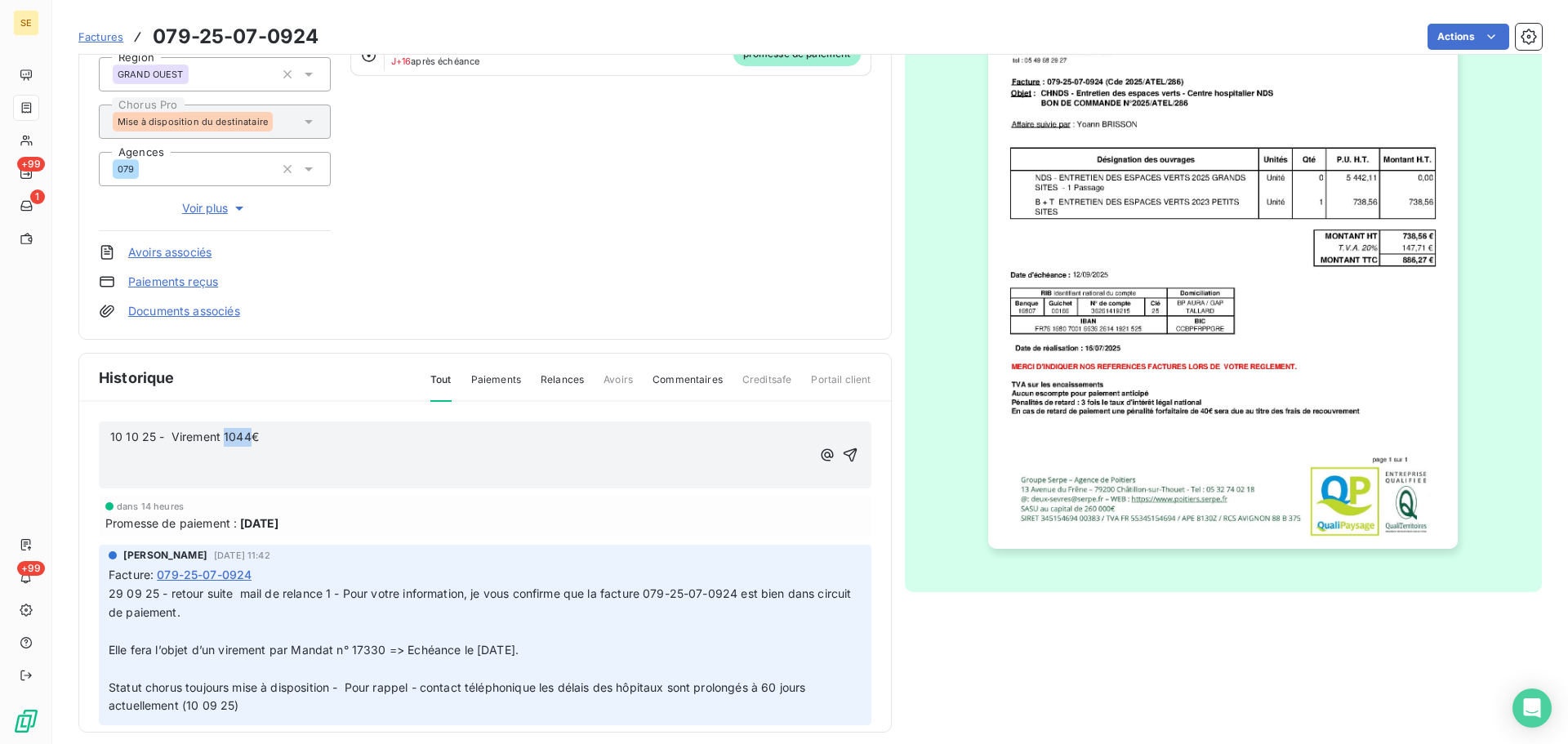
drag, startPoint x: 250, startPoint y: 431, endPoint x: 223, endPoint y: 428, distance: 27.2
click at [223, 429] on span "10 10 25 - Virement 1044€" at bounding box center [184, 436] width 149 height 14
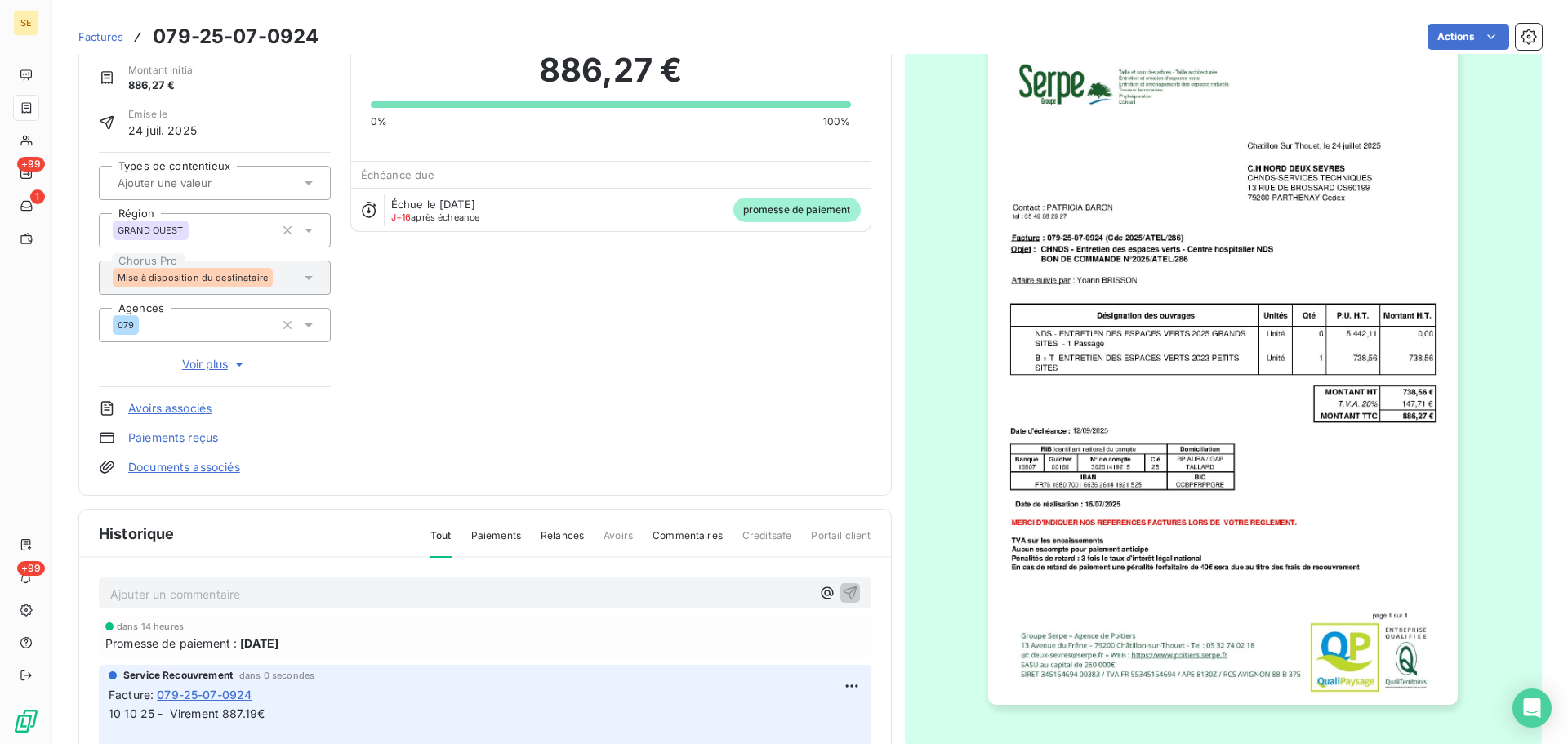
scroll to position [0, 0]
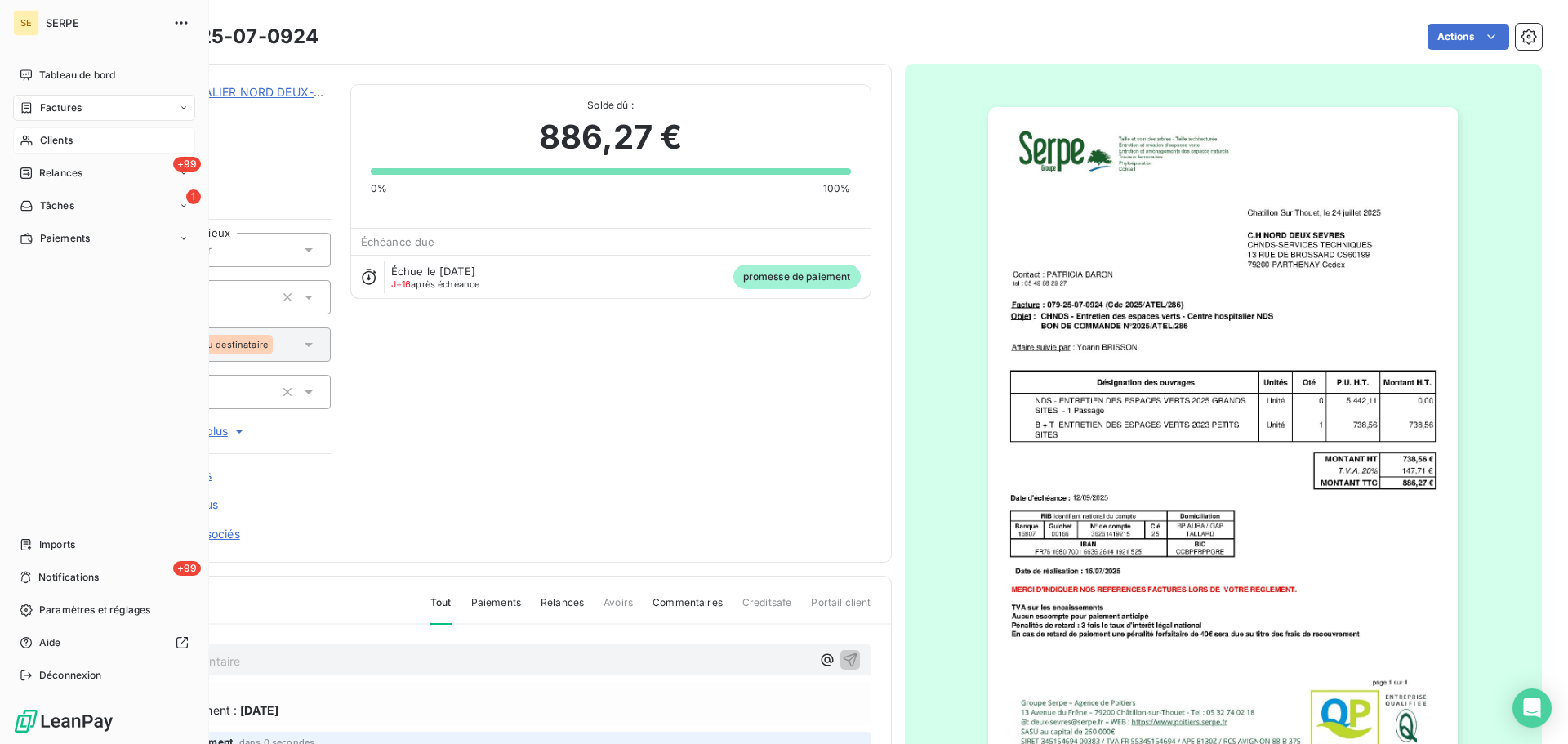
click at [40, 144] on span "Clients" at bounding box center [56, 140] width 33 height 15
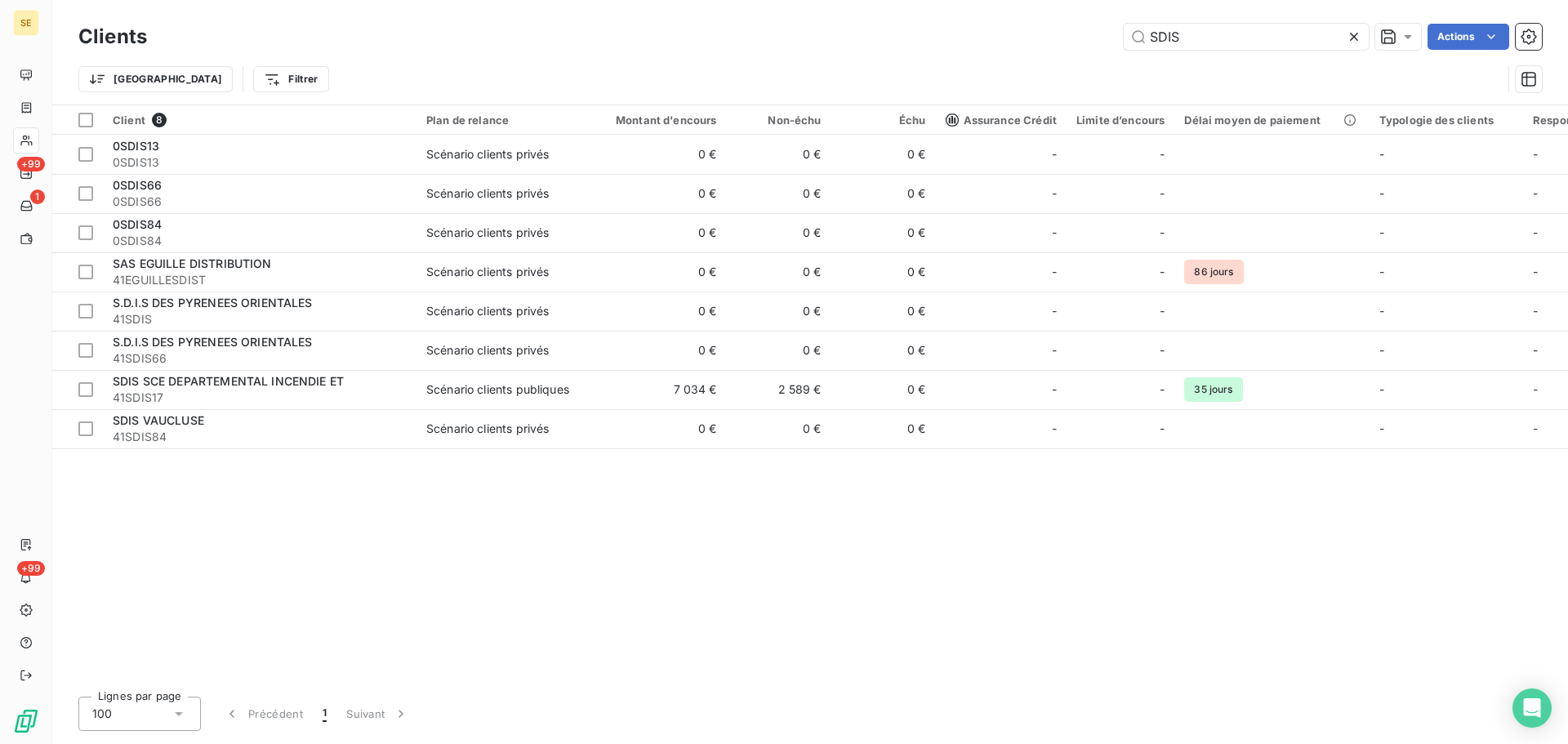
drag, startPoint x: 1207, startPoint y: 28, endPoint x: 1062, endPoint y: 32, distance: 145.1
click at [1062, 32] on div "SDIS Actions" at bounding box center [854, 37] width 1375 height 26
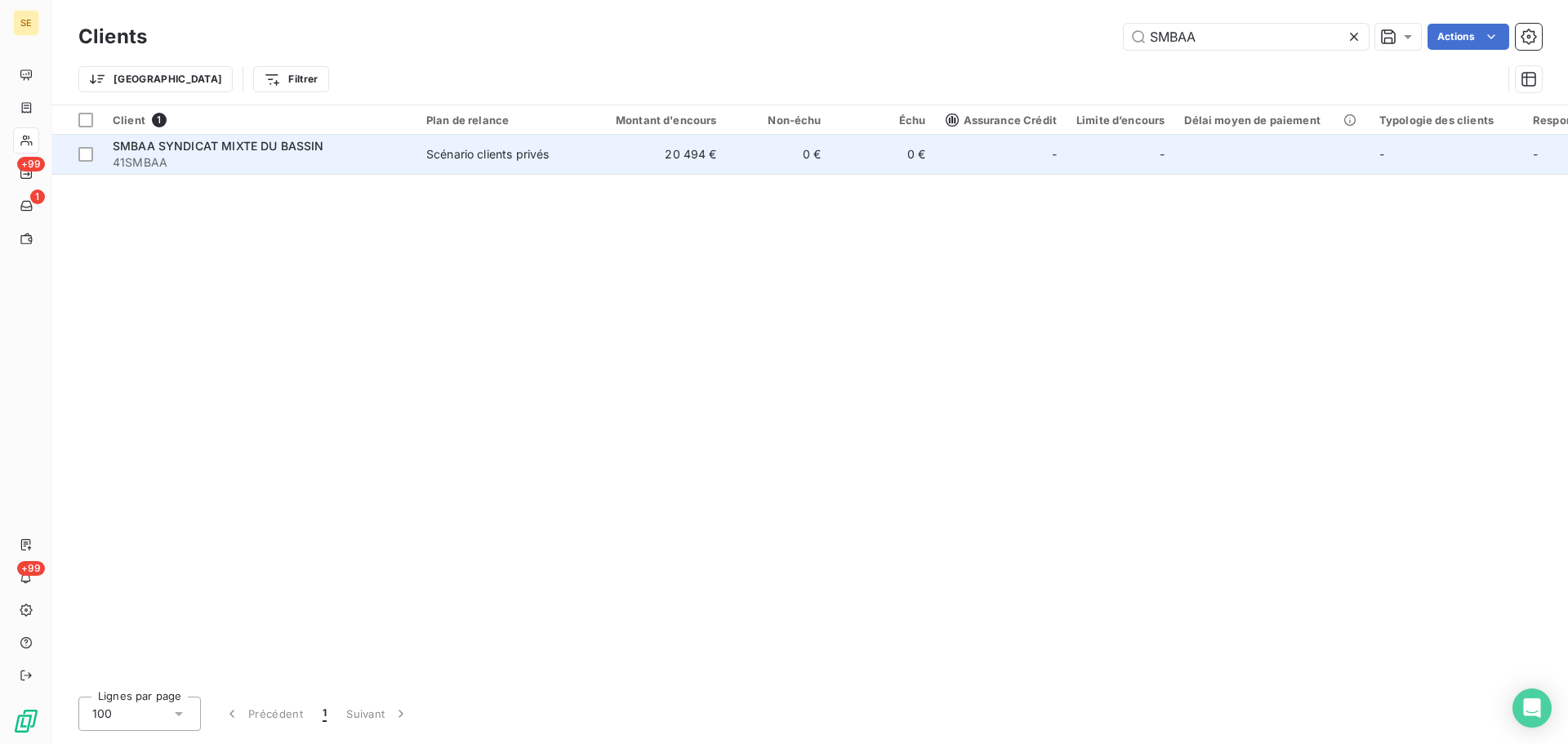
type input "SMBAA"
click at [819, 147] on td "0 €" at bounding box center [779, 154] width 105 height 39
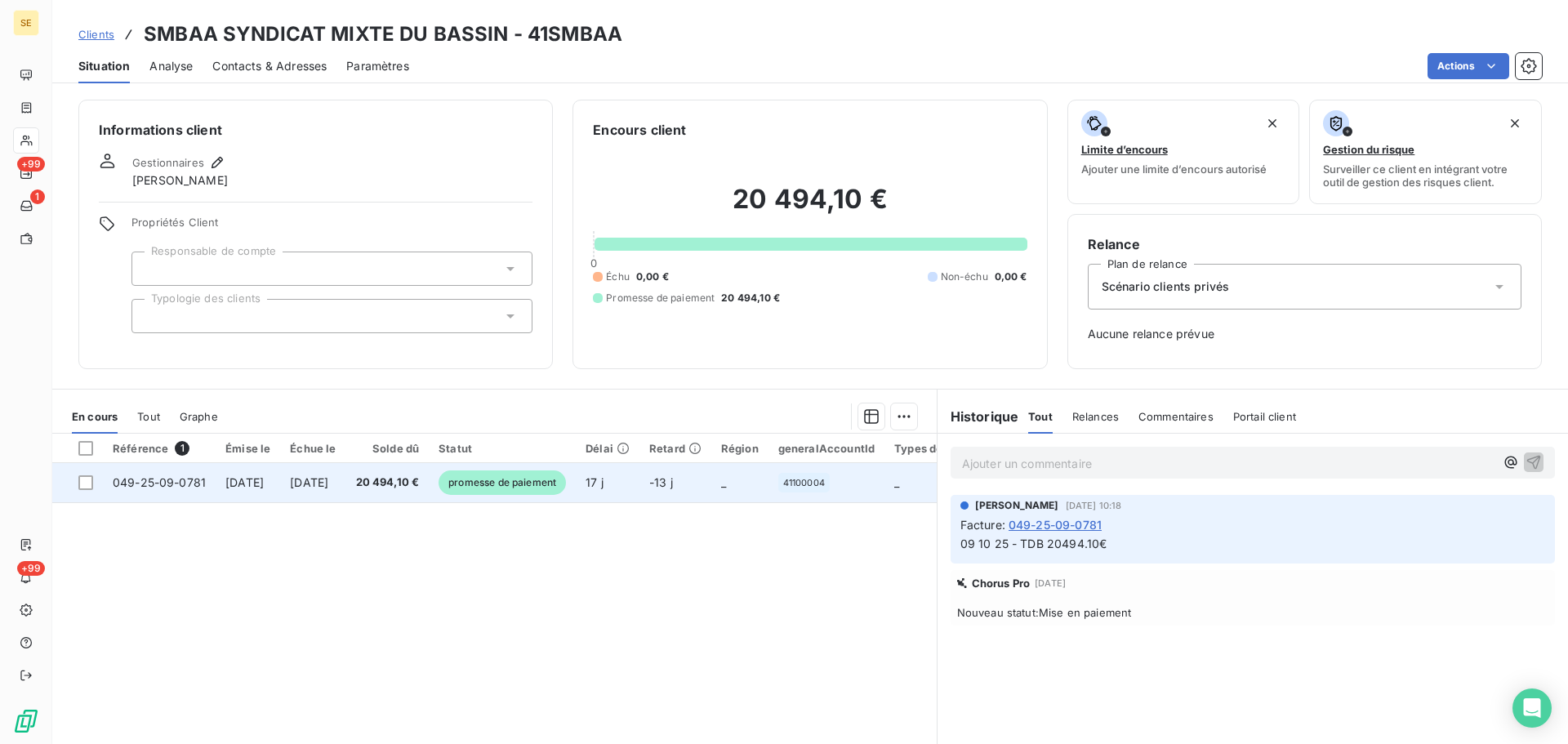
click at [406, 481] on td "20 494,10 €" at bounding box center [388, 482] width 83 height 39
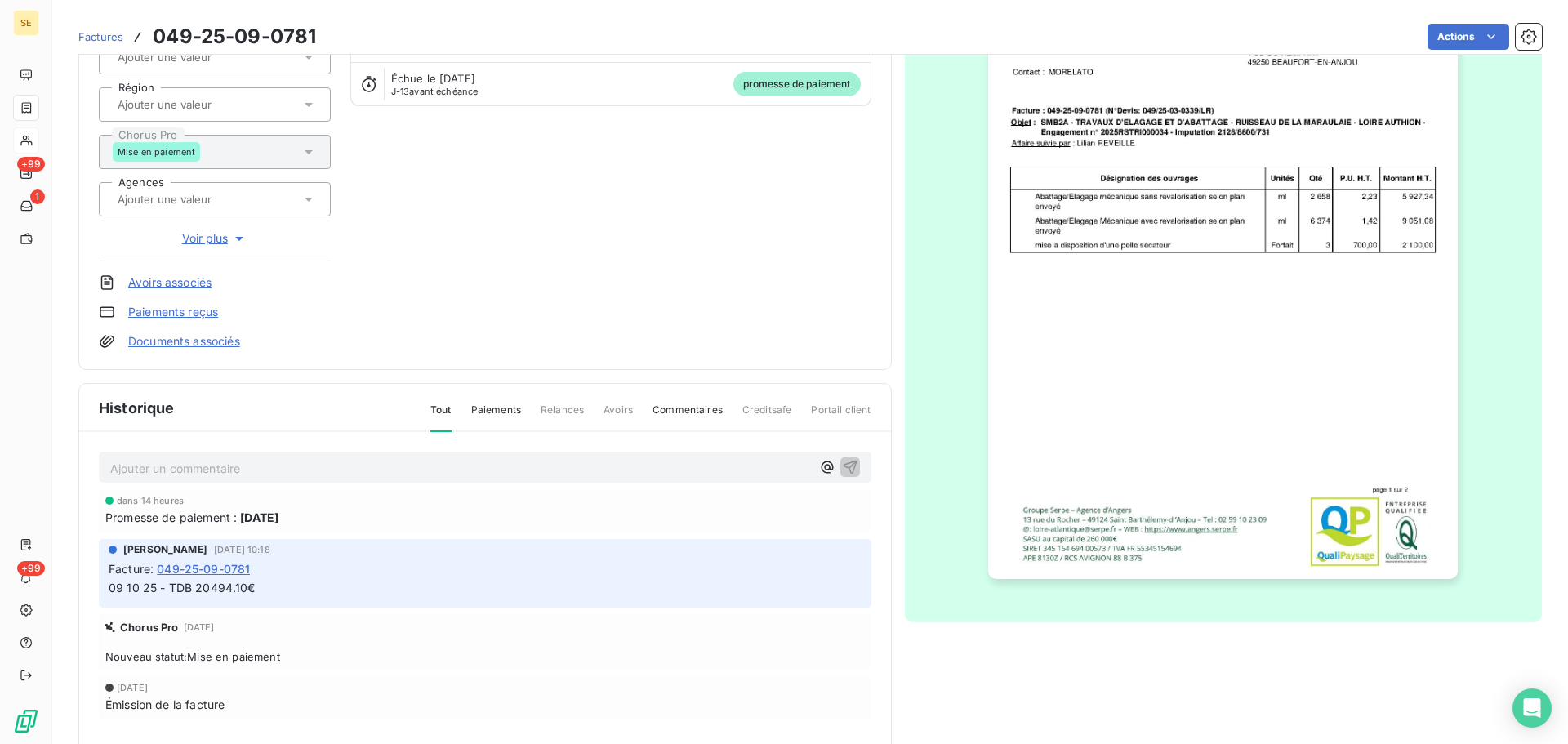
scroll to position [224, 0]
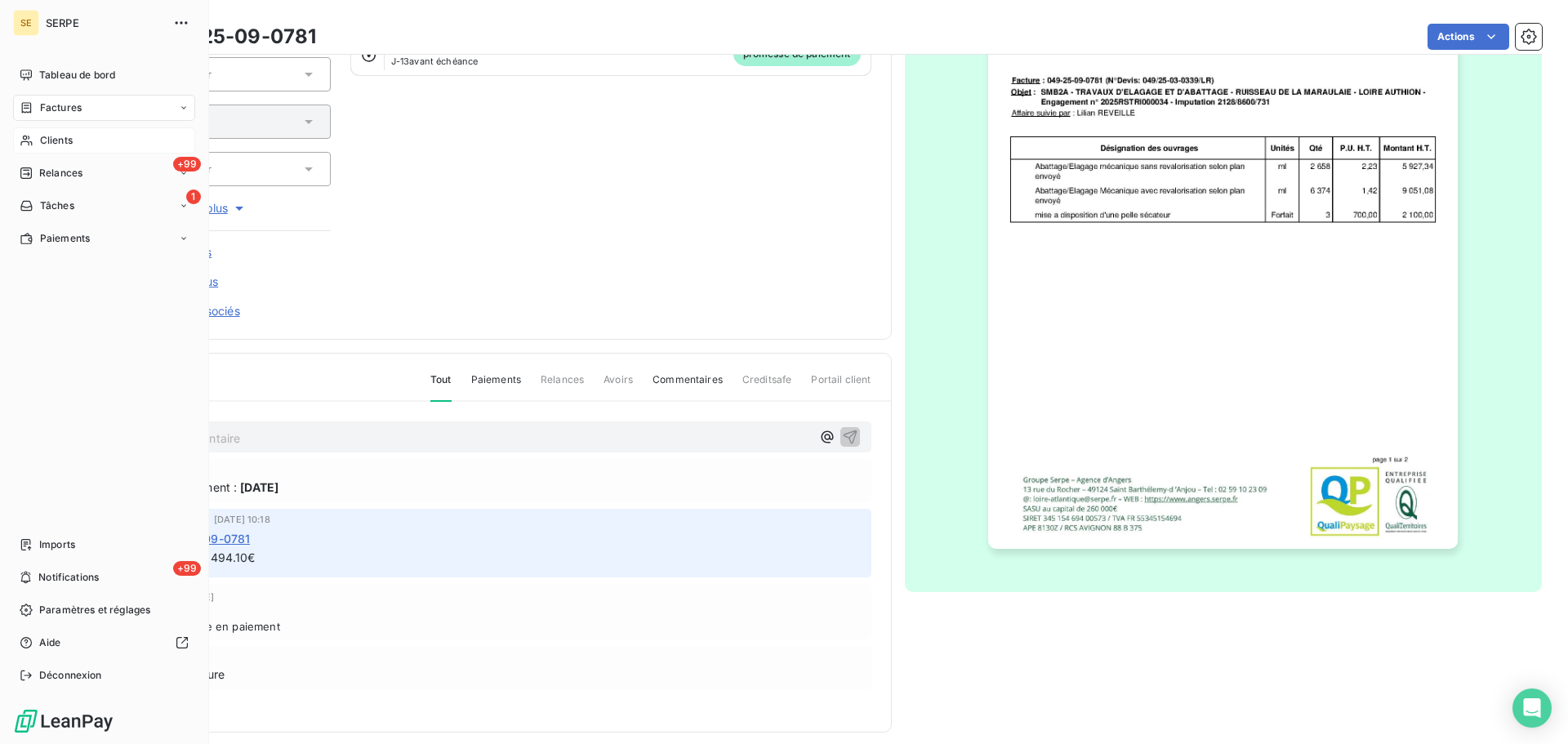
click at [31, 106] on icon at bounding box center [27, 107] width 10 height 11
click at [122, 146] on div "Factures" at bounding box center [114, 141] width 163 height 26
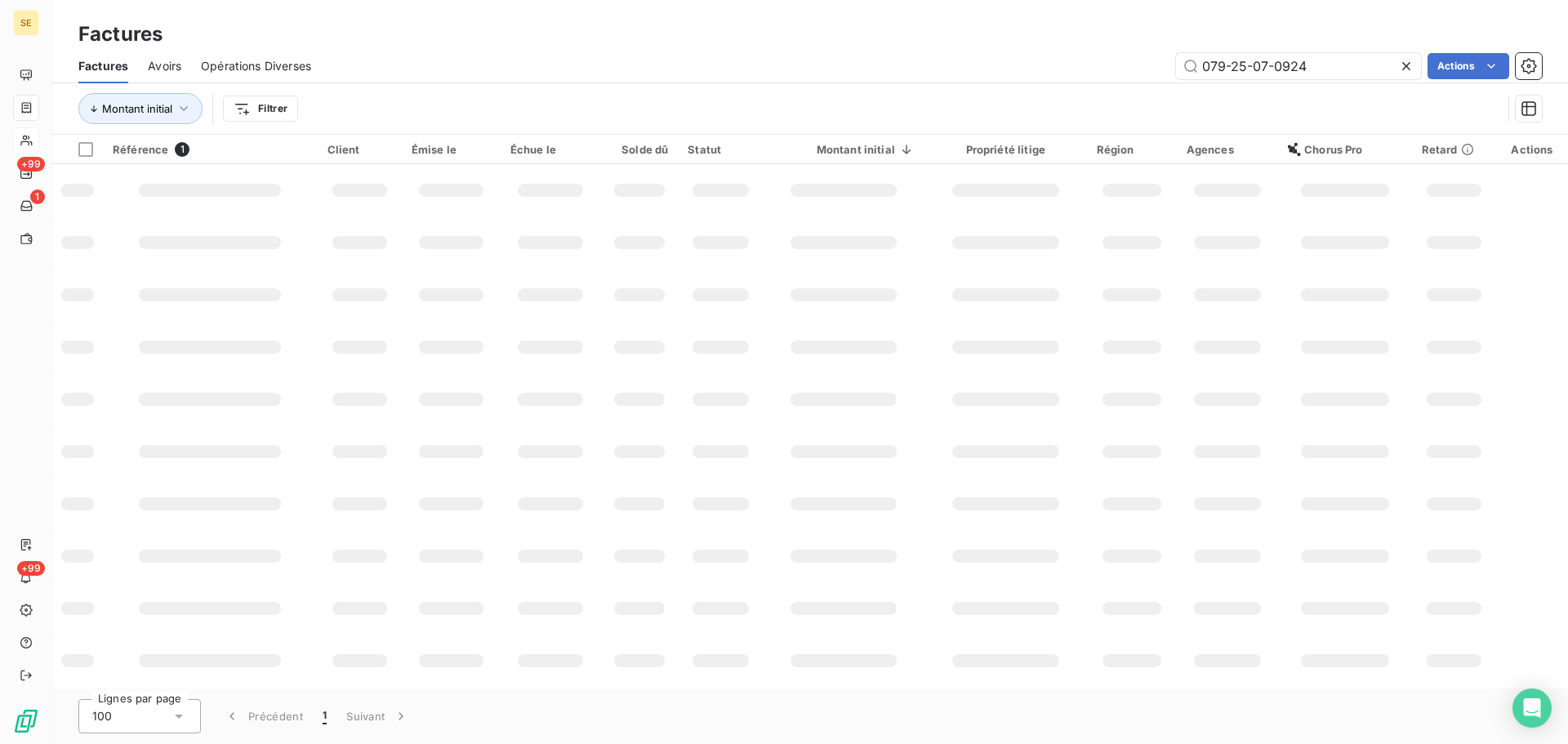
drag, startPoint x: 1342, startPoint y: 69, endPoint x: 1123, endPoint y: 79, distance: 219.2
click at [1130, 79] on div "Factures Avoirs Opérations Diverses 079-25-07-0924 Actions" at bounding box center [810, 66] width 1516 height 34
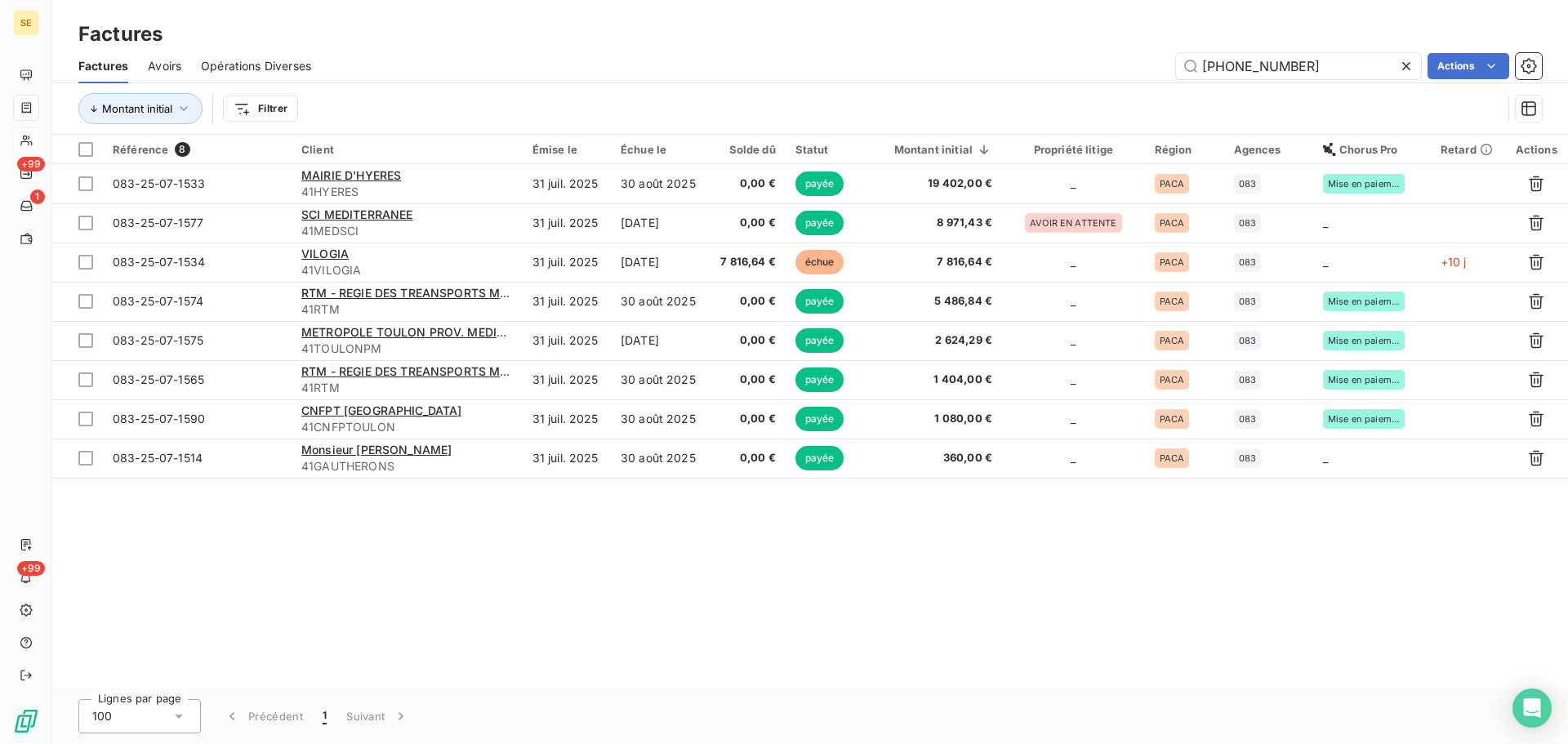
type input "083-25-07-1534"
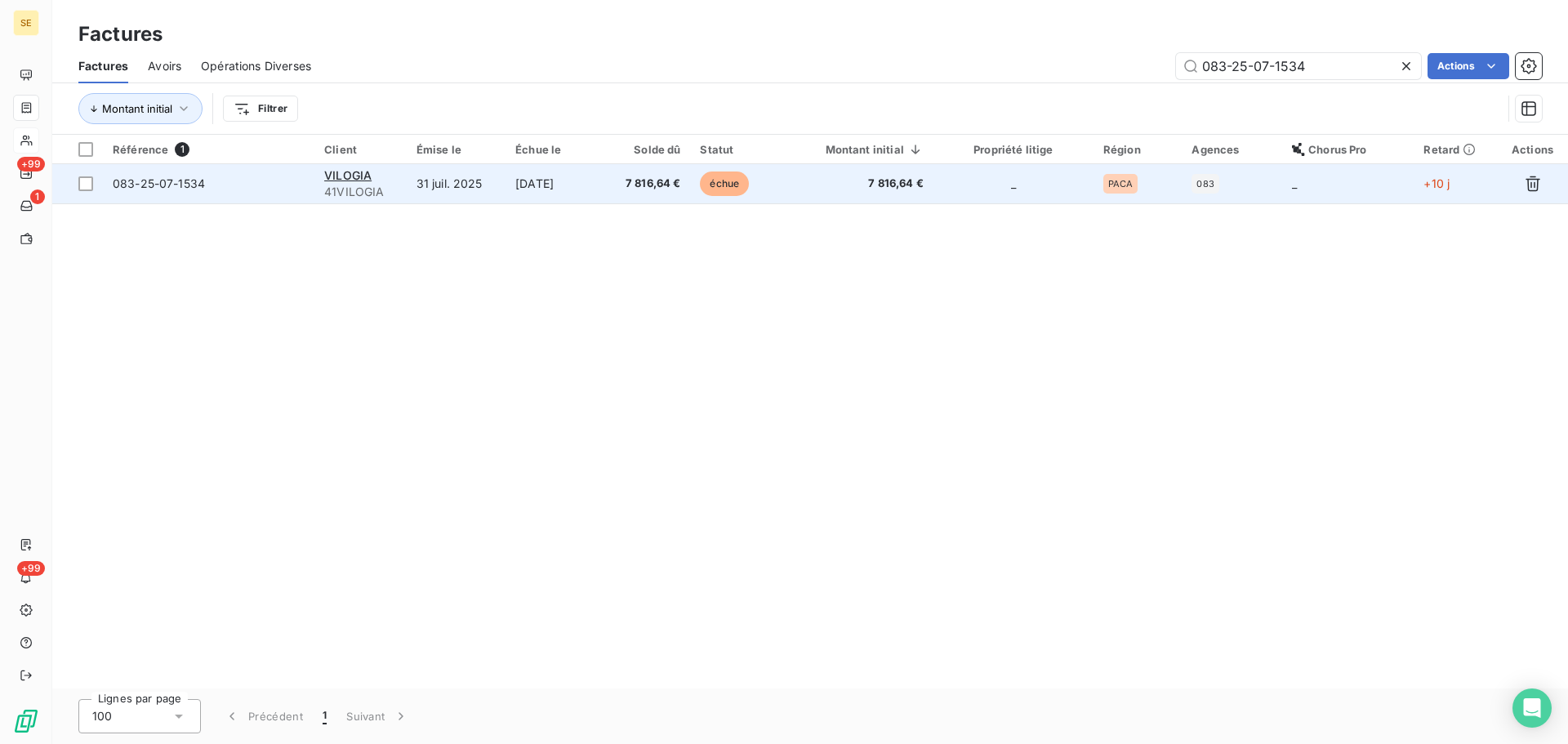
click at [578, 183] on td "[DATE]" at bounding box center [554, 183] width 99 height 39
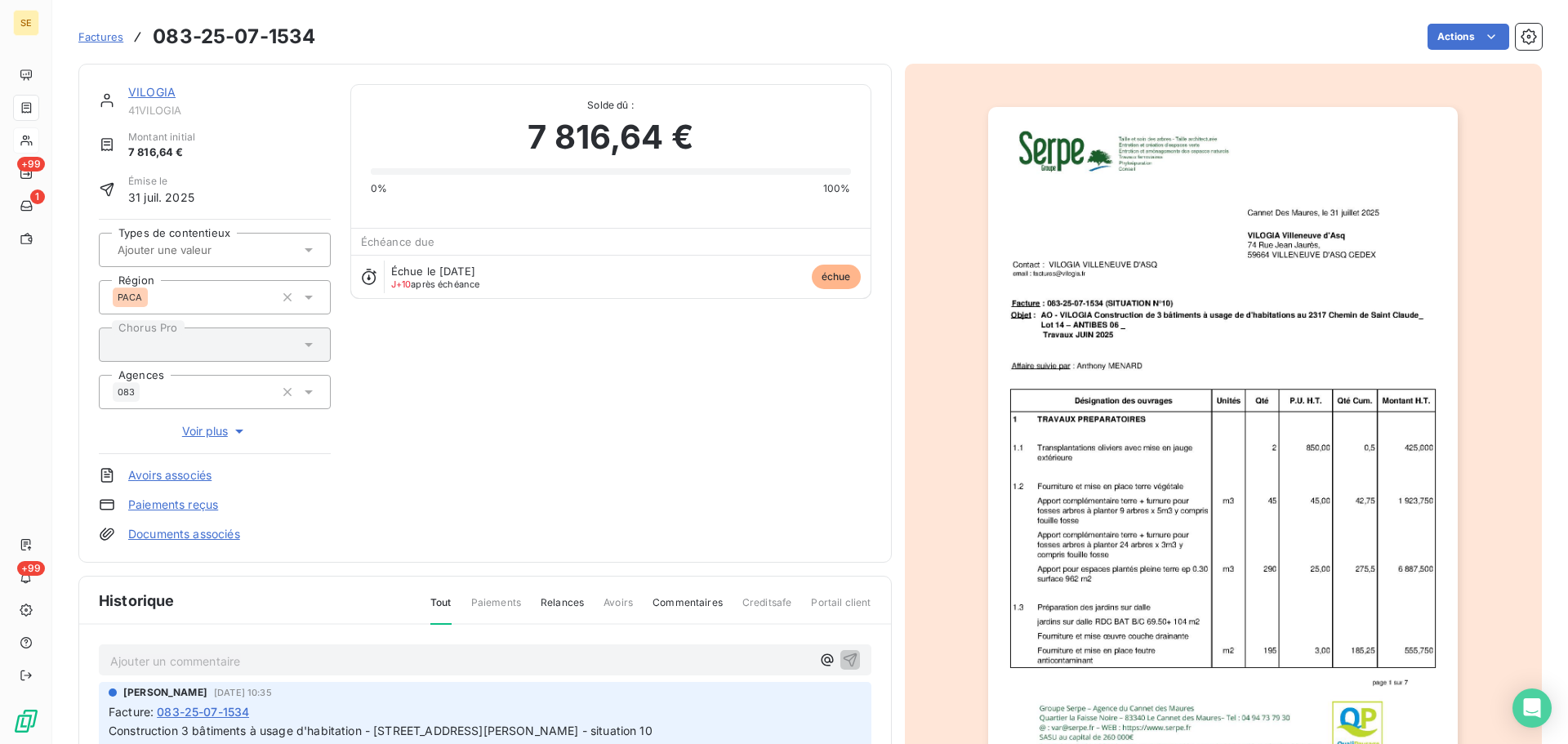
click at [1327, 398] on img "button" at bounding box center [1223, 439] width 469 height 665
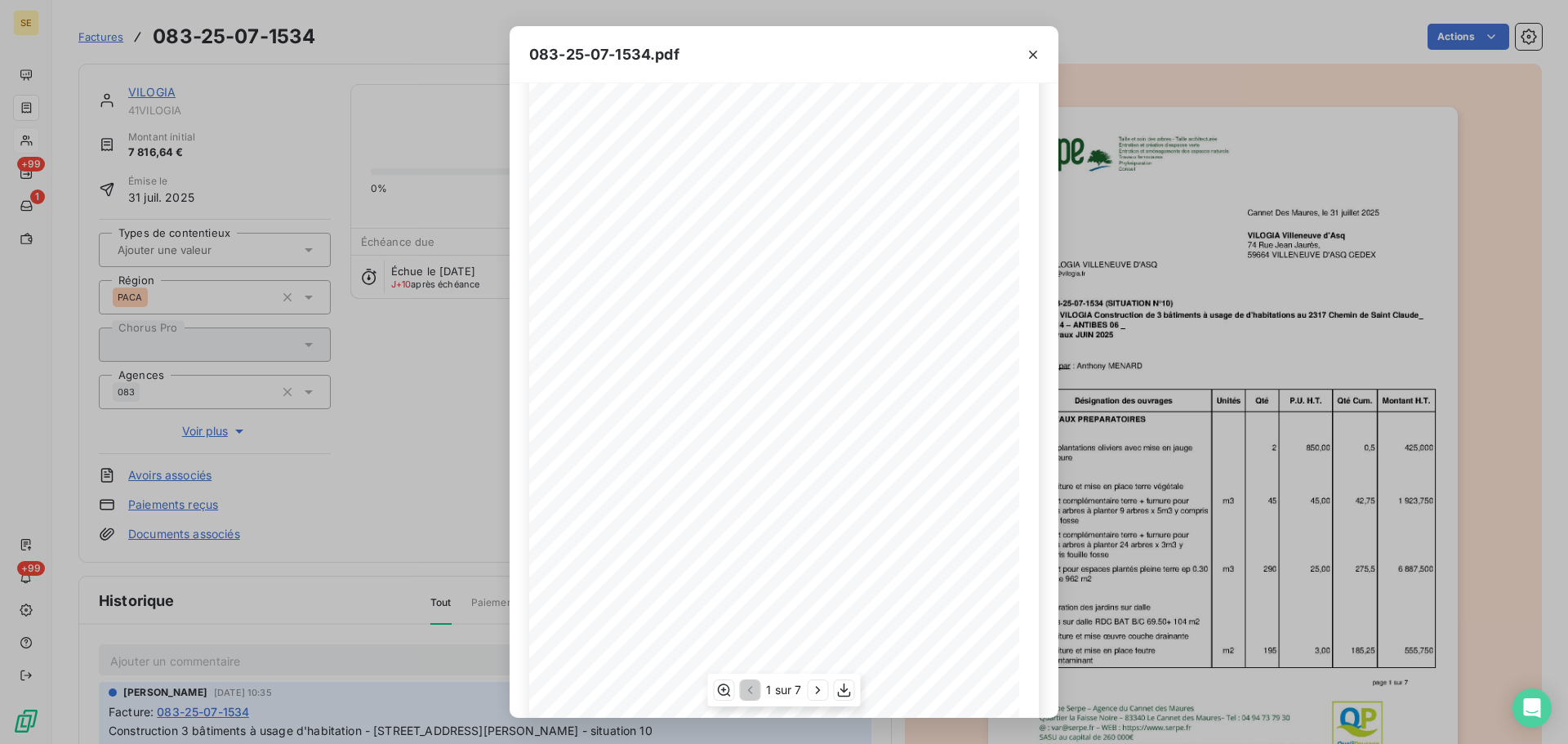
scroll to position [97, 0]
click at [812, 689] on icon "button" at bounding box center [818, 690] width 16 height 16
click at [820, 684] on icon "button" at bounding box center [819, 690] width 16 height 16
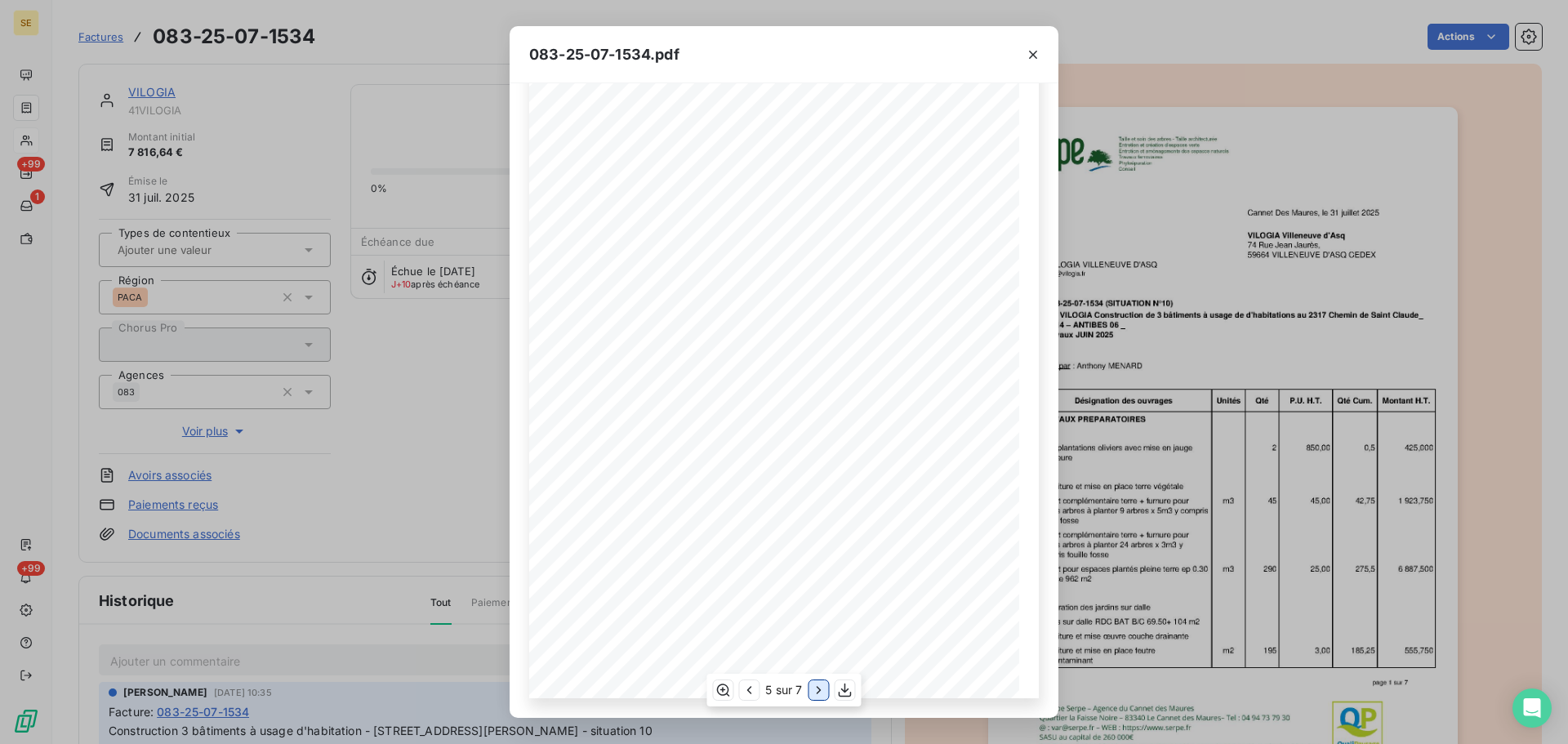
click at [820, 684] on icon "button" at bounding box center [819, 690] width 16 height 16
drag, startPoint x: 1036, startPoint y: 55, endPoint x: 988, endPoint y: 78, distance: 53.2
click at [1036, 53] on icon "button" at bounding box center [1034, 55] width 16 height 16
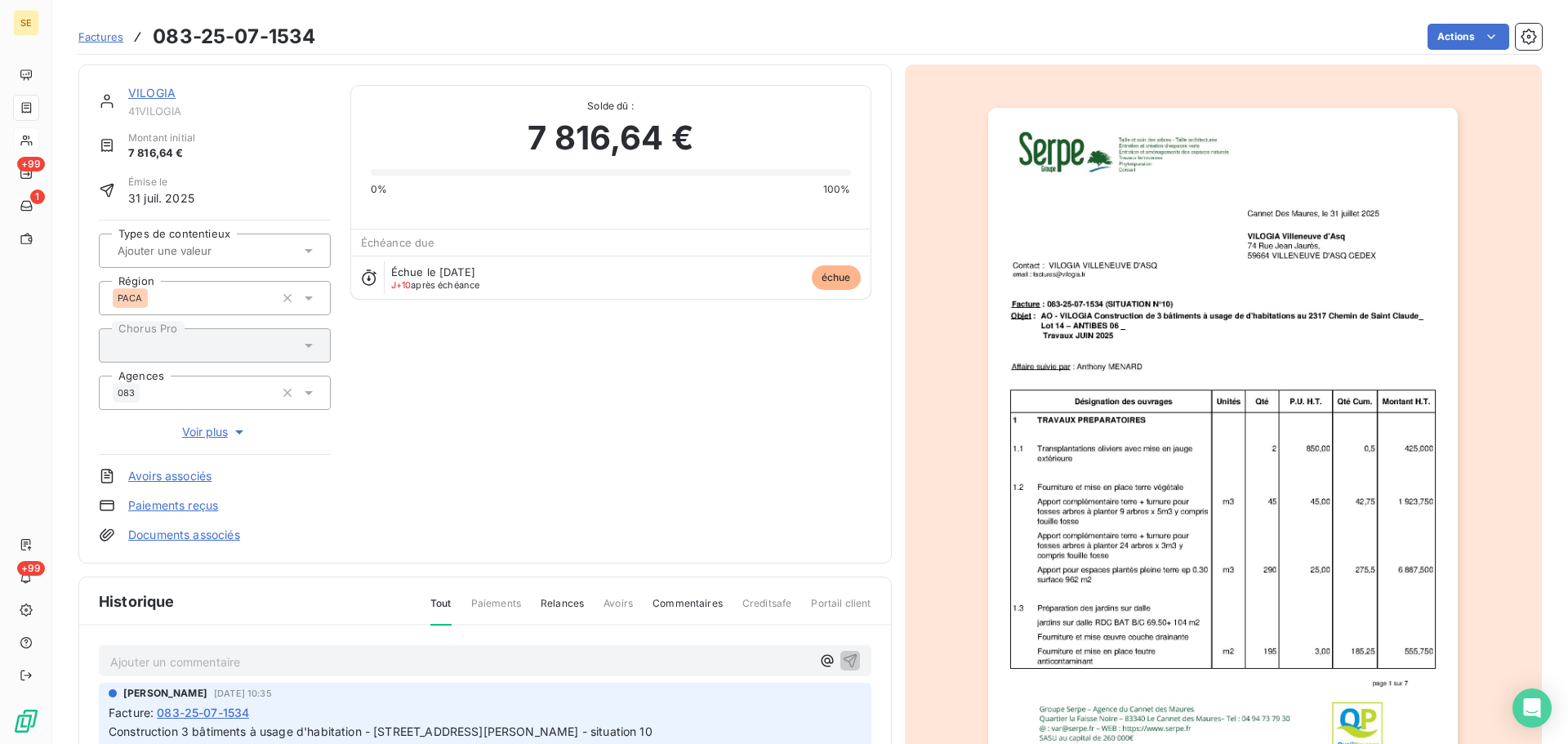
scroll to position [219, 0]
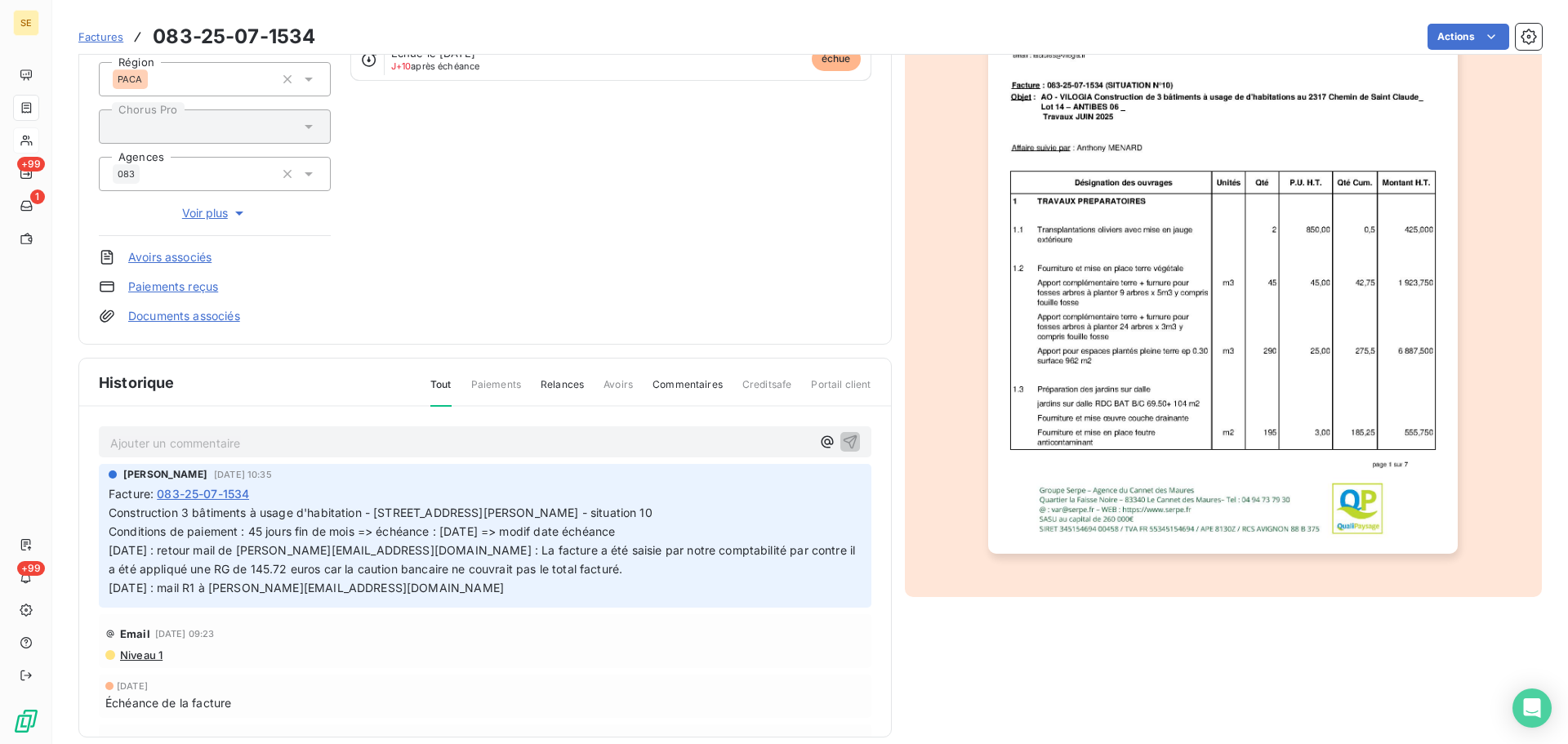
click at [227, 433] on p "Ajouter un commentaire ﻿" at bounding box center [460, 443] width 701 height 20
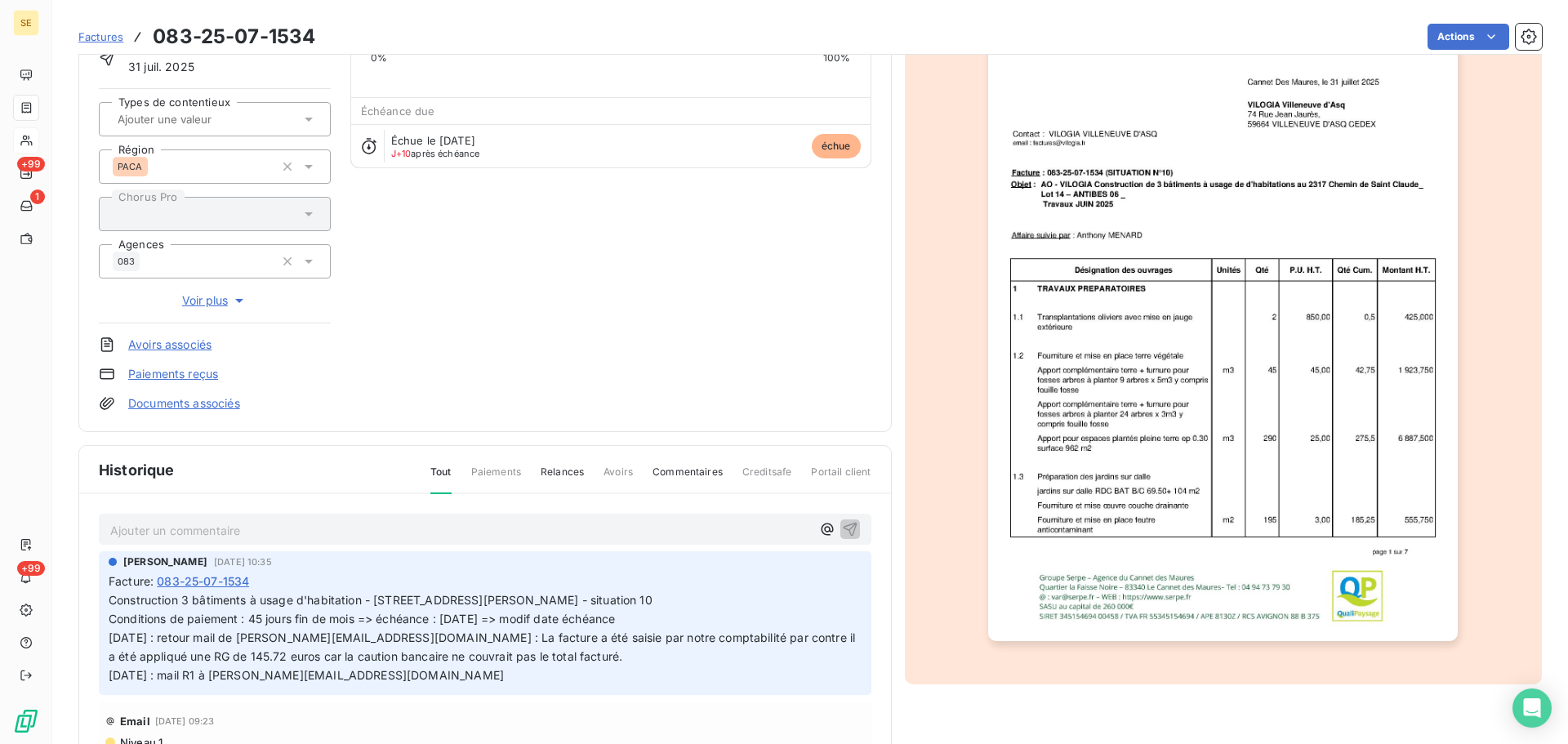
scroll to position [239, 0]
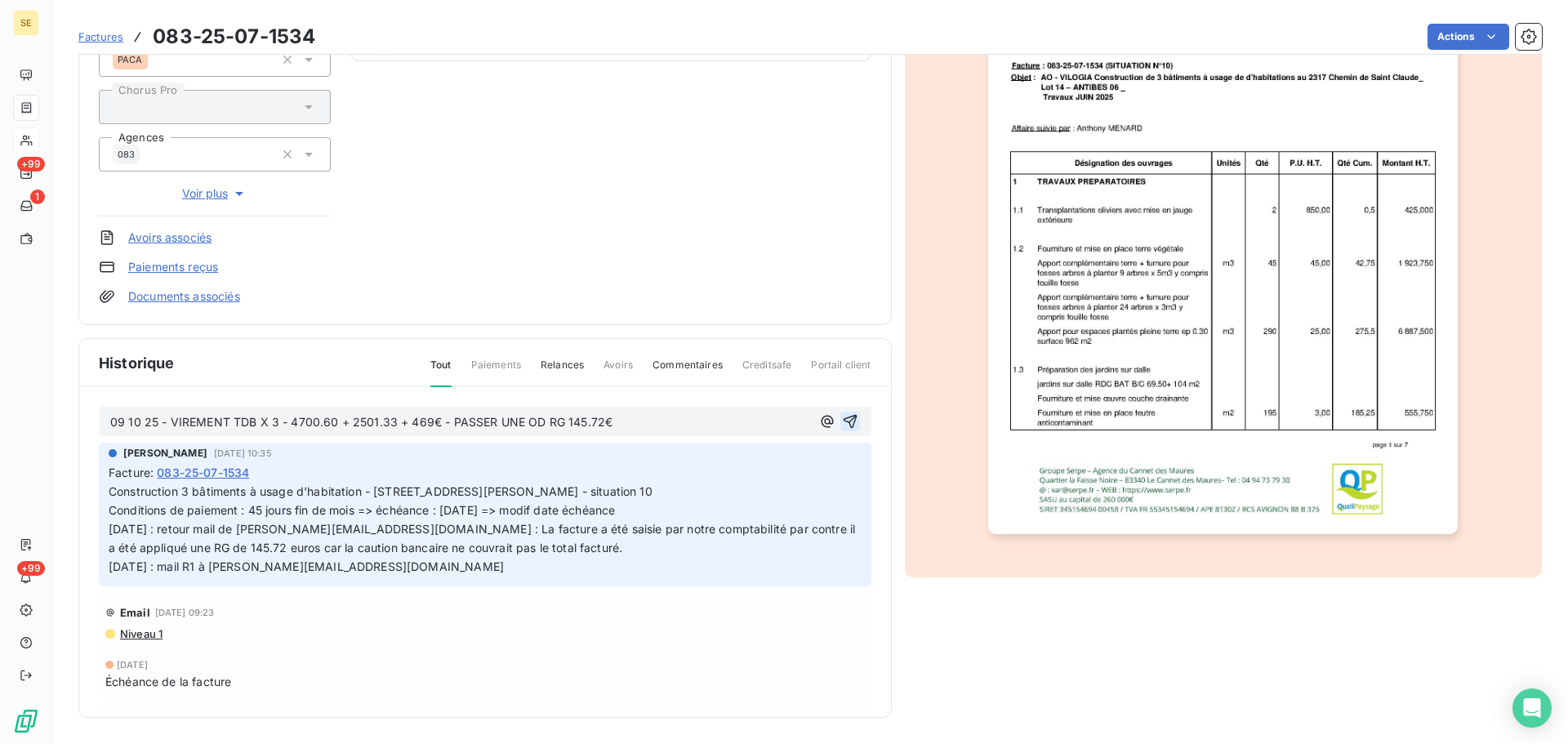
click at [842, 419] on icon "button" at bounding box center [850, 421] width 16 height 16
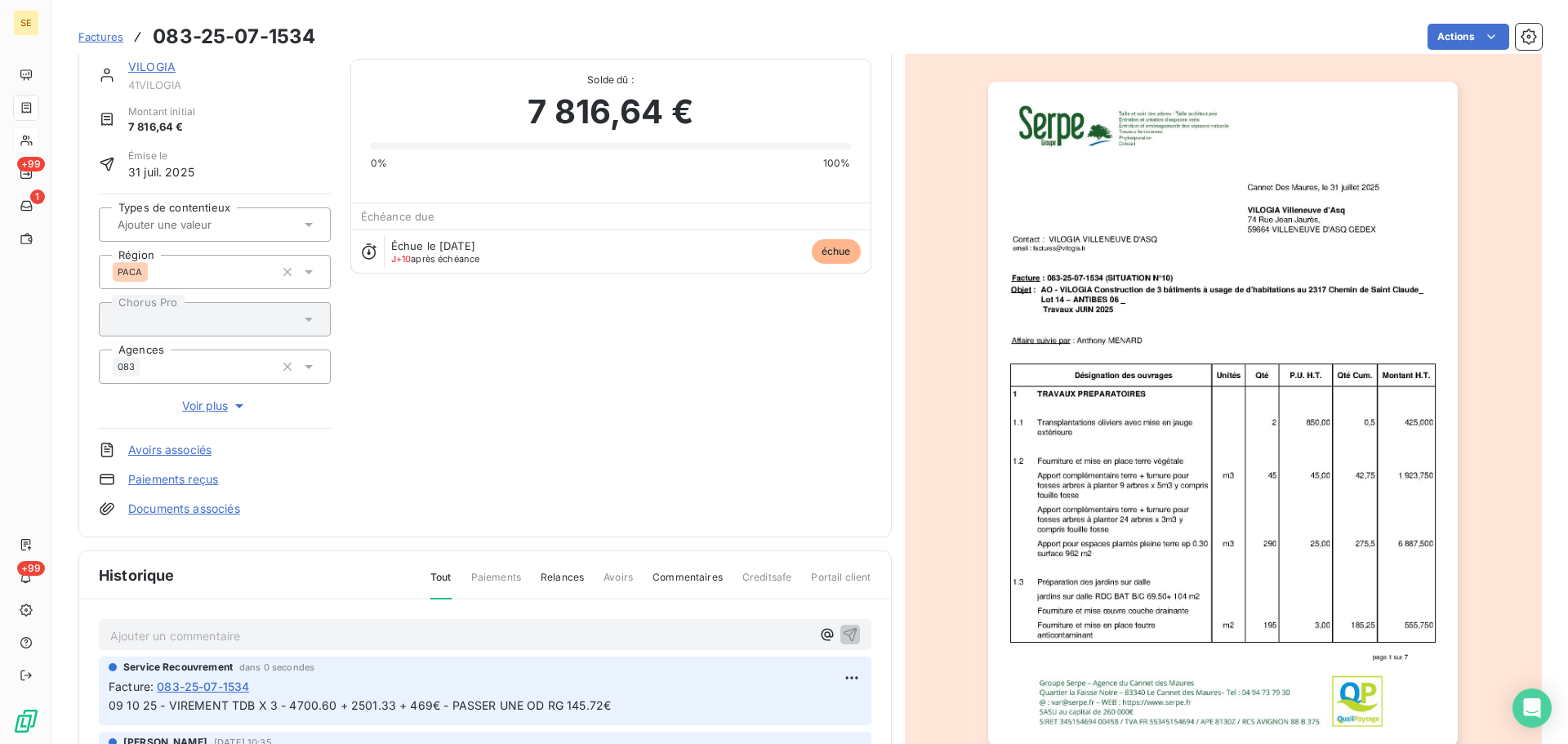
scroll to position [0, 0]
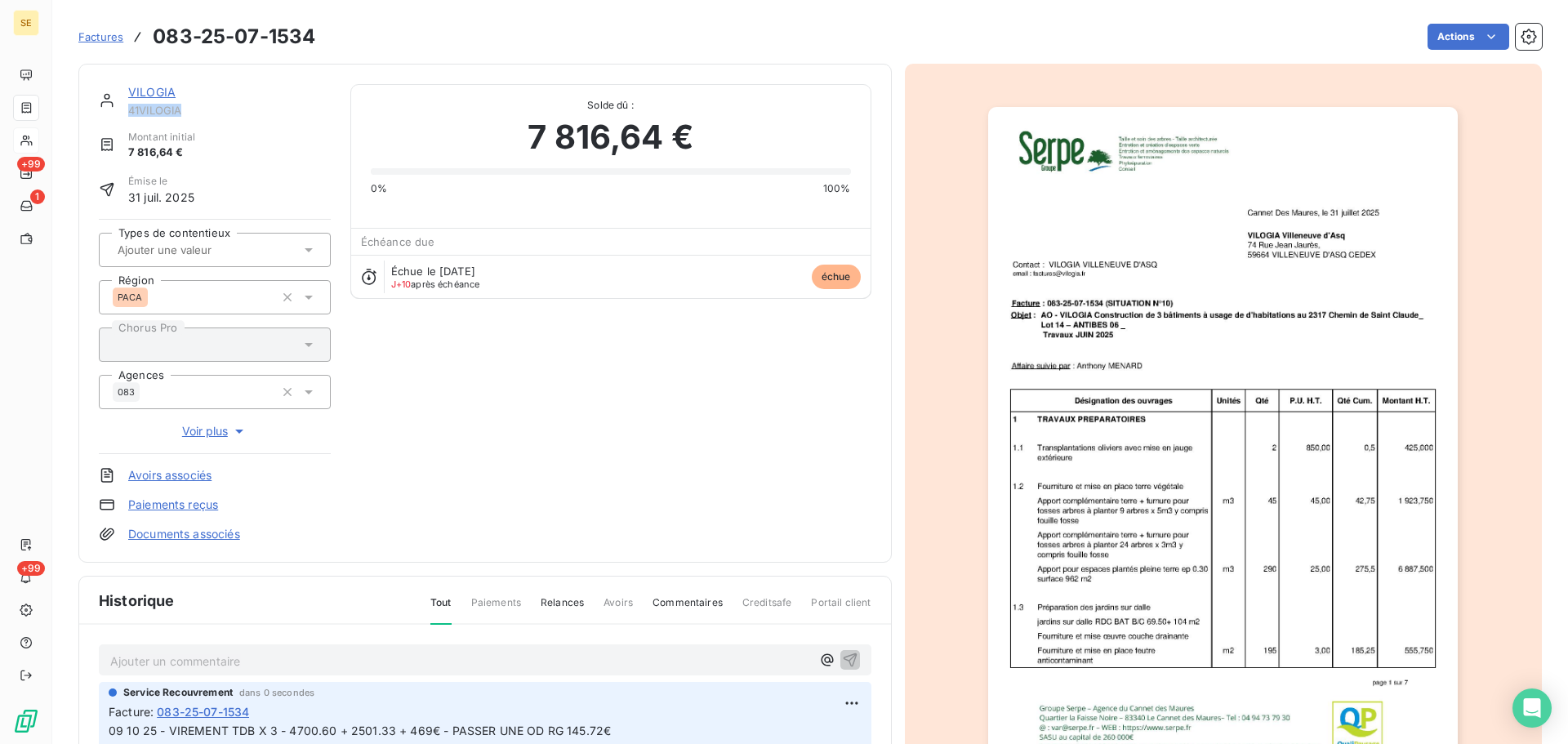
drag, startPoint x: 199, startPoint y: 113, endPoint x: 125, endPoint y: 115, distance: 74.0
click at [125, 115] on div "VILOGIA 41VILOGIA" at bounding box center [215, 100] width 232 height 33
copy span "41VILOGIA"
click at [1454, 44] on html "SE +99 1 +99 Factures 083-25-07-1534 Actions VILOGIA 41VILOGIA Montant initial …" at bounding box center [784, 372] width 1568 height 744
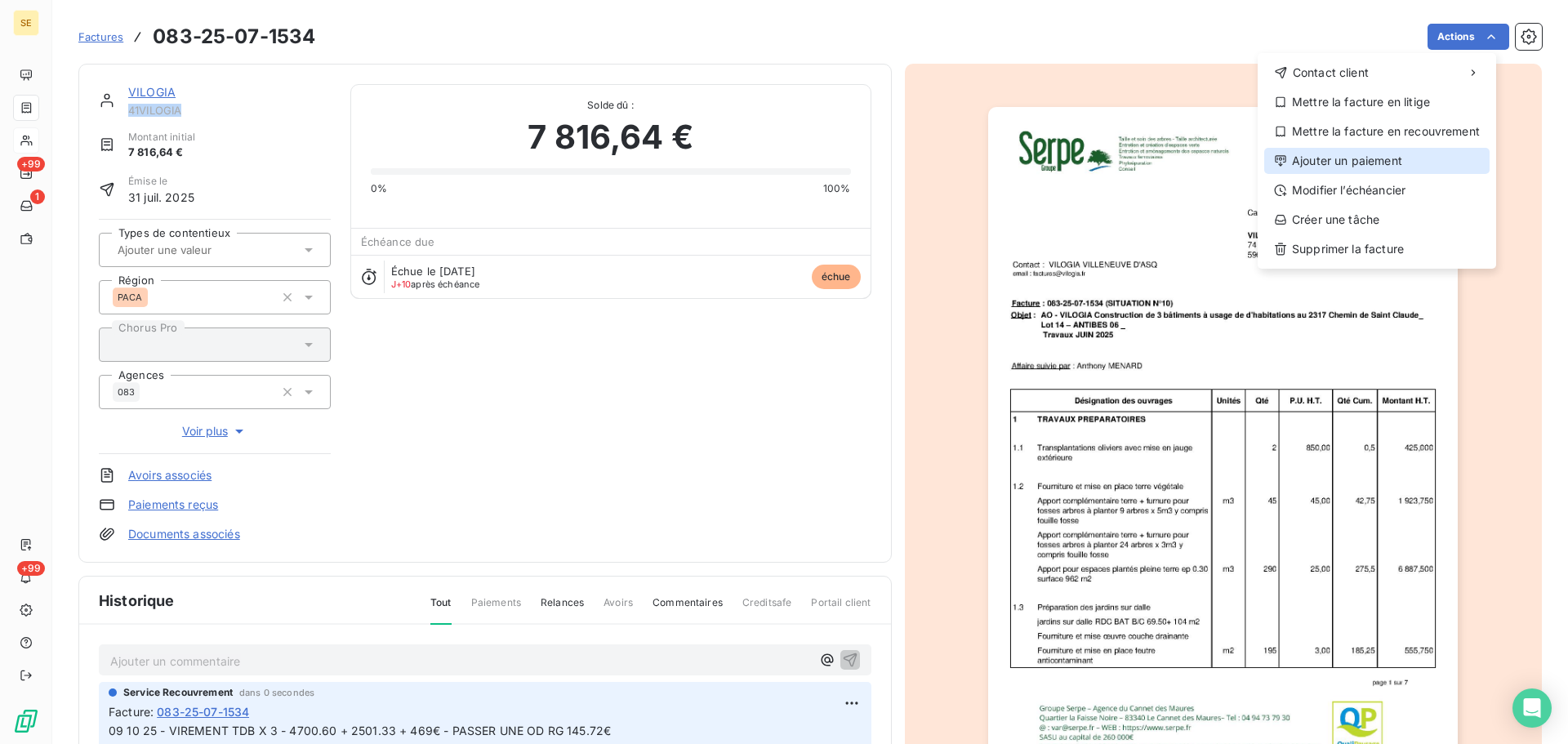
click at [1384, 162] on div "Ajouter un paiement" at bounding box center [1377, 161] width 226 height 26
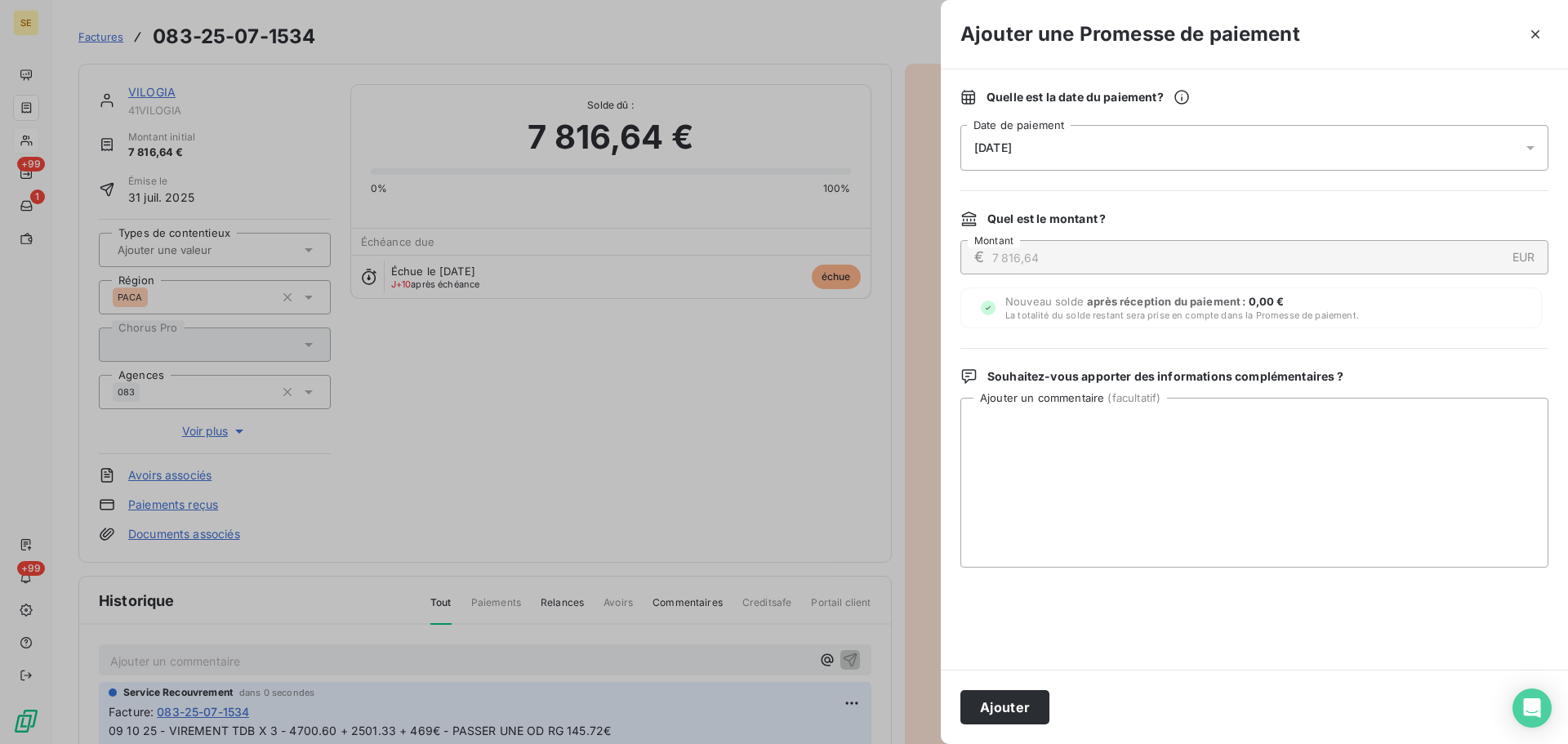
click at [1222, 141] on div "[DATE]" at bounding box center [1254, 148] width 588 height 46
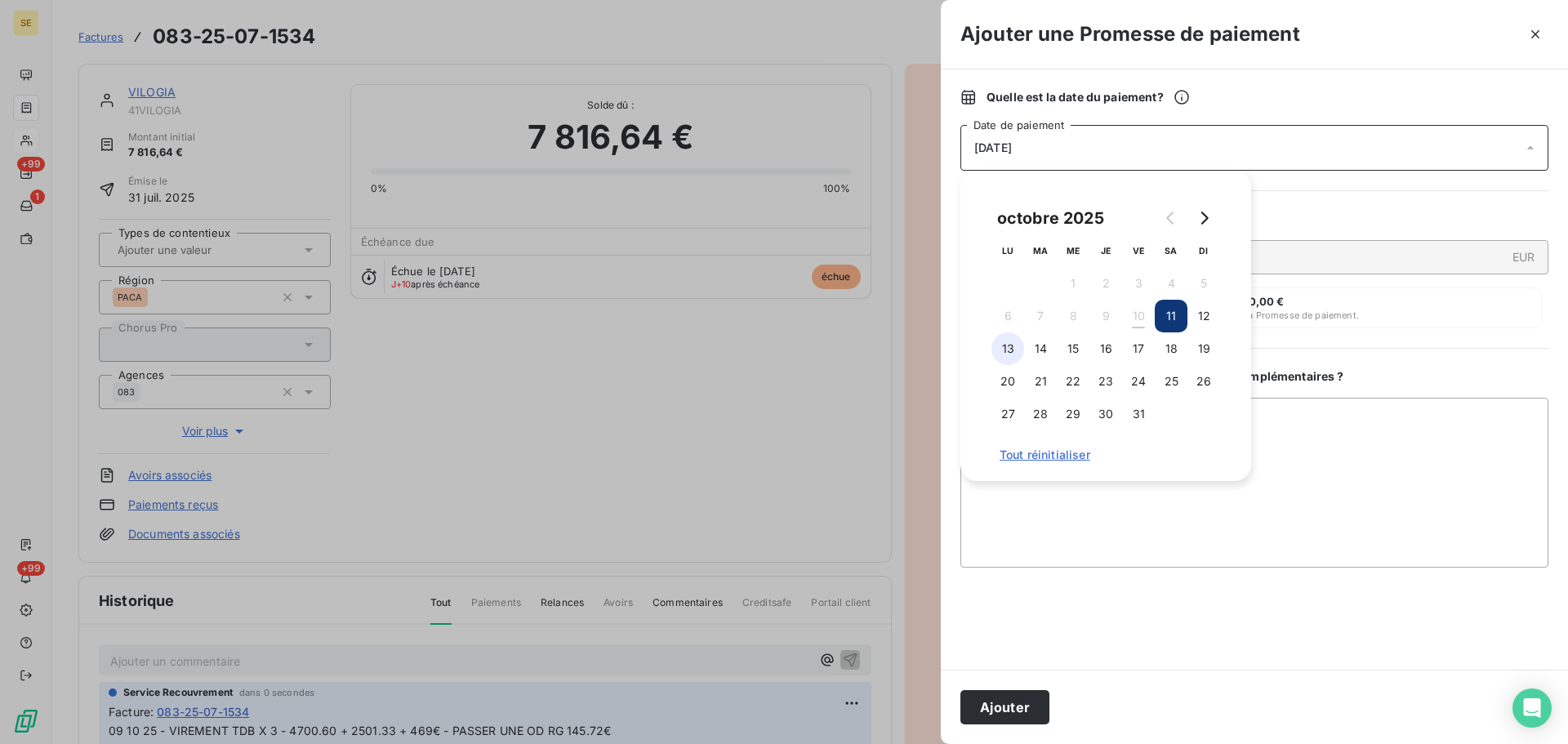
click at [1002, 346] on button "13" at bounding box center [1008, 349] width 33 height 33
click at [1021, 709] on button "Ajouter" at bounding box center [1005, 707] width 89 height 34
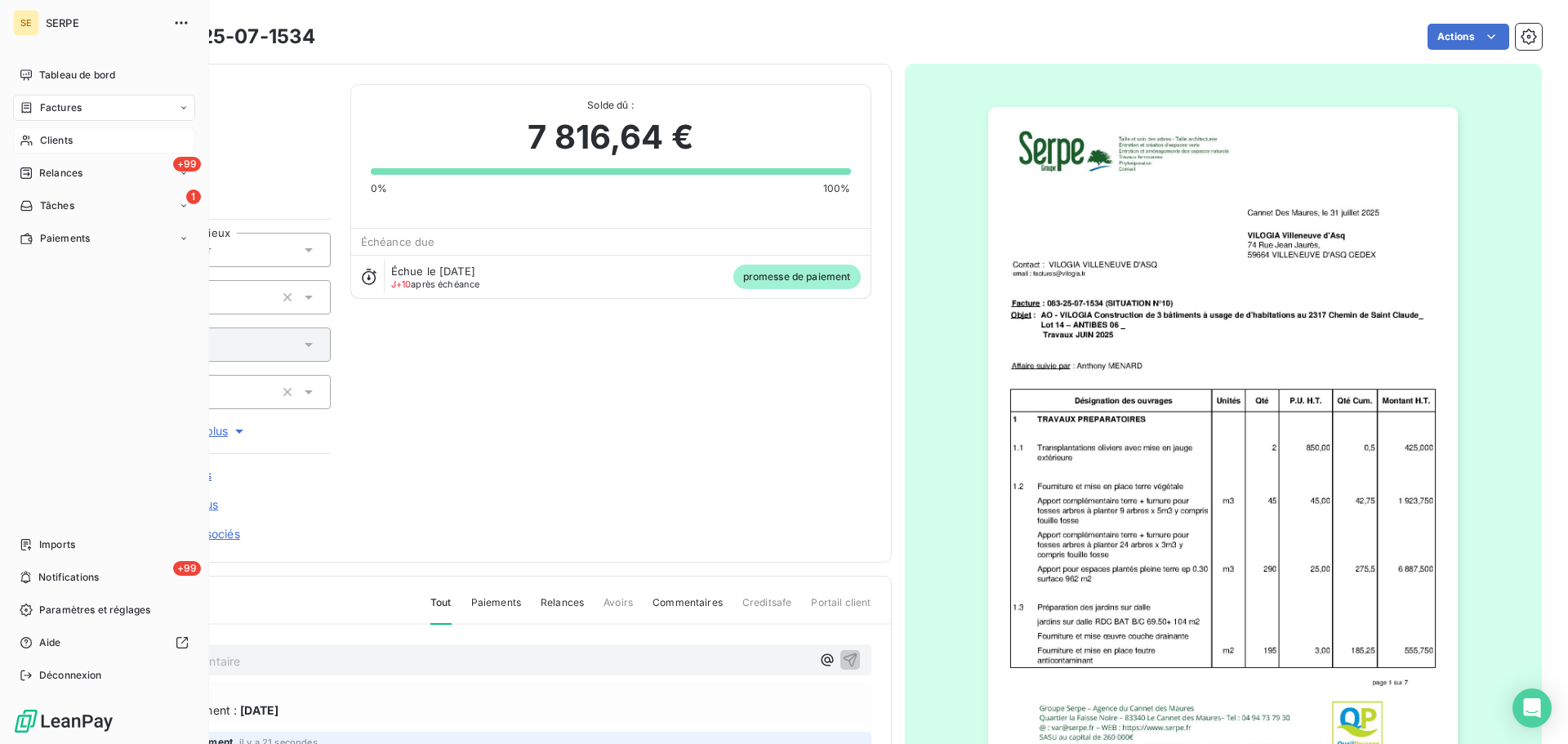
click at [40, 108] on span "Factures" at bounding box center [61, 108] width 42 height 15
click at [74, 146] on span "Factures" at bounding box center [60, 140] width 42 height 15
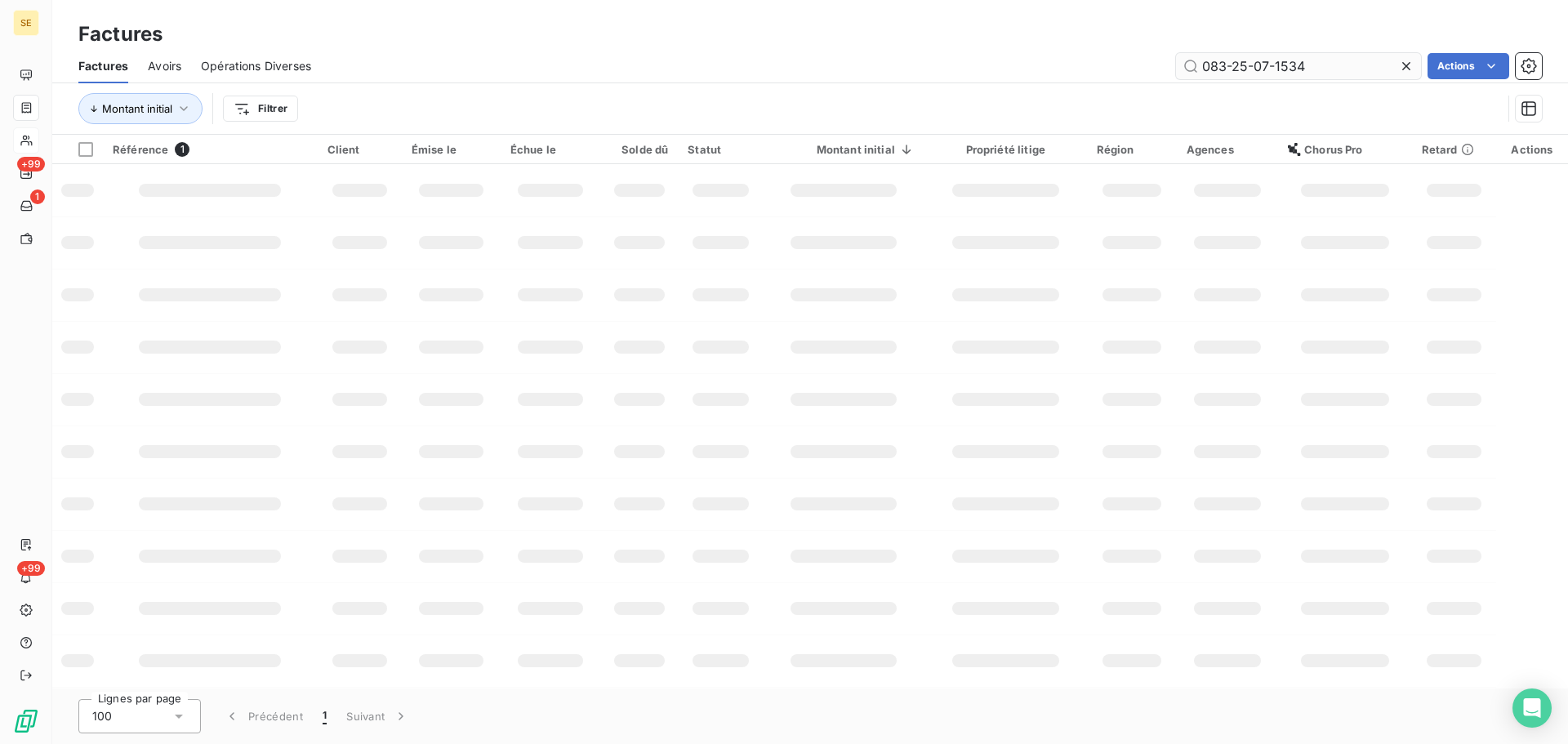
drag, startPoint x: 1312, startPoint y: 64, endPoint x: 1258, endPoint y: 61, distance: 54.1
click at [1258, 61] on input "083-25-07-1534" at bounding box center [1298, 66] width 245 height 26
click at [999, 86] on div "Montant initial Filtrer" at bounding box center [811, 108] width 1464 height 51
click at [1322, 56] on input "083-25-05-1330" at bounding box center [1298, 66] width 245 height 26
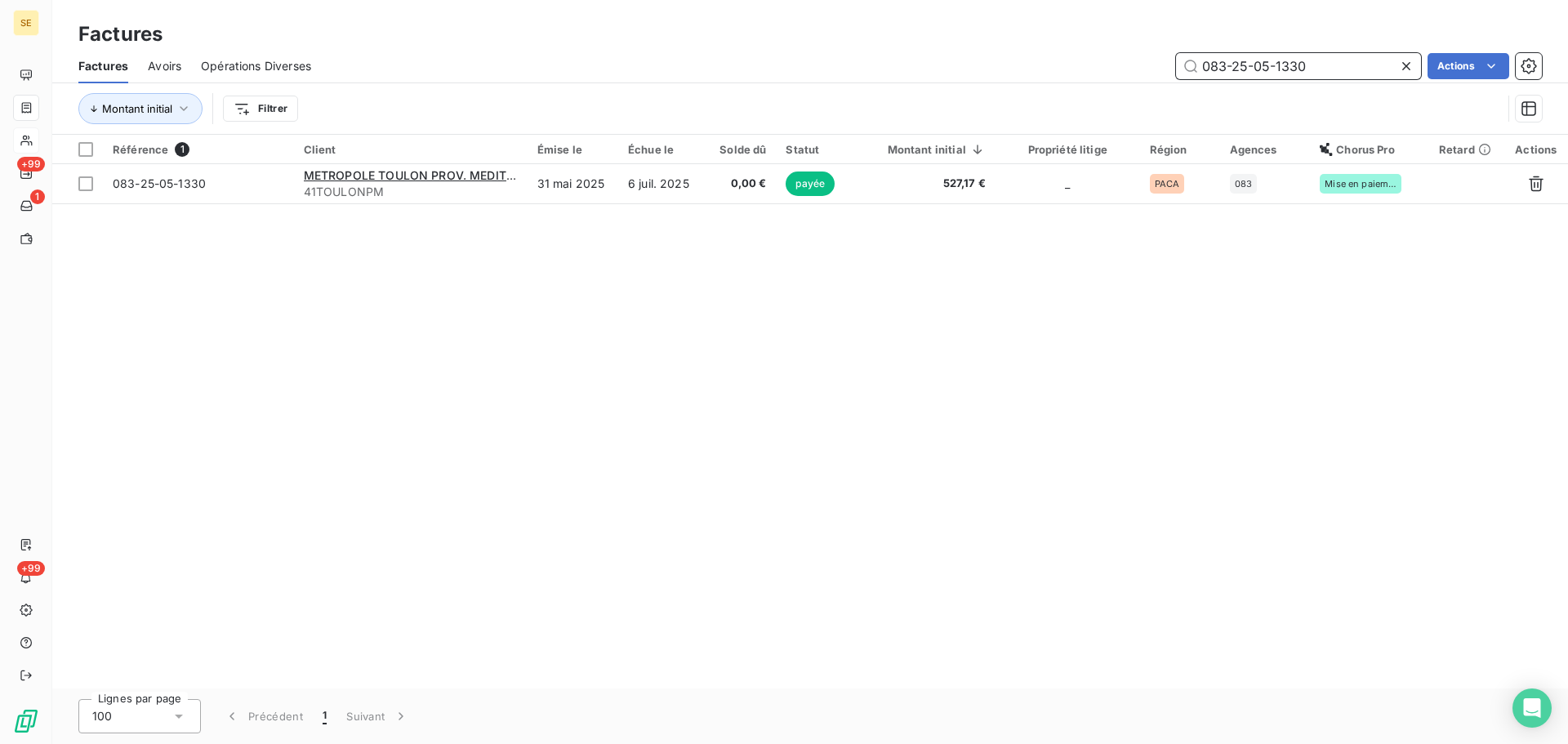
click at [1335, 63] on input "083-25-05-1330" at bounding box center [1298, 66] width 245 height 26
paste input "25 08 0819"
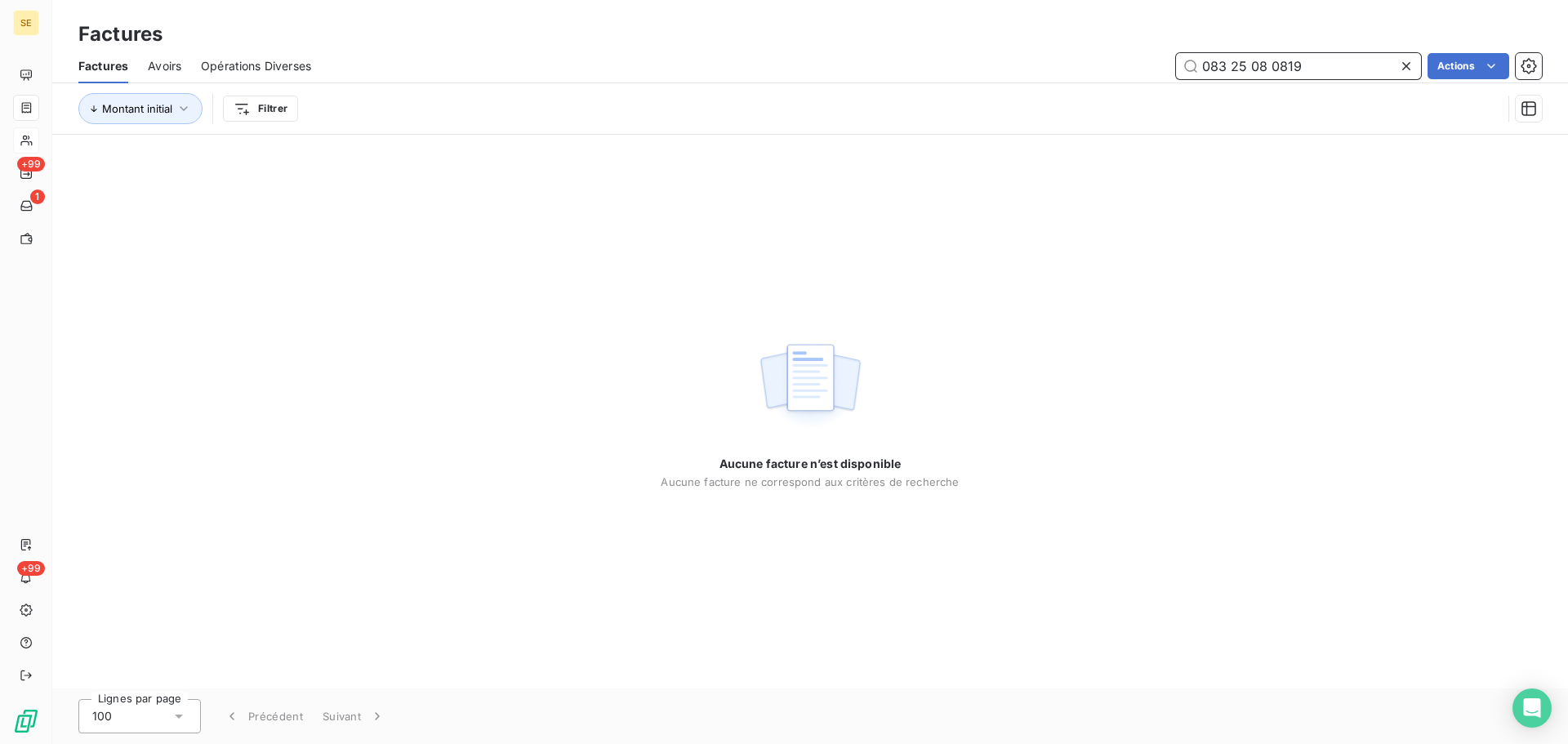
click at [1230, 71] on input "083 25 08 0819" at bounding box center [1298, 66] width 245 height 26
click at [1253, 65] on input "083-25 -08-0819" at bounding box center [1298, 66] width 245 height 26
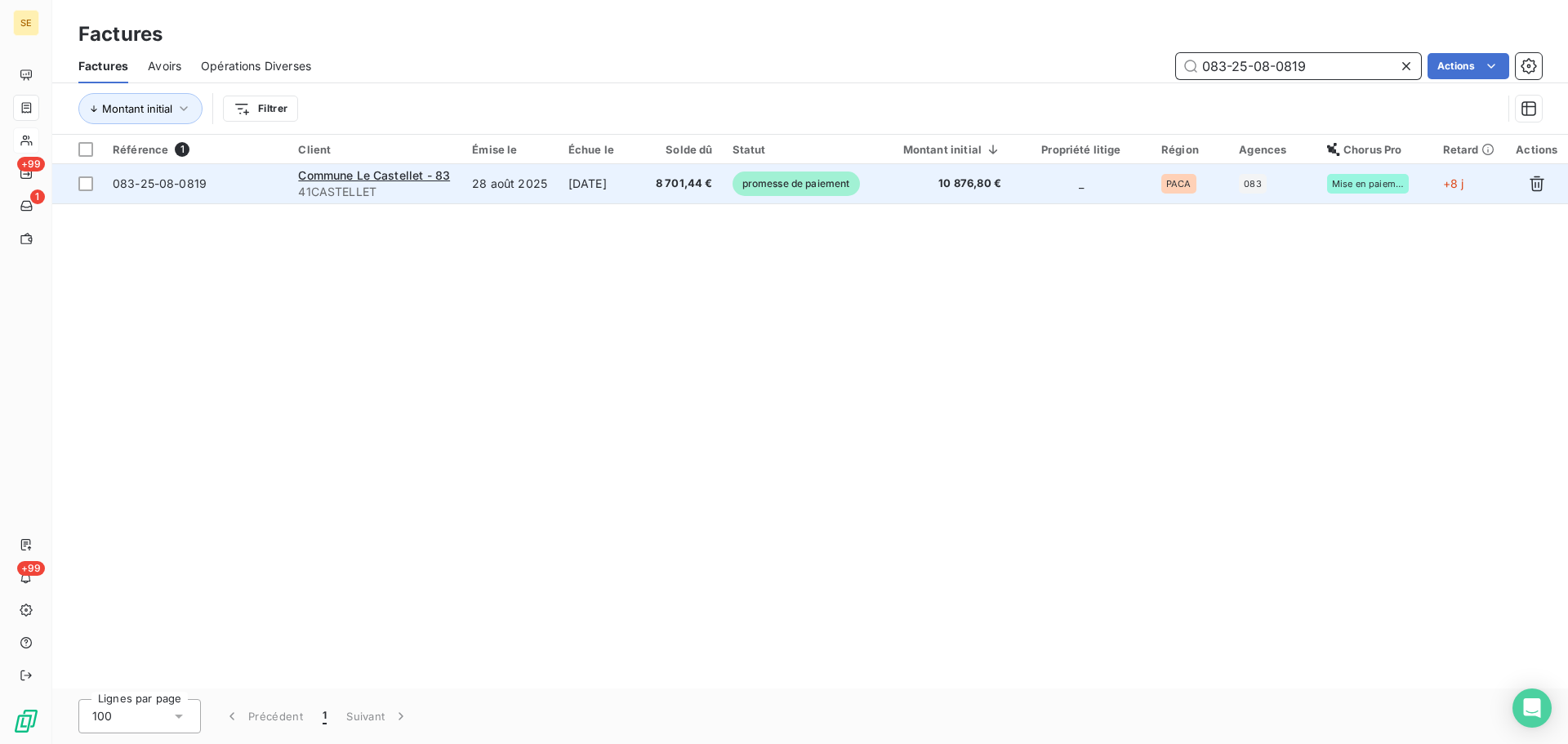
type input "083-25-08-0819"
click at [981, 196] on td "10 876,80 €" at bounding box center [942, 183] width 140 height 39
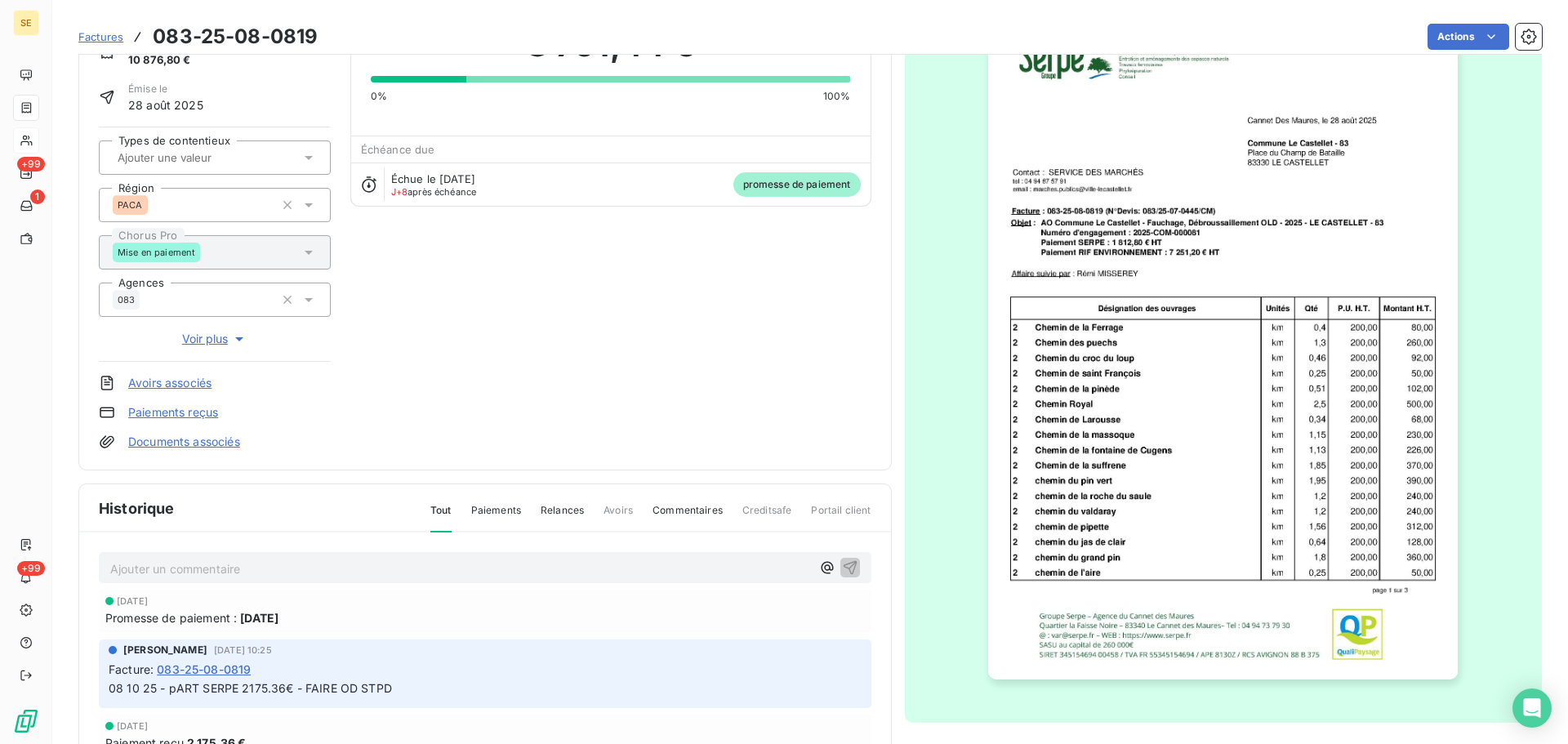
scroll to position [224, 0]
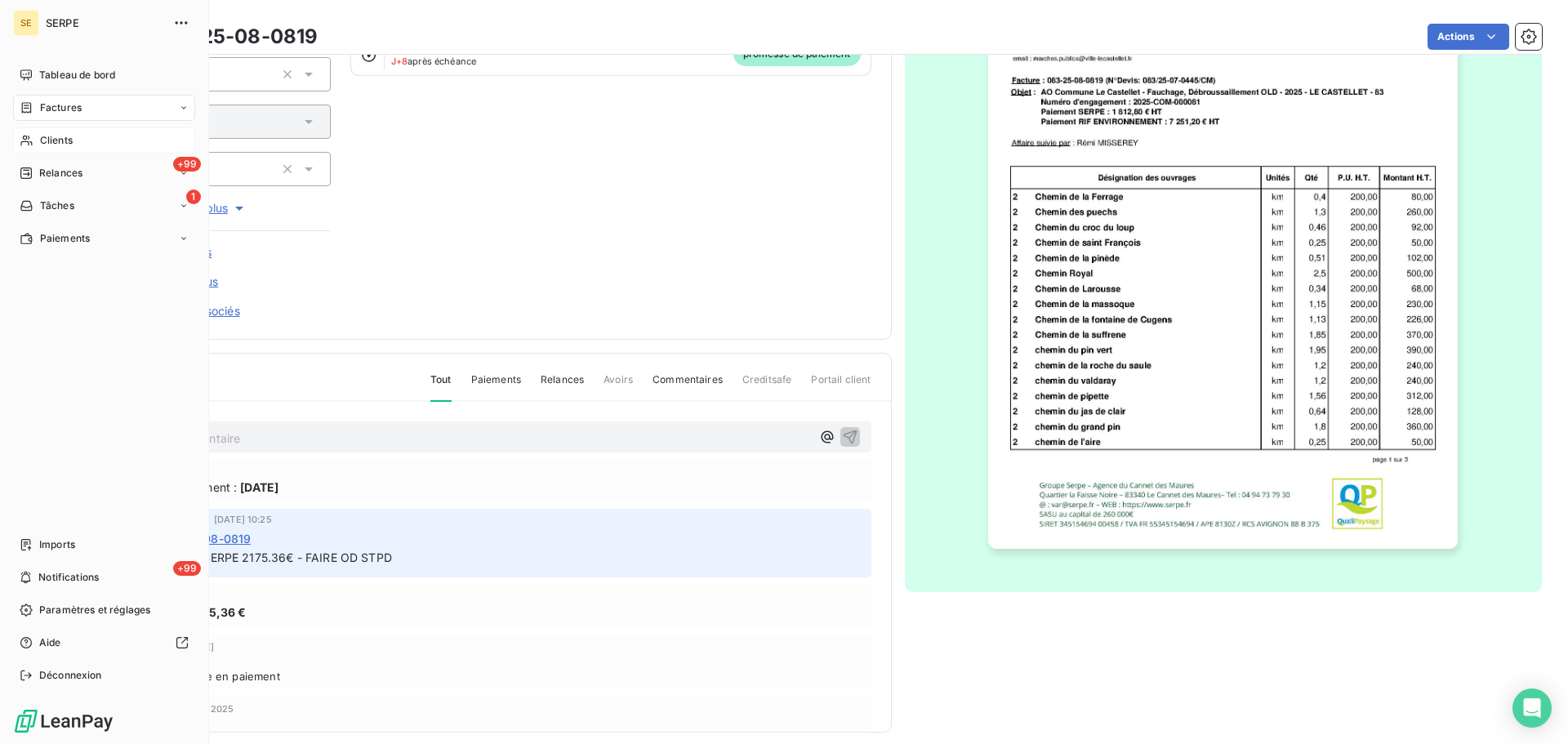
click at [80, 142] on div "Clients" at bounding box center [104, 141] width 182 height 26
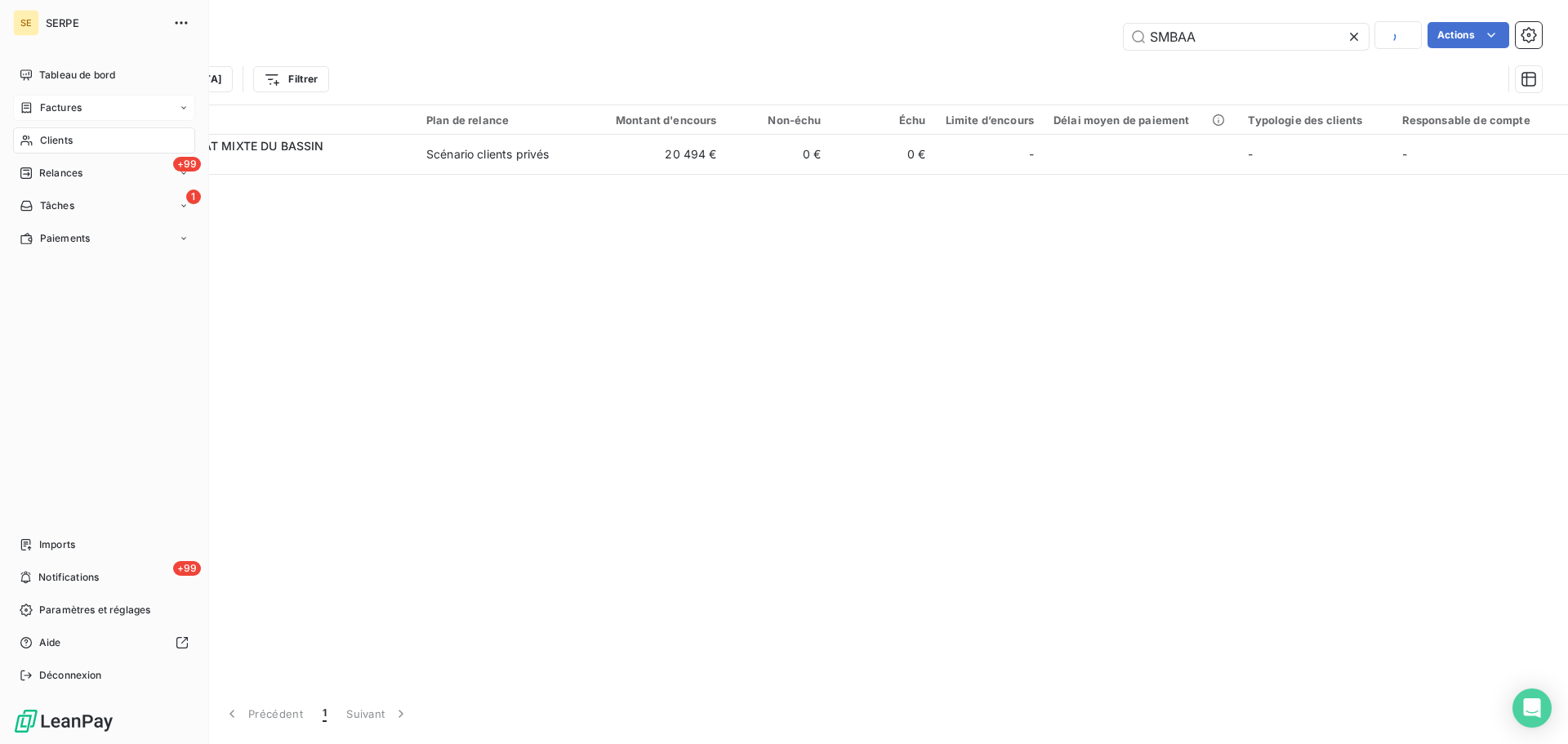
click at [79, 118] on div "Factures" at bounding box center [104, 108] width 182 height 26
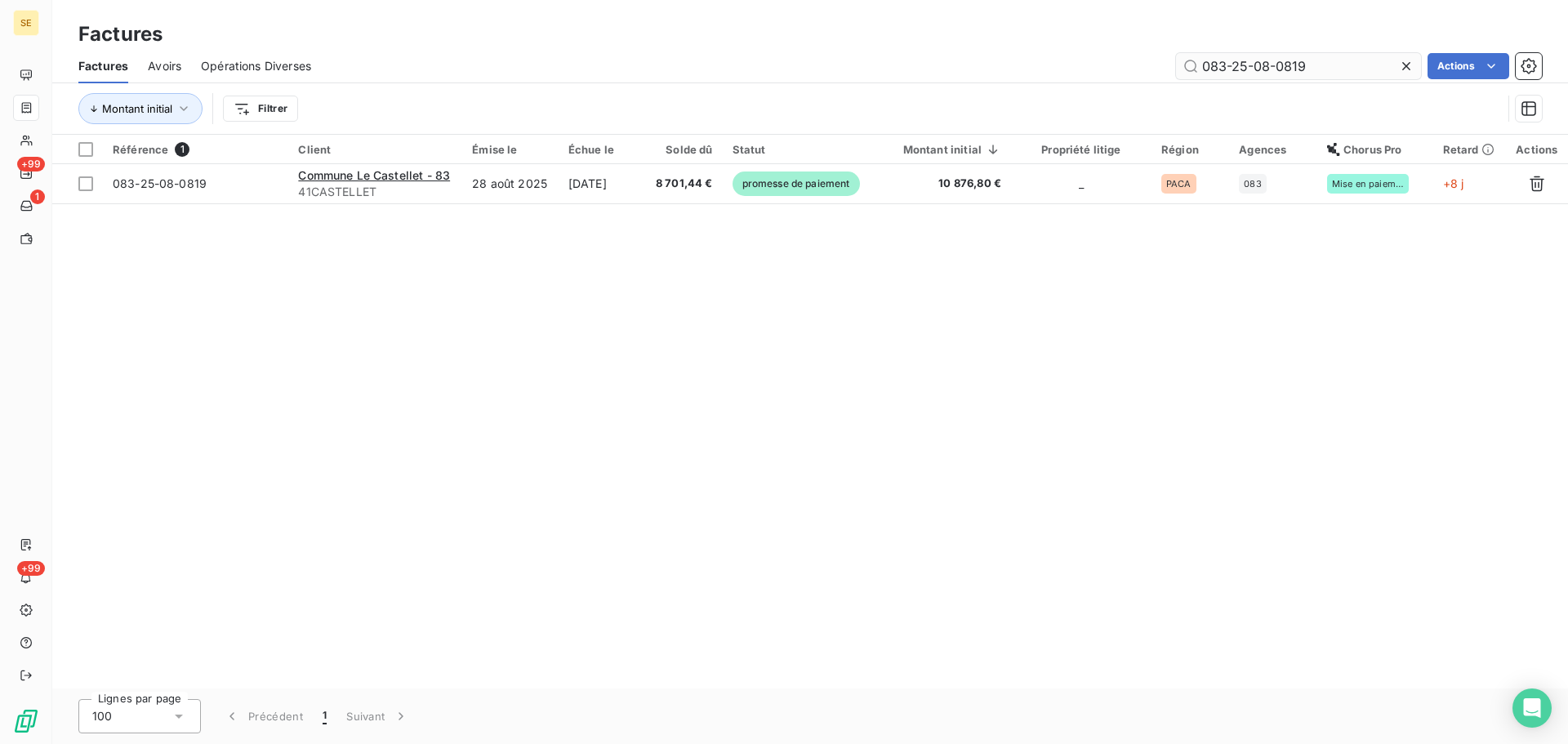
click at [1330, 74] on input "083-25-08-0819" at bounding box center [1298, 66] width 245 height 26
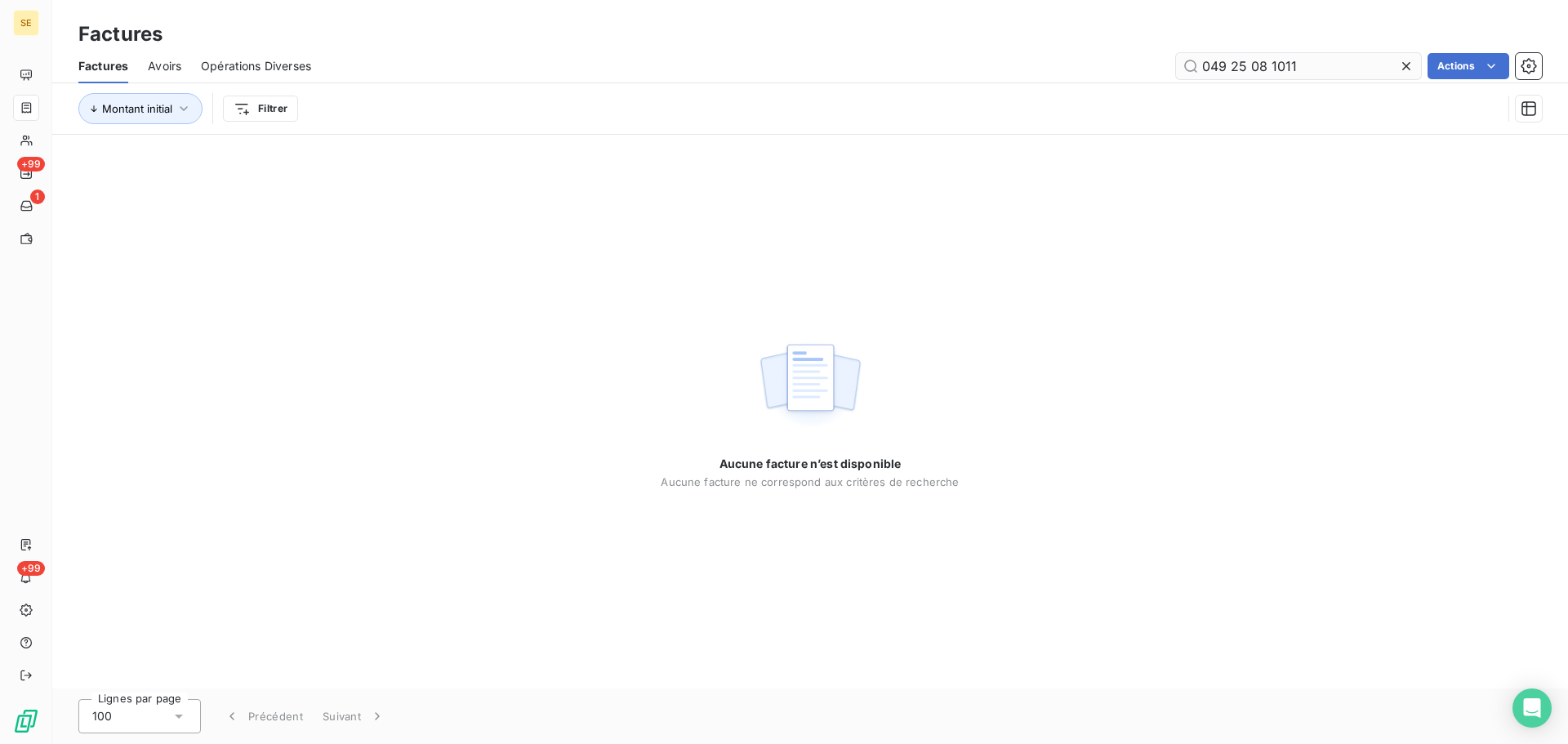
click at [1234, 65] on input "049 25 08 1011" at bounding box center [1298, 66] width 245 height 26
click at [1201, 61] on input "049-25-08-1011" at bounding box center [1298, 66] width 245 height 26
type input "049-25-08-1011"
click at [716, 191] on div "Aucune facture n’est disponible Aucune facture ne correspond aux critères de re…" at bounding box center [810, 411] width 1516 height 554
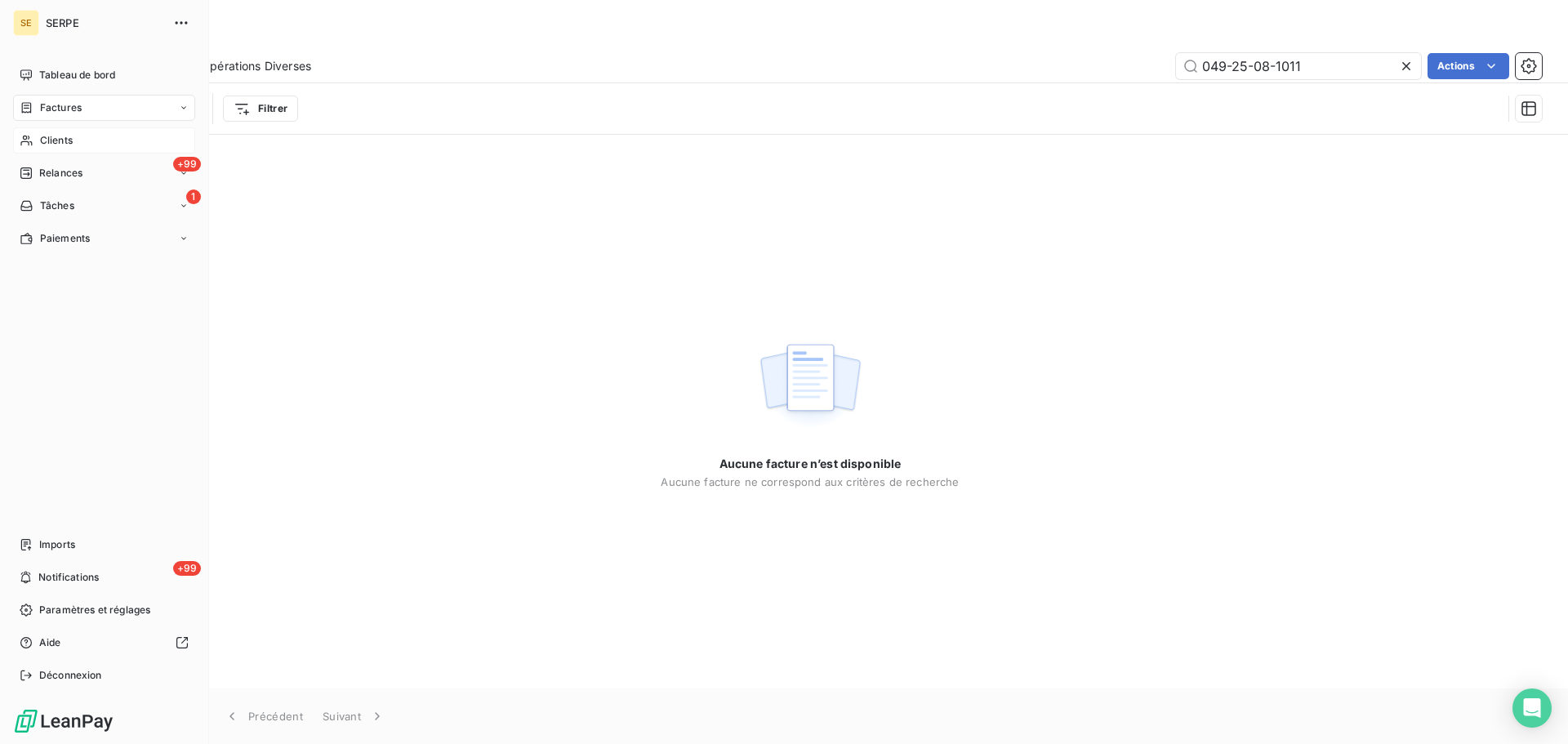
click at [54, 142] on span "Clients" at bounding box center [56, 140] width 33 height 15
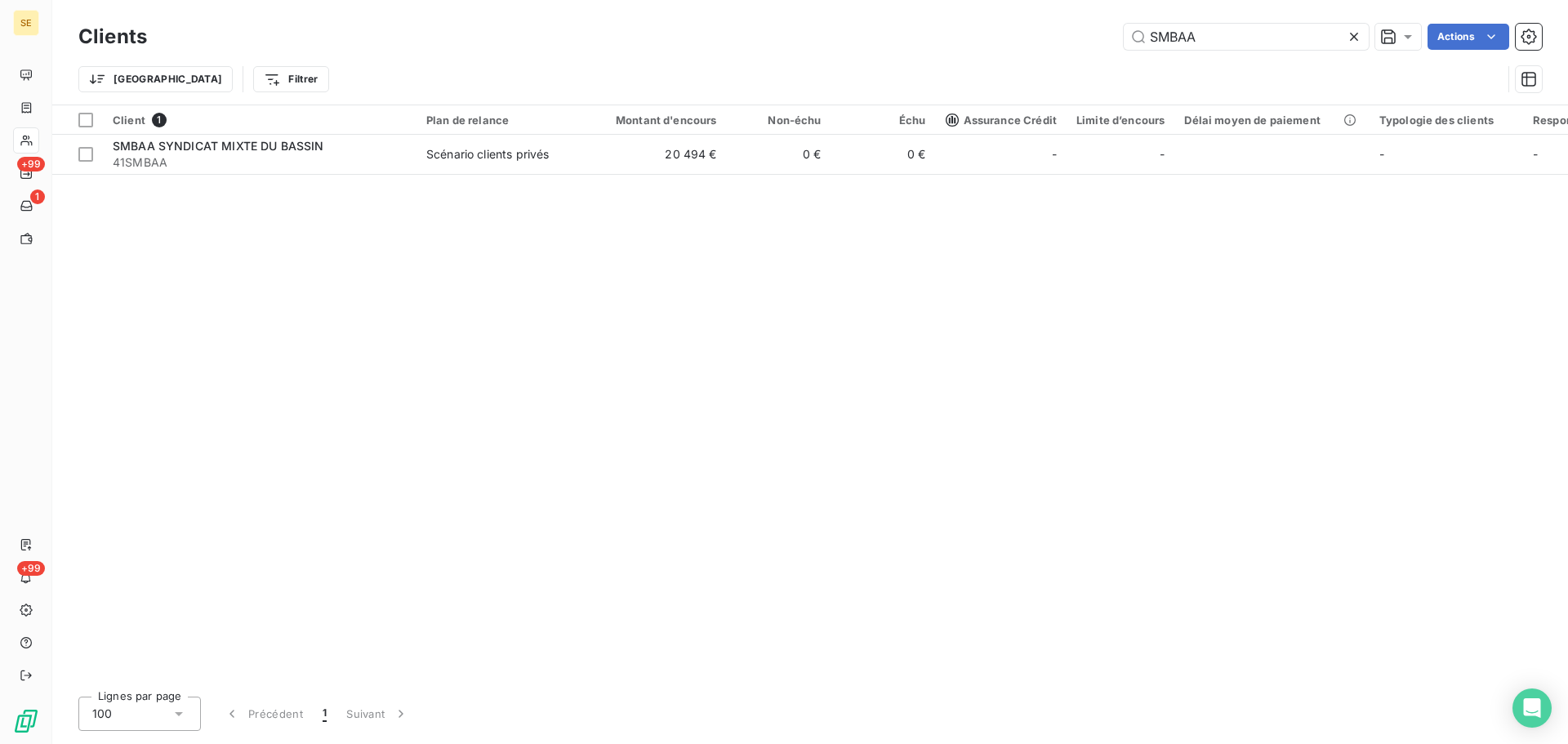
drag, startPoint x: 1230, startPoint y: 34, endPoint x: 1097, endPoint y: 34, distance: 133.0
click at [1099, 34] on div "SMBAA Actions" at bounding box center [854, 37] width 1375 height 26
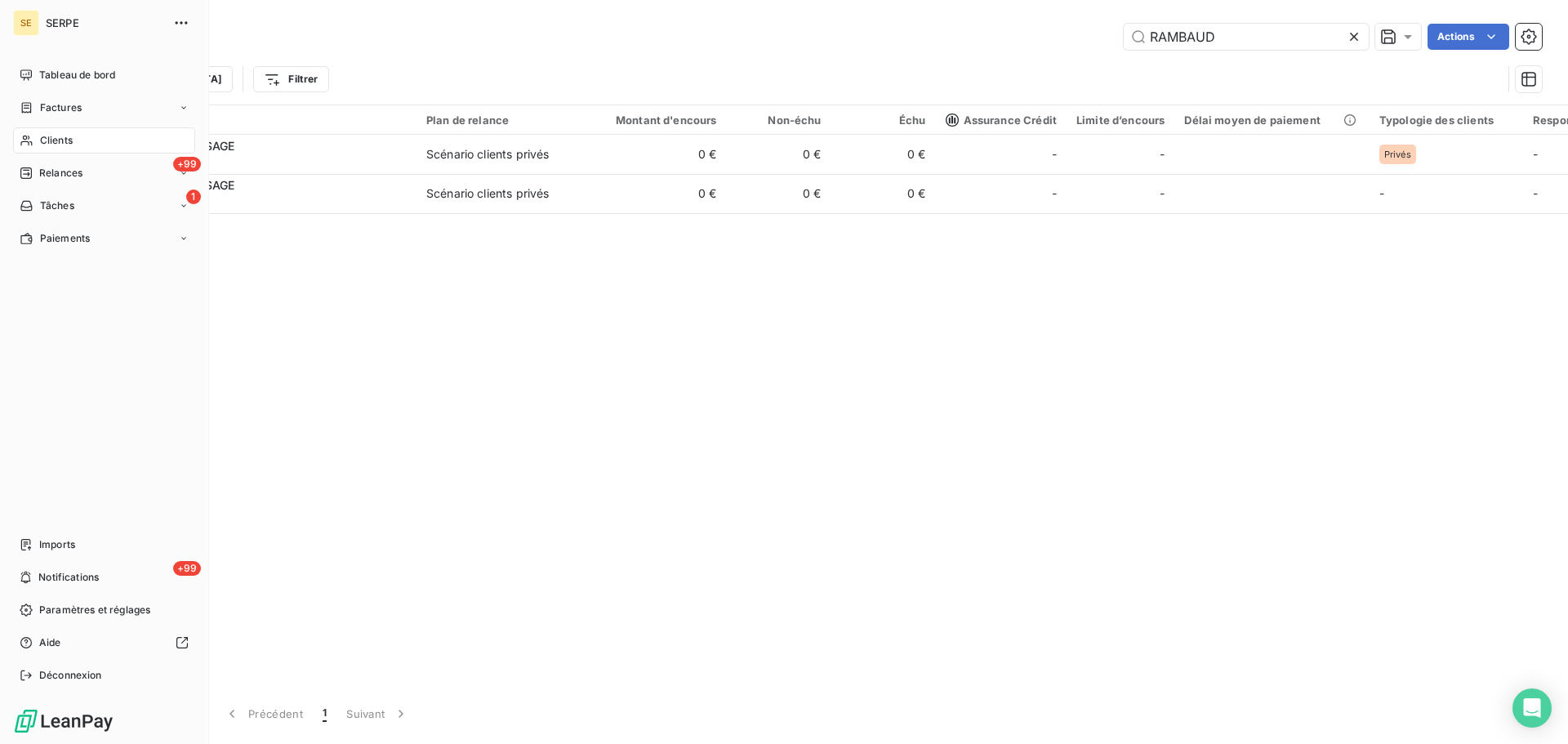
click at [31, 137] on icon at bounding box center [27, 140] width 14 height 13
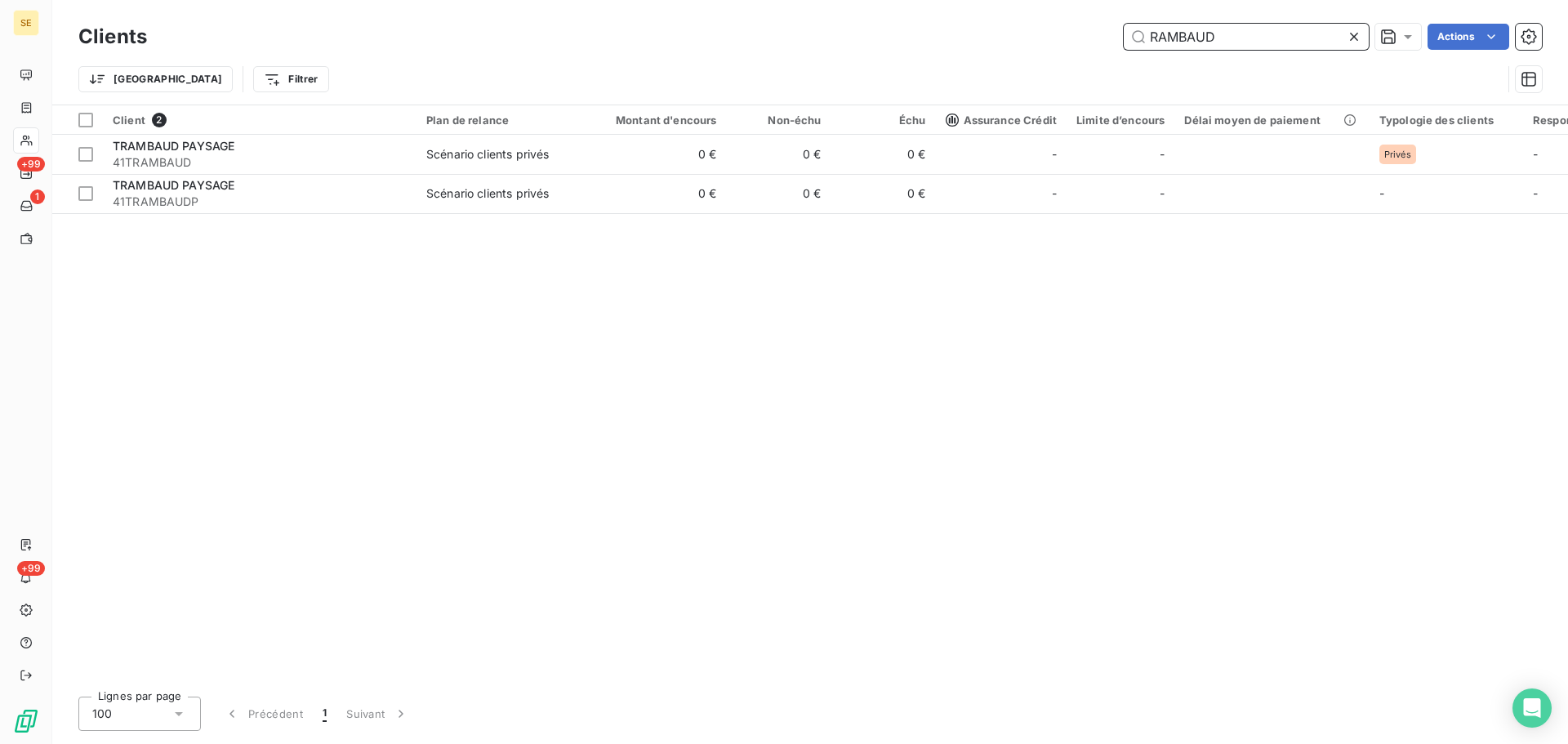
drag, startPoint x: 1245, startPoint y: 38, endPoint x: 972, endPoint y: 32, distance: 273.1
click at [1012, 38] on div "RAMBAUD Actions" at bounding box center [854, 37] width 1375 height 26
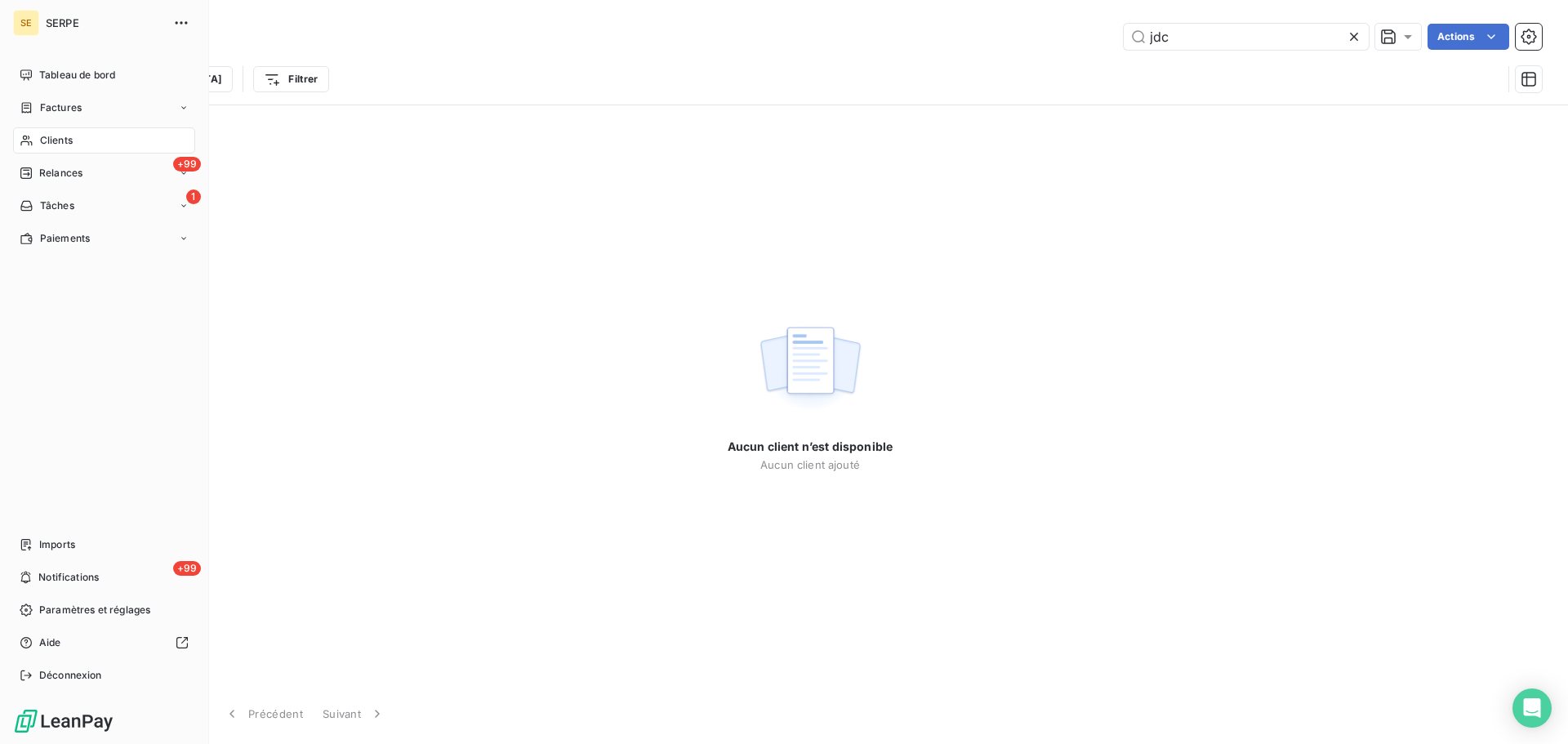
click at [41, 142] on span "Clients" at bounding box center [56, 140] width 33 height 15
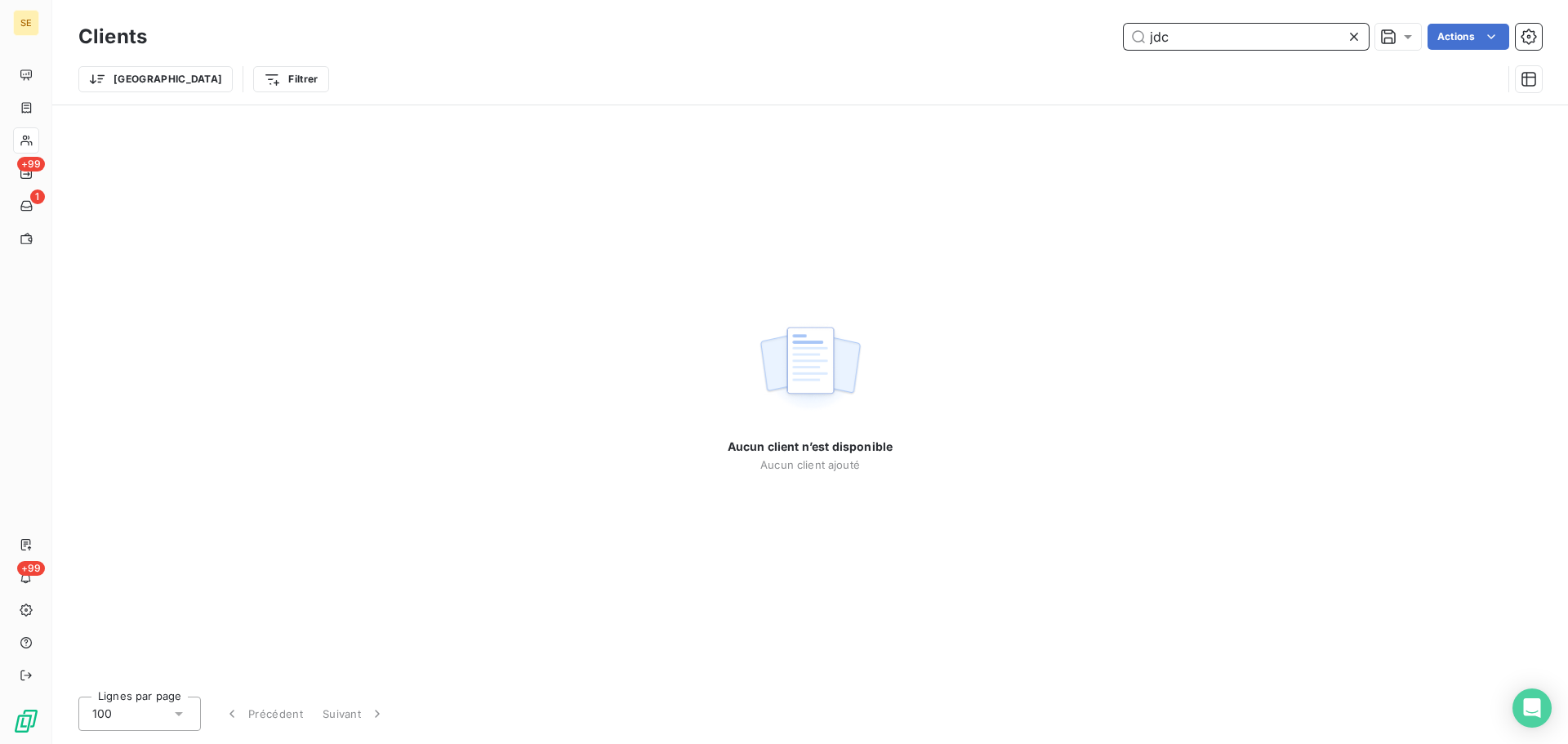
click at [1205, 33] on input "jdc" at bounding box center [1246, 37] width 245 height 26
click at [1204, 35] on input "jdc" at bounding box center [1246, 37] width 245 height 26
type input "lemarchal"
drag, startPoint x: 1228, startPoint y: 41, endPoint x: 1094, endPoint y: 39, distance: 134.0
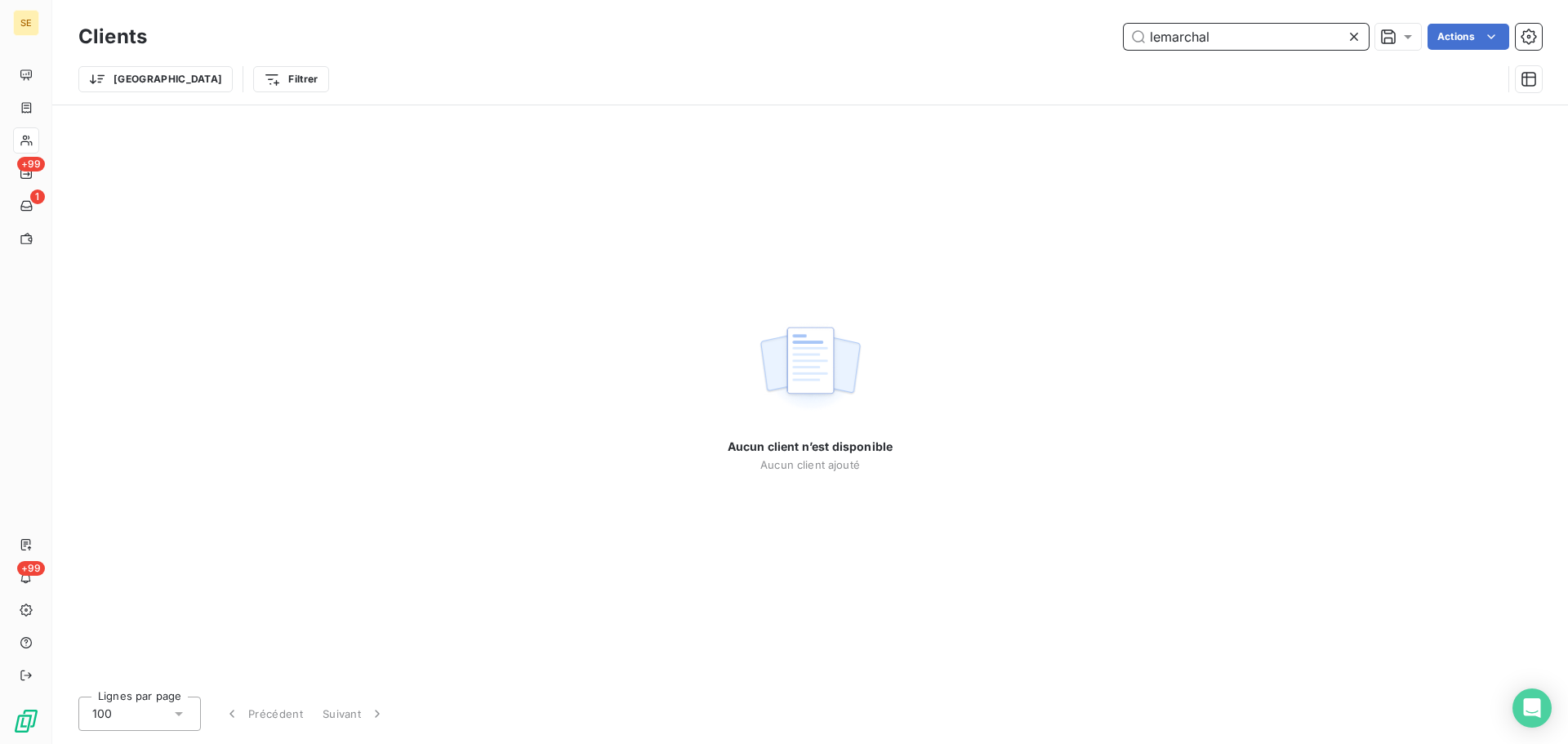
click at [1095, 39] on div "lemarchal Actions" at bounding box center [854, 37] width 1375 height 26
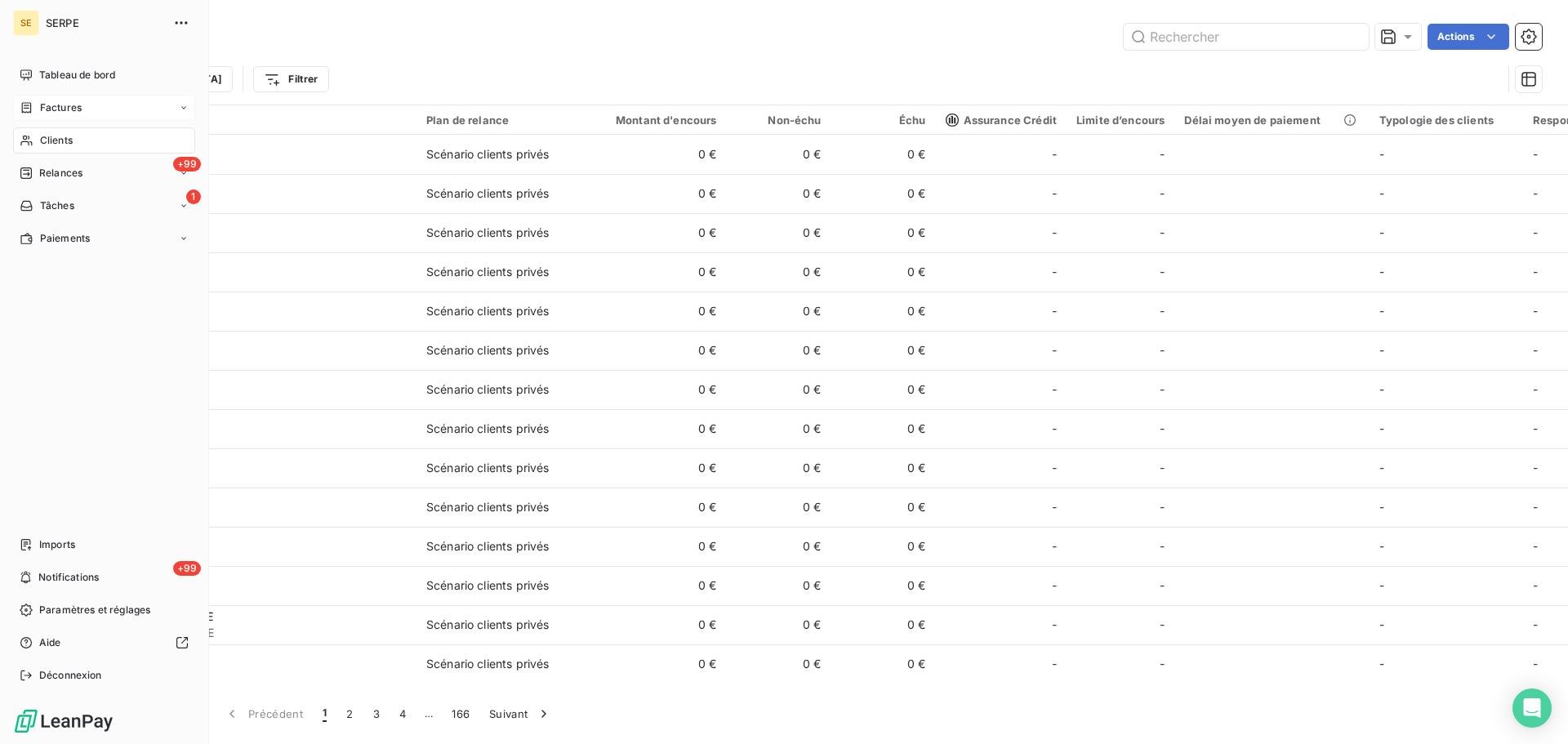
click at [48, 116] on div "Factures" at bounding box center [104, 108] width 182 height 26
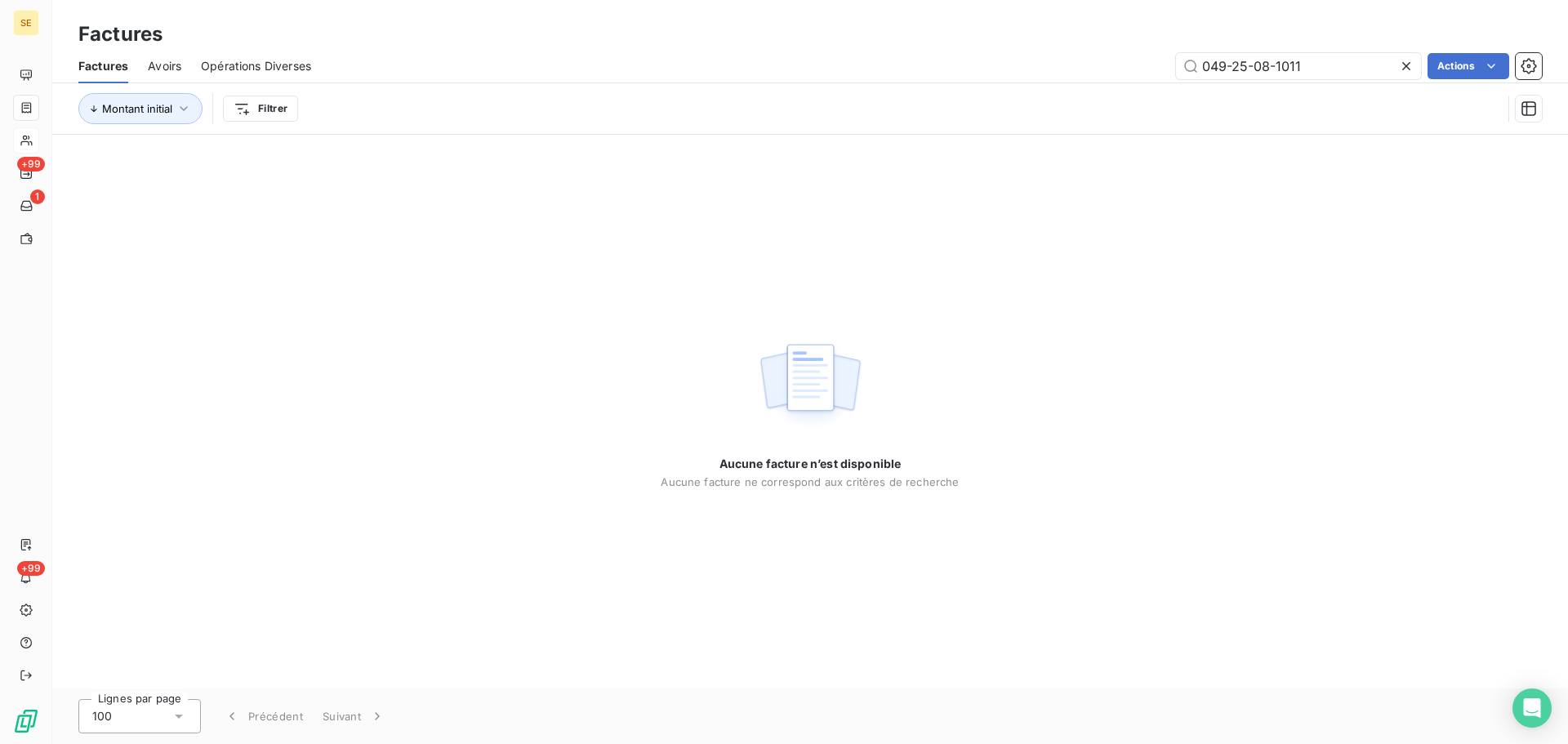
click at [1409, 64] on icon at bounding box center [1406, 66] width 16 height 16
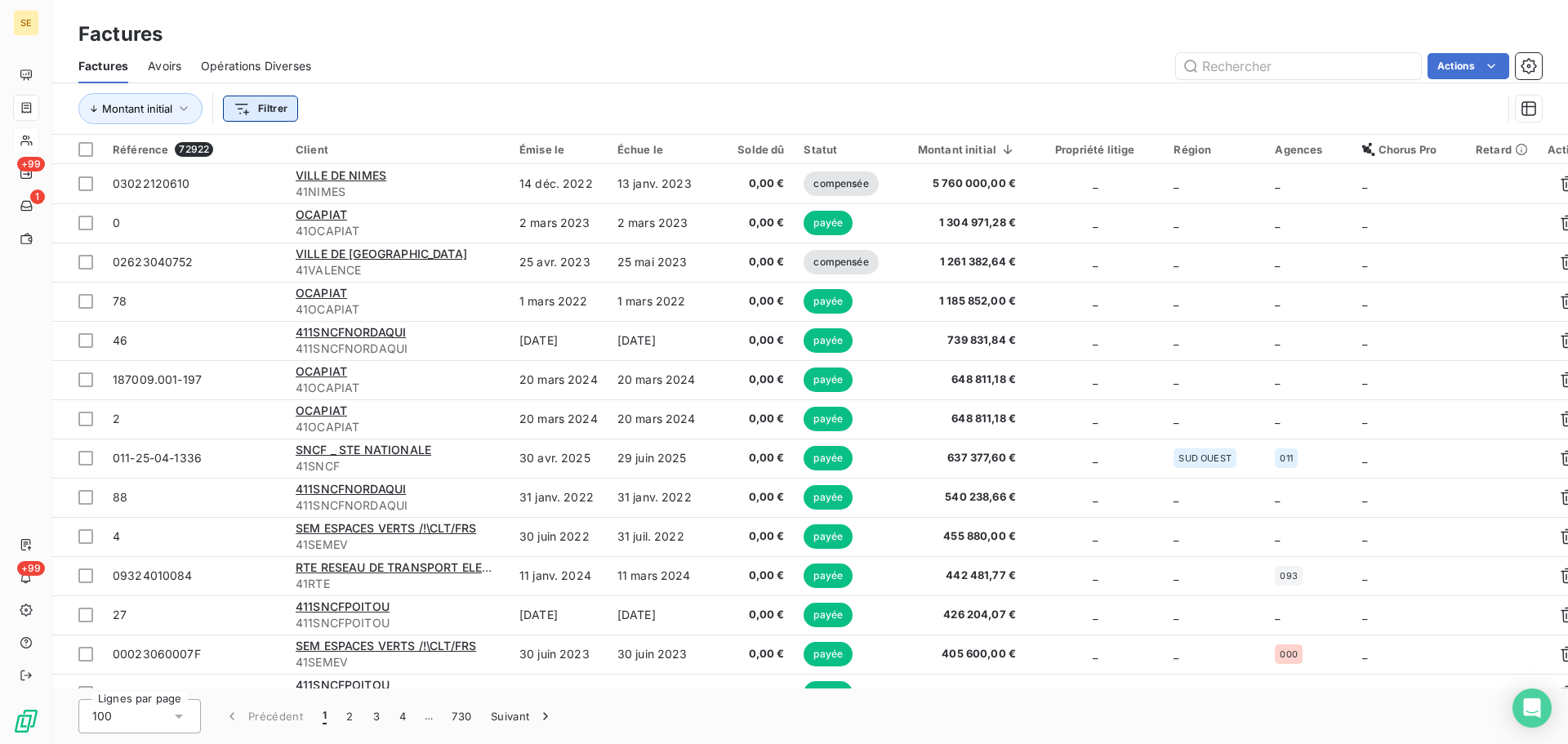
click at [246, 107] on html "SE +99 1 +99 Factures Factures Avoirs Opérations Diverses Actions Montant initi…" at bounding box center [784, 372] width 1568 height 744
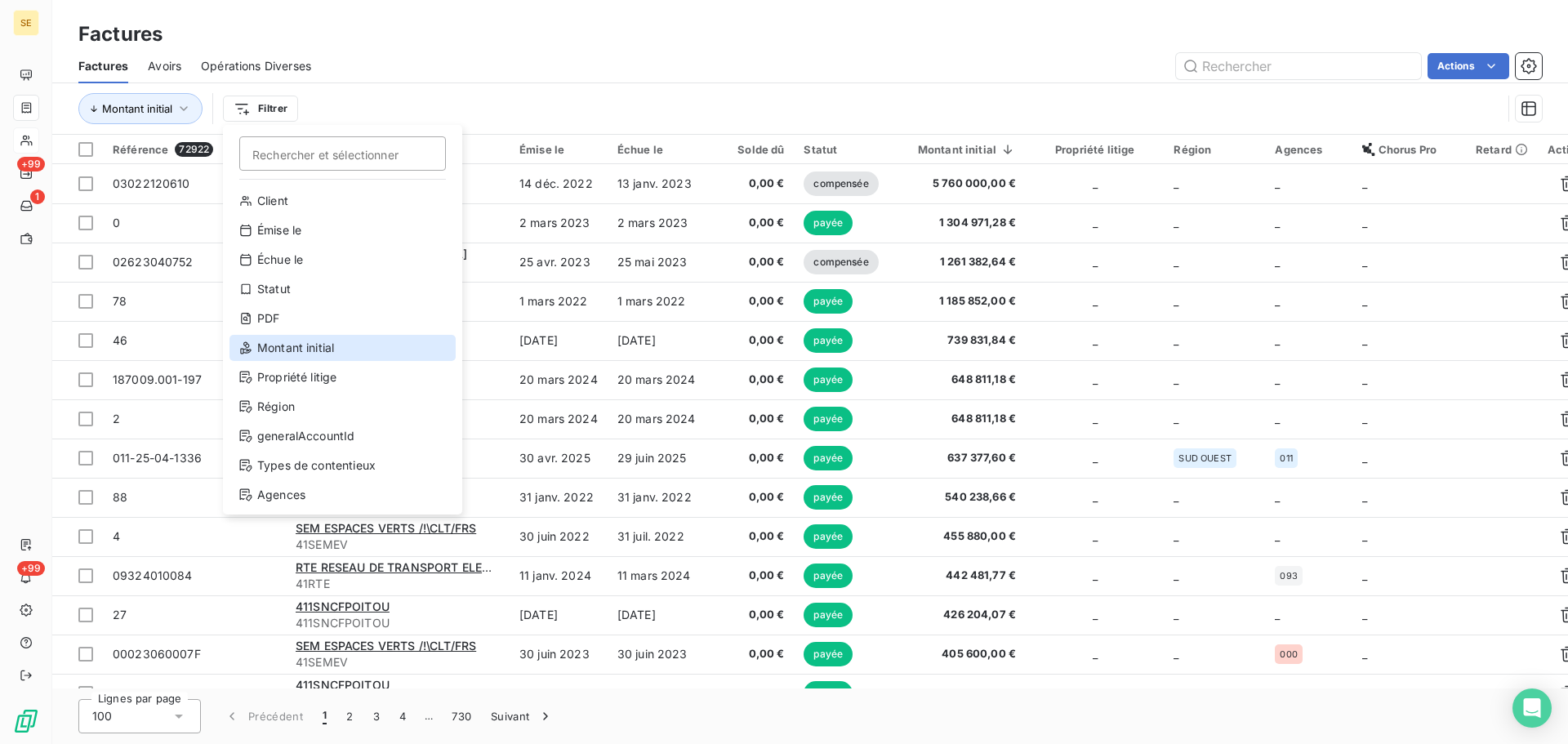
click at [311, 342] on div "Montant initial" at bounding box center [343, 348] width 227 height 26
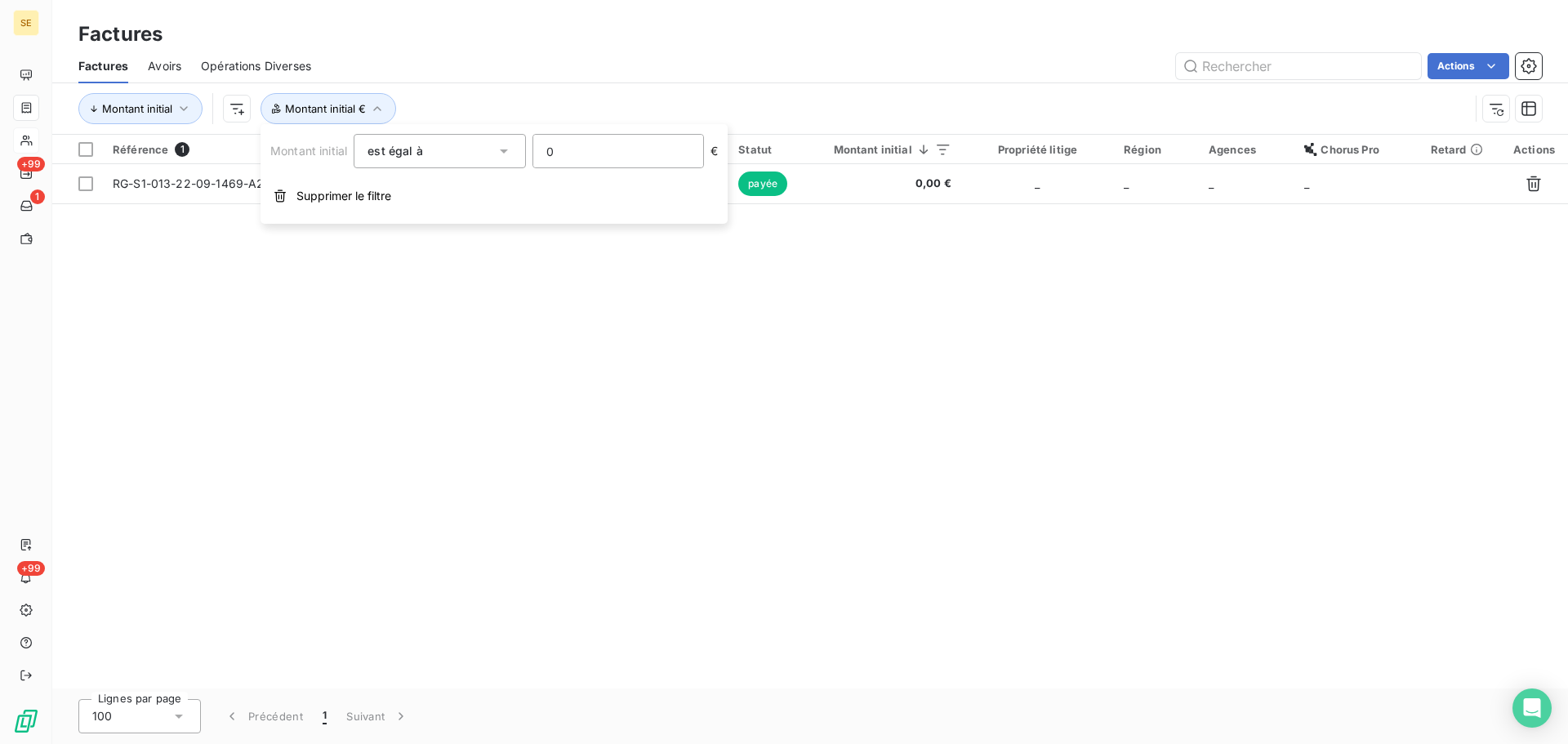
click at [590, 152] on input "0" at bounding box center [618, 151] width 170 height 33
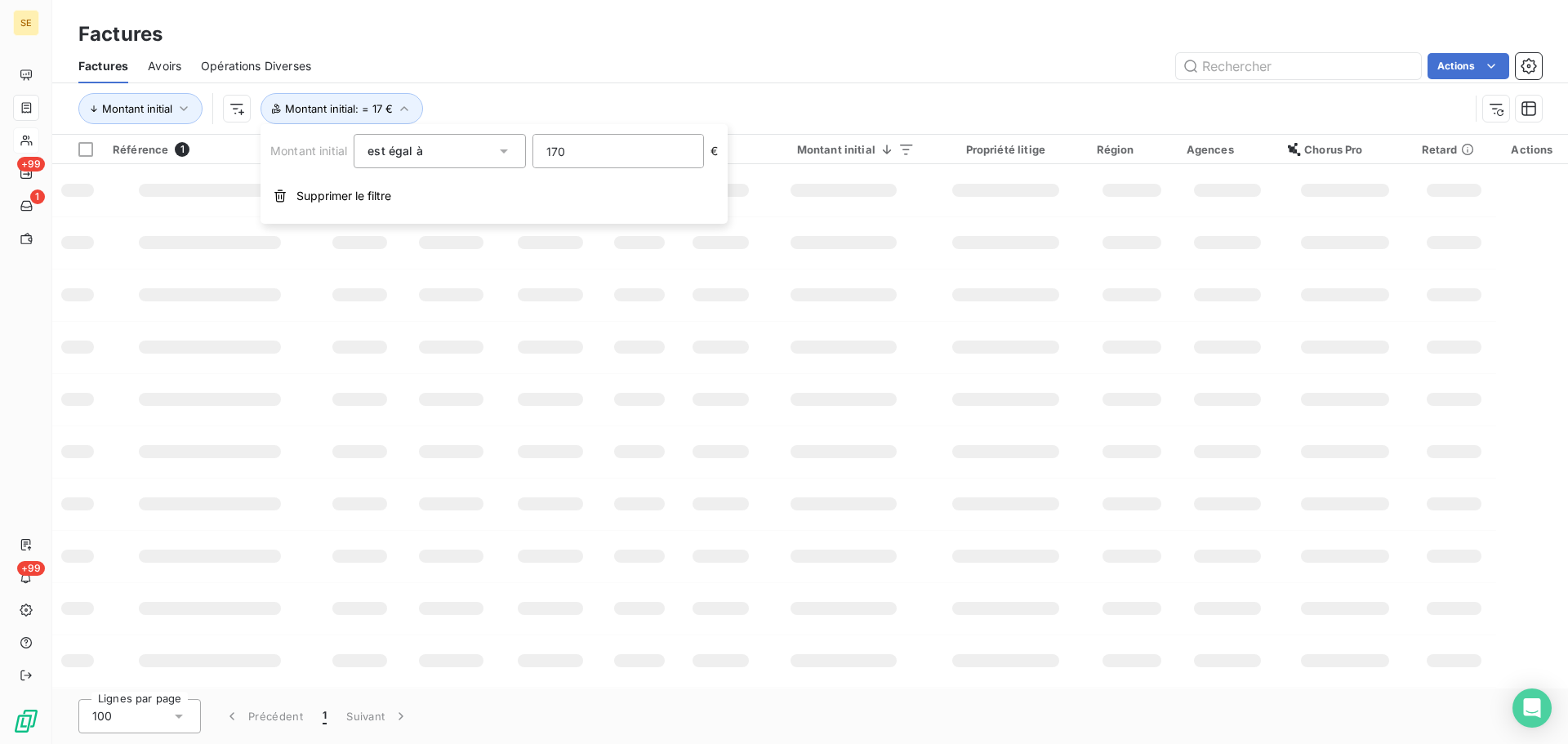
type input "1700"
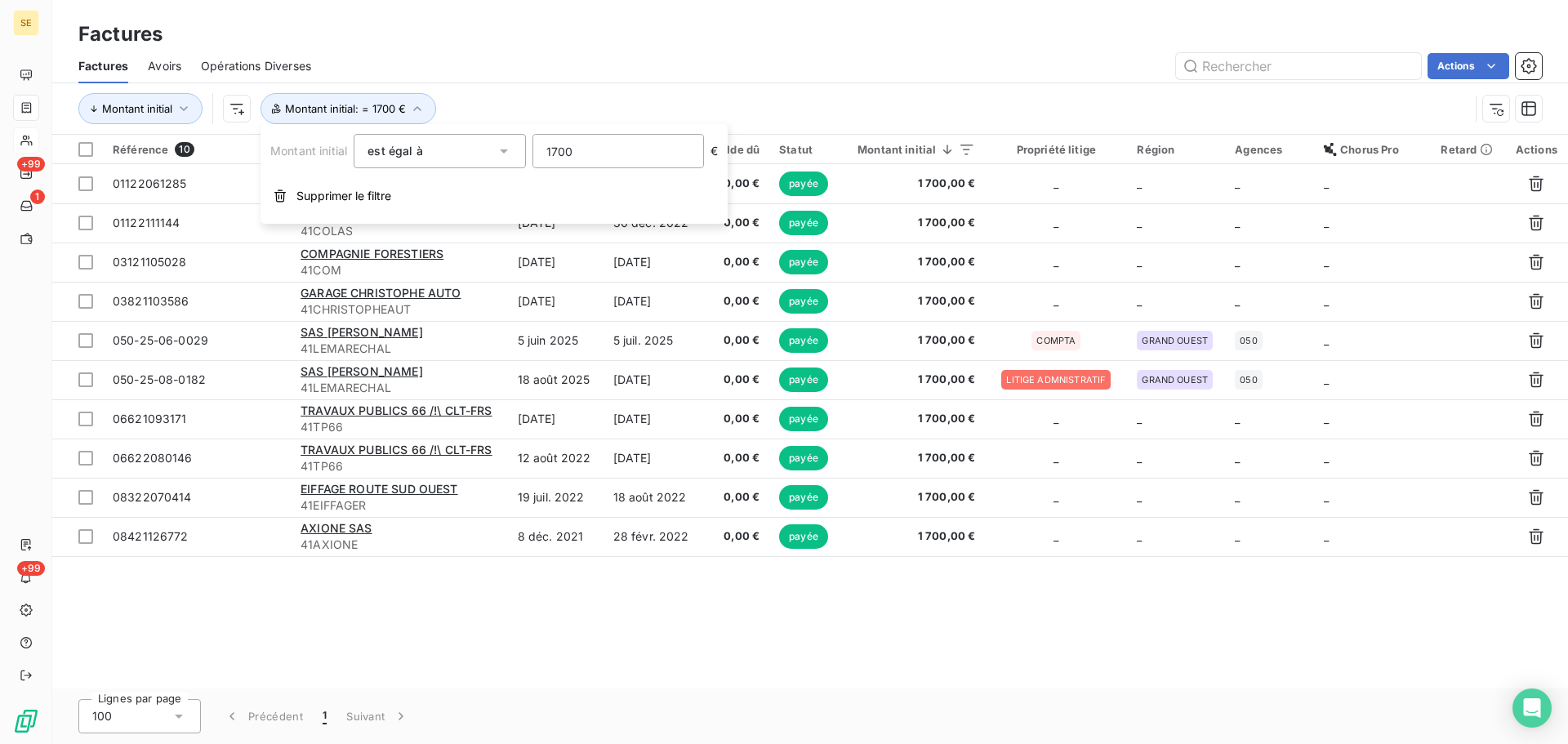
click at [572, 591] on div "Référence 10 Client Émise le Échue le Solde dû Statut Montant initial Propriété…" at bounding box center [810, 411] width 1516 height 554
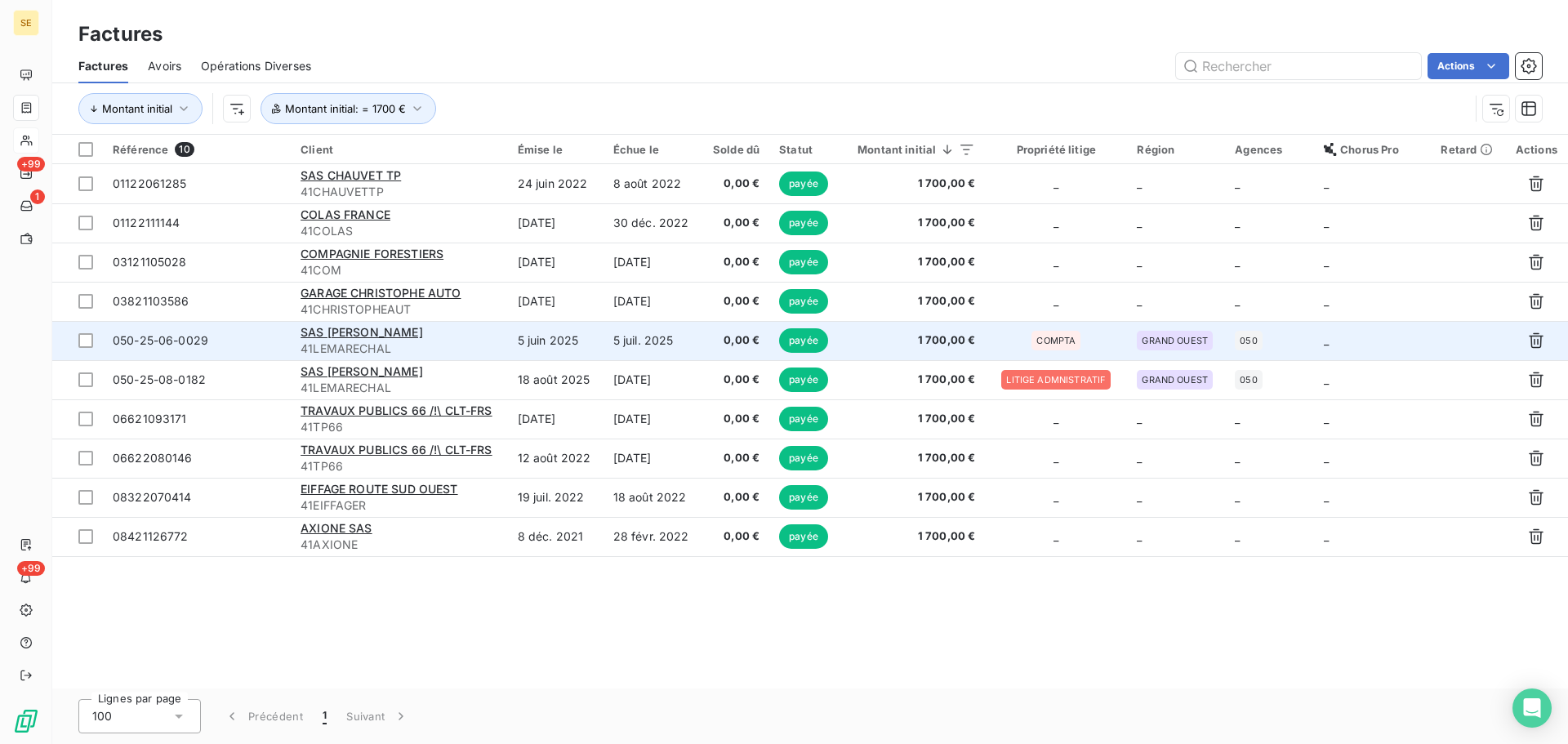
click at [955, 351] on td "1 700,00 €" at bounding box center [916, 340] width 142 height 39
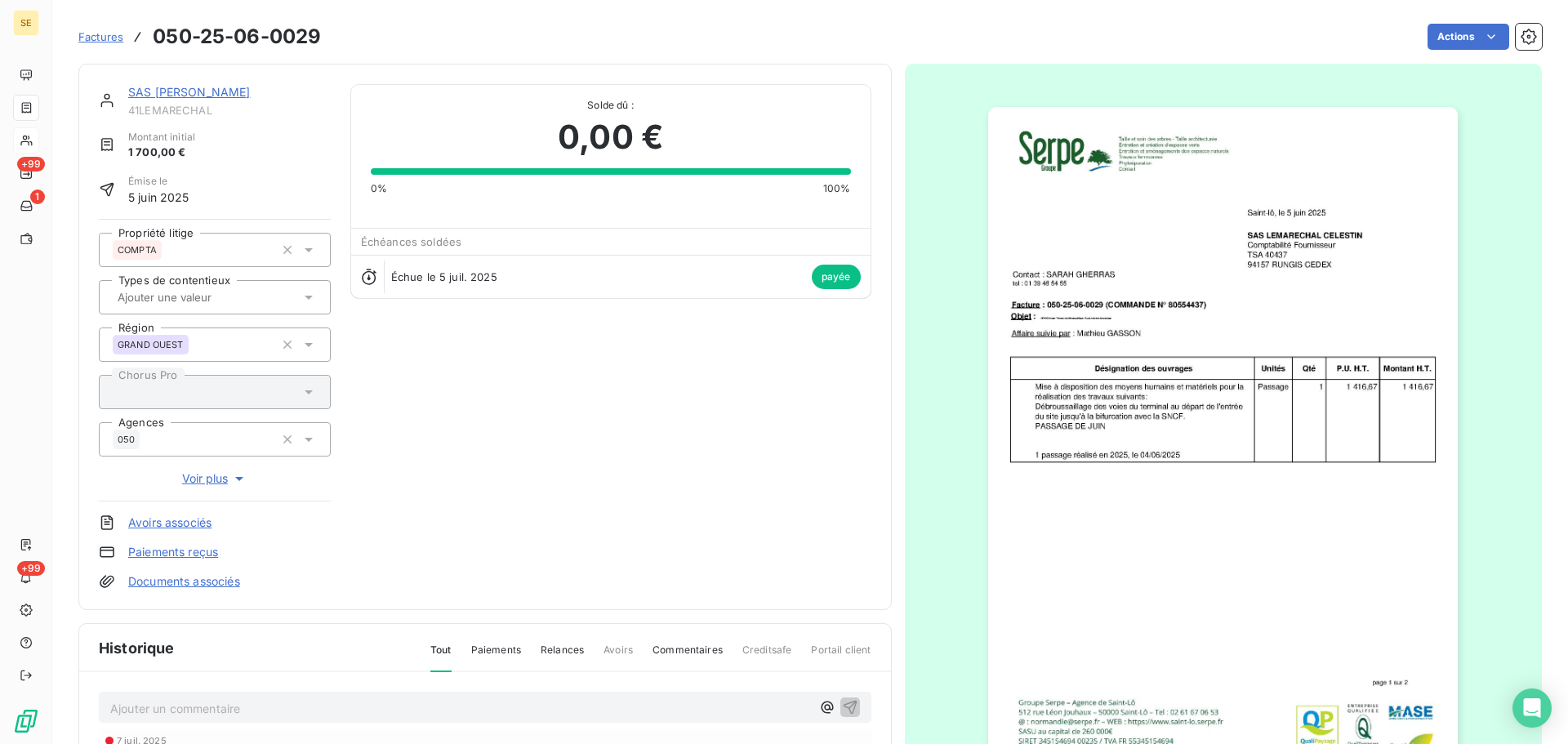
click at [236, 91] on link "SAS [PERSON_NAME]" at bounding box center [189, 92] width 123 height 14
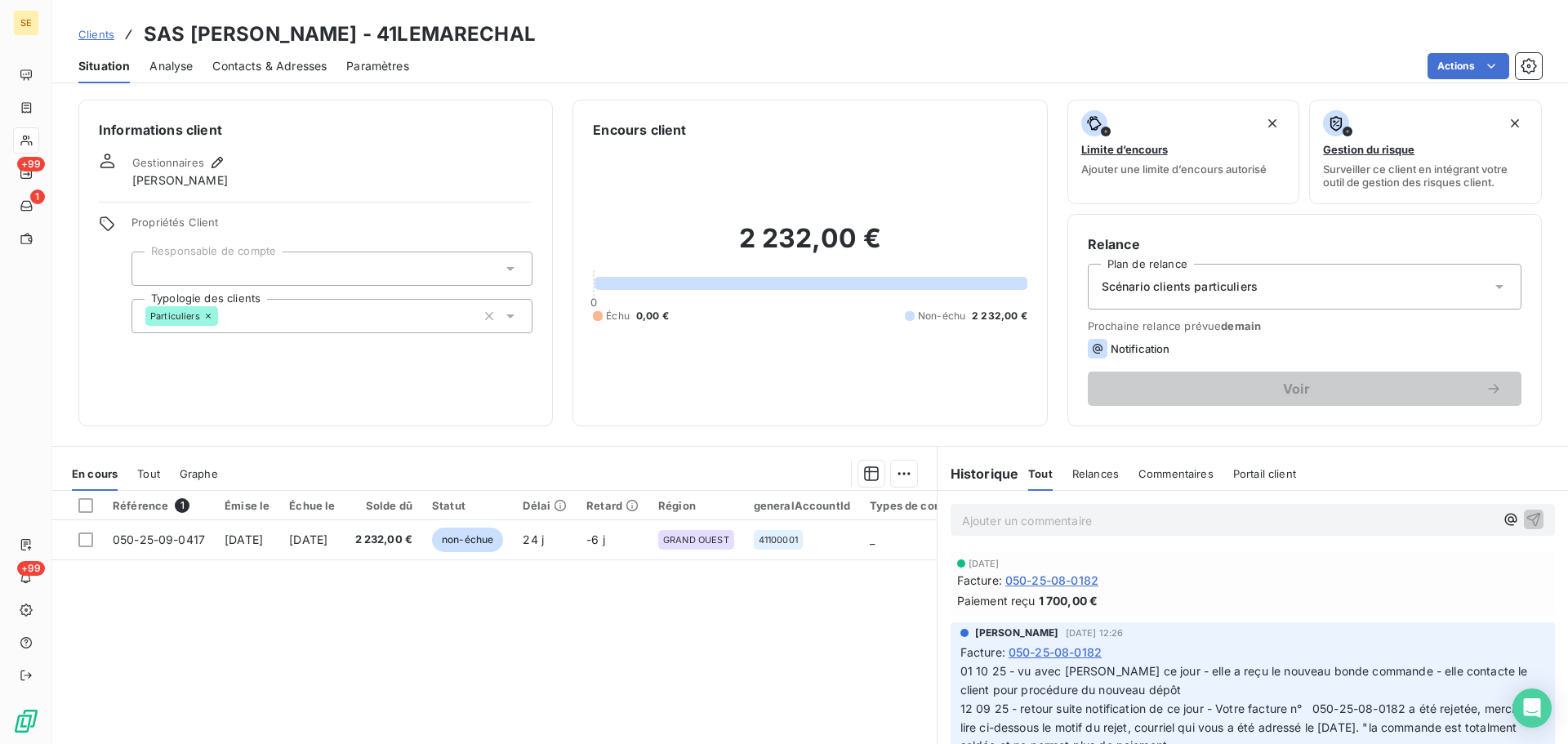
click at [1051, 650] on span "050-25-08-0182" at bounding box center [1055, 652] width 93 height 17
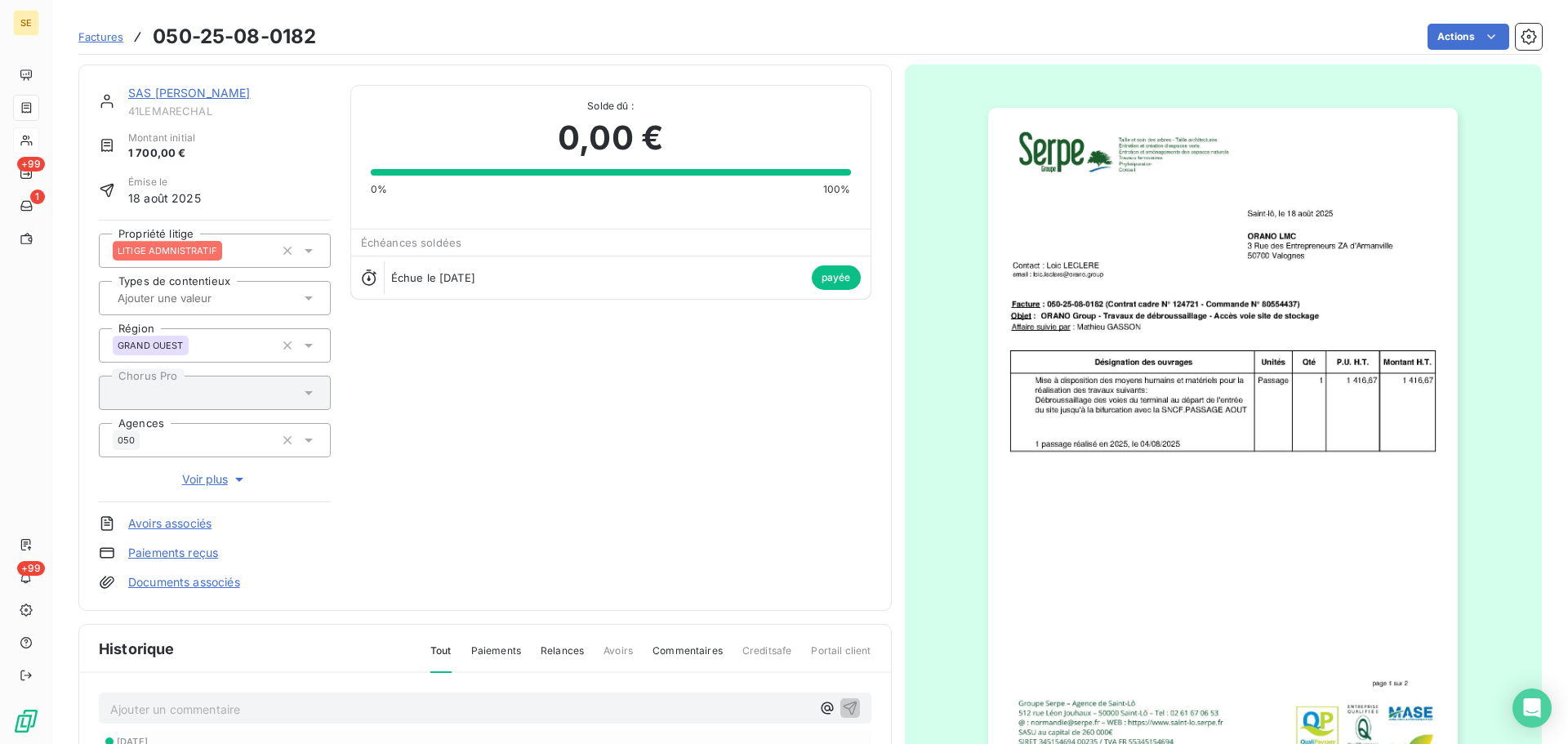
scroll to position [286, 0]
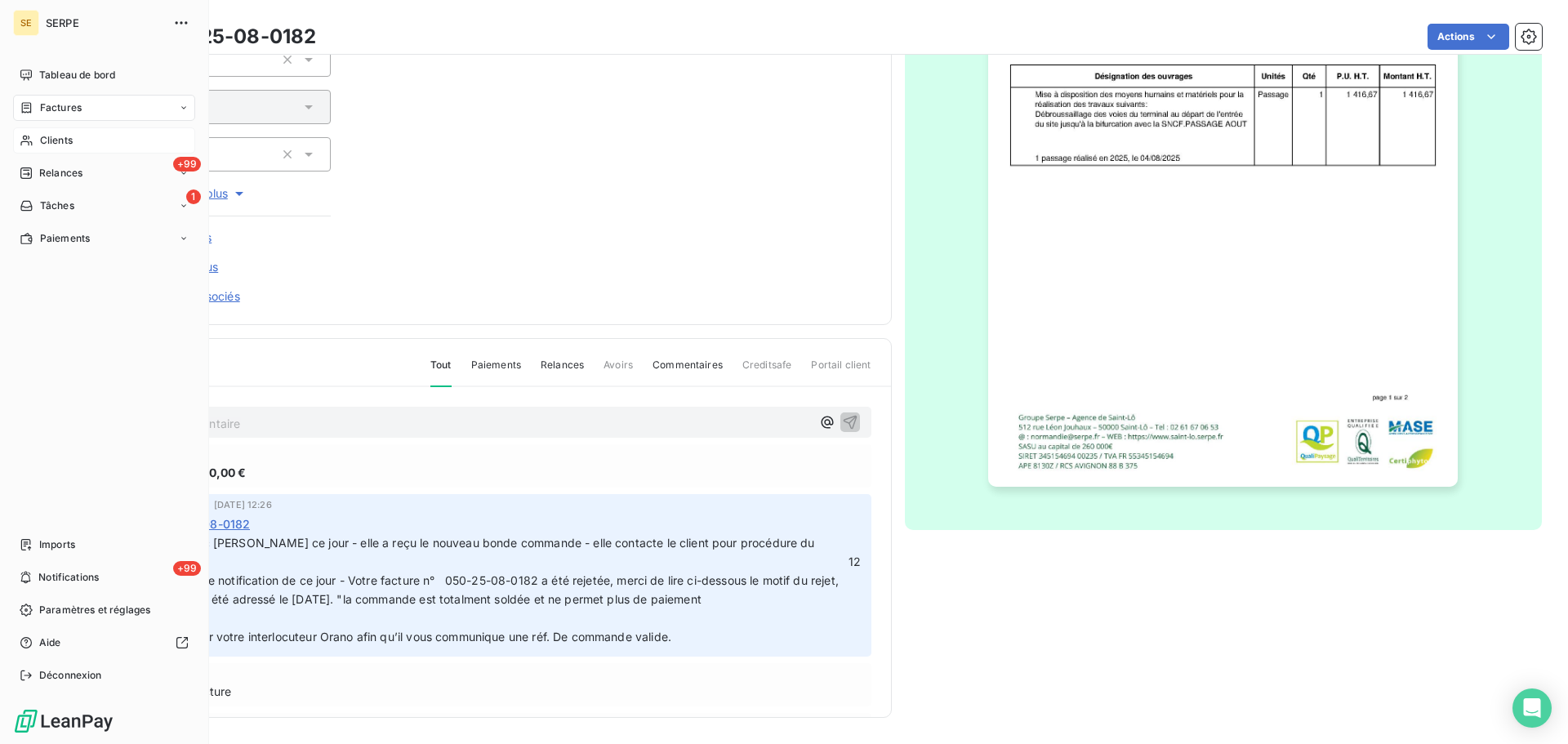
click at [57, 102] on span "Factures" at bounding box center [61, 108] width 42 height 15
click at [66, 108] on span "Factures" at bounding box center [61, 108] width 42 height 15
click at [65, 148] on div "Factures" at bounding box center [114, 141] width 163 height 26
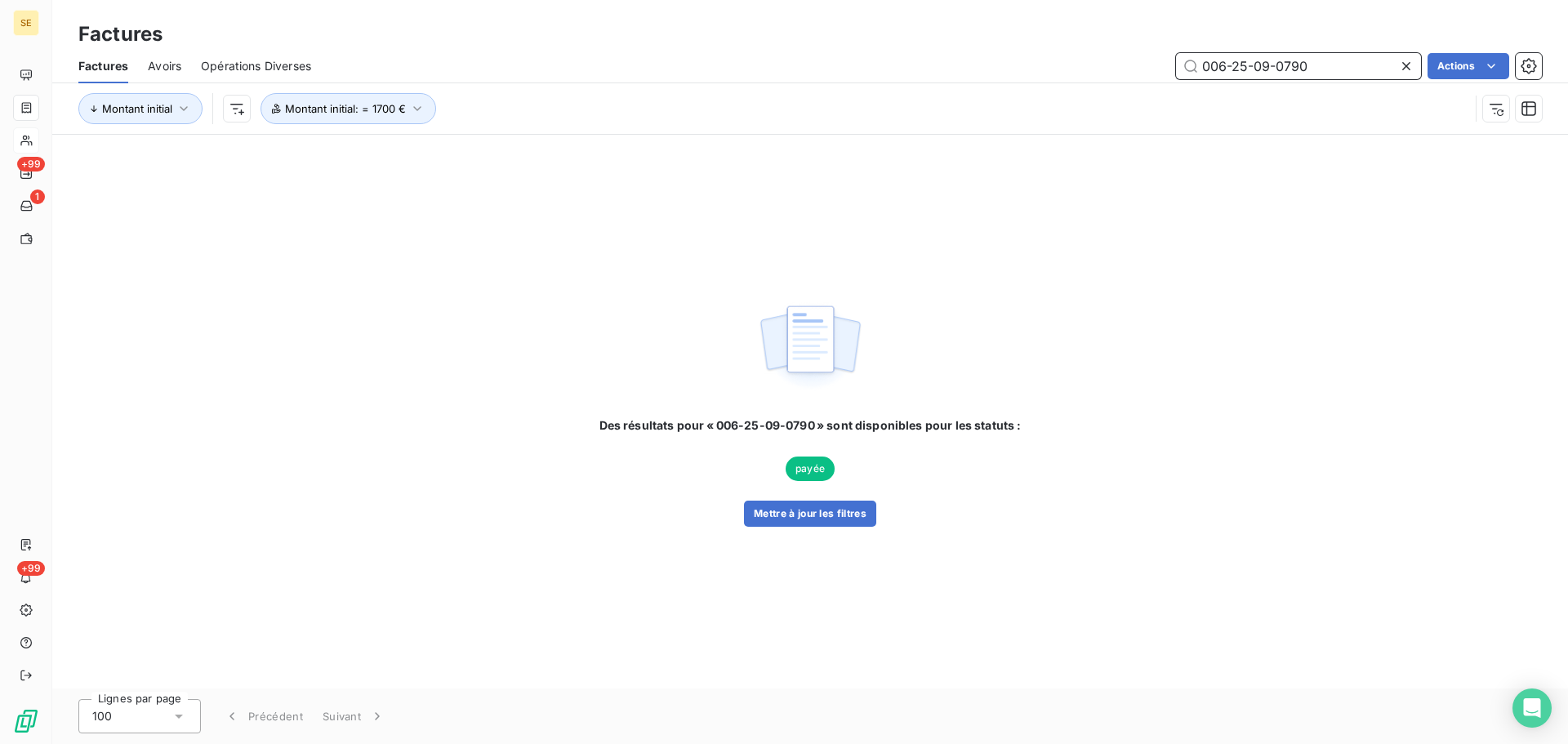
drag, startPoint x: 1200, startPoint y: 79, endPoint x: 1118, endPoint y: 77, distance: 82.0
click at [1122, 77] on div "006-25-09-0790 Actions" at bounding box center [936, 66] width 1211 height 26
click at [1303, 56] on input "044-25-09-1625" at bounding box center [1298, 66] width 245 height 26
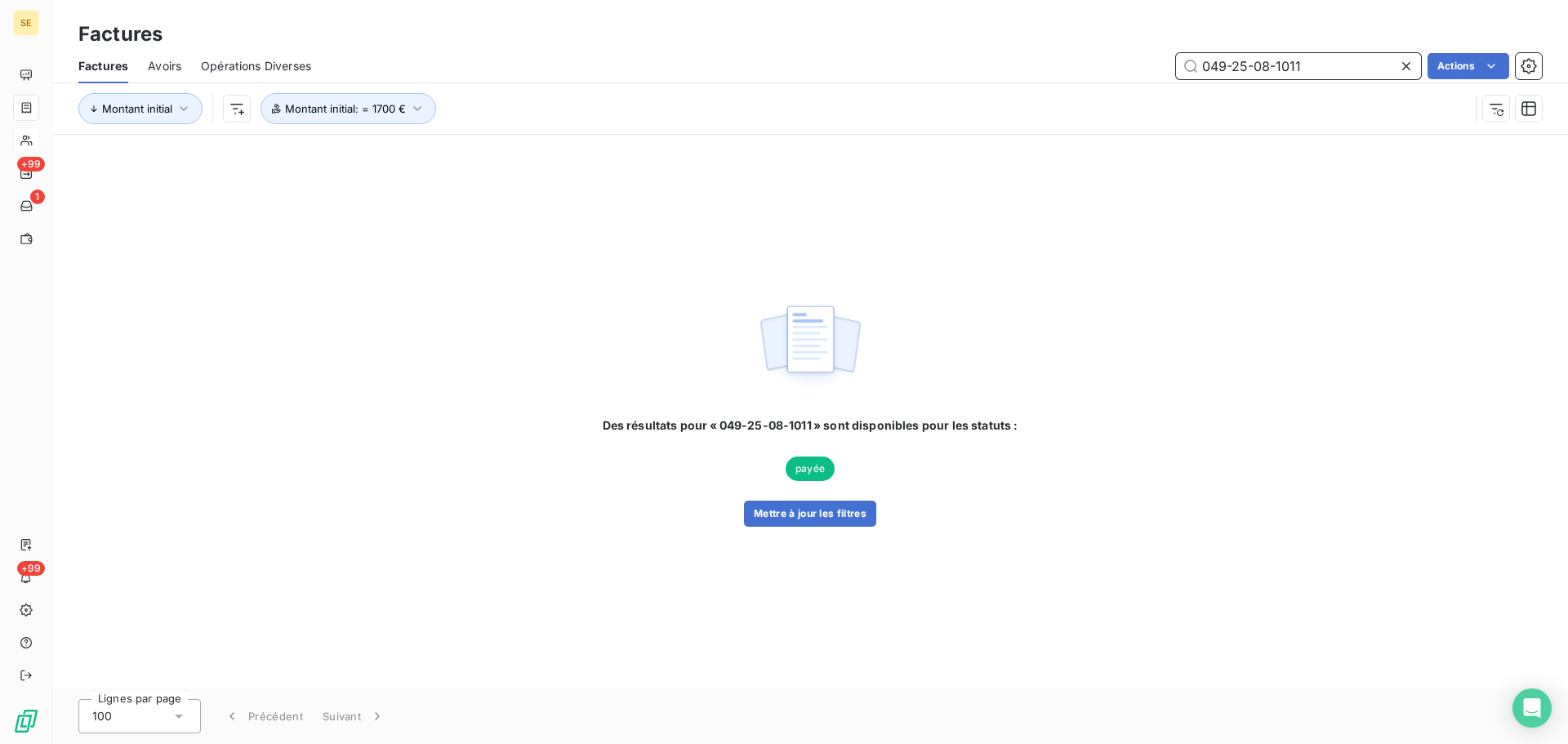
type input "049-25-08-1011"
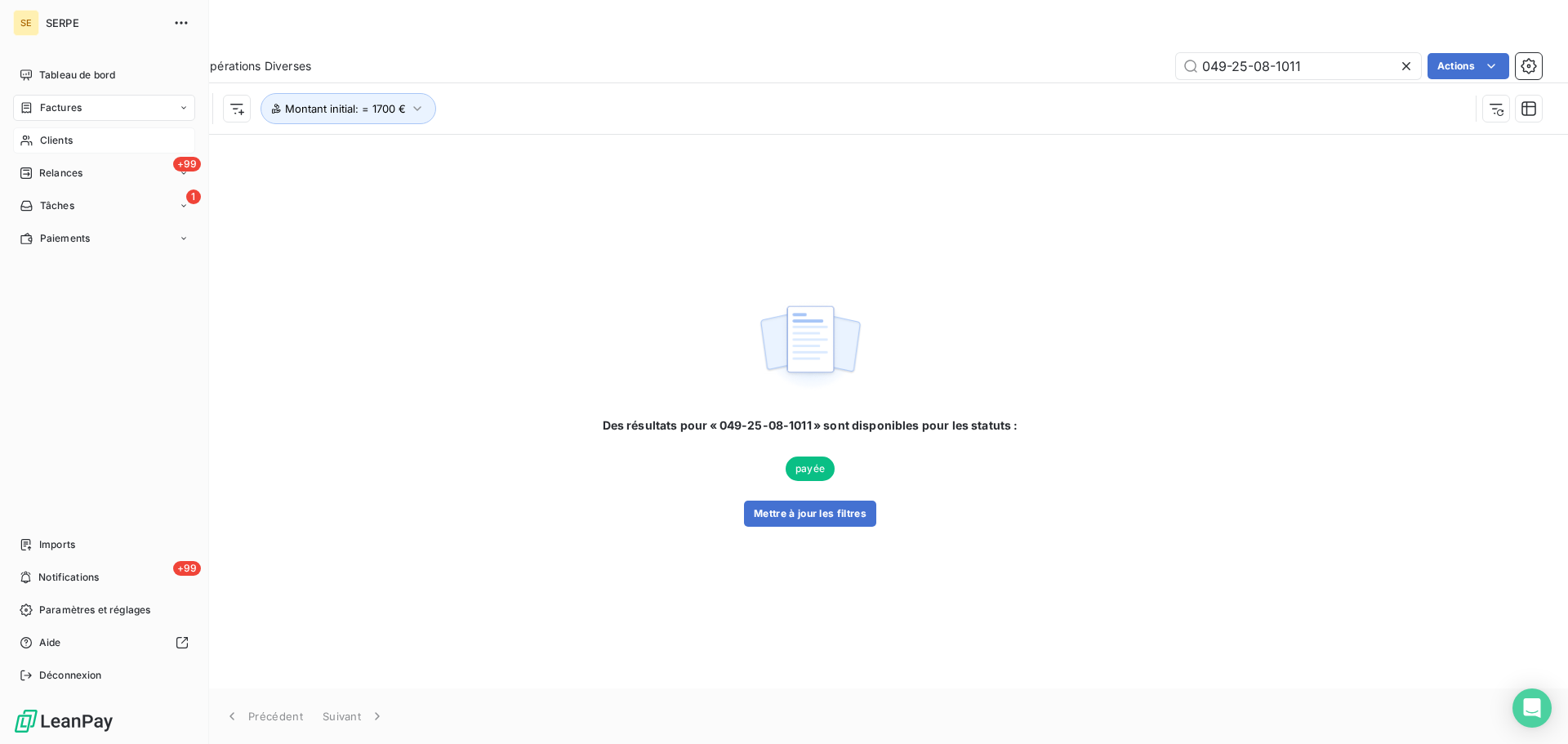
drag, startPoint x: 47, startPoint y: 142, endPoint x: 73, endPoint y: 134, distance: 27.2
click at [47, 142] on span "Clients" at bounding box center [56, 140] width 33 height 15
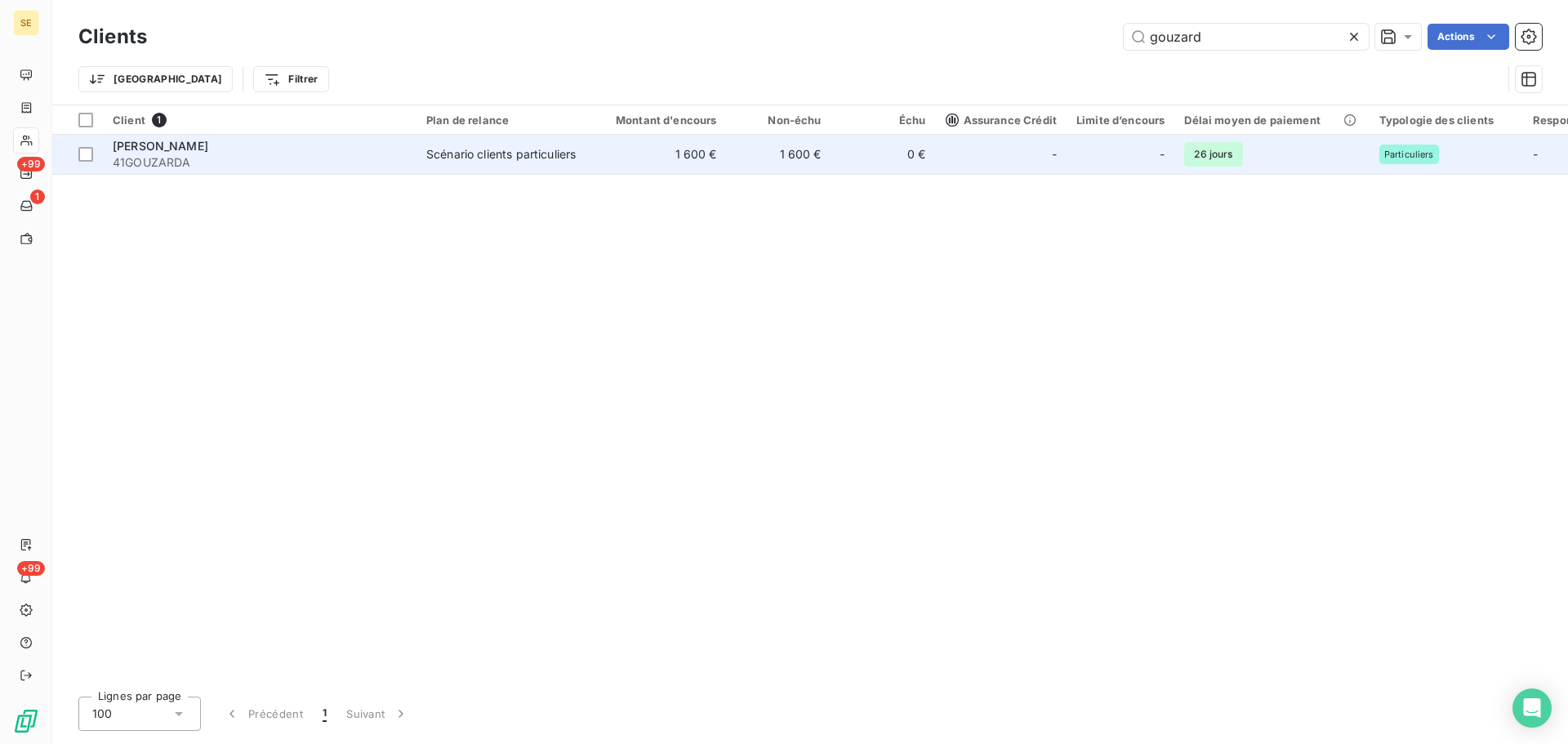
type input "gouzard"
click at [1056, 153] on span "-" at bounding box center [1055, 154] width 5 height 16
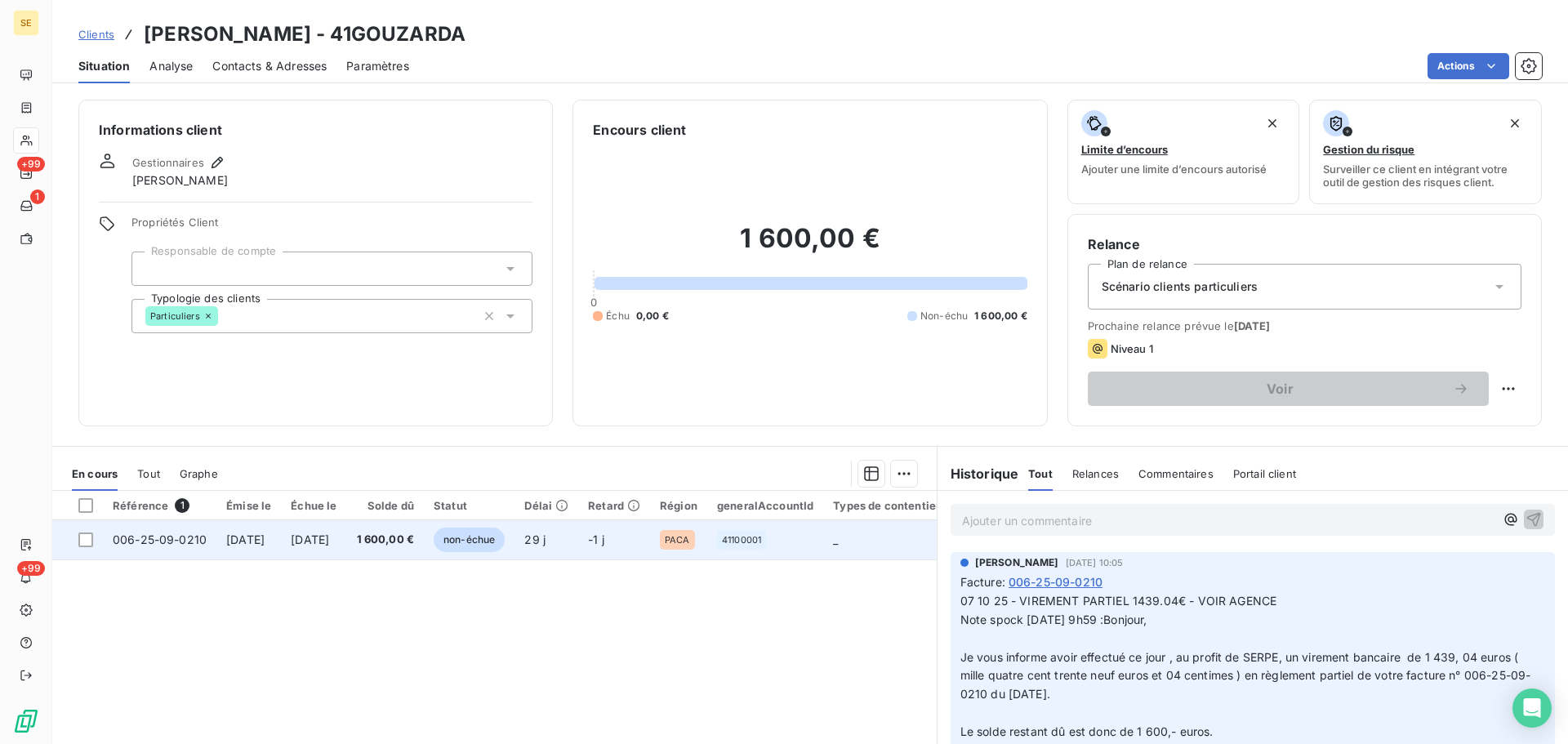
click at [330, 545] on span "[DATE]" at bounding box center [310, 539] width 38 height 14
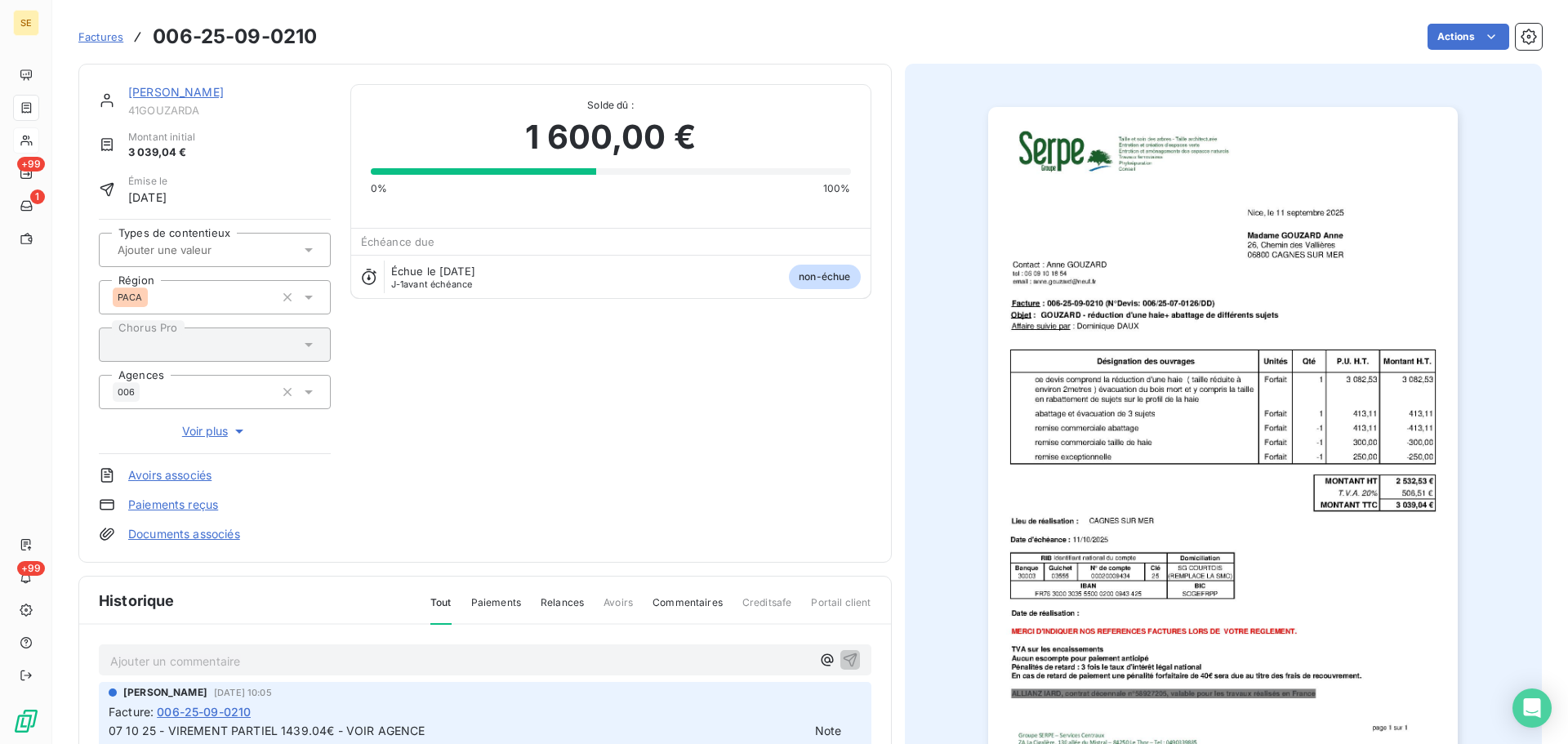
click at [436, 662] on p "Ajouter un commentaire ﻿" at bounding box center [460, 661] width 701 height 20
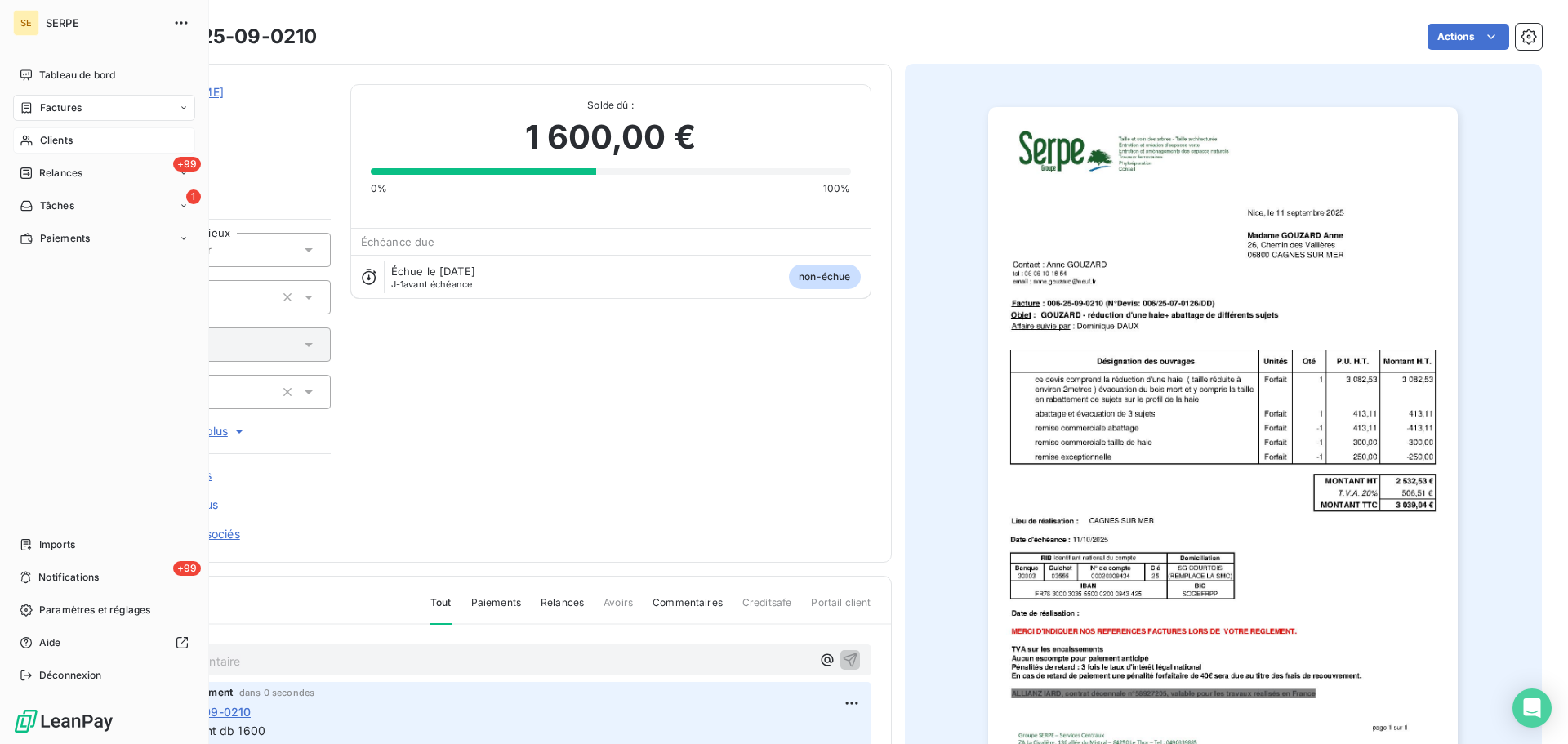
click at [47, 139] on span "Clients" at bounding box center [56, 140] width 33 height 15
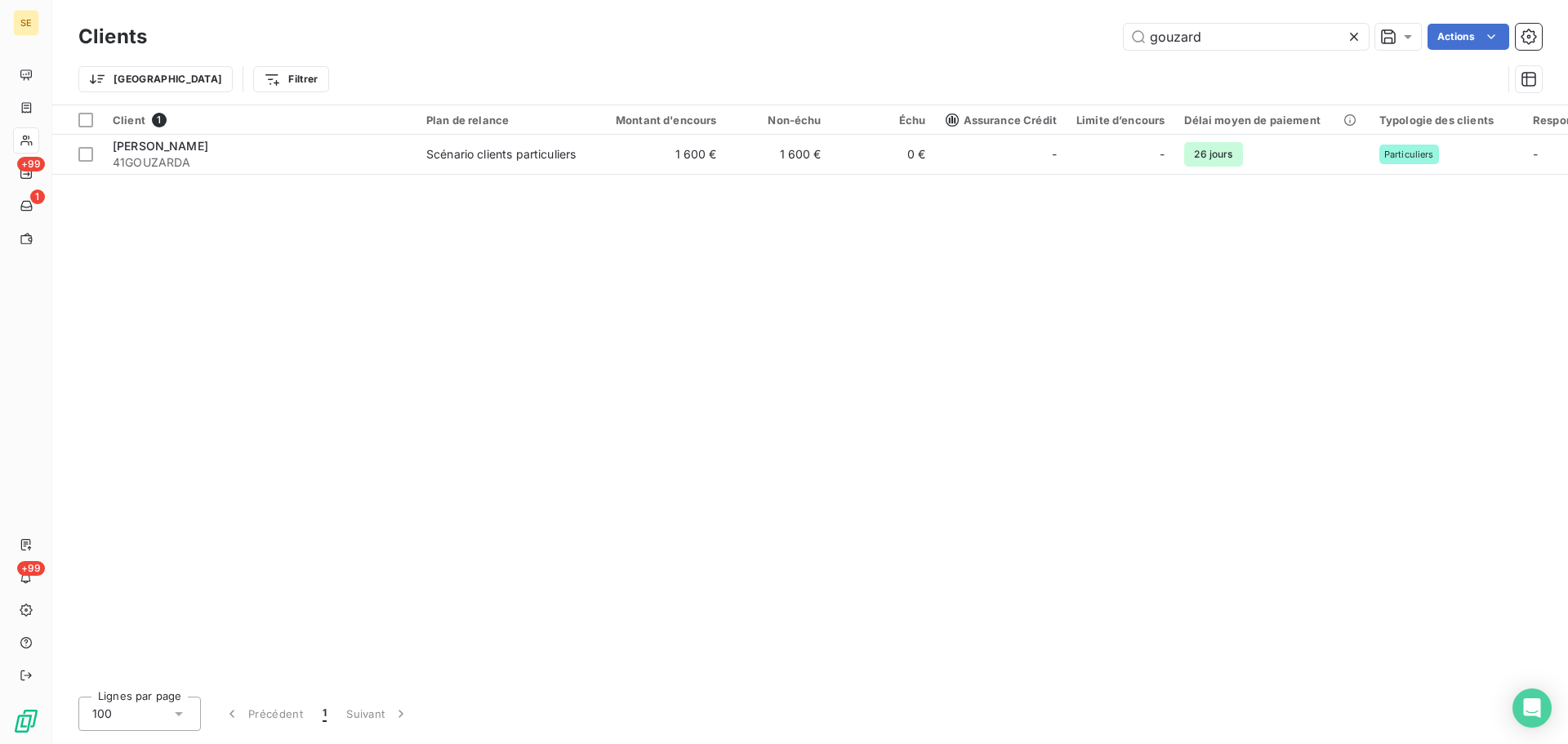
drag, startPoint x: 1219, startPoint y: 40, endPoint x: 1044, endPoint y: 38, distance: 175.0
click at [1046, 38] on div "gouzard Actions" at bounding box center [854, 37] width 1375 height 26
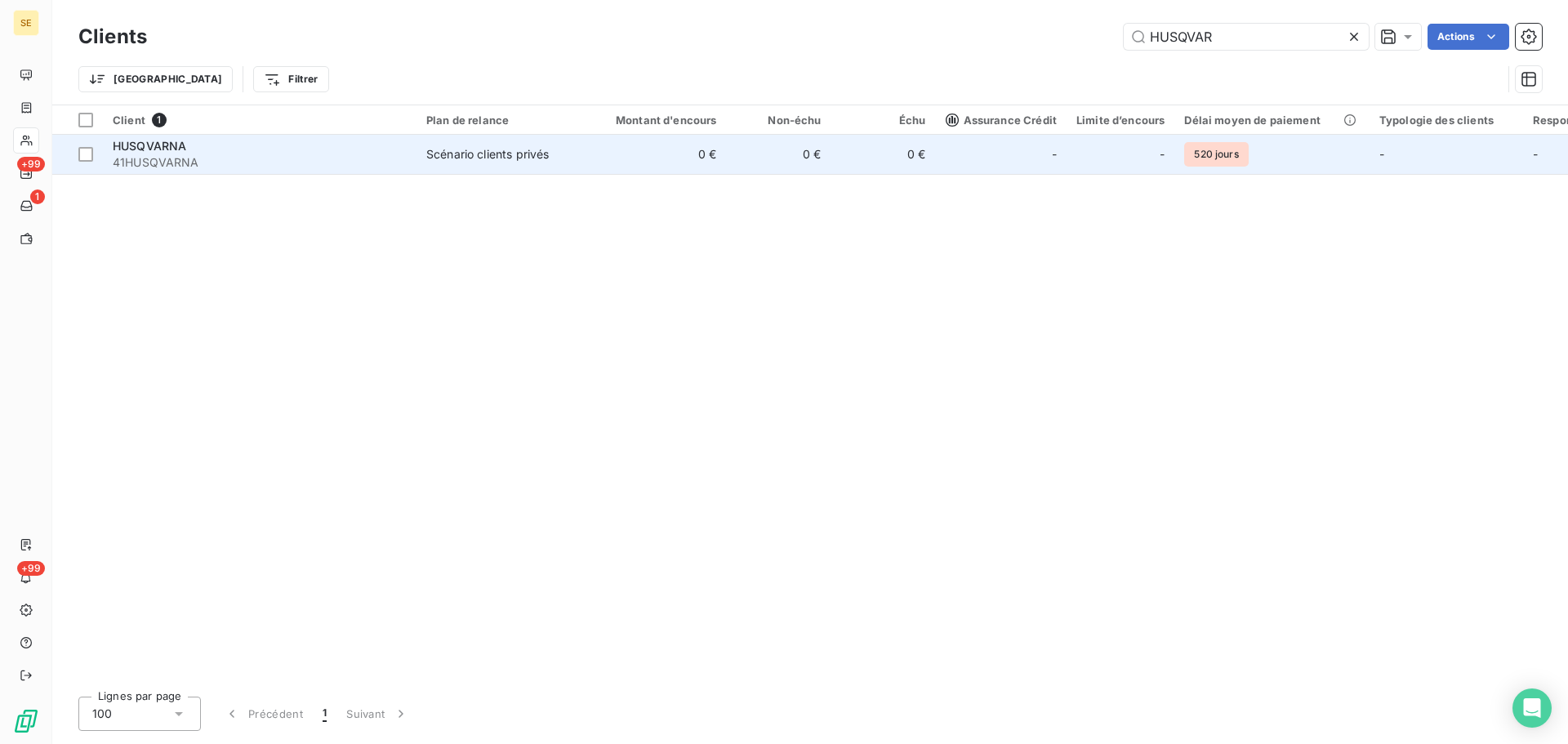
type input "HUSQVAR"
click at [635, 143] on td "0 €" at bounding box center [656, 154] width 141 height 39
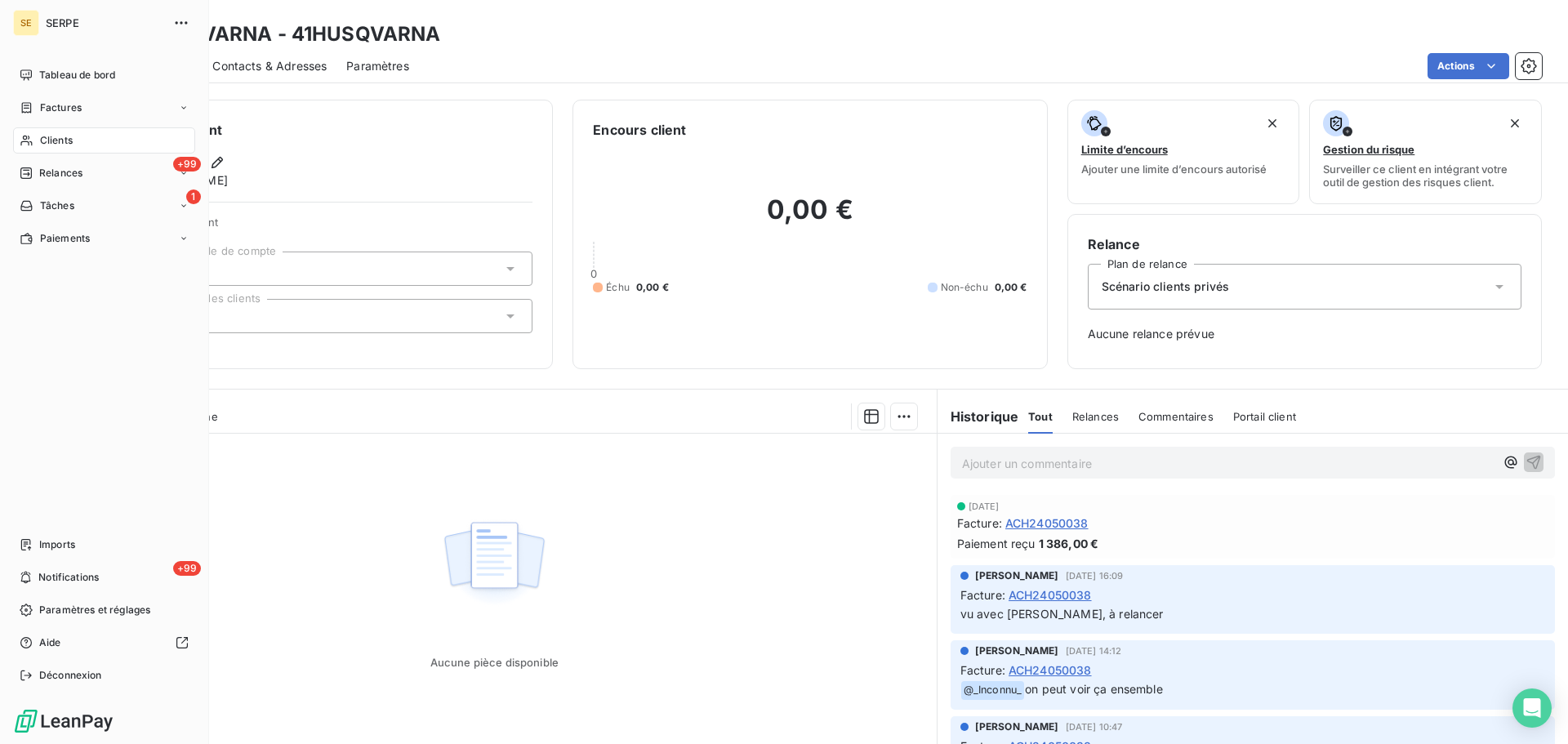
drag, startPoint x: 82, startPoint y: 142, endPoint x: 164, endPoint y: 131, distance: 82.7
click at [82, 142] on div "Clients" at bounding box center [104, 141] width 182 height 26
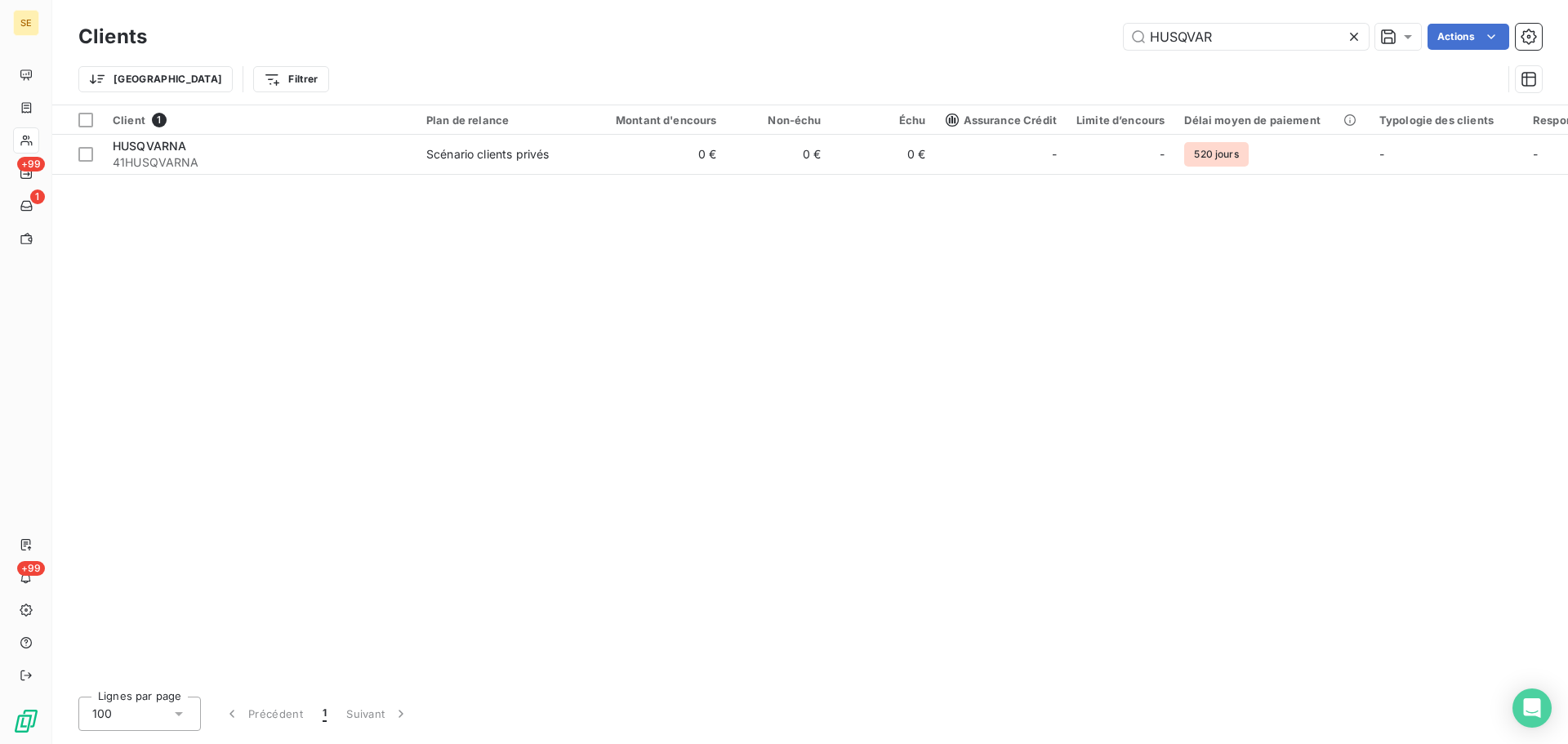
drag, startPoint x: 1225, startPoint y: 34, endPoint x: 1063, endPoint y: 38, distance: 162.0
click at [1069, 38] on div "HUSQVAR Actions" at bounding box center [854, 37] width 1375 height 26
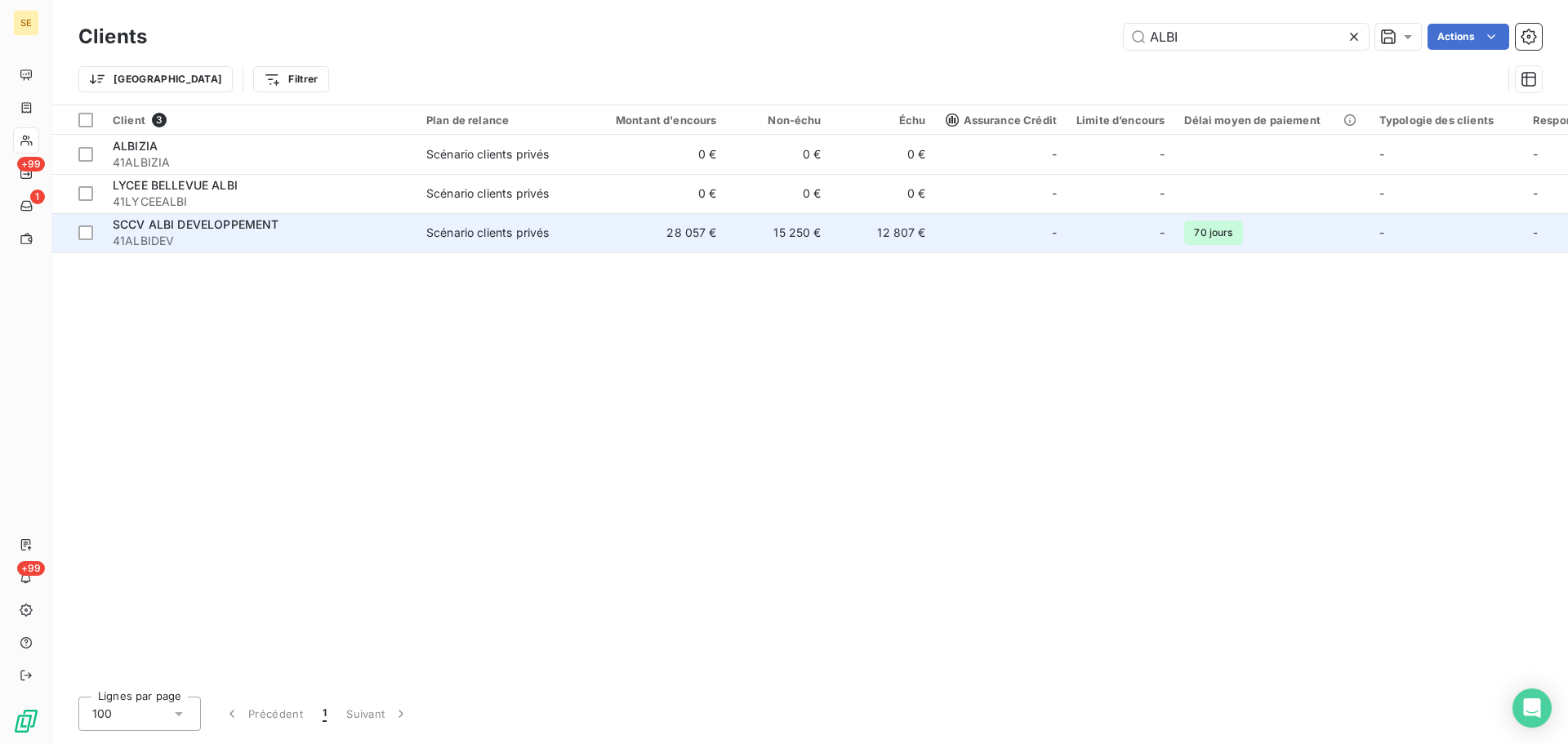
type input "ALBI"
click at [811, 241] on td "15 250 €" at bounding box center [779, 232] width 105 height 39
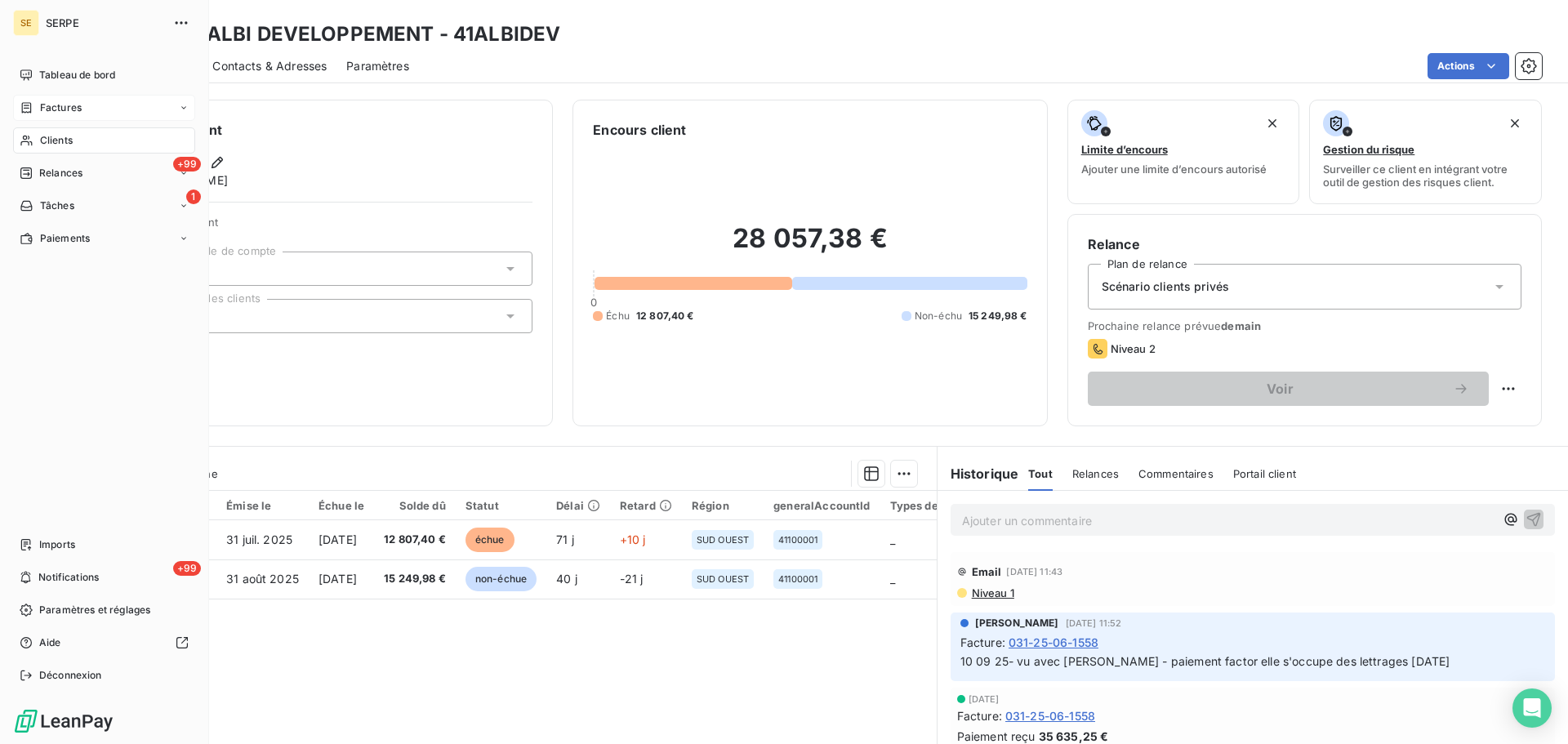
click at [57, 106] on span "Factures" at bounding box center [61, 108] width 42 height 15
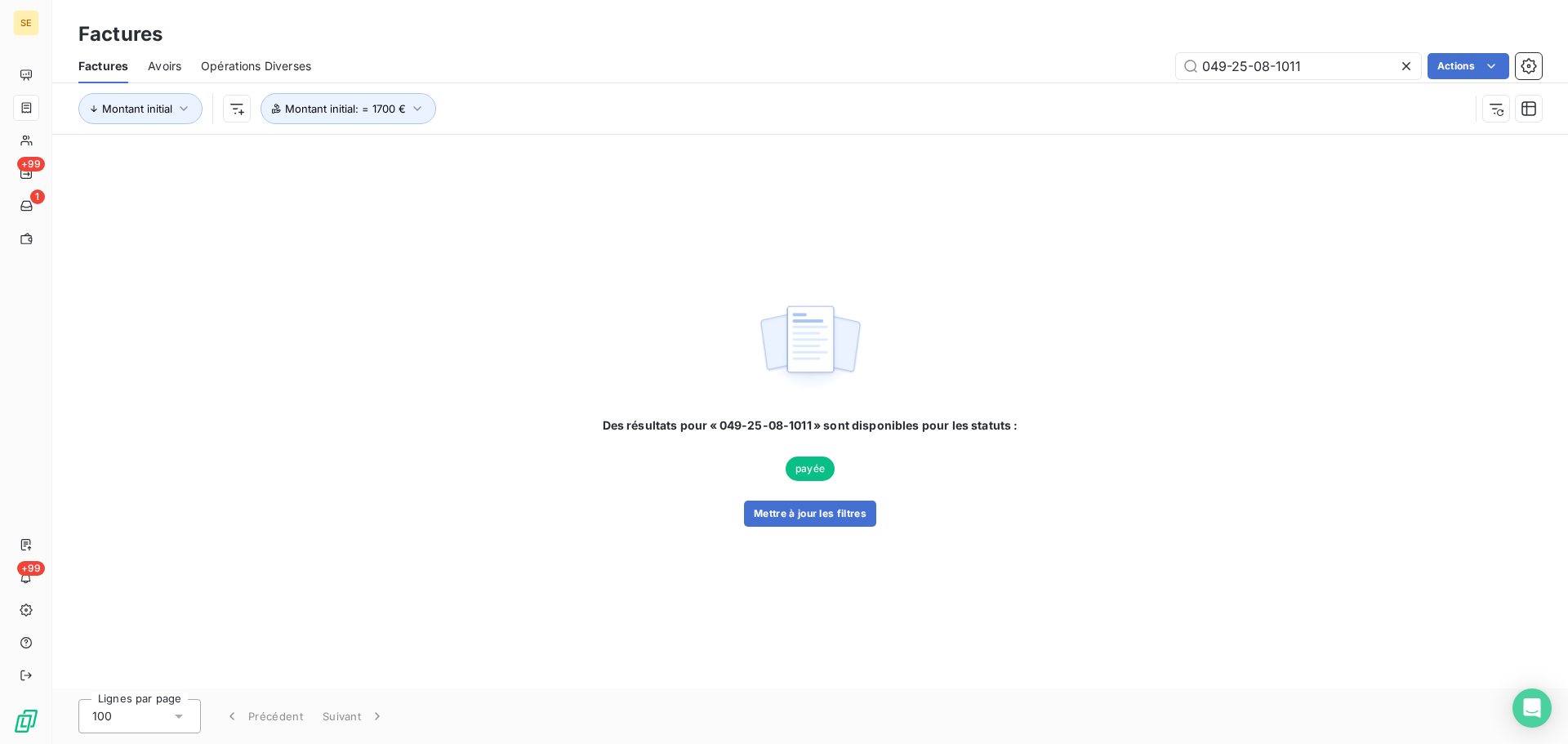
drag, startPoint x: 1272, startPoint y: 67, endPoint x: 1124, endPoint y: 61, distance: 148.1
click at [1135, 61] on div "049-25-08-1011 Actions" at bounding box center [936, 66] width 1211 height 26
type input "079-25-08-1109"
click at [827, 509] on button "Mettre à jour les filtres" at bounding box center [810, 513] width 133 height 26
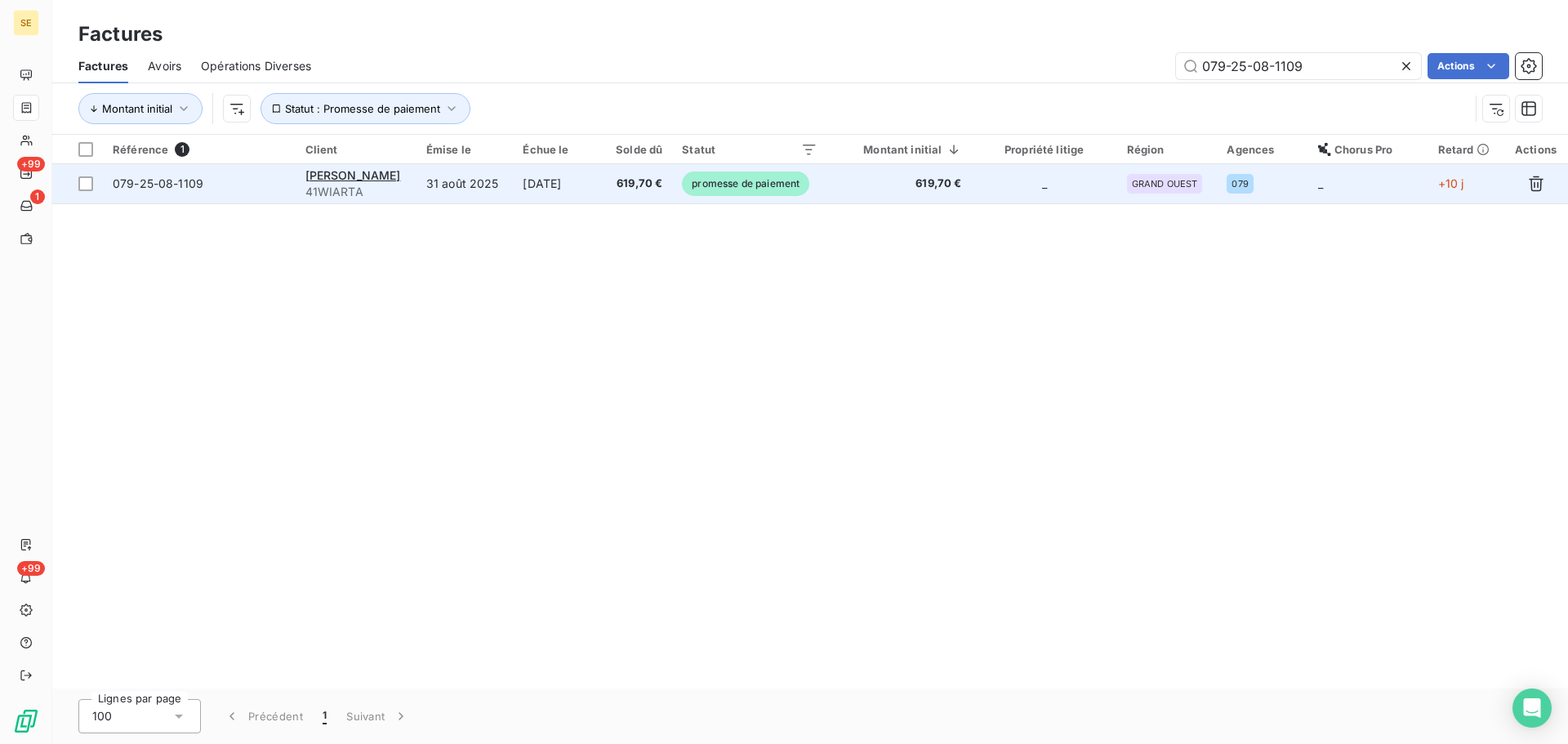
click at [577, 182] on td "[DATE]" at bounding box center [558, 183] width 90 height 39
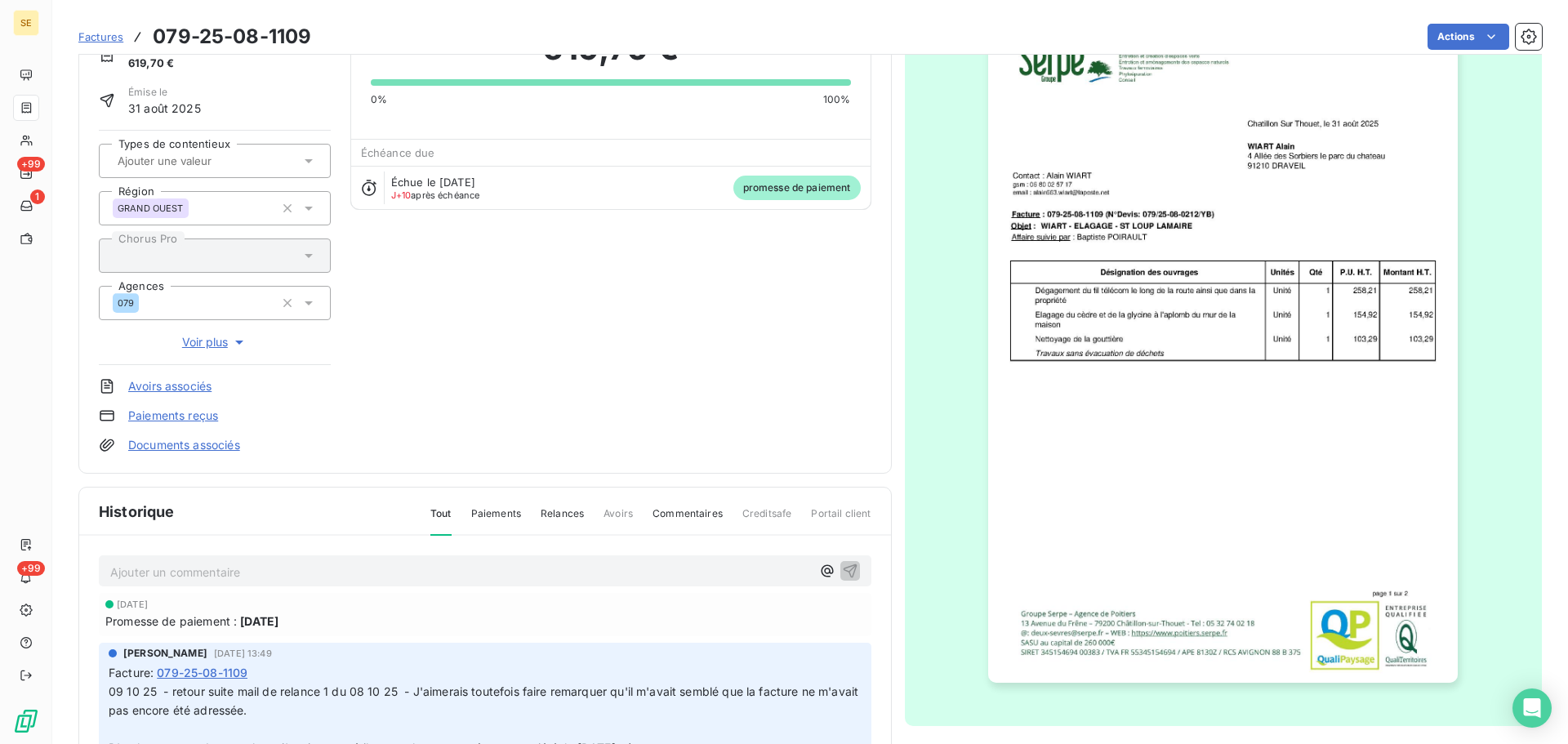
scroll to position [224, 0]
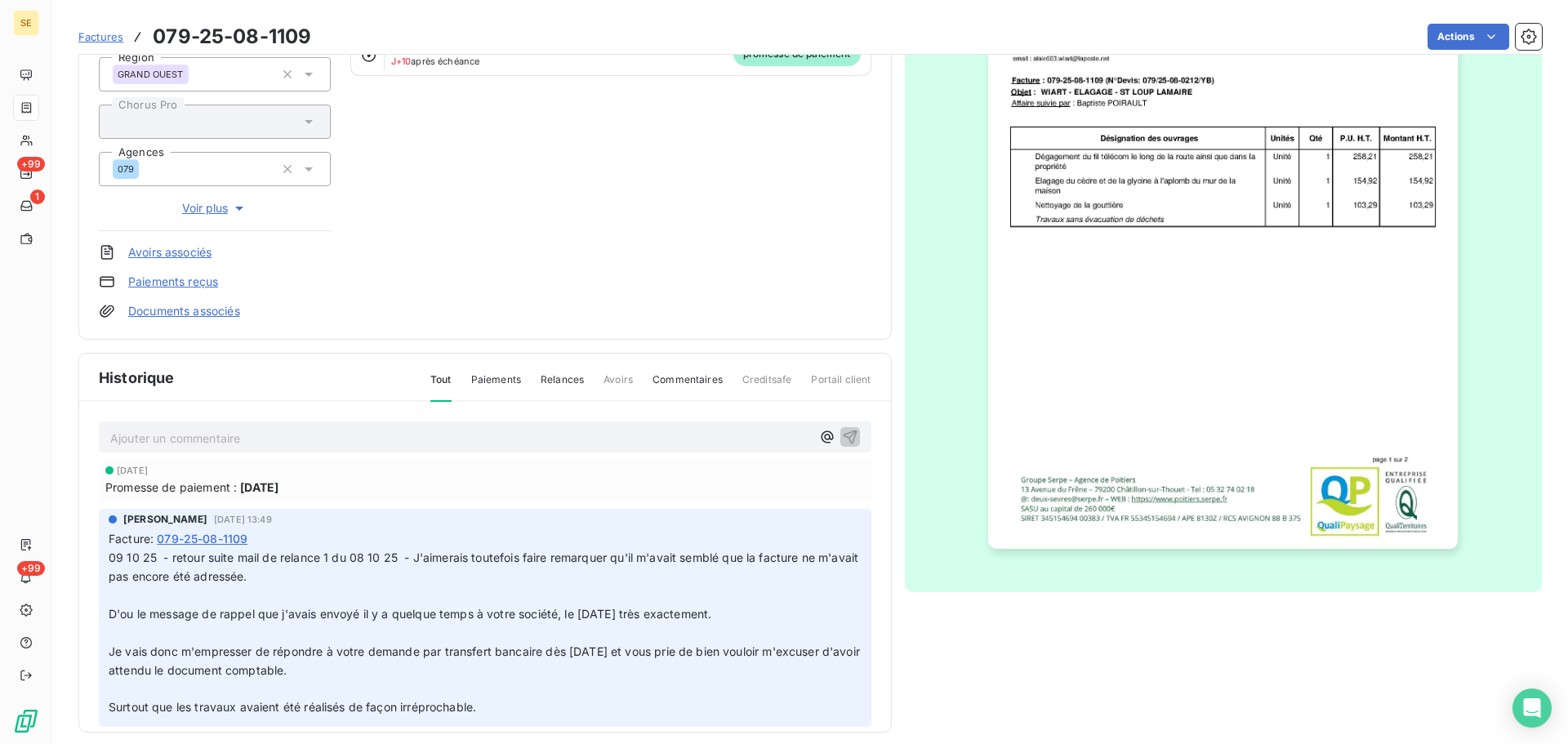
click at [532, 445] on p "Ajouter un commentaire ﻿" at bounding box center [460, 438] width 701 height 20
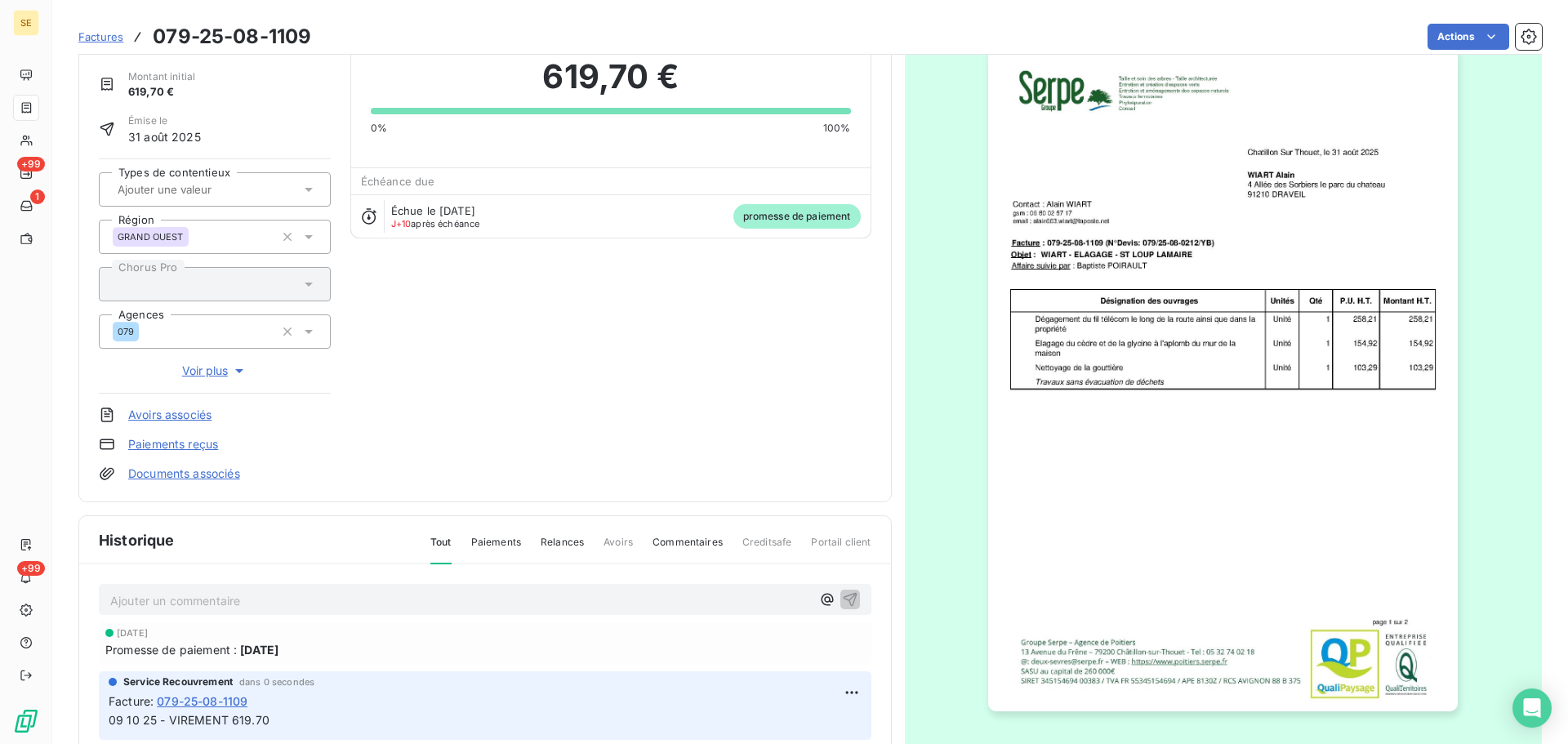
scroll to position [0, 0]
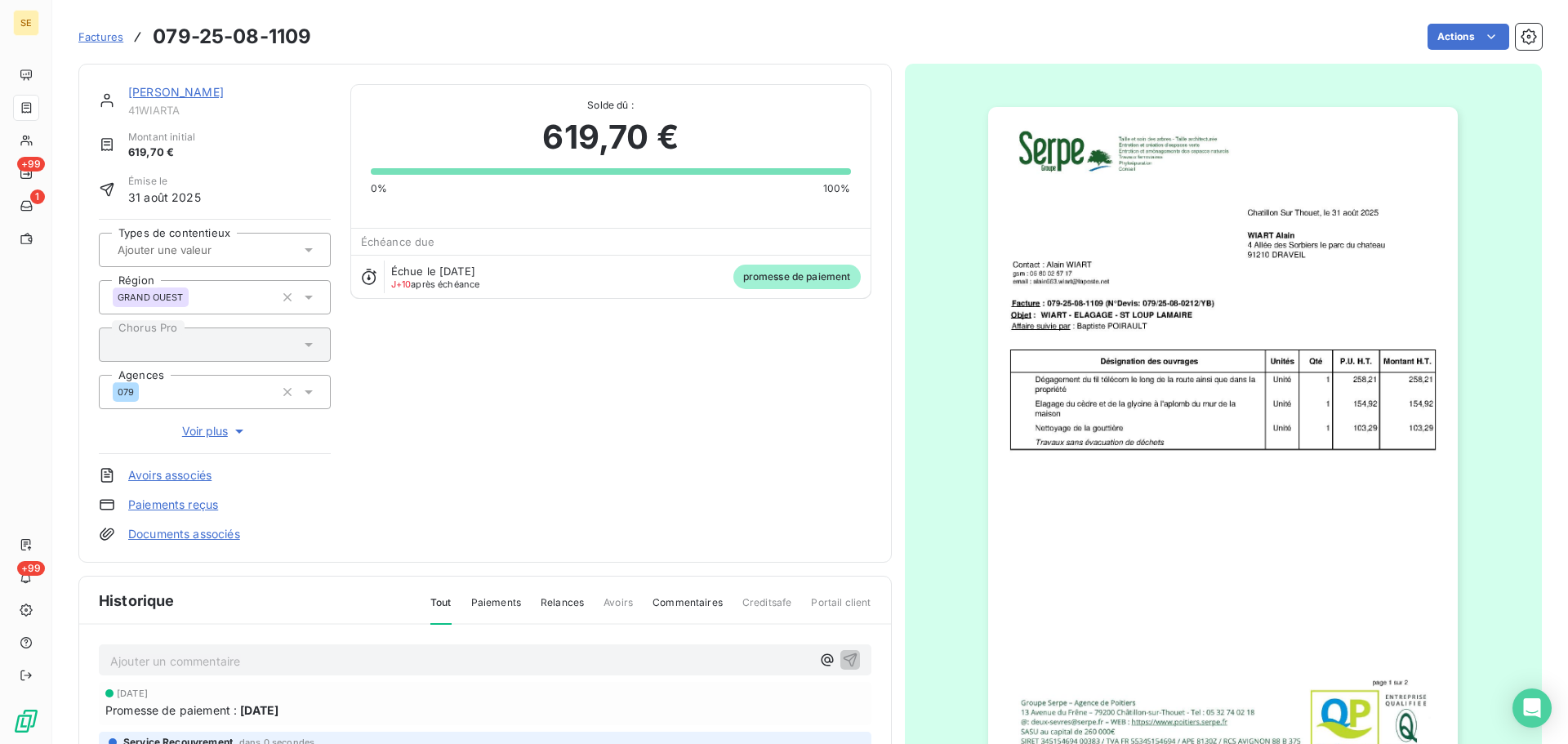
click at [53, 106] on section "Factures 079-25-08-1109 Actions [PERSON_NAME] 41WIARTA Montant initial 619,70 €…" at bounding box center [810, 372] width 1516 height 744
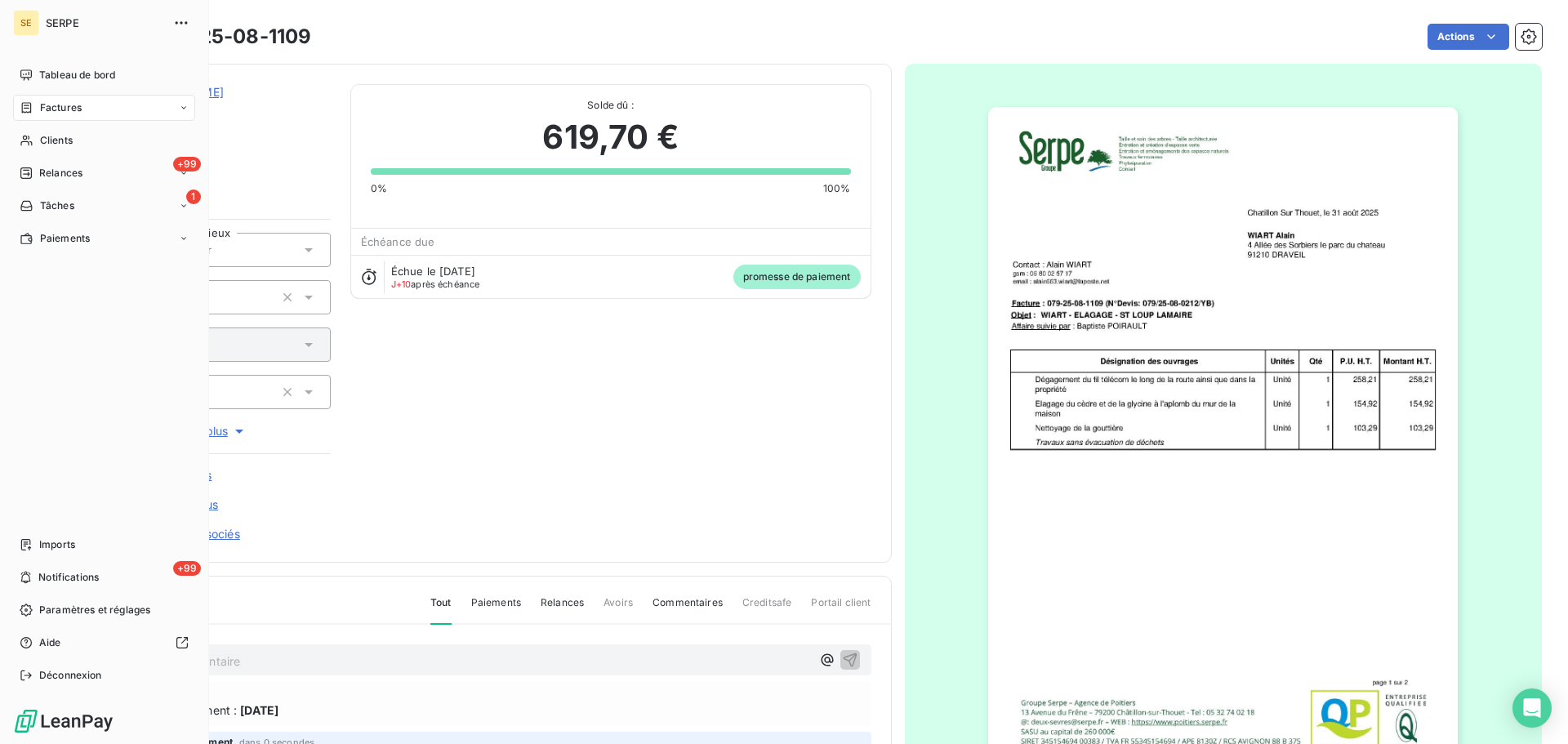
click at [42, 108] on span "Factures" at bounding box center [61, 108] width 42 height 15
click at [67, 144] on span "Factures" at bounding box center [60, 140] width 42 height 15
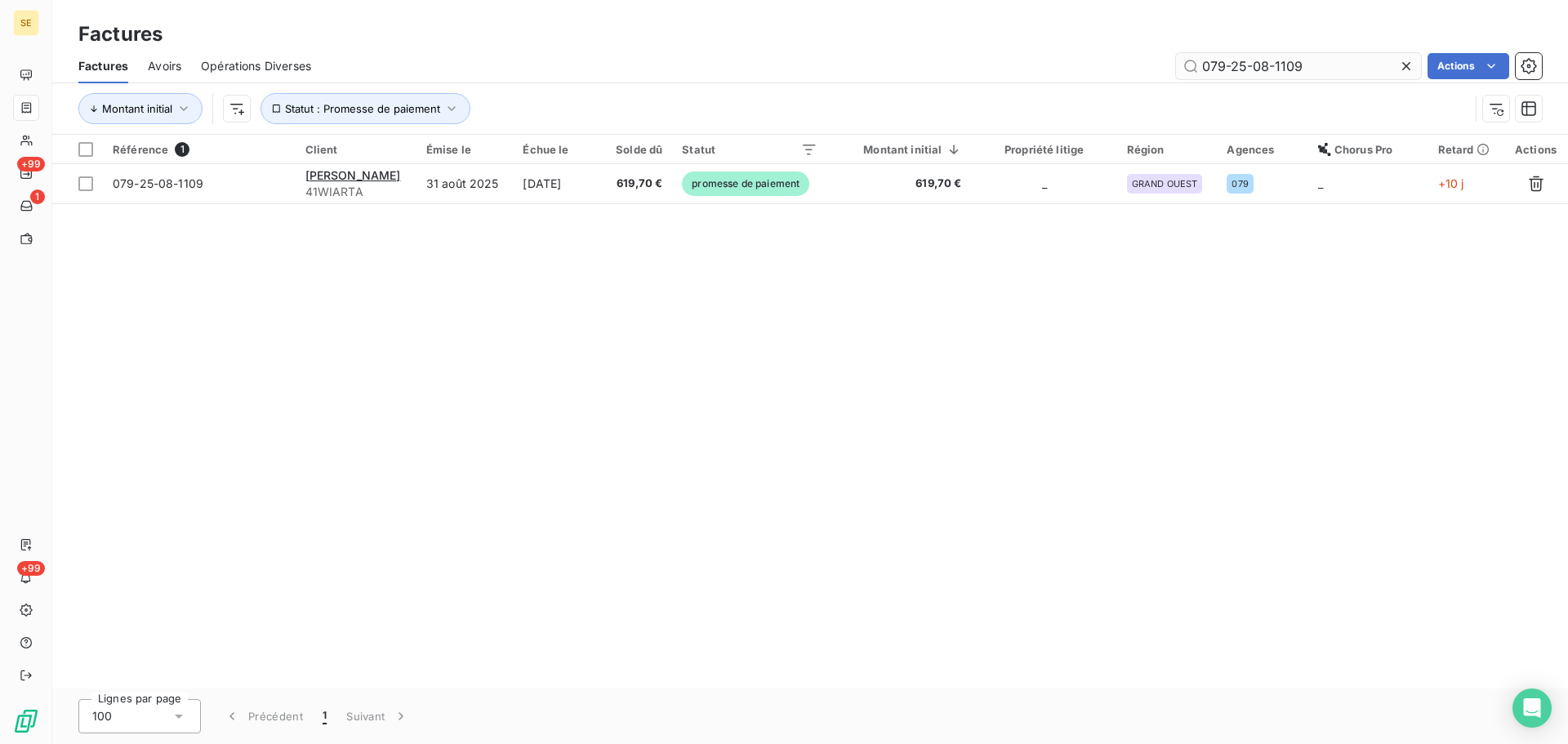
click at [1323, 65] on input "079-25-08-1109" at bounding box center [1298, 66] width 245 height 26
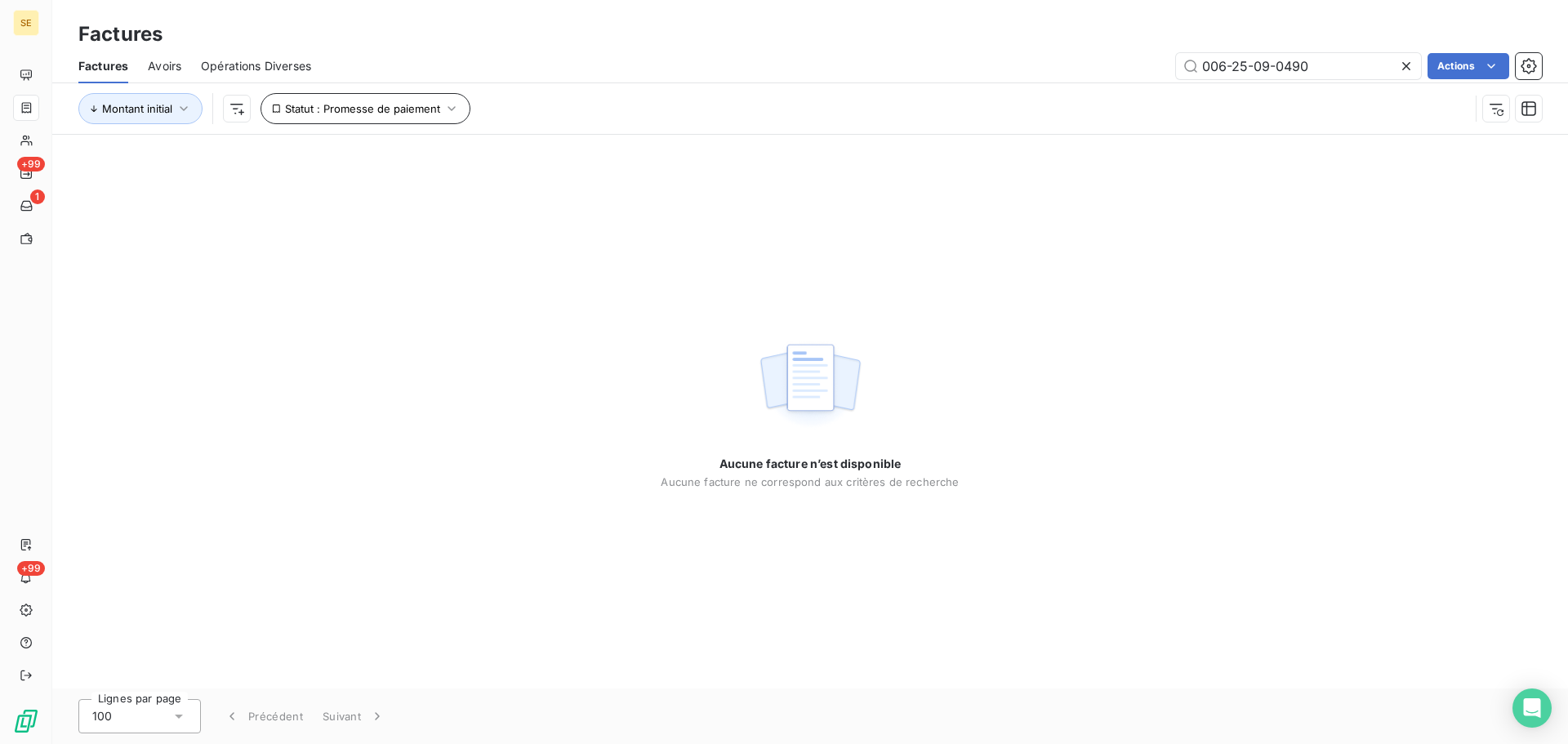
type input "006-25-09-0490"
click at [406, 115] on span "Statut : Promesse de paiement" at bounding box center [362, 108] width 155 height 13
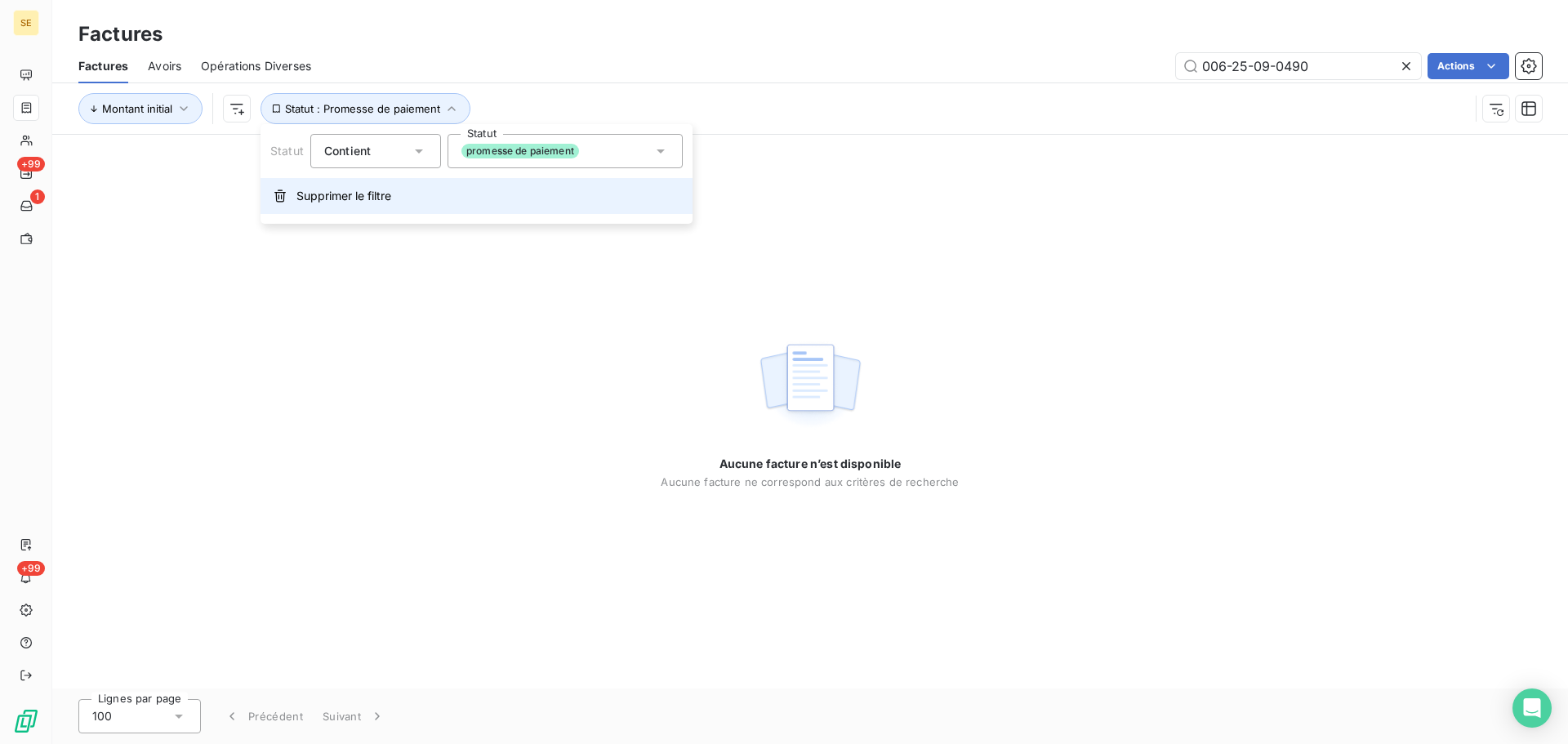
click at [398, 189] on button "Supprimer le filtre" at bounding box center [476, 196] width 432 height 36
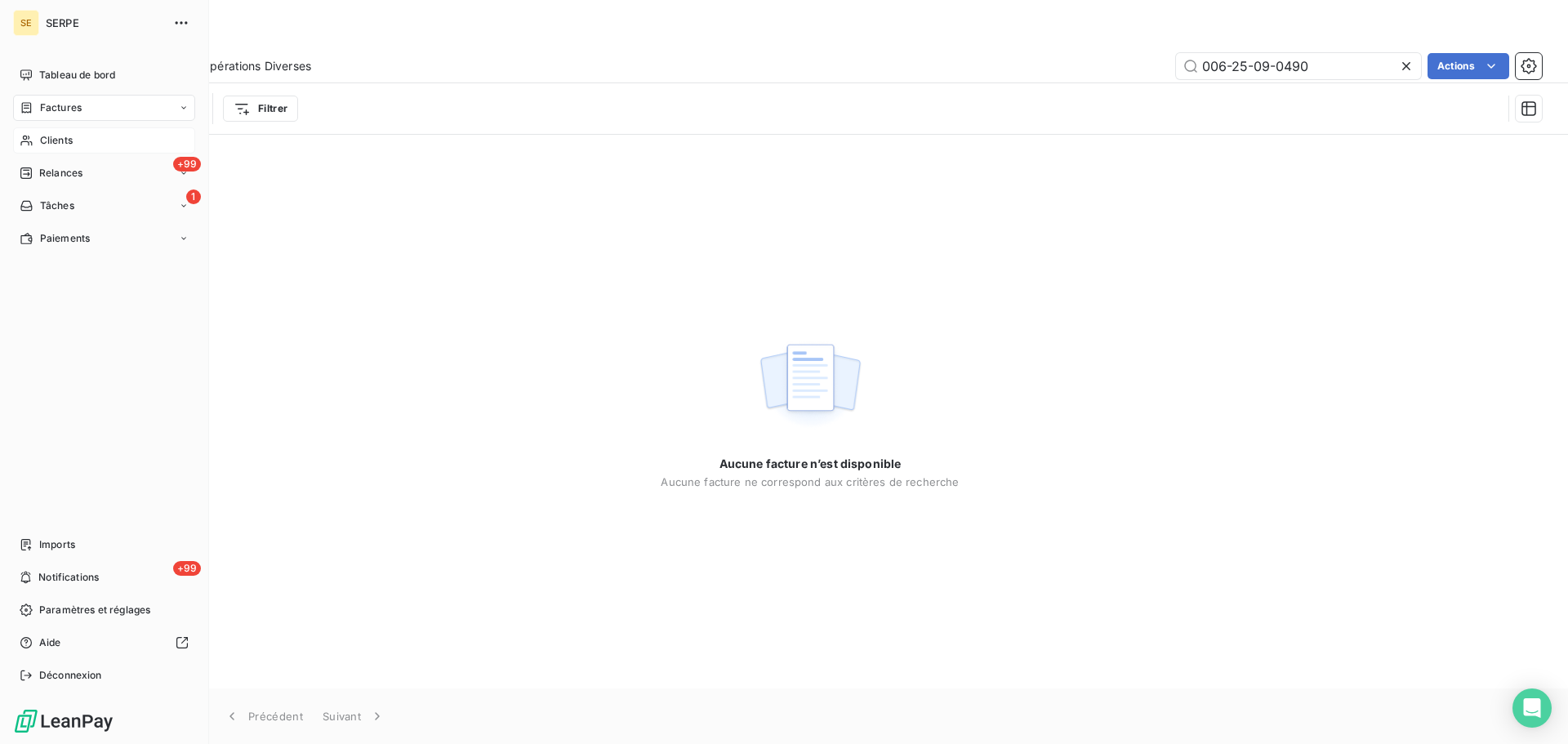
click at [110, 144] on div "Clients" at bounding box center [104, 141] width 182 height 26
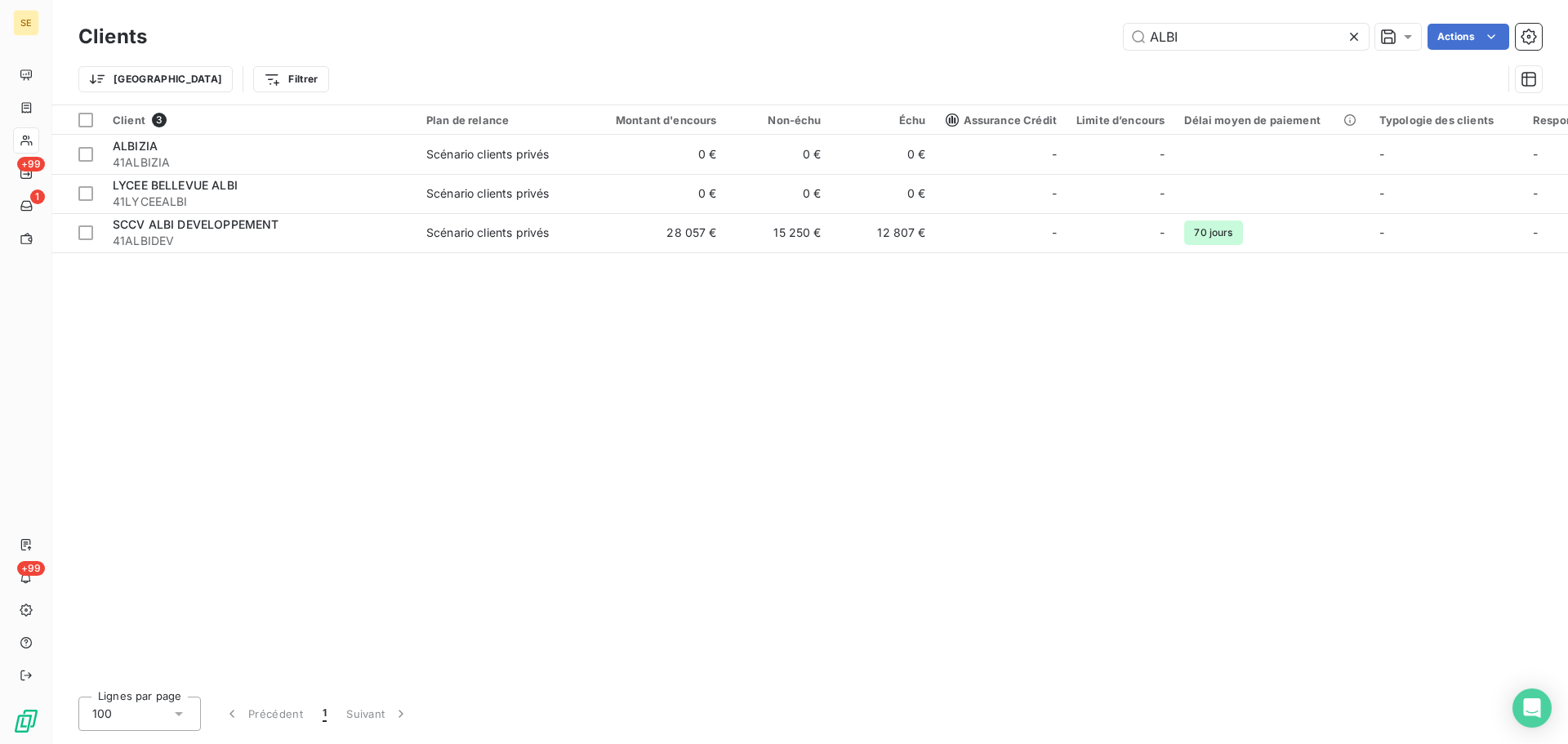
drag, startPoint x: 1240, startPoint y: 34, endPoint x: 881, endPoint y: 20, distance: 359.3
click at [952, 24] on div "ALBI Actions" at bounding box center [854, 37] width 1375 height 26
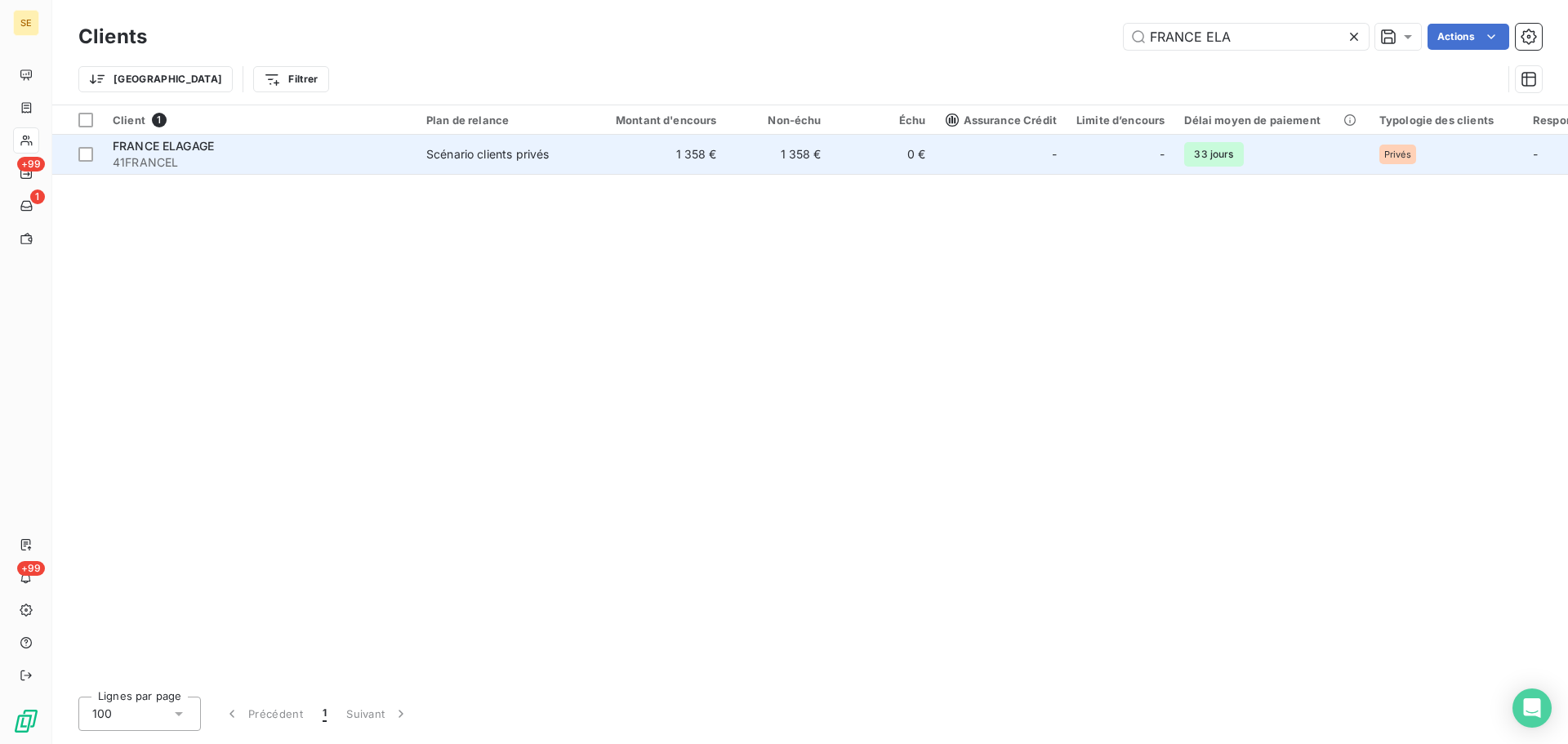
type input "FRANCE ELA"
click at [500, 160] on div "Scénario clients privés" at bounding box center [487, 154] width 123 height 16
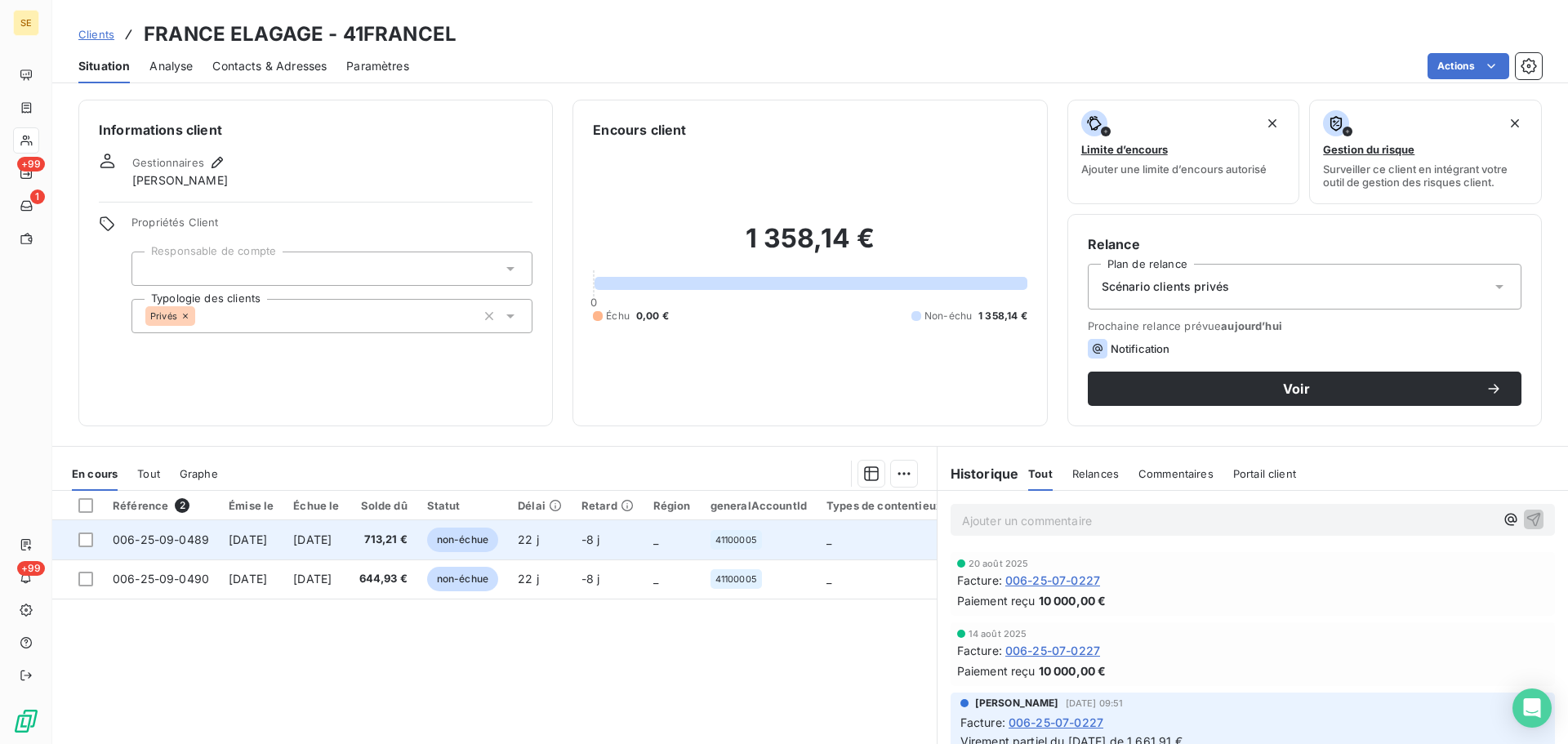
click at [284, 558] on td "[DATE]" at bounding box center [251, 539] width 65 height 39
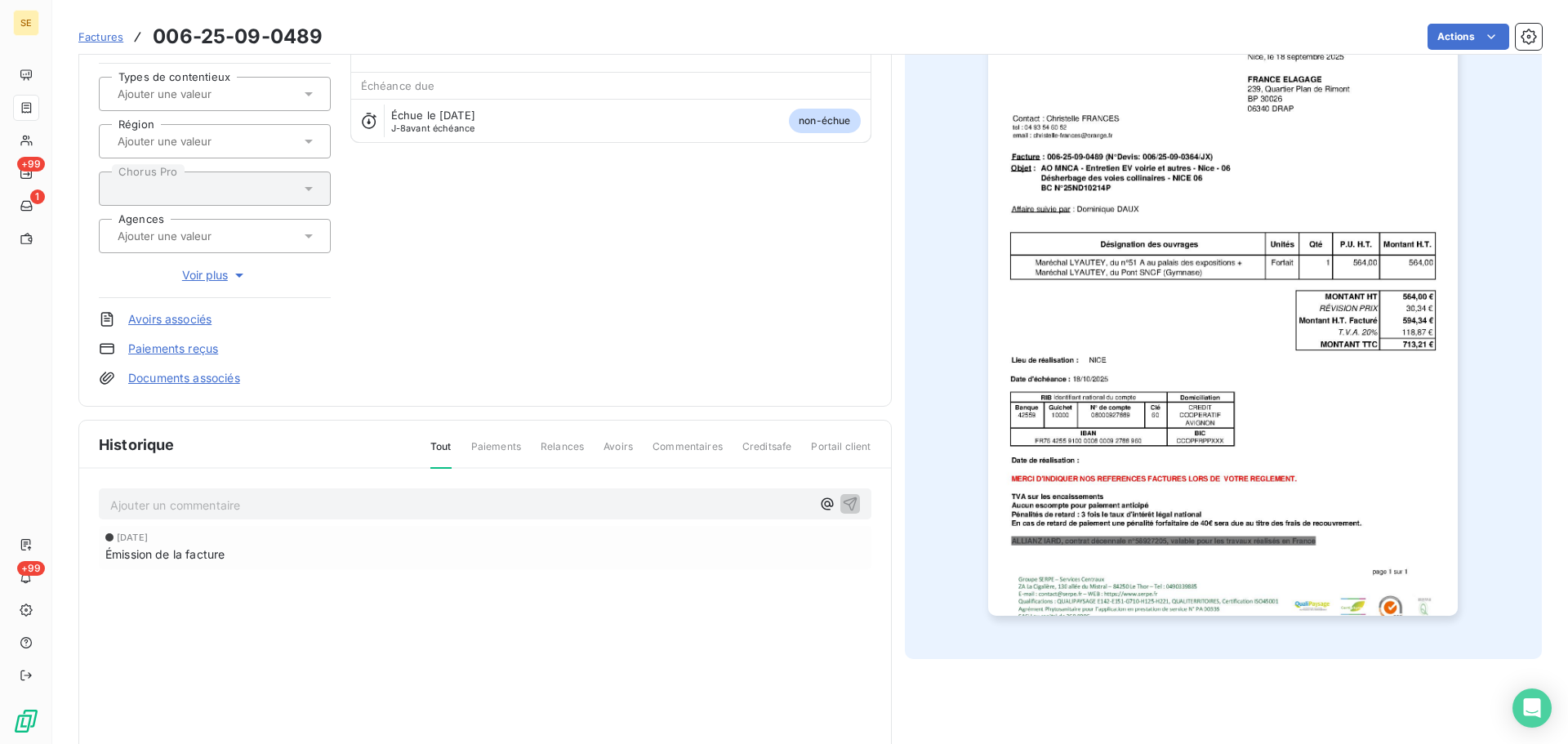
scroll to position [239, 0]
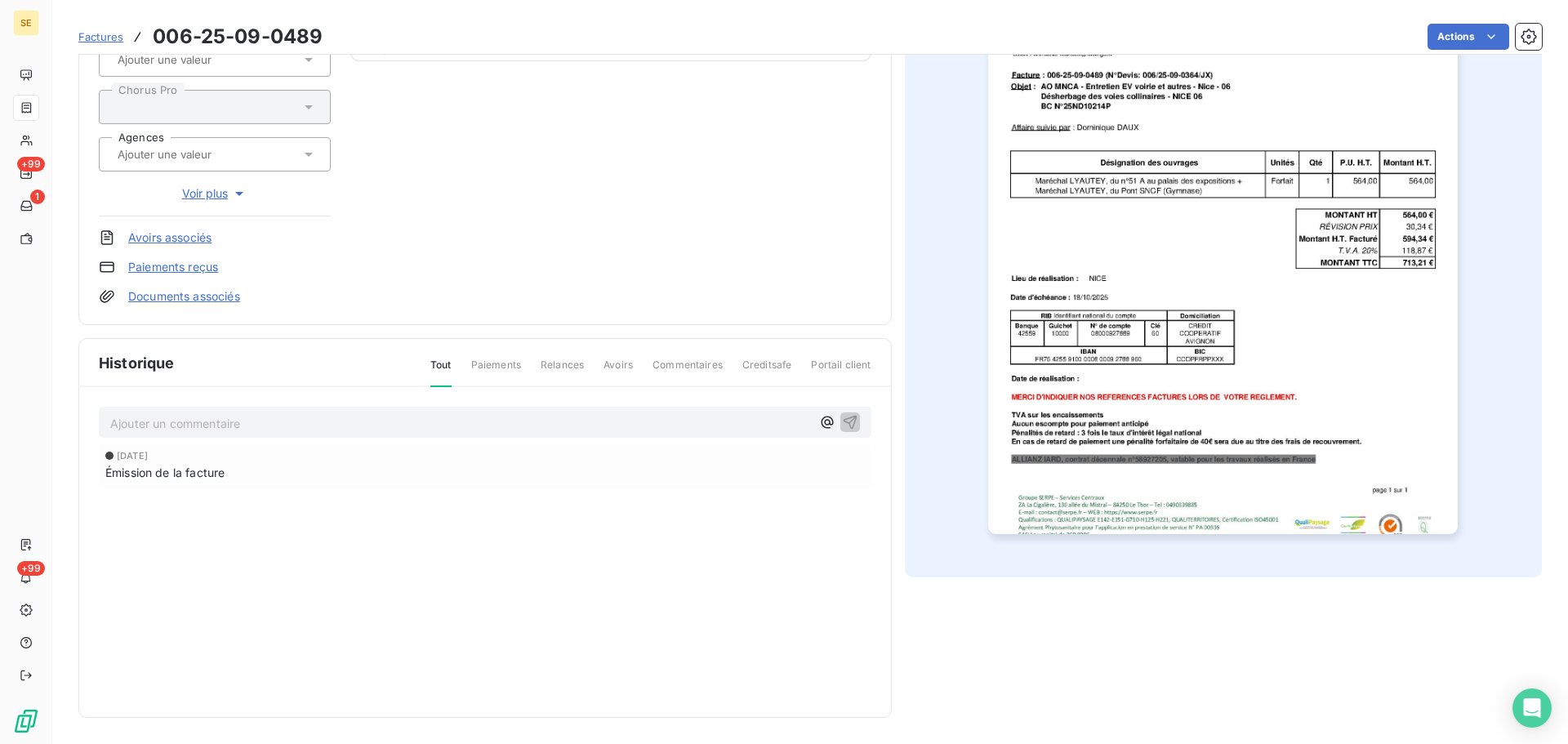
click at [326, 431] on p "Ajouter un commentaire ﻿" at bounding box center [460, 423] width 701 height 20
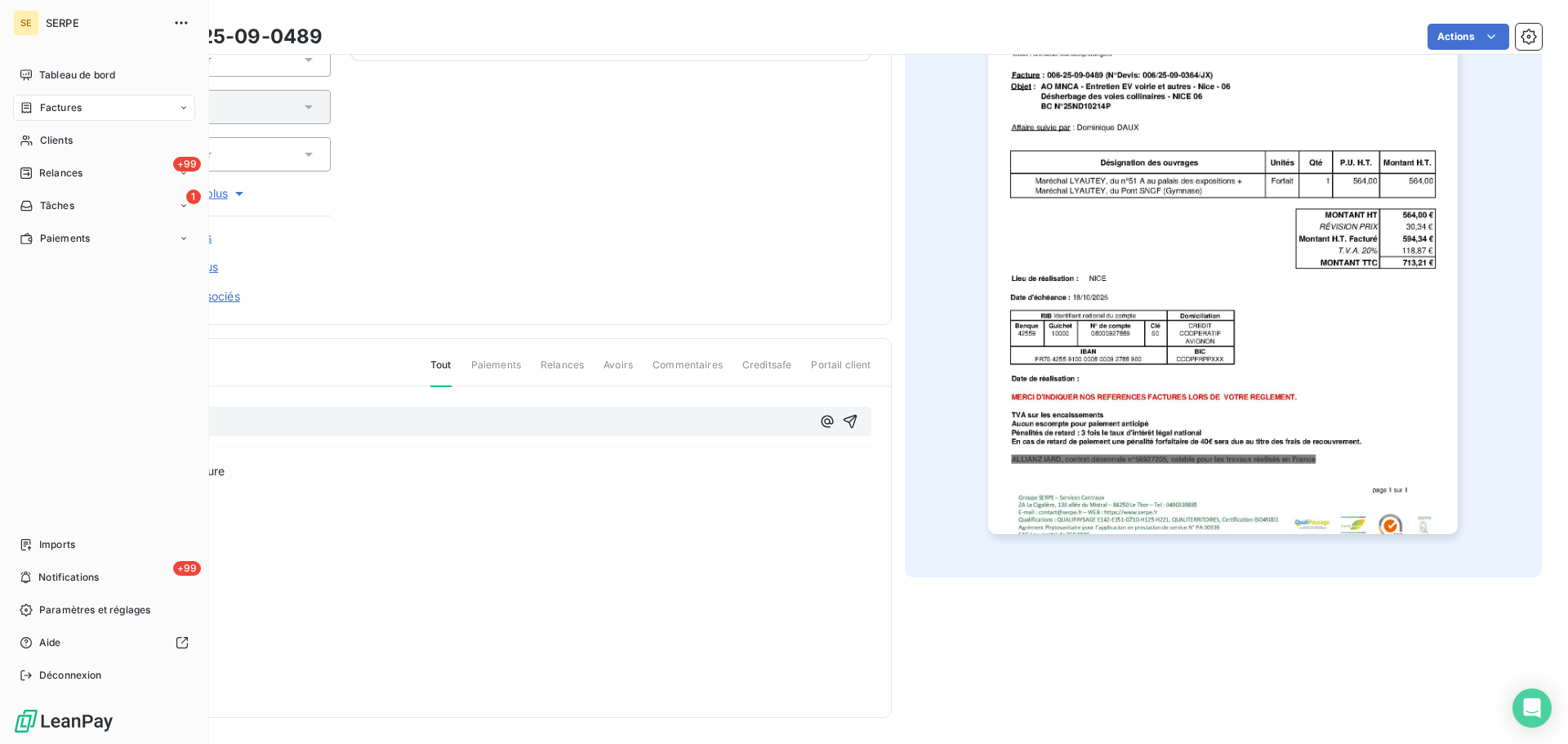
drag, startPoint x: 234, startPoint y: 424, endPoint x: 0, endPoint y: 425, distance: 234.0
click at [0, 425] on div "SE SERPE Tableau de bord Factures Clients +99 Relances 1 Tâches Paiements Impor…" at bounding box center [784, 372] width 1568 height 744
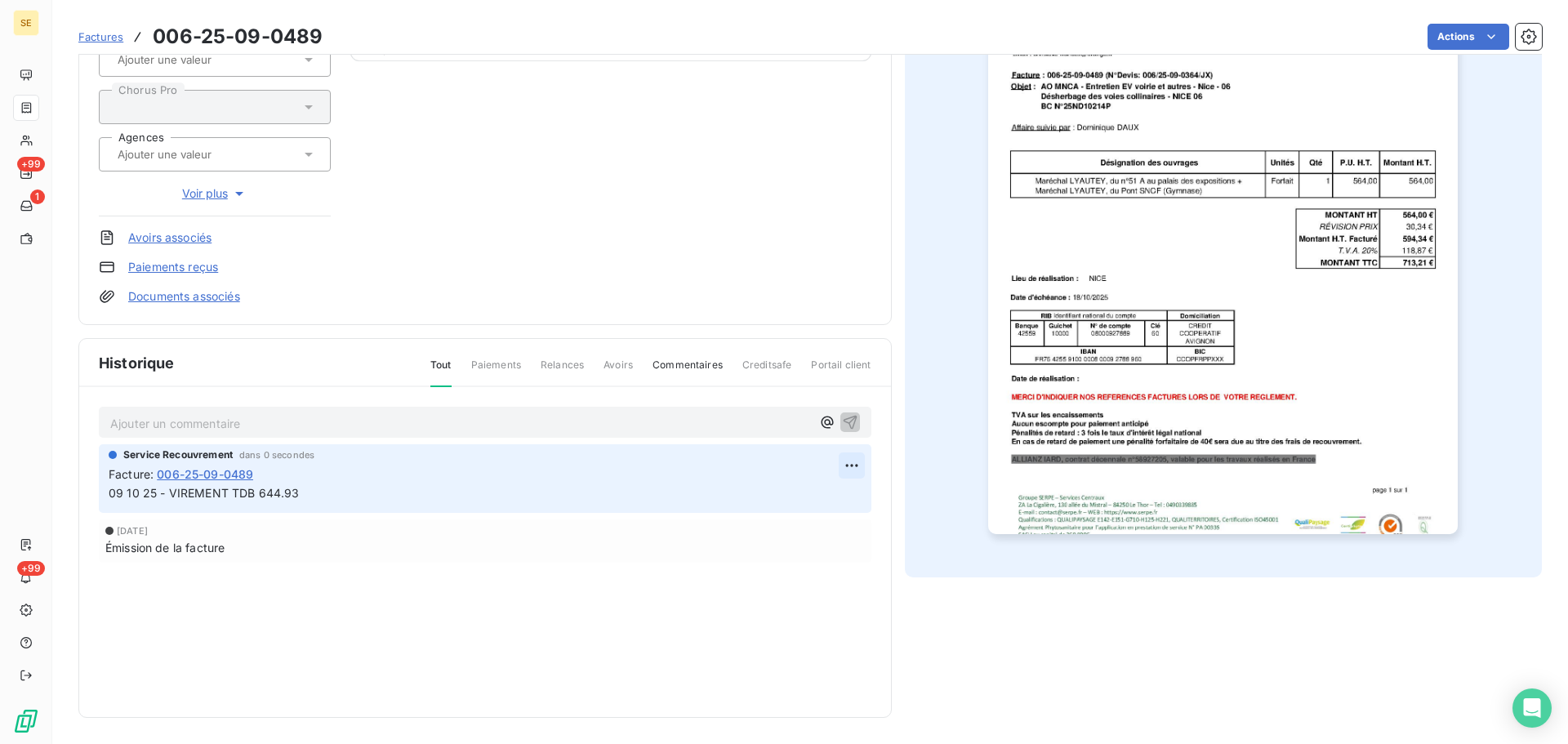
click at [844, 460] on html "SE +99 1 +99 Factures 006-25-09-0489 Actions FRANCE ELAGAGE 41FRANCEL Montant i…" at bounding box center [784, 372] width 1568 height 744
click at [806, 501] on div "Editer" at bounding box center [807, 501] width 92 height 26
drag, startPoint x: 356, startPoint y: 492, endPoint x: 262, endPoint y: 495, distance: 94.0
click at [262, 495] on p "09 10 25 - VIREMENT TDB 644.93" at bounding box center [473, 493] width 730 height 19
click at [238, 491] on span "09 10 25 - VIREMENT TDB 713.21" at bounding box center [202, 493] width 186 height 14
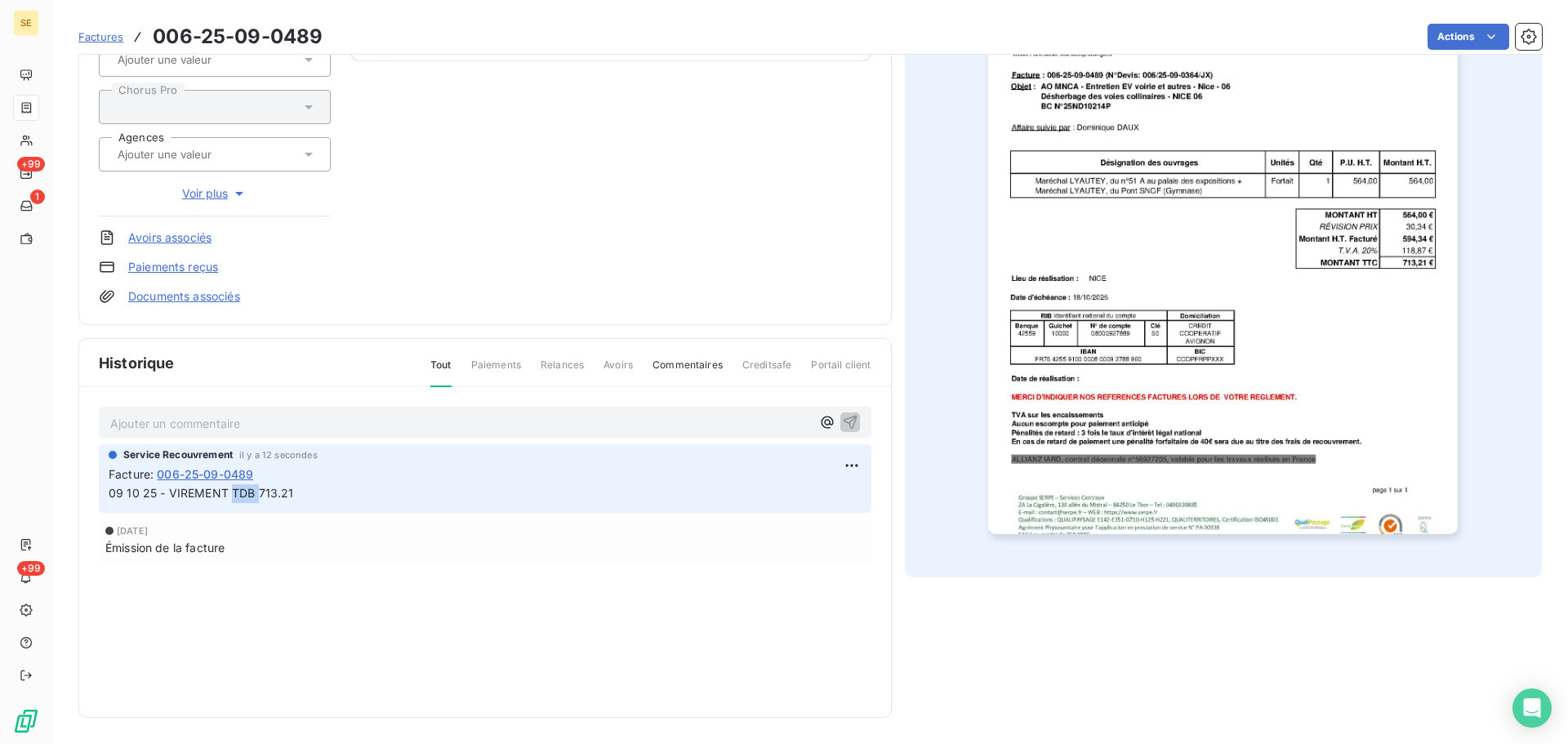
click at [238, 491] on span "09 10 25 - VIREMENT TDB 713.21" at bounding box center [202, 493] width 186 height 14
copy div "09 10 25 - VIREMENT TDB 713.21"
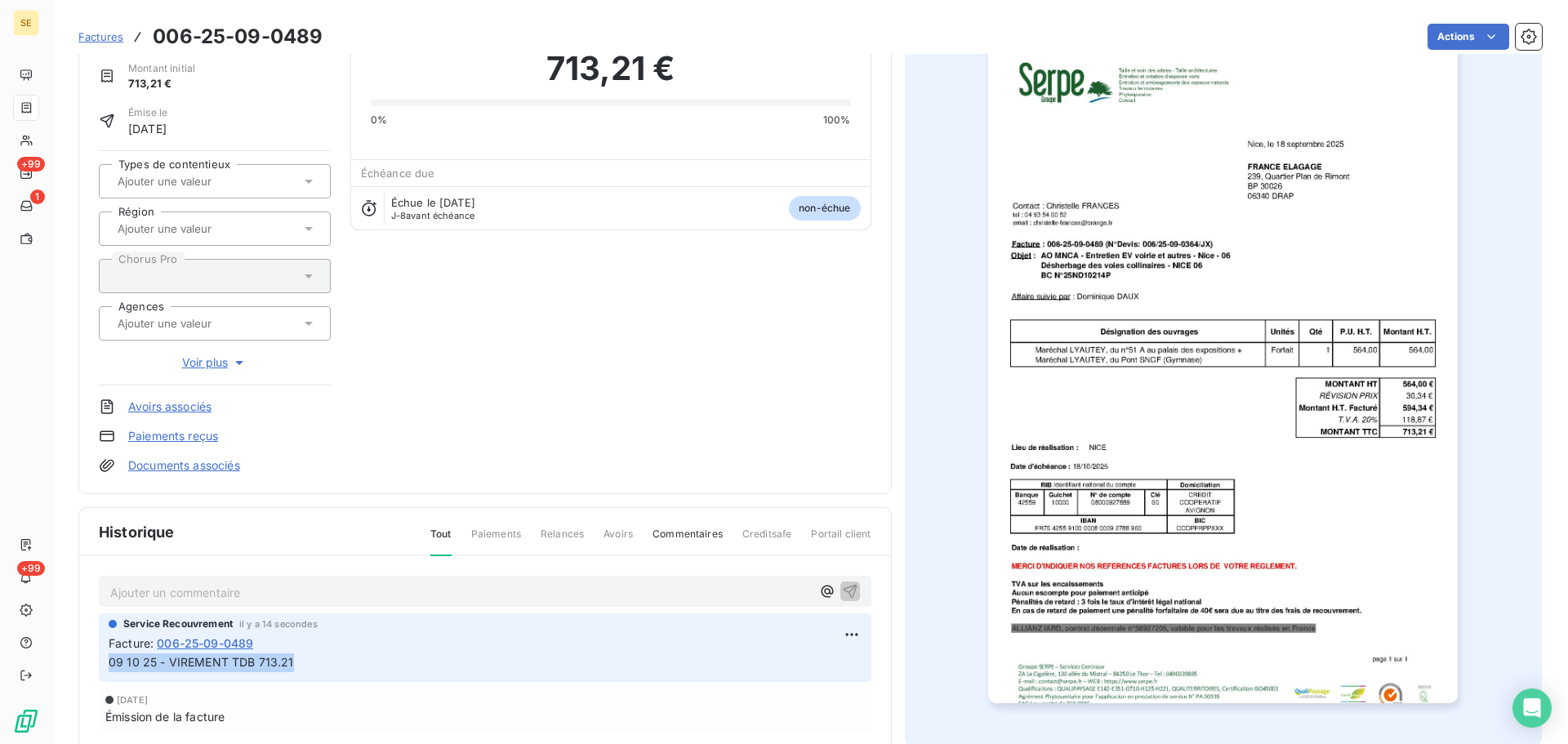
scroll to position [0, 0]
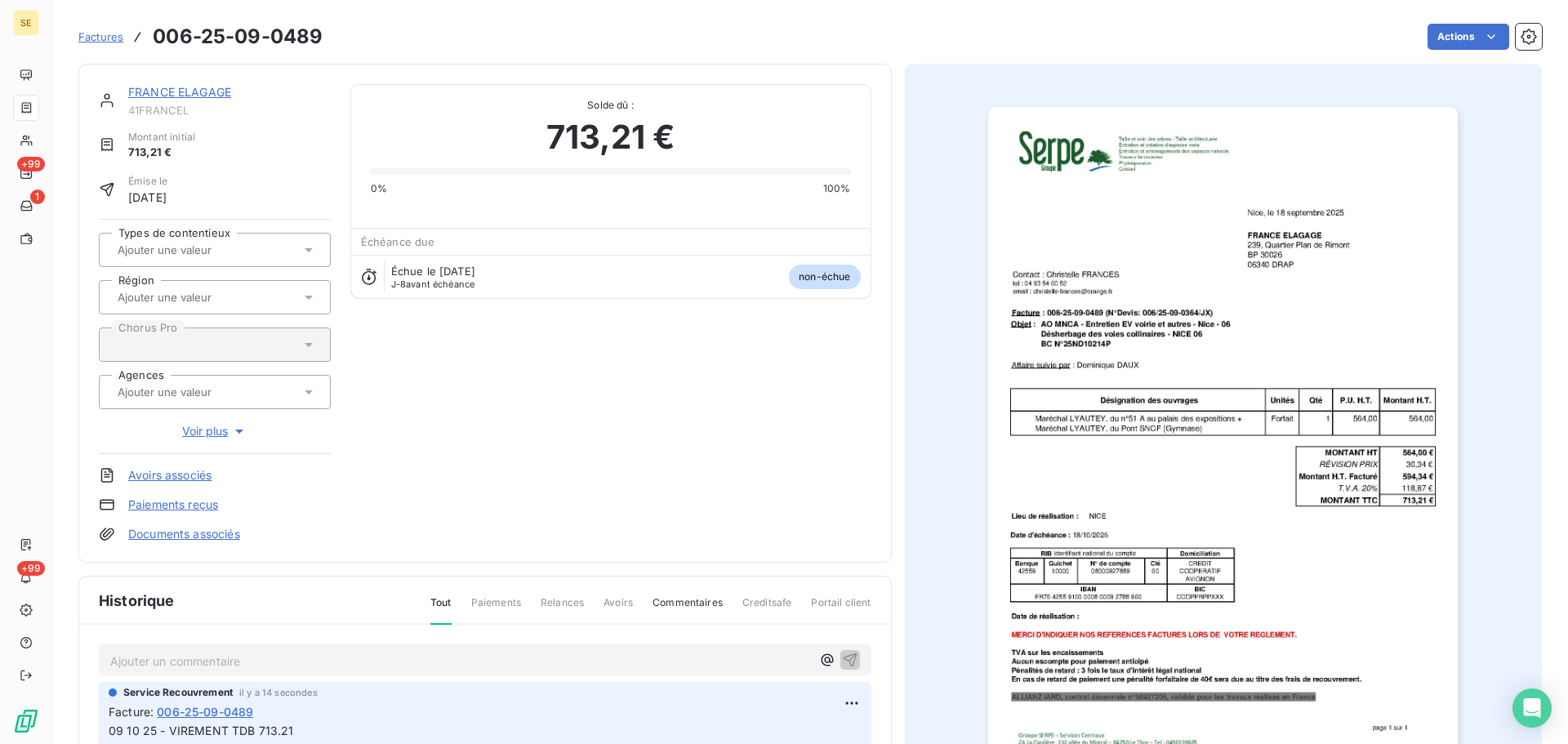
click at [204, 95] on link "FRANCE ELAGAGE" at bounding box center [179, 92] width 103 height 14
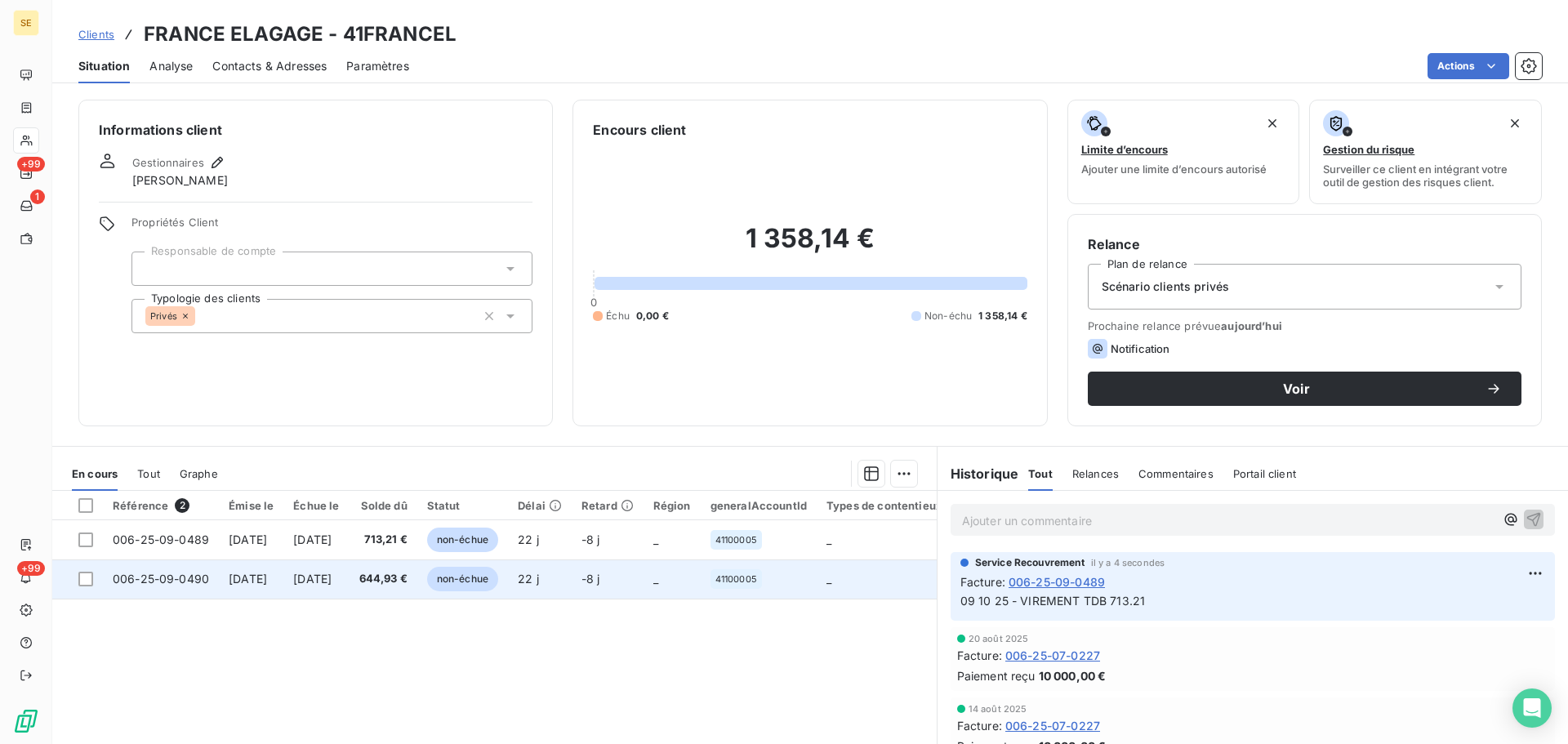
click at [332, 574] on span "[DATE]" at bounding box center [313, 579] width 38 height 14
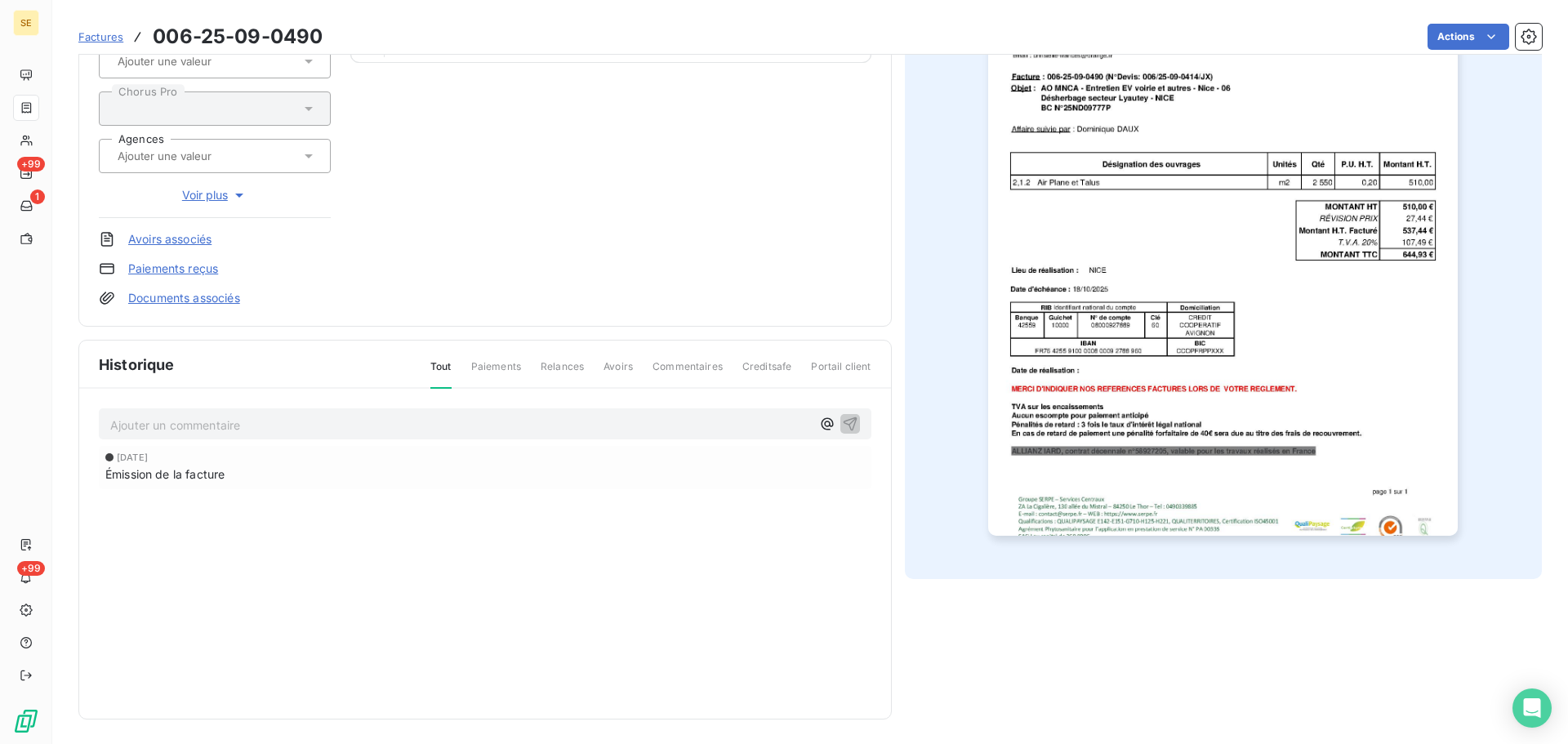
scroll to position [239, 0]
click at [280, 419] on p "Ajouter un commentaire ﻿" at bounding box center [460, 423] width 701 height 20
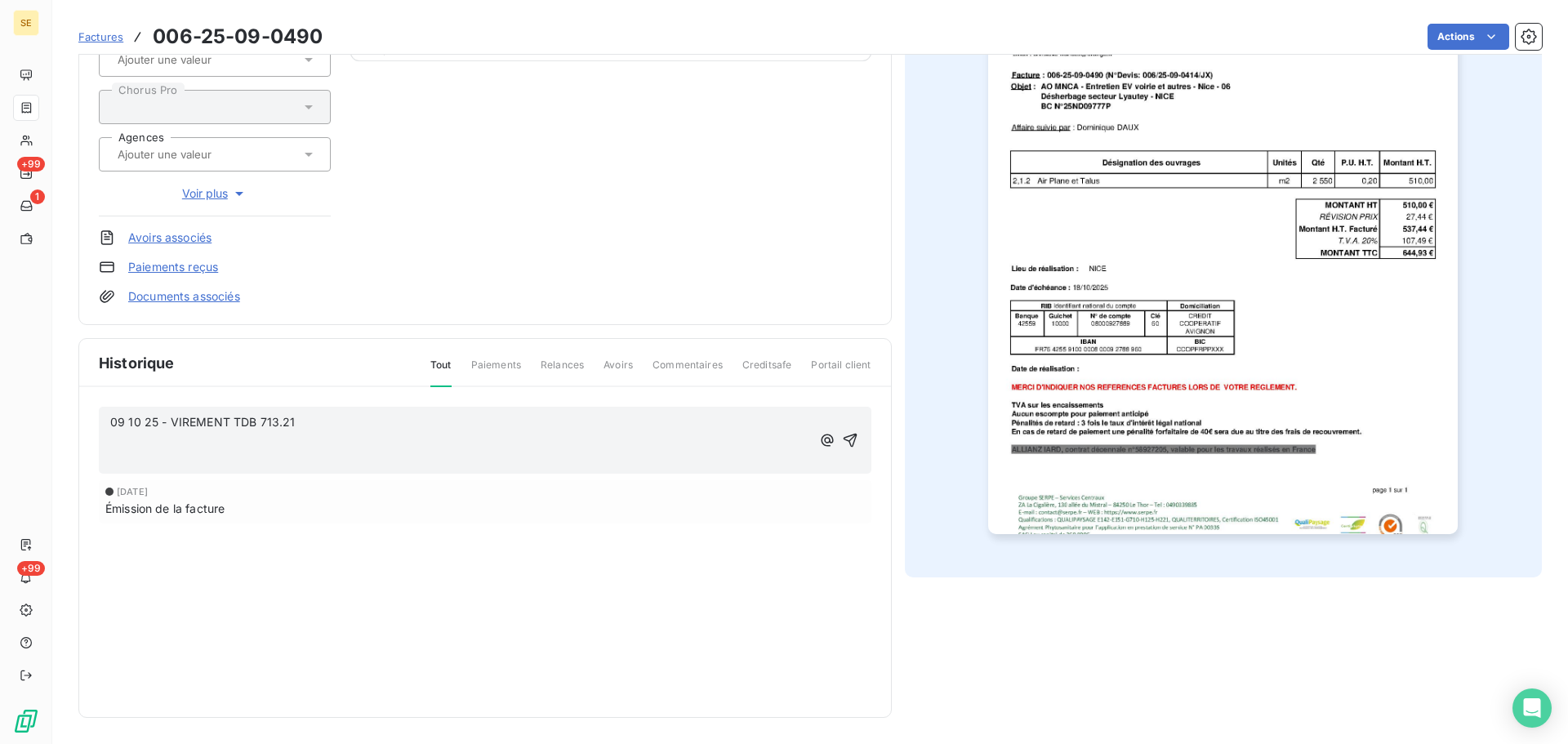
click at [339, 431] on p "﻿" at bounding box center [460, 440] width 701 height 19
click at [348, 415] on p "09 10 25 - VIREMENT TDB 713.21" at bounding box center [460, 422] width 701 height 19
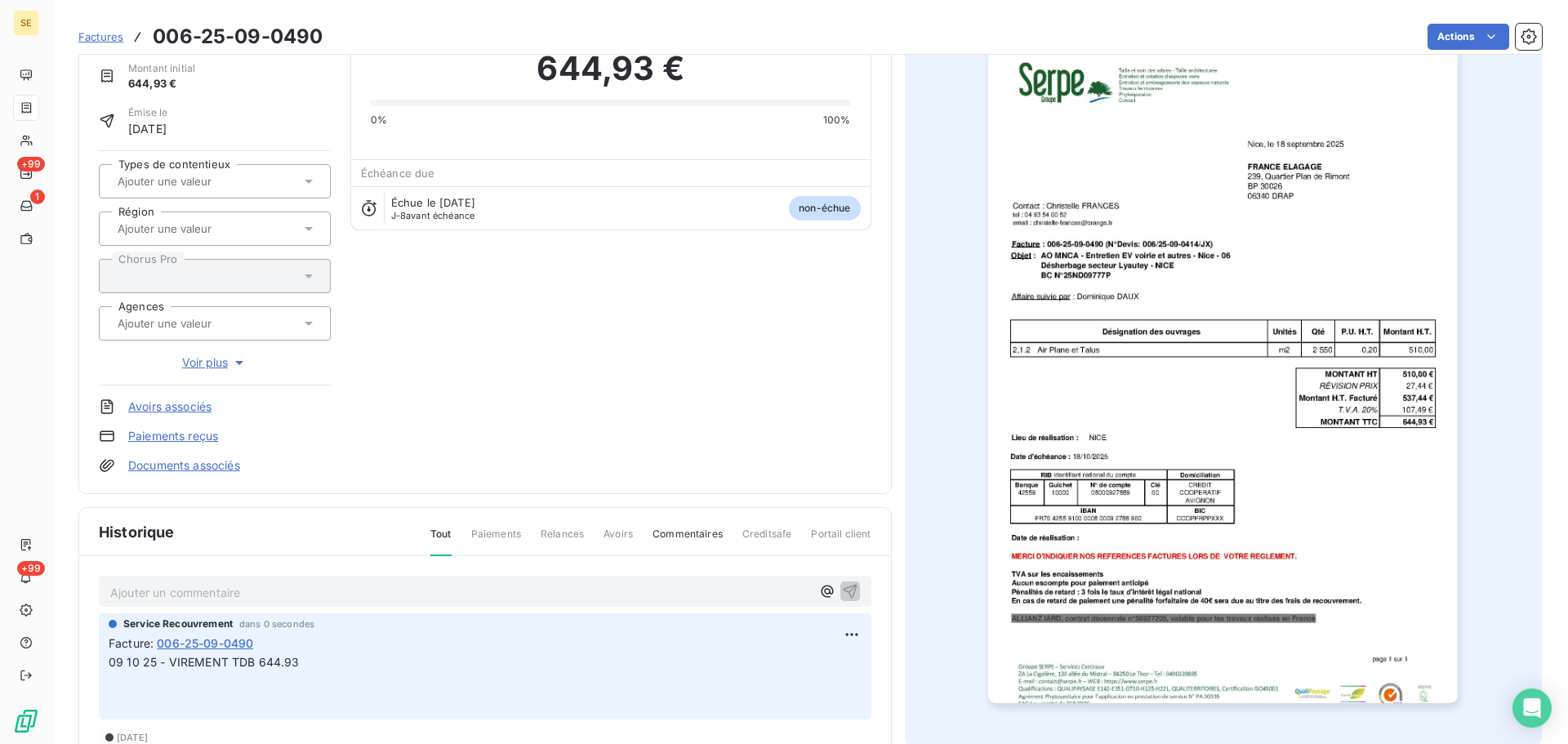
scroll to position [0, 0]
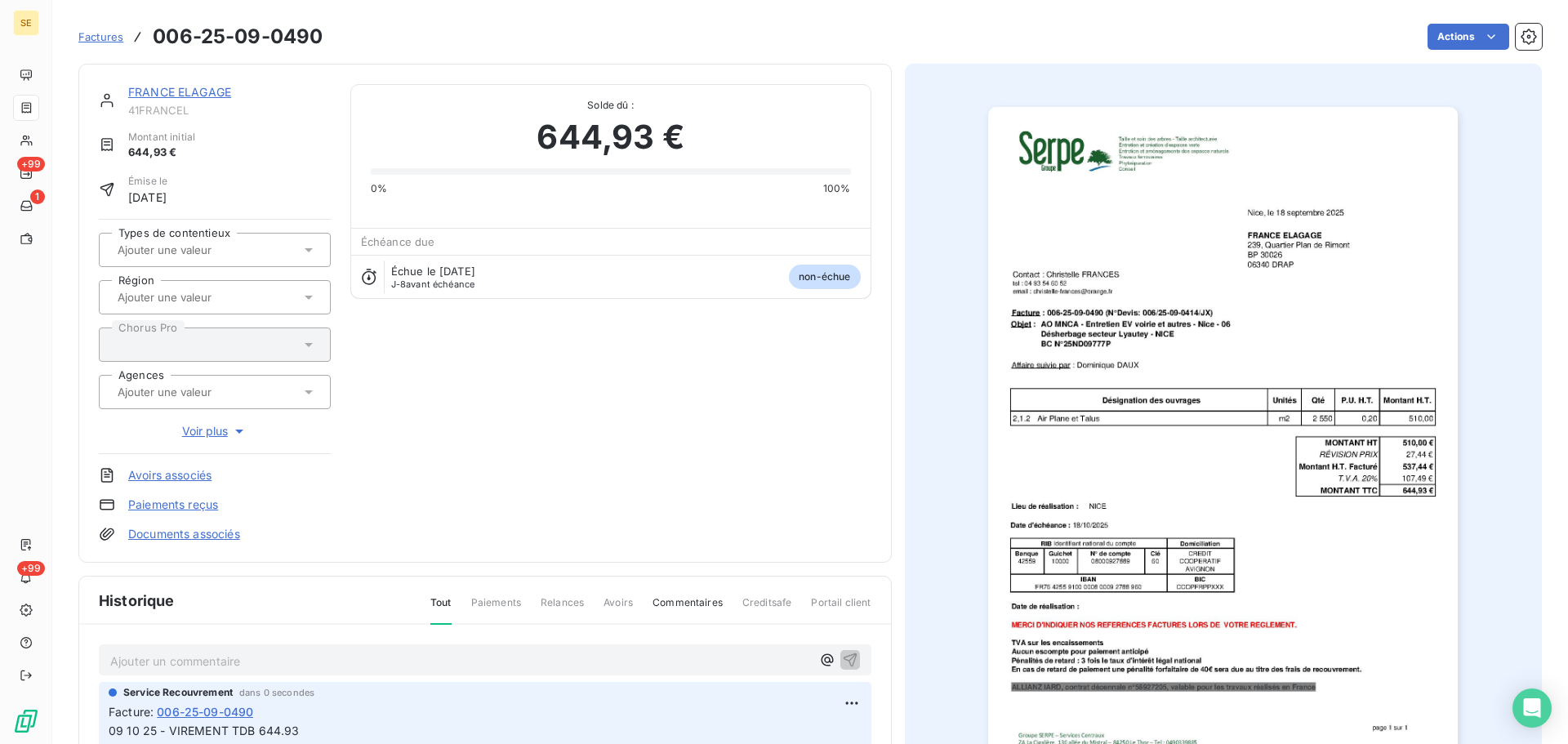
click at [198, 90] on link "FRANCE ELAGAGE" at bounding box center [179, 92] width 103 height 14
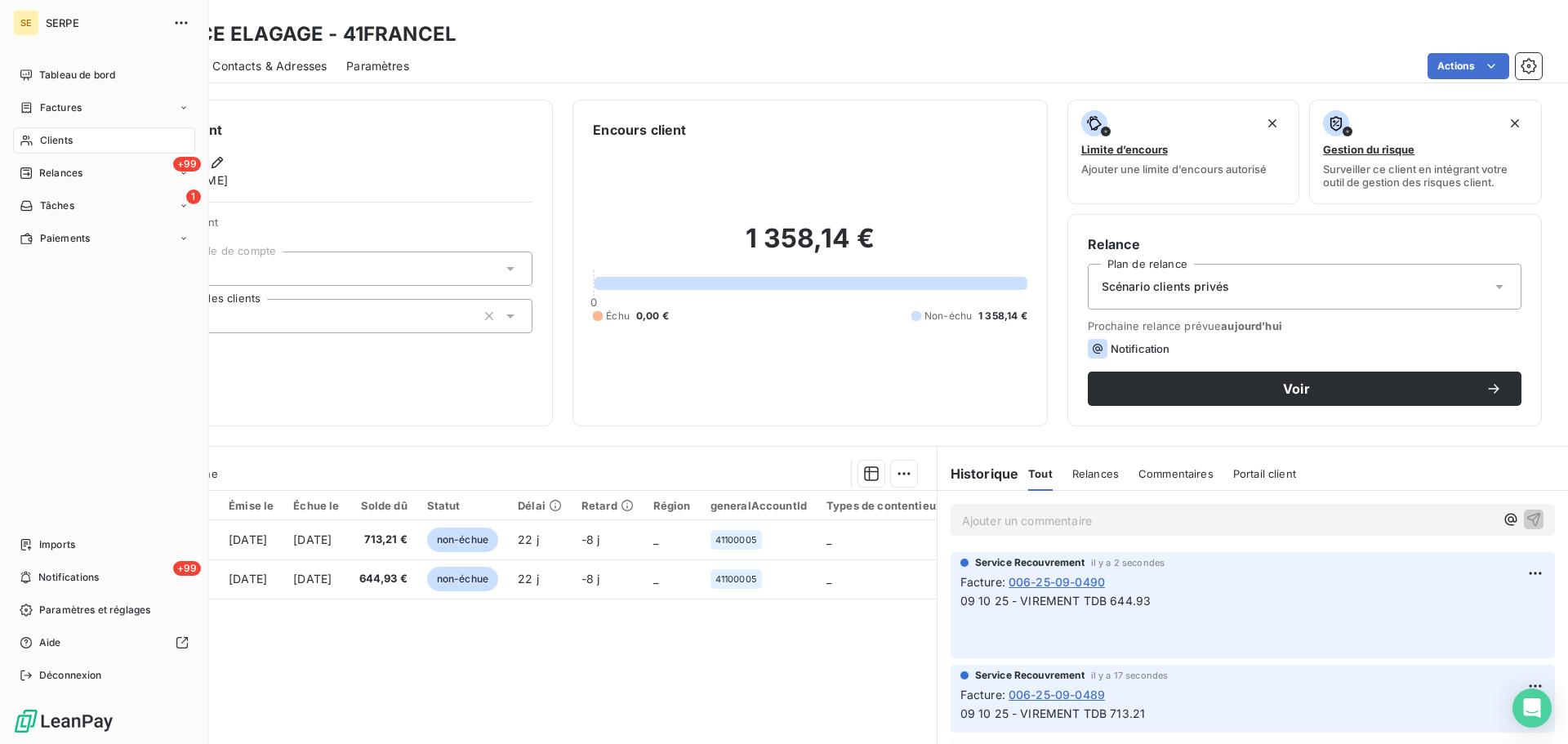
click at [46, 145] on span "Clients" at bounding box center [56, 140] width 33 height 15
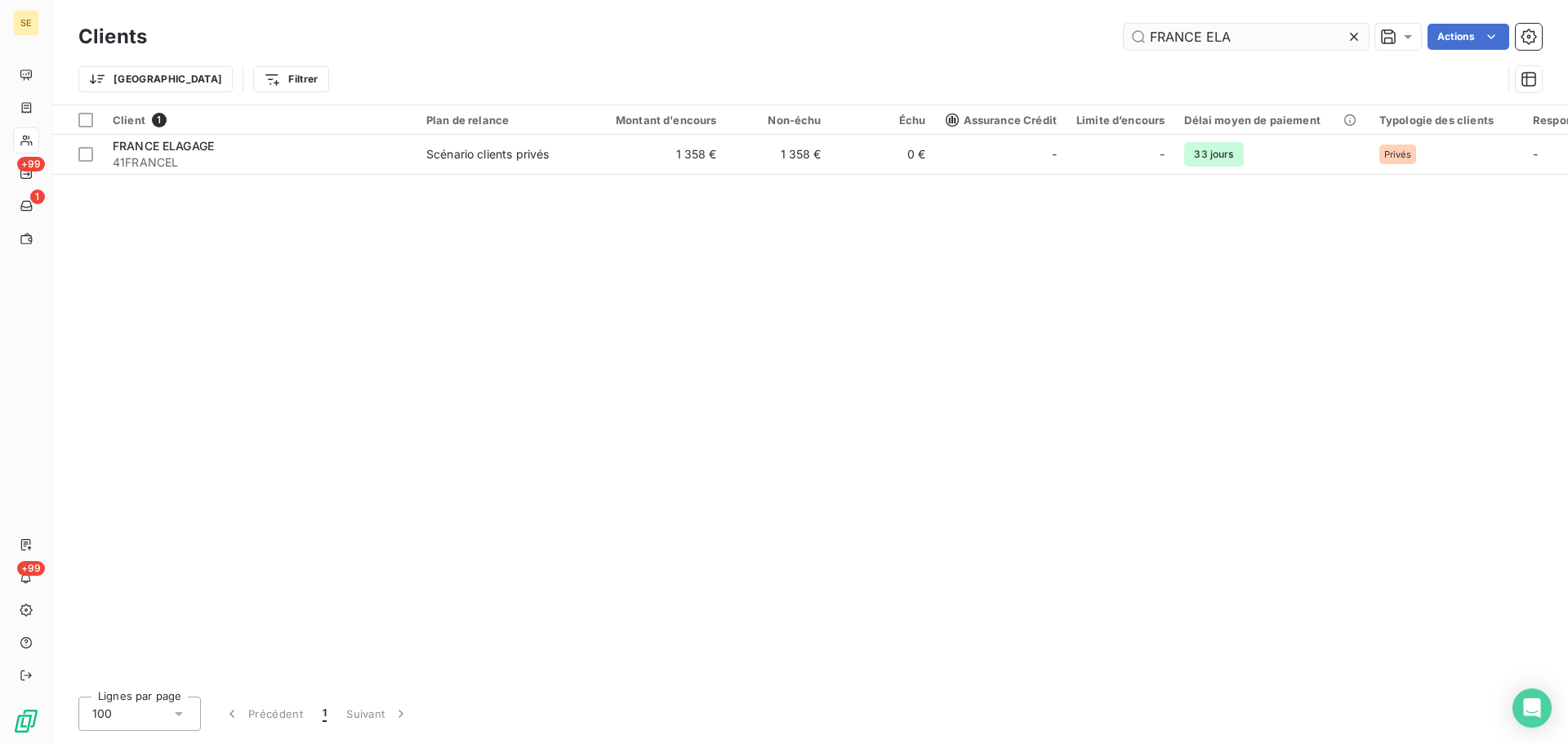
click at [1265, 29] on input "FRANCE ELA" at bounding box center [1246, 37] width 245 height 26
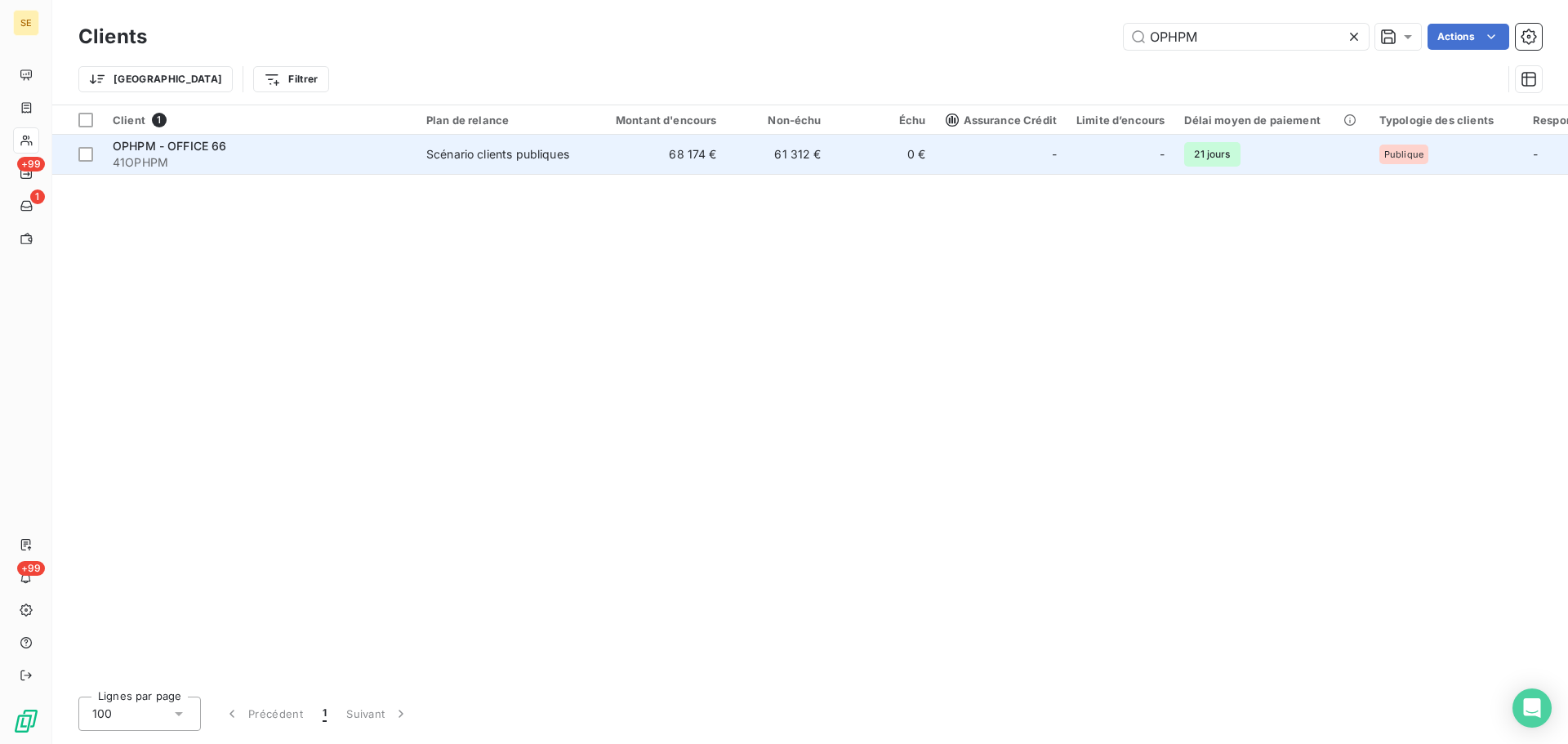
type input "OPHPM"
click at [700, 155] on td "68 174 €" at bounding box center [656, 154] width 141 height 39
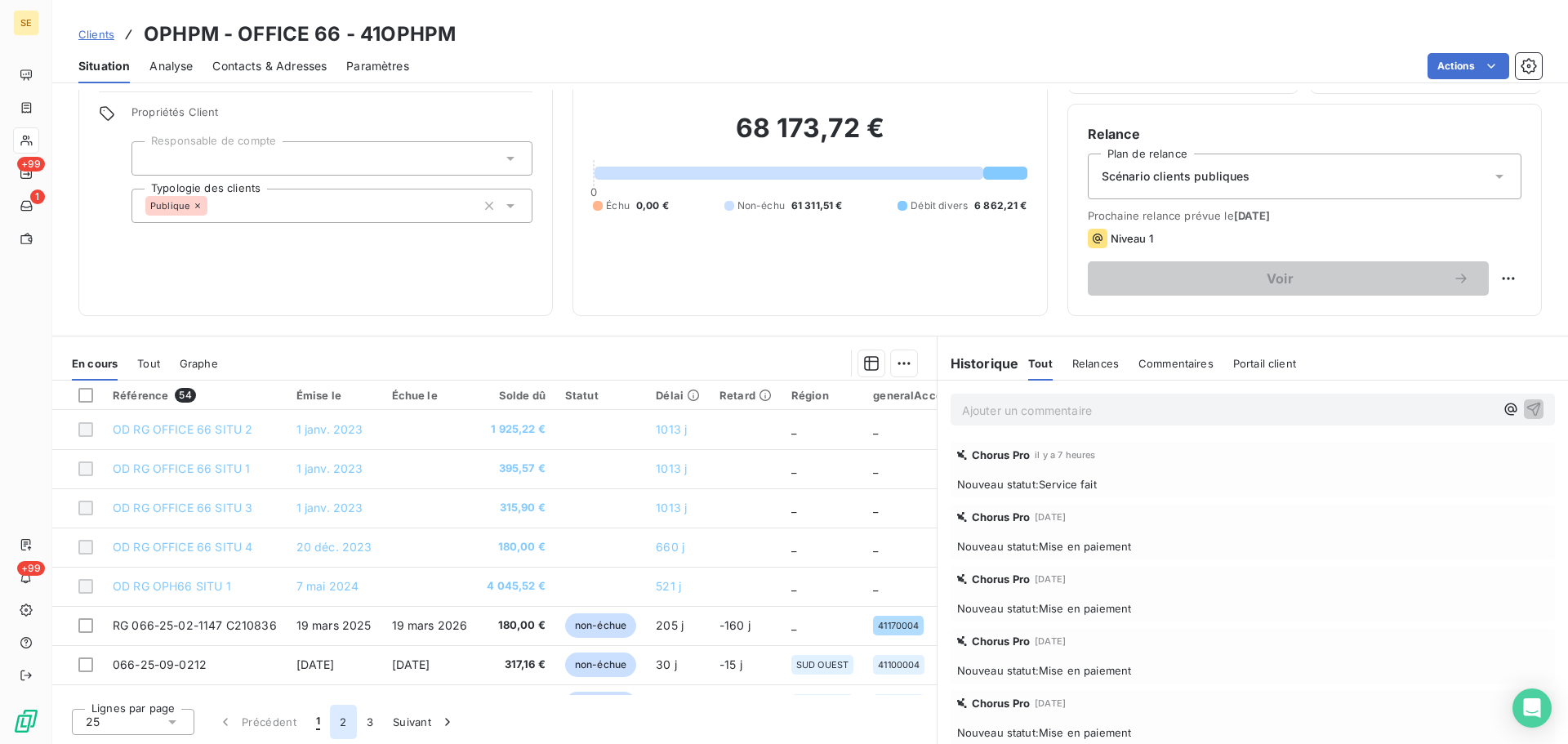
click at [340, 722] on button "2" at bounding box center [343, 722] width 26 height 34
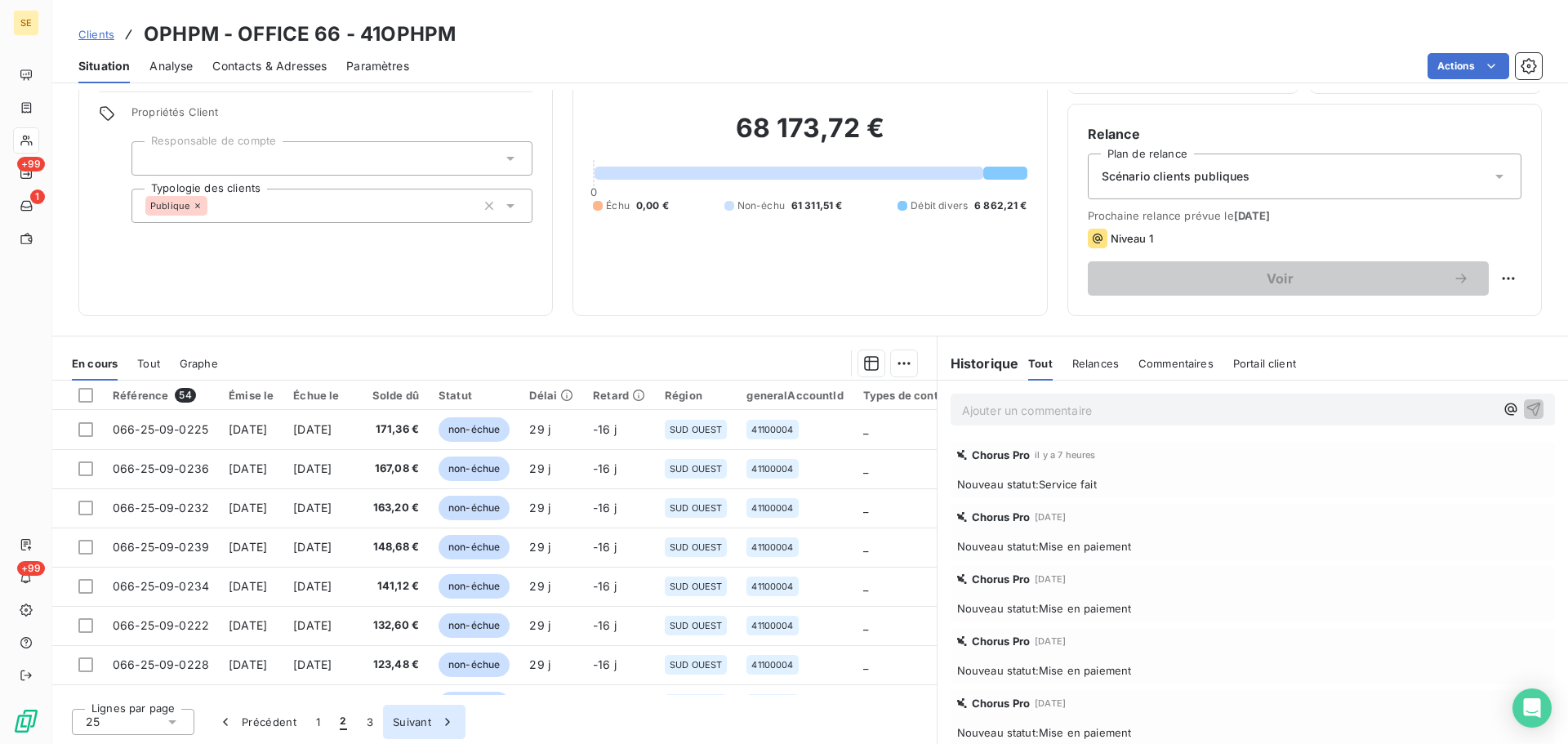
click at [365, 720] on button "3" at bounding box center [370, 722] width 26 height 34
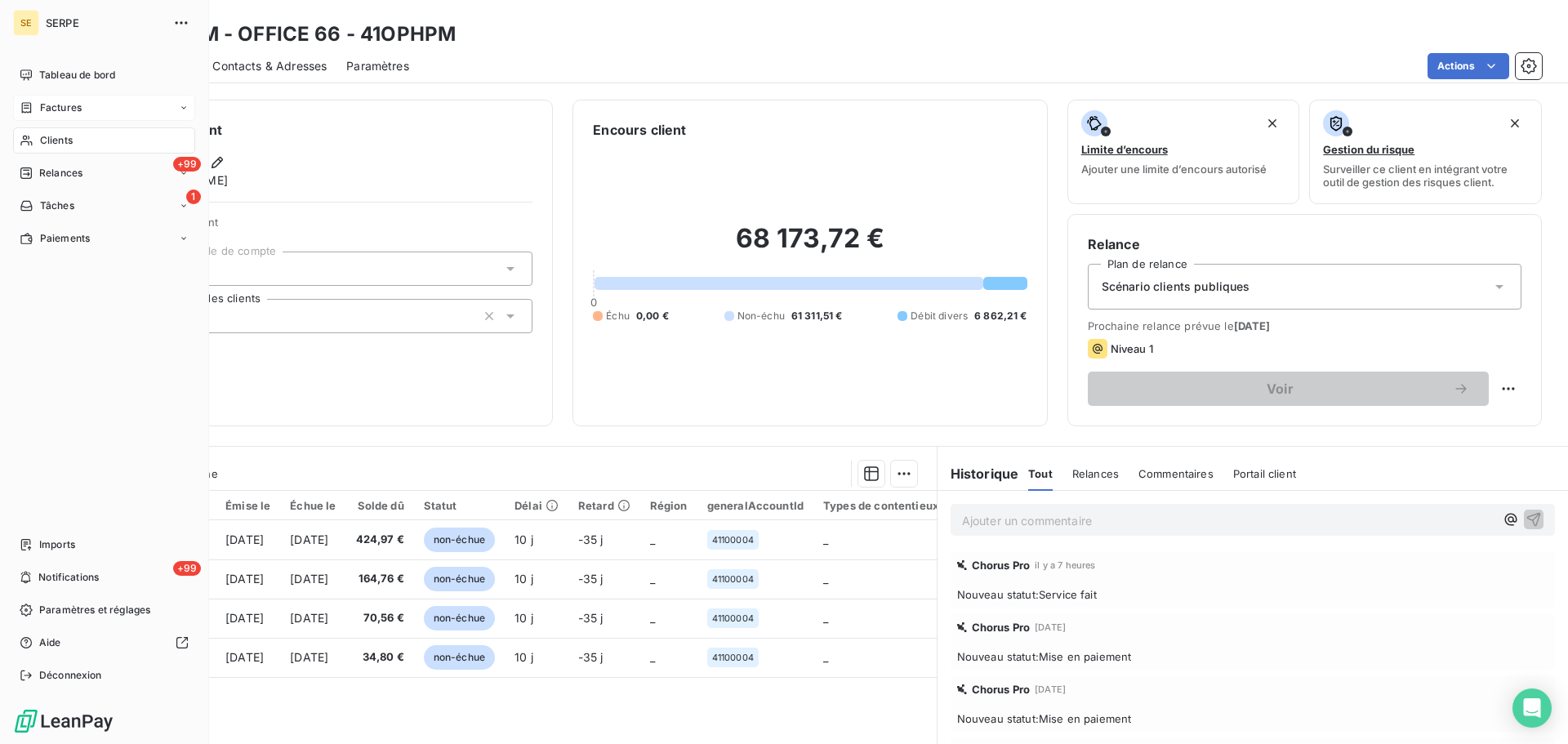
click at [52, 105] on span "Factures" at bounding box center [61, 108] width 42 height 15
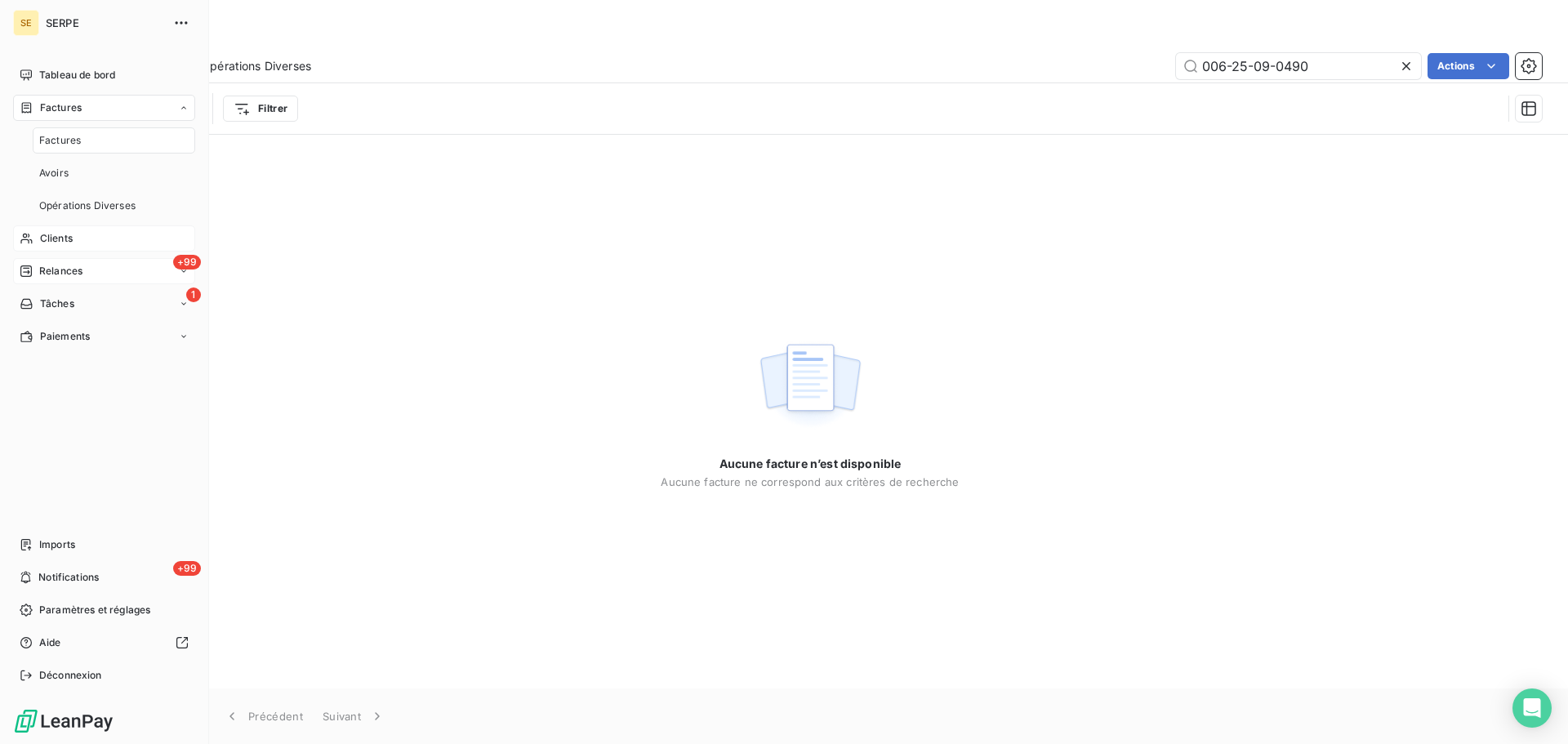
click at [85, 268] on div "+99 Relances" at bounding box center [104, 271] width 182 height 26
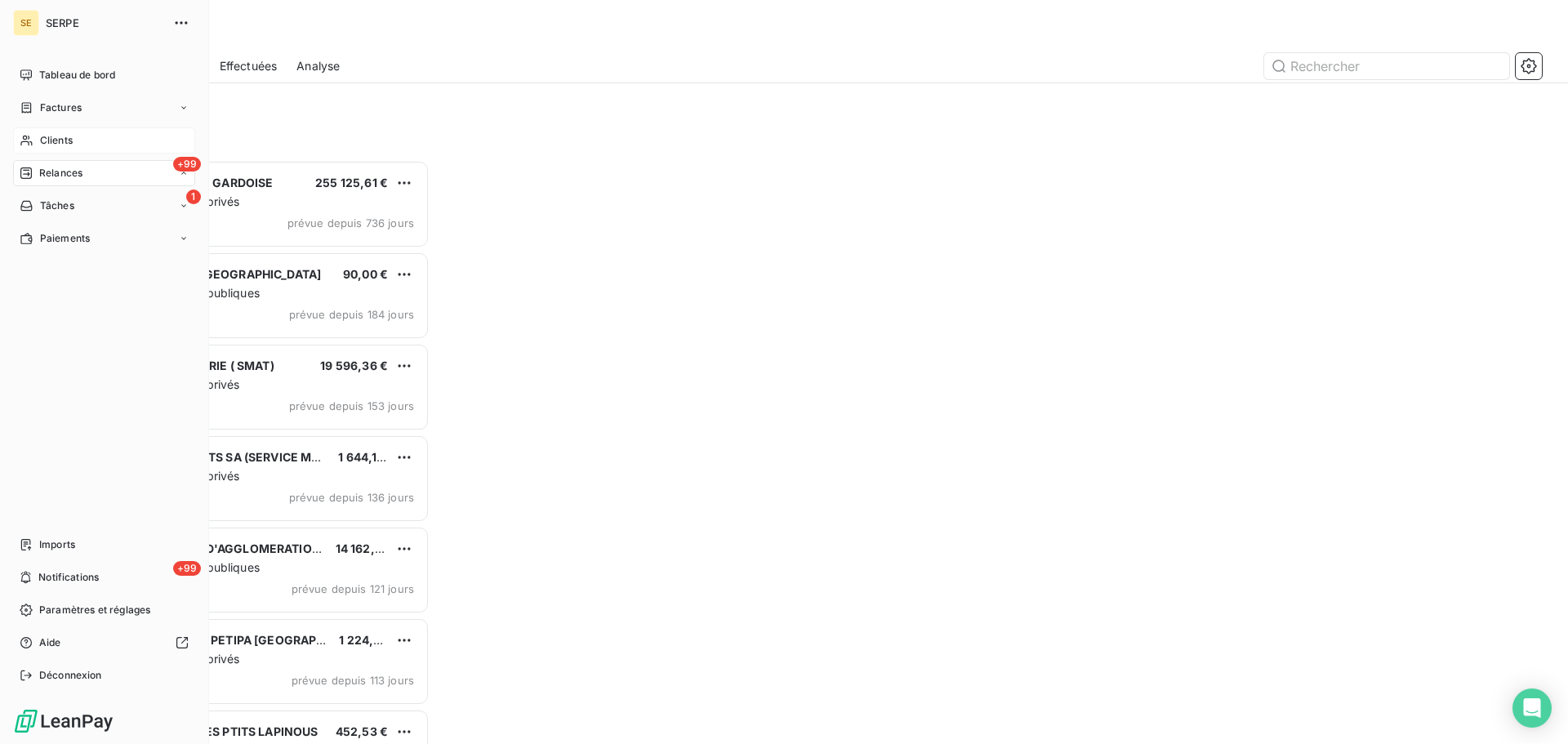
scroll to position [572, 339]
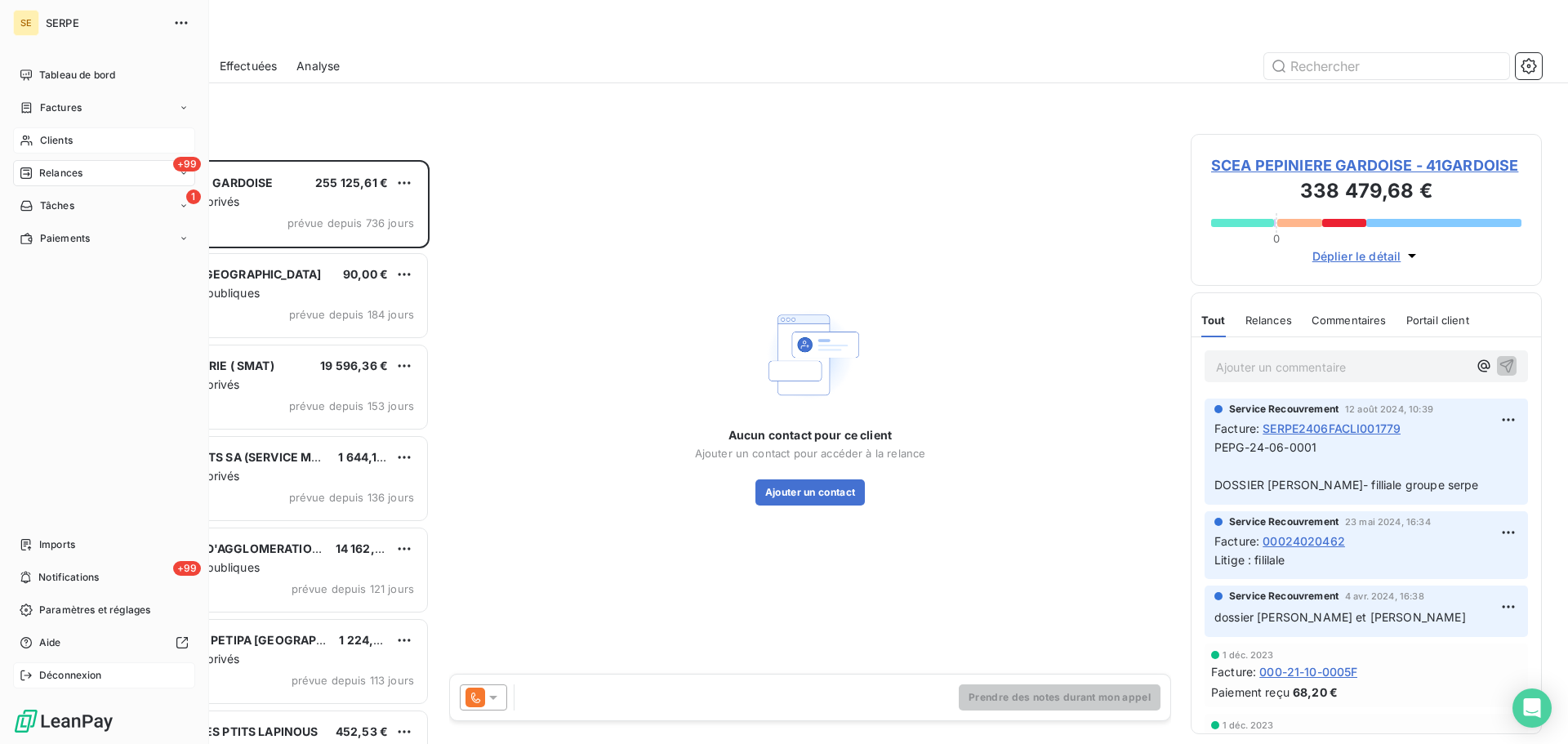
click at [51, 668] on span "Déconnexion" at bounding box center [70, 675] width 63 height 15
